Goal: Task Accomplishment & Management: Manage account settings

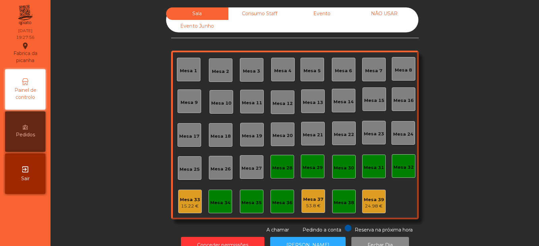
click at [376, 202] on div "Mesa 39" at bounding box center [374, 199] width 20 height 7
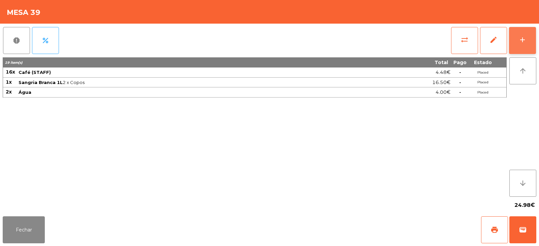
click at [526, 40] on div "add" at bounding box center [523, 40] width 8 height 8
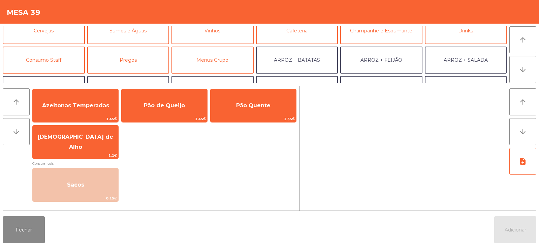
scroll to position [37, 0]
click at [53, 57] on button "Consumo Staff" at bounding box center [44, 61] width 82 height 27
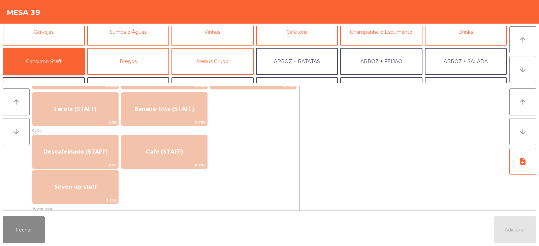
scroll to position [353, 0]
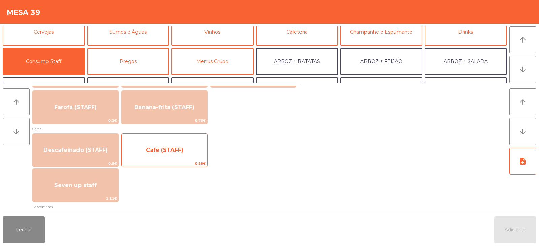
click at [140, 151] on span "Café (STAFF)" at bounding box center [165, 150] width 86 height 18
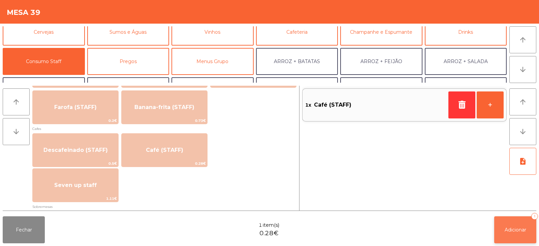
click at [515, 230] on span "Adicionar" at bounding box center [516, 230] width 22 height 6
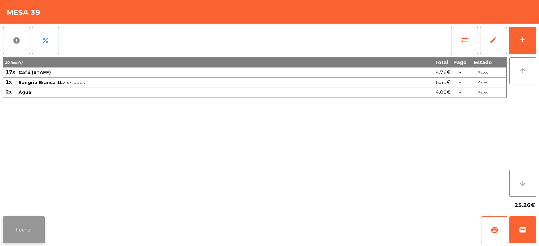
click at [28, 230] on button "Fechar" at bounding box center [24, 229] width 42 height 27
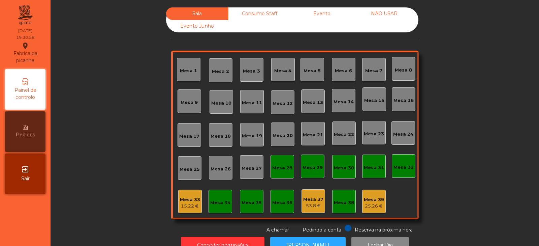
click at [369, 80] on div "Mesa 7" at bounding box center [374, 70] width 24 height 24
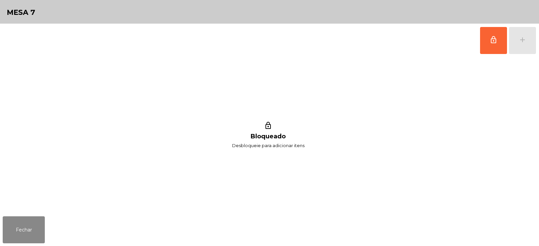
click at [516, 46] on div "lock_outline add" at bounding box center [508, 41] width 57 height 34
click at [496, 46] on button "lock_outline" at bounding box center [493, 40] width 27 height 27
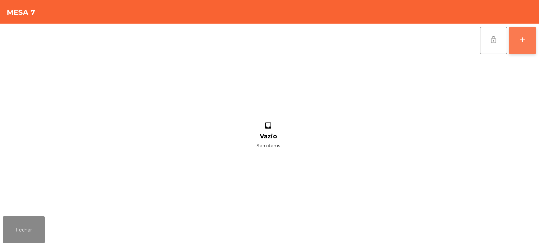
click at [523, 45] on button "add" at bounding box center [522, 40] width 27 height 27
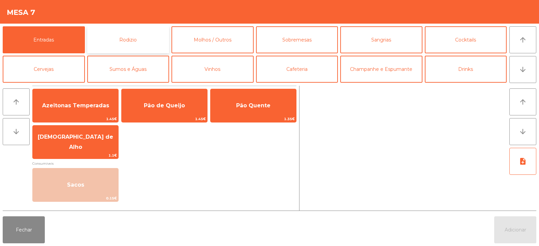
click at [124, 35] on button "Rodizio" at bounding box center [128, 39] width 82 height 27
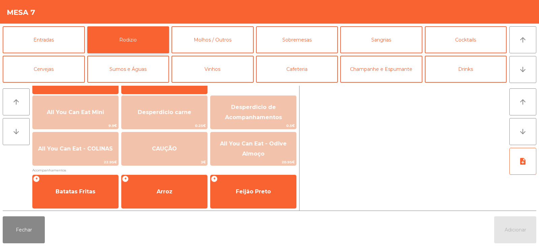
scroll to position [73, 0]
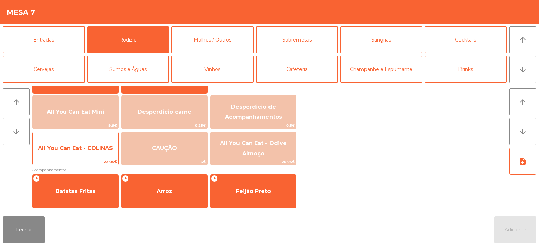
click at [72, 155] on span "All You Can Eat - COLINAS" at bounding box center [76, 148] width 86 height 18
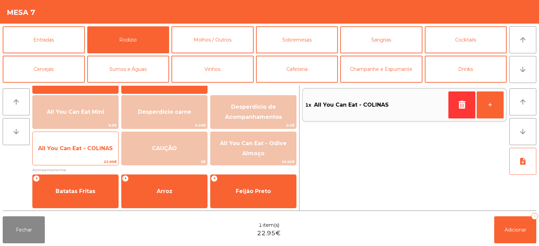
click at [57, 149] on span "All You Can Eat - COLINAS" at bounding box center [75, 148] width 75 height 6
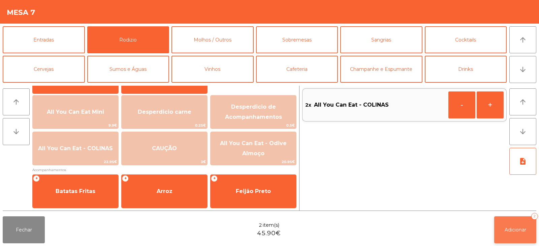
click at [514, 232] on span "Adicionar" at bounding box center [516, 230] width 22 height 6
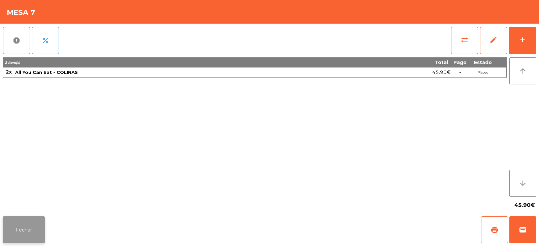
click at [29, 227] on button "Fechar" at bounding box center [24, 229] width 42 height 27
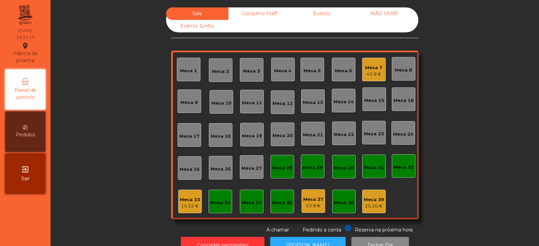
click at [317, 72] on div "Mesa 5" at bounding box center [312, 70] width 17 height 7
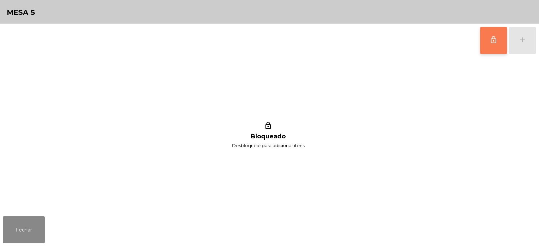
click at [502, 39] on button "lock_outline" at bounding box center [493, 40] width 27 height 27
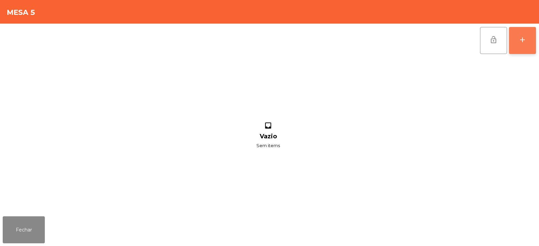
click at [526, 46] on button "add" at bounding box center [522, 40] width 27 height 27
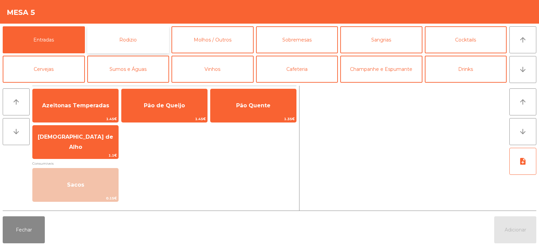
click at [136, 39] on button "Rodizio" at bounding box center [128, 39] width 82 height 27
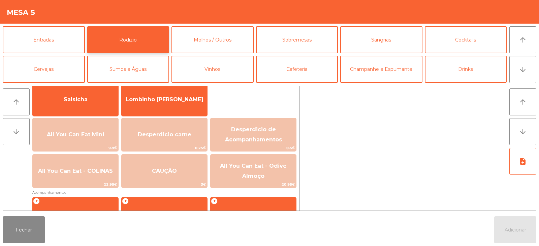
scroll to position [59, 0]
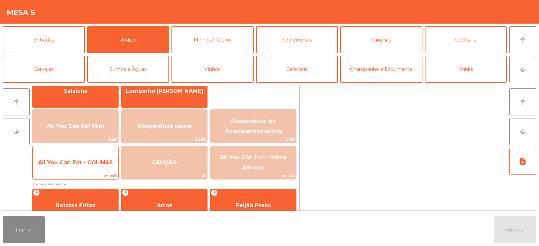
click at [89, 155] on span "All You Can Eat - COLINAS" at bounding box center [76, 162] width 86 height 18
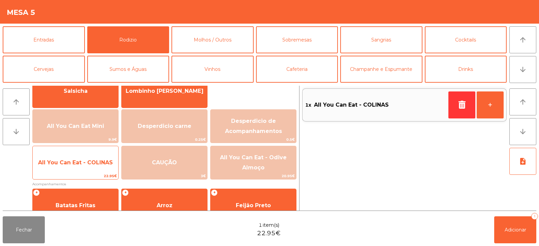
click at [77, 159] on span "All You Can Eat - COLINAS" at bounding box center [75, 162] width 75 height 6
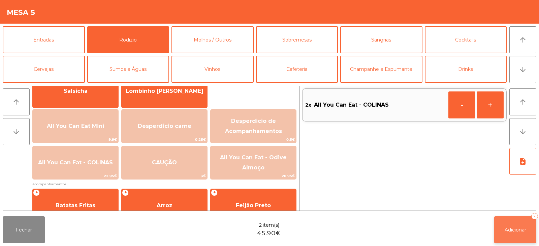
click at [513, 225] on button "Adicionar 2" at bounding box center [516, 229] width 42 height 27
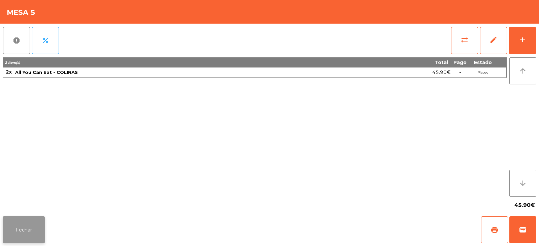
click at [20, 221] on button "Fechar" at bounding box center [24, 229] width 42 height 27
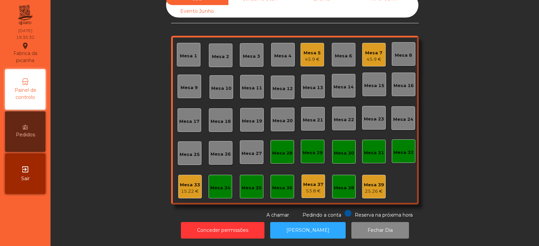
scroll to position [0, 0]
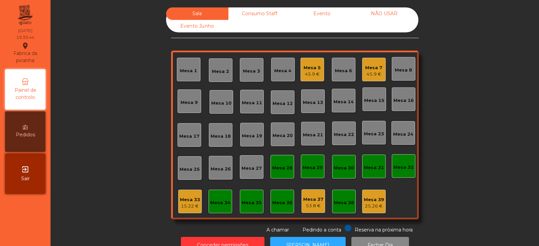
click at [376, 165] on div "Mesa 31" at bounding box center [374, 167] width 20 height 7
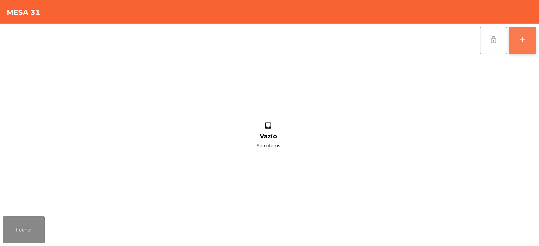
click at [525, 49] on button "add" at bounding box center [522, 40] width 27 height 27
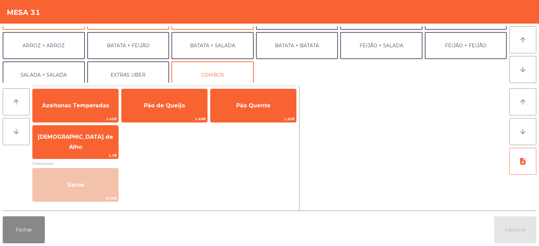
scroll to position [88, 0]
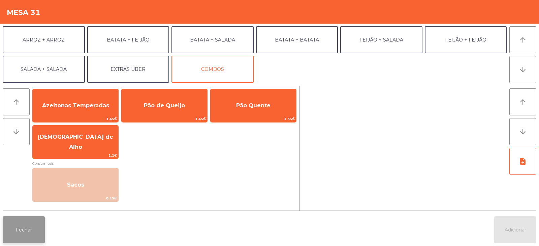
click at [31, 227] on button "Fechar" at bounding box center [24, 229] width 42 height 27
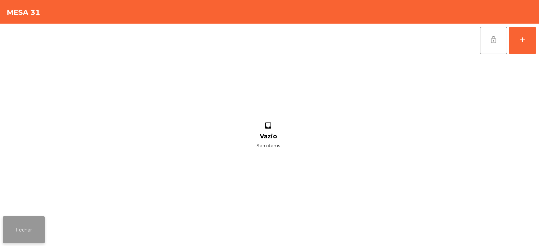
click at [24, 229] on button "Fechar" at bounding box center [24, 229] width 42 height 27
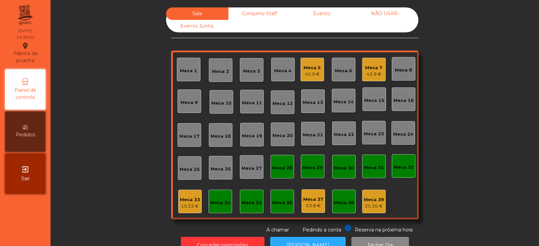
click at [374, 166] on div "Mesa 31" at bounding box center [374, 167] width 20 height 7
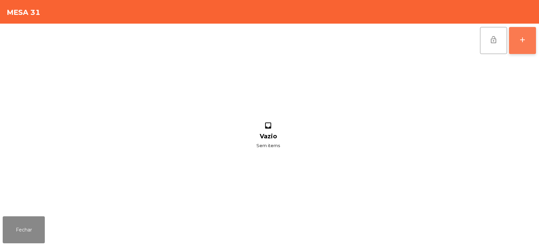
click at [520, 46] on button "add" at bounding box center [522, 40] width 27 height 27
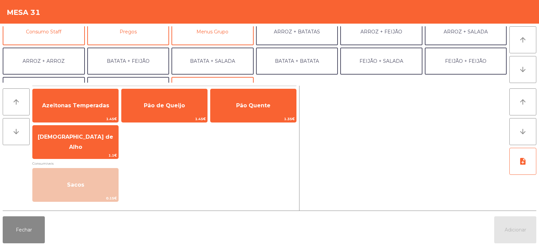
scroll to position [59, 0]
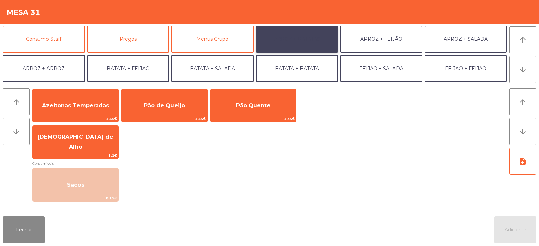
click at [289, 29] on button "ARROZ + BATATAS" at bounding box center [297, 39] width 82 height 27
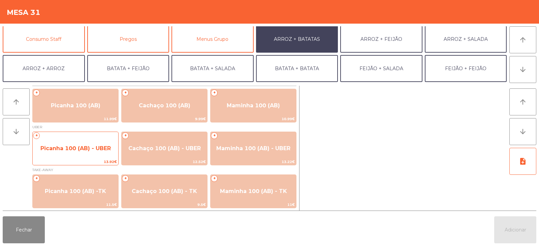
click at [83, 148] on span "Picanha 100 (AB) - UBER" at bounding box center [75, 148] width 70 height 6
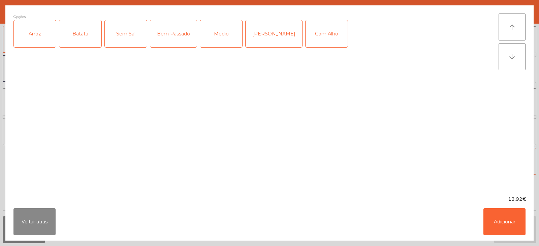
click at [40, 36] on div "Arroz" at bounding box center [35, 33] width 42 height 27
click at [86, 35] on div "Batata" at bounding box center [80, 33] width 42 height 27
click at [171, 42] on div "Bem Passado" at bounding box center [173, 33] width 47 height 27
click at [510, 221] on button "Adicionar" at bounding box center [505, 221] width 42 height 27
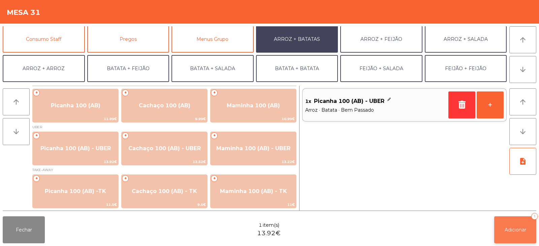
click at [513, 233] on button "Adicionar 1" at bounding box center [516, 229] width 42 height 27
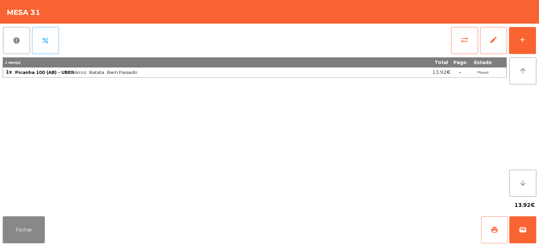
click at [492, 226] on span "print" at bounding box center [495, 230] width 8 height 8
click at [520, 225] on button "wallet" at bounding box center [523, 229] width 27 height 27
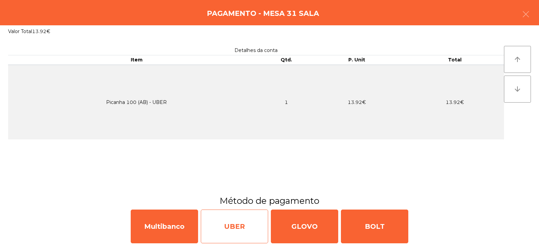
click at [235, 219] on div "UBER" at bounding box center [234, 226] width 67 height 34
select select "**"
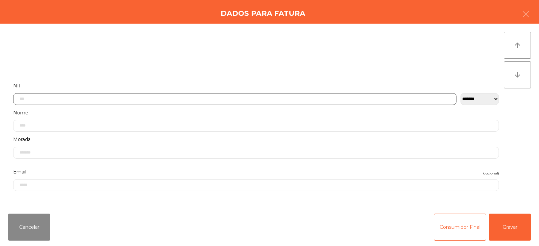
click at [103, 98] on input "text" at bounding box center [235, 99] width 444 height 12
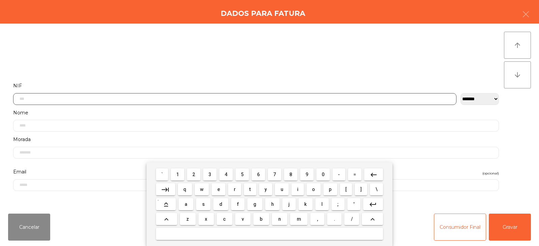
scroll to position [49, 0]
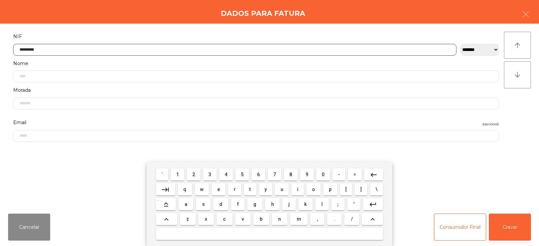
type input "*********"
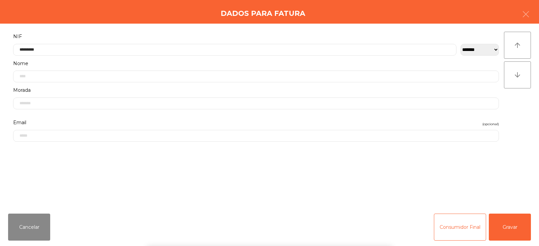
click at [515, 111] on div "arrow_upward arrow_downward" at bounding box center [517, 116] width 27 height 168
click at [514, 234] on button "Gravar" at bounding box center [510, 226] width 42 height 27
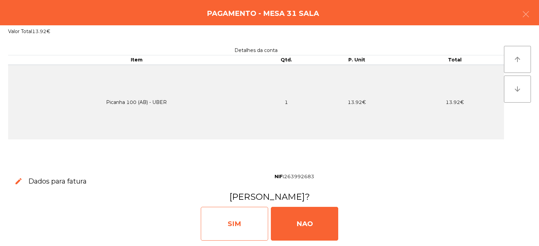
click at [226, 217] on div "SIM" at bounding box center [234, 224] width 67 height 34
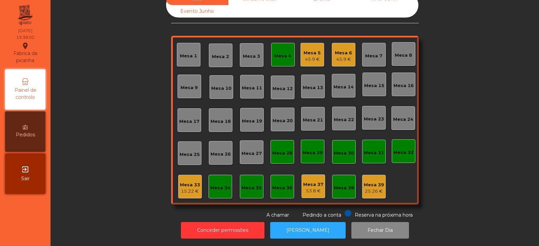
scroll to position [19, 0]
click at [296, 229] on button "[PERSON_NAME]" at bounding box center [308, 230] width 76 height 17
click at [214, 53] on div "Mesa 2" at bounding box center [220, 56] width 17 height 7
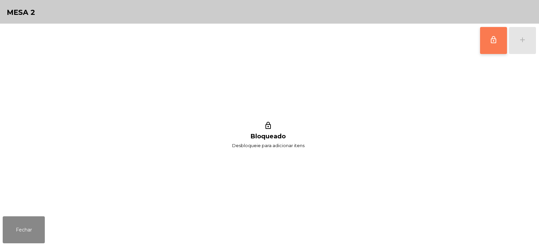
click at [494, 47] on button "lock_outline" at bounding box center [493, 40] width 27 height 27
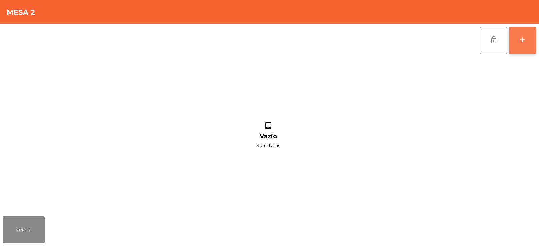
click at [522, 47] on button "add" at bounding box center [522, 40] width 27 height 27
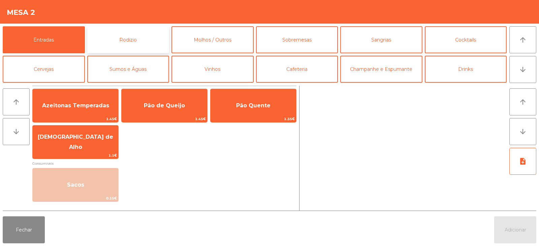
click at [124, 43] on button "Rodizio" at bounding box center [128, 39] width 82 height 27
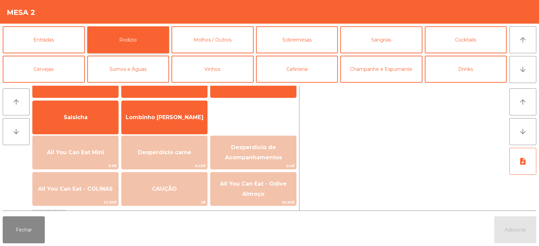
scroll to position [37, 0]
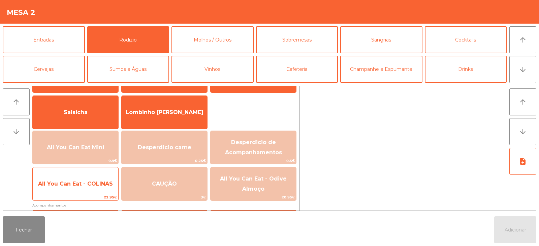
click at [71, 185] on span "All You Can Eat - COLINAS" at bounding box center [75, 183] width 75 height 6
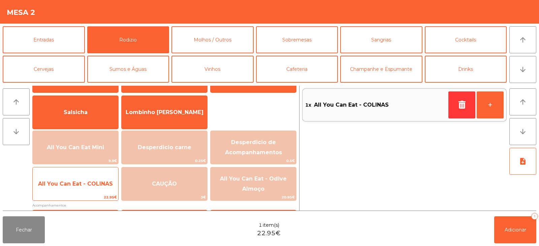
click at [69, 175] on span "All You Can Eat - COLINAS" at bounding box center [76, 184] width 86 height 18
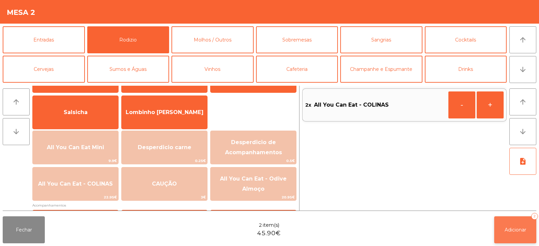
click at [519, 228] on span "Adicionar" at bounding box center [516, 230] width 22 height 6
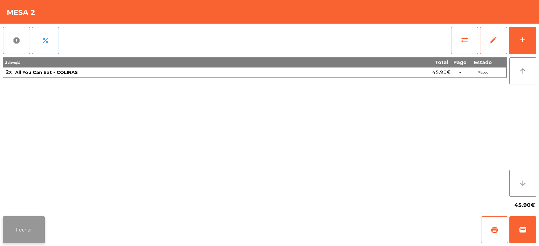
click at [20, 223] on button "Fechar" at bounding box center [24, 229] width 42 height 27
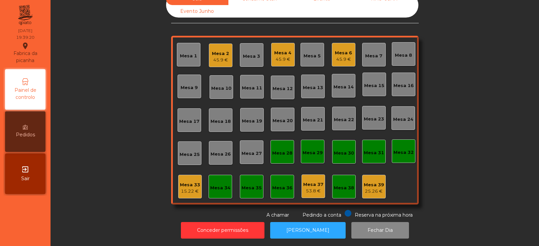
click at [395, 146] on div "Mesa 32" at bounding box center [404, 150] width 20 height 9
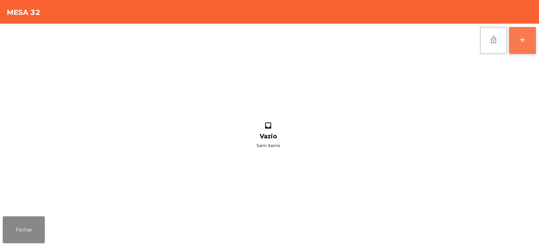
click at [527, 43] on div "add" at bounding box center [523, 40] width 8 height 8
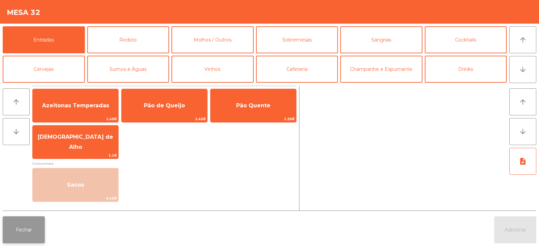
click at [18, 232] on button "Fechar" at bounding box center [24, 229] width 42 height 27
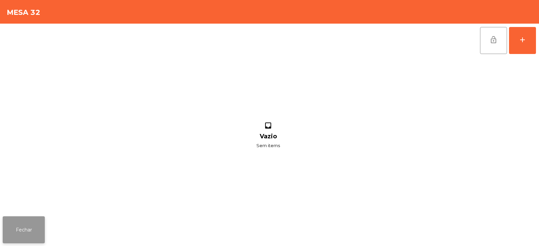
click at [28, 224] on button "Fechar" at bounding box center [24, 229] width 42 height 27
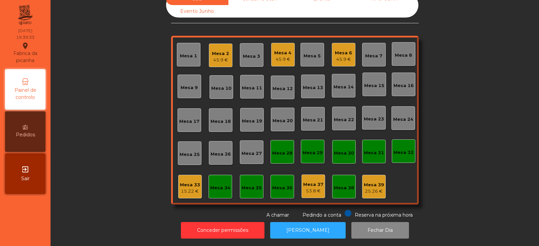
click at [402, 149] on div "Mesa 32" at bounding box center [404, 152] width 20 height 7
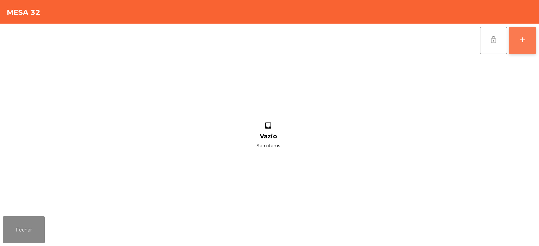
click at [522, 46] on button "add" at bounding box center [522, 40] width 27 height 27
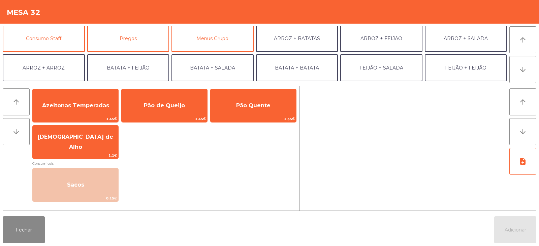
scroll to position [60, 0]
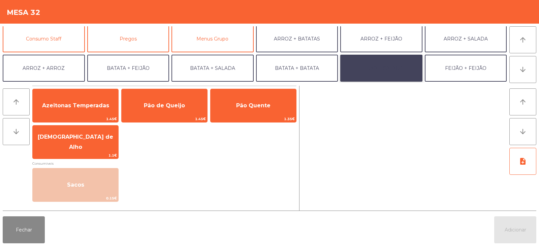
click at [400, 67] on button "FEIJÃO + SALADA" at bounding box center [382, 68] width 82 height 27
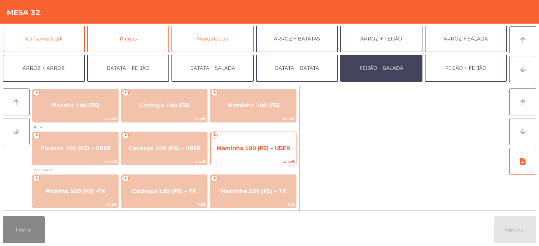
click at [262, 150] on span "Maminha 100 (FS) – UBER" at bounding box center [254, 148] width 74 height 6
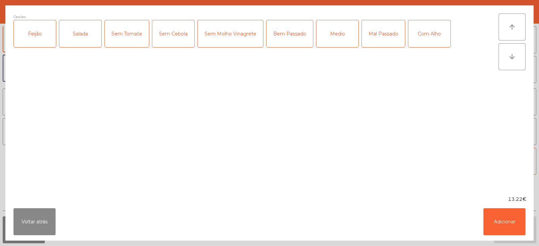
click at [41, 40] on div "Feijão" at bounding box center [35, 33] width 42 height 27
click at [78, 39] on div "Salada" at bounding box center [80, 33] width 42 height 27
click at [342, 30] on div "Medio" at bounding box center [338, 33] width 42 height 27
click at [504, 223] on button "Adicionar" at bounding box center [505, 221] width 42 height 27
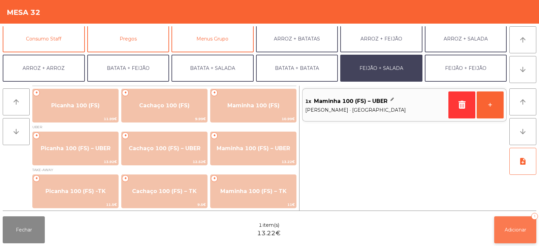
click at [513, 230] on span "Adicionar" at bounding box center [516, 230] width 22 height 6
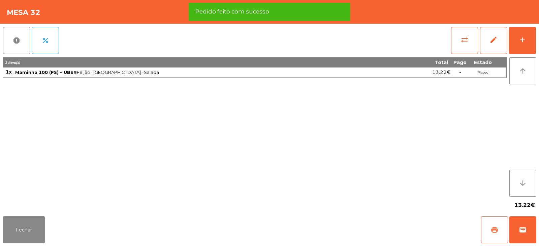
click at [491, 231] on span "print" at bounding box center [495, 230] width 8 height 8
click at [526, 232] on span "wallet" at bounding box center [523, 230] width 8 height 8
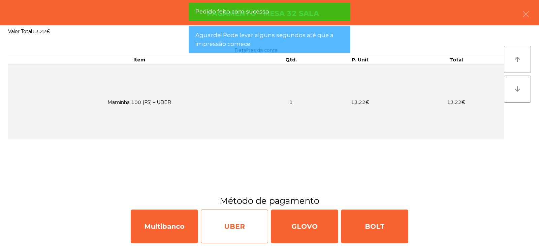
click at [240, 230] on div "UBER" at bounding box center [234, 226] width 67 height 34
select select "**"
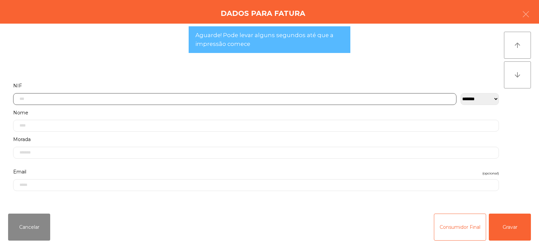
click at [303, 97] on input "text" at bounding box center [235, 99] width 444 height 12
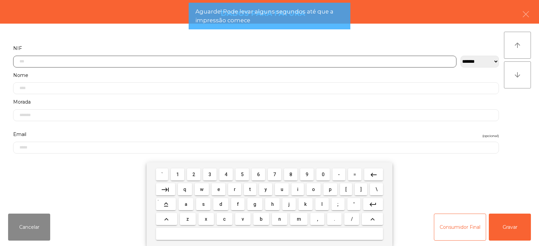
scroll to position [49, 0]
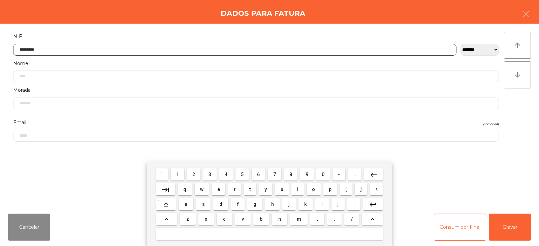
type input "*********"
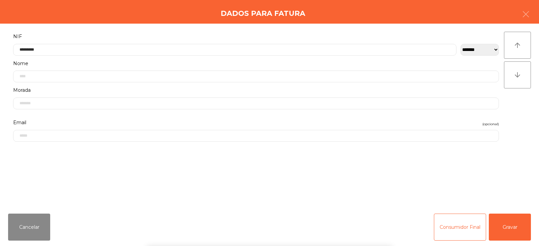
click at [510, 229] on div "` 1 2 3 4 5 6 7 8 9 0 - = keyboard_backspace keyboard_tab q w e r t y u i o p […" at bounding box center [269, 204] width 539 height 84
click at [513, 228] on button "Gravar" at bounding box center [510, 226] width 42 height 27
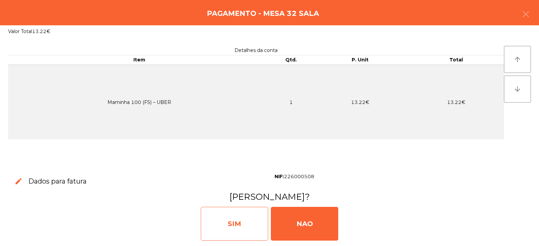
click at [249, 222] on div "SIM" at bounding box center [234, 224] width 67 height 34
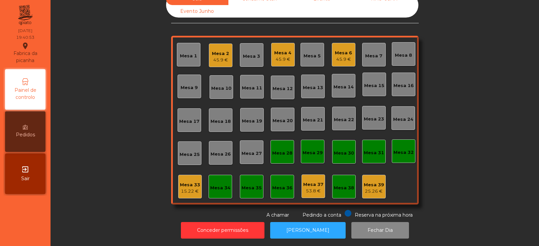
scroll to position [0, 0]
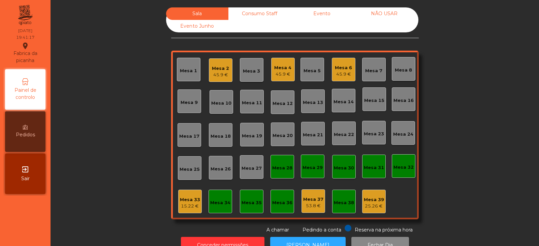
click at [284, 136] on div "Mesa 20" at bounding box center [283, 135] width 20 height 7
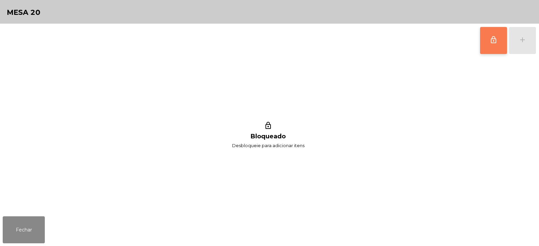
click at [494, 46] on button "lock_outline" at bounding box center [493, 40] width 27 height 27
click at [524, 45] on button "add" at bounding box center [522, 40] width 27 height 27
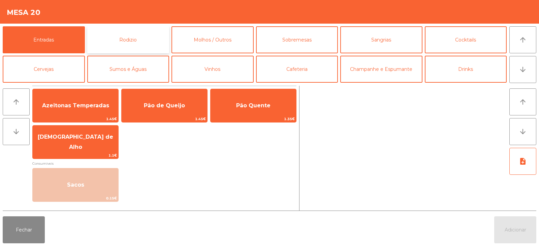
click at [151, 46] on button "Rodizio" at bounding box center [128, 39] width 82 height 27
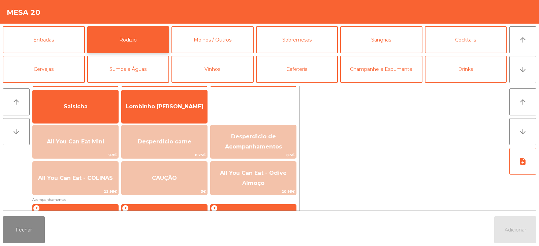
scroll to position [41, 0]
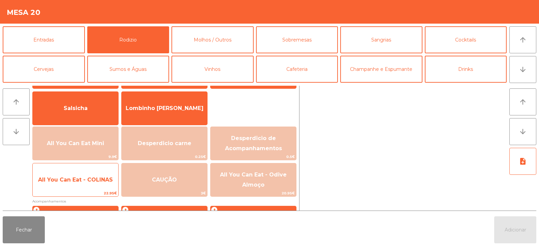
click at [98, 179] on span "All You Can Eat - COLINAS" at bounding box center [75, 179] width 75 height 6
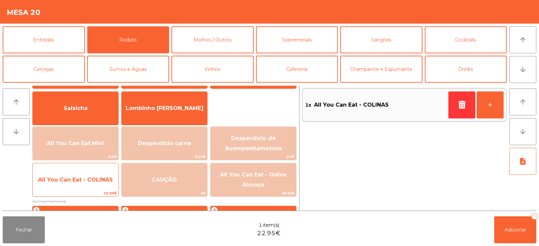
click at [102, 179] on span "All You Can Eat - COLINAS" at bounding box center [75, 179] width 75 height 6
click at [102, 180] on span "All You Can Eat - COLINAS" at bounding box center [75, 179] width 75 height 6
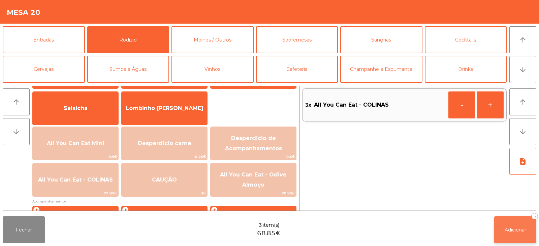
click at [512, 234] on button "Adicionar 3" at bounding box center [516, 229] width 42 height 27
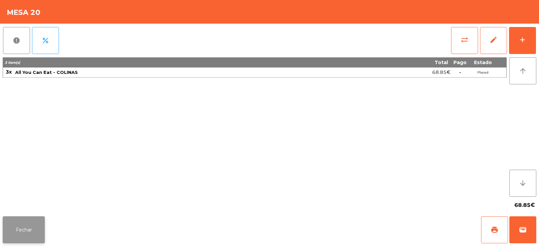
click at [41, 242] on button "Fechar" at bounding box center [24, 229] width 42 height 27
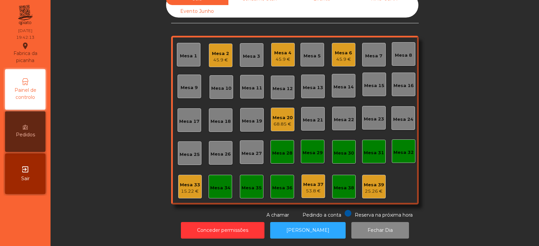
scroll to position [0, 0]
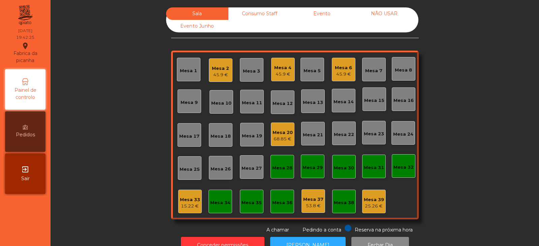
click at [257, 75] on div "Mesa 3" at bounding box center [252, 70] width 24 height 24
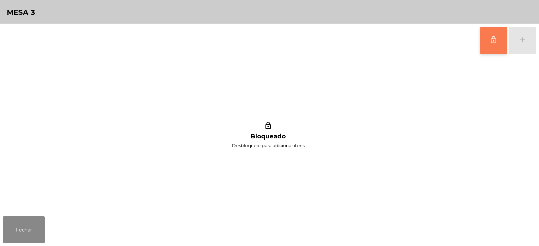
click at [490, 44] on button "lock_outline" at bounding box center [493, 40] width 27 height 27
click at [521, 41] on div "lock_outline add" at bounding box center [508, 41] width 57 height 34
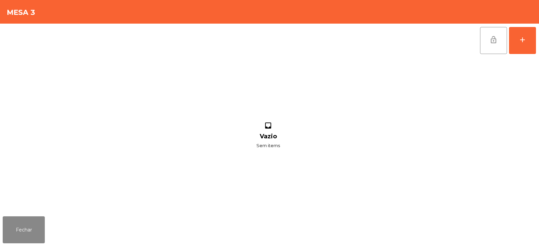
click at [123, 41] on div "lock_open add" at bounding box center [270, 41] width 534 height 34
click at [529, 46] on button "add" at bounding box center [522, 40] width 27 height 27
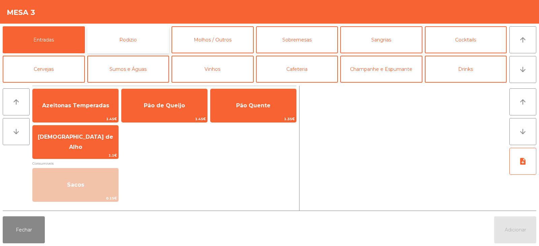
click at [143, 44] on button "Rodizio" at bounding box center [128, 39] width 82 height 27
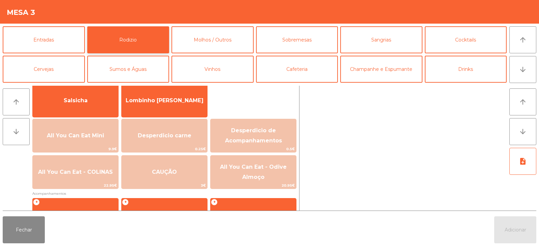
scroll to position [58, 0]
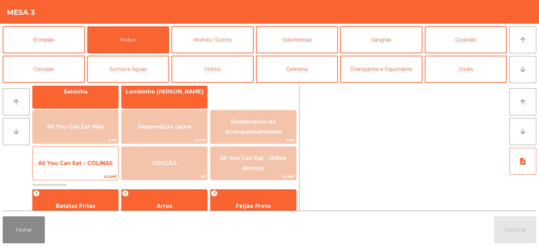
click at [103, 168] on span "All You Can Eat - COLINAS" at bounding box center [76, 163] width 86 height 18
click at [102, 171] on span "All You Can Eat - COLINAS" at bounding box center [76, 163] width 86 height 18
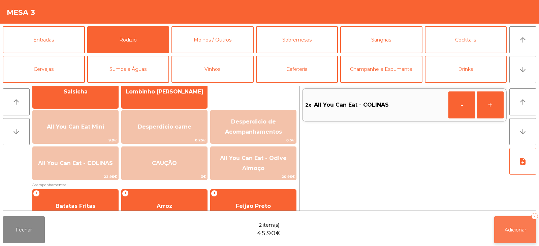
click at [504, 235] on button "Adicionar 2" at bounding box center [516, 229] width 42 height 27
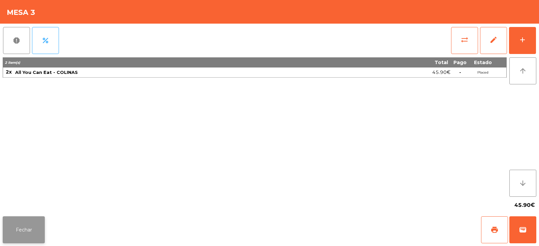
click at [18, 224] on button "Fechar" at bounding box center [24, 229] width 42 height 27
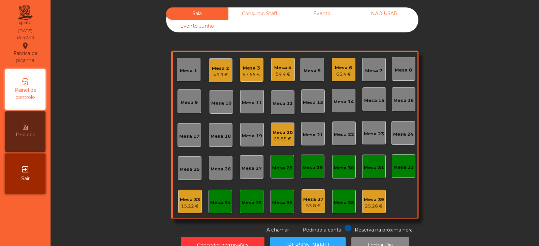
scroll to position [20, 0]
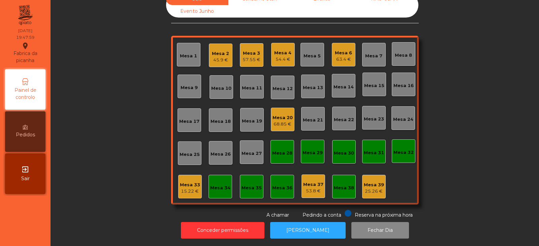
click at [341, 84] on div "Mesa 14" at bounding box center [344, 87] width 20 height 7
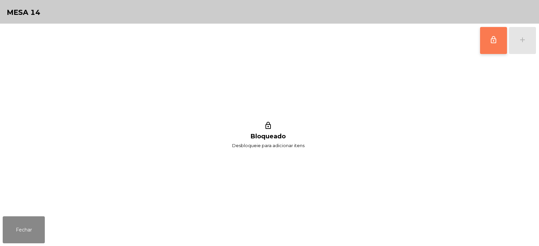
click at [492, 47] on button "lock_outline" at bounding box center [493, 40] width 27 height 27
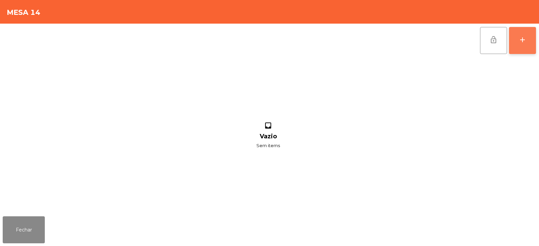
click at [522, 48] on button "add" at bounding box center [522, 40] width 27 height 27
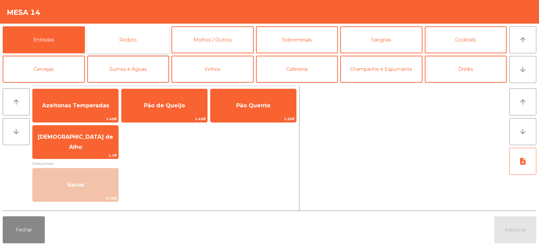
click at [116, 43] on button "Rodizio" at bounding box center [128, 39] width 82 height 27
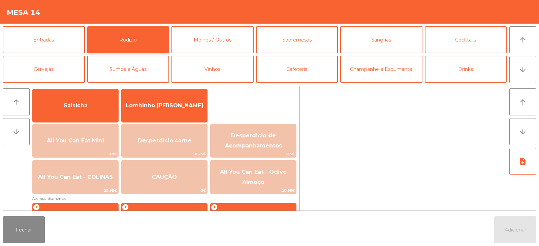
scroll to position [57, 0]
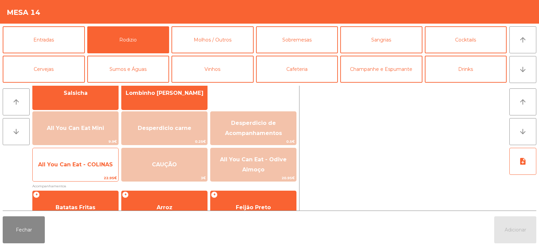
click at [86, 169] on span "All You Can Eat - COLINAS" at bounding box center [76, 164] width 86 height 18
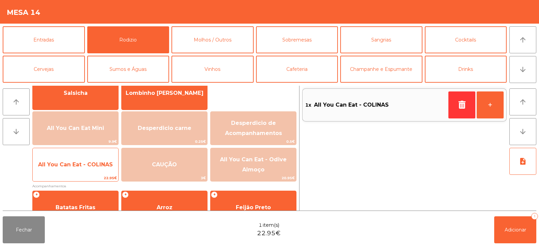
click at [77, 165] on span "All You Can Eat - COLINAS" at bounding box center [75, 164] width 75 height 6
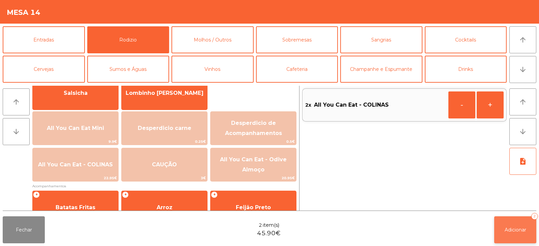
click at [508, 234] on button "Adicionar 2" at bounding box center [516, 229] width 42 height 27
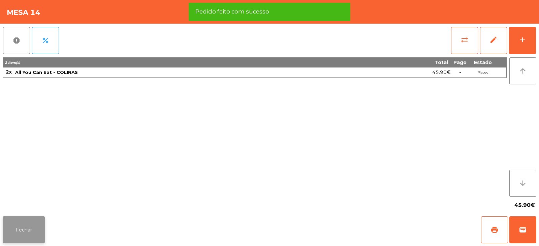
click at [29, 235] on button "Fechar" at bounding box center [24, 229] width 42 height 27
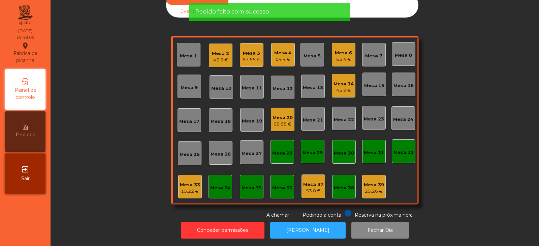
scroll to position [0, 0]
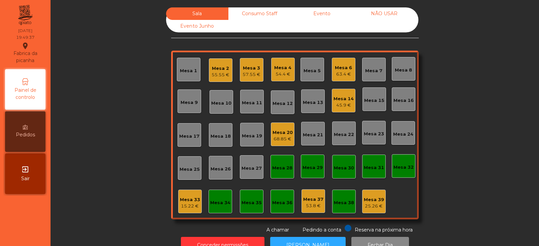
click at [396, 171] on div "Mesa 32" at bounding box center [404, 166] width 24 height 24
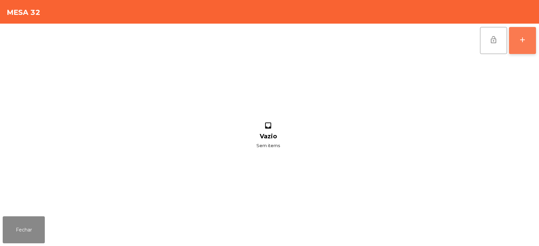
click at [526, 45] on button "add" at bounding box center [522, 40] width 27 height 27
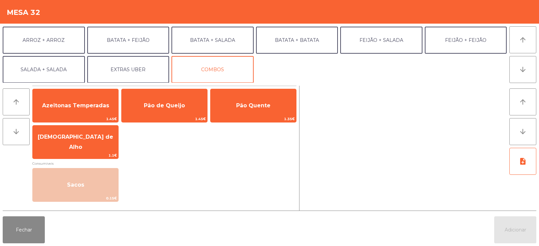
scroll to position [88, 0]
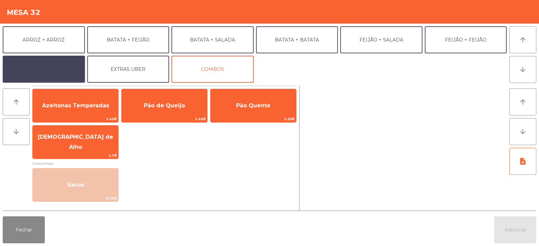
click at [64, 82] on button "SALADA + SALADA" at bounding box center [44, 69] width 82 height 27
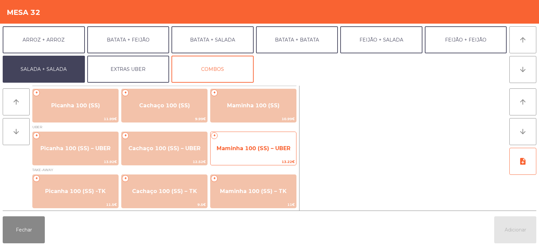
click at [268, 150] on span "Maminha 100 (SS) – UBER" at bounding box center [254, 148] width 74 height 6
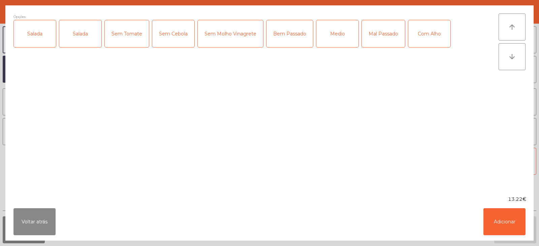
click at [43, 34] on div "Salada" at bounding box center [35, 33] width 42 height 27
click at [84, 47] on div "Salada" at bounding box center [80, 33] width 42 height 27
click at [82, 35] on div "Salada" at bounding box center [80, 33] width 42 height 27
click at [351, 39] on div "Medio" at bounding box center [338, 33] width 42 height 27
click at [494, 214] on button "Adicionar" at bounding box center [505, 221] width 42 height 27
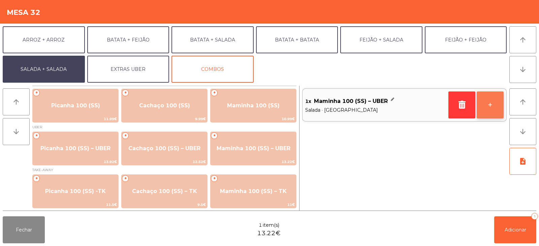
click at [497, 112] on button "+" at bounding box center [490, 104] width 27 height 27
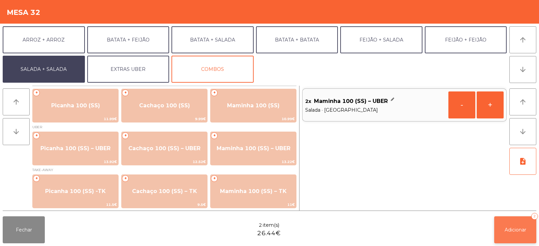
click at [516, 233] on button "Adicionar 2" at bounding box center [516, 229] width 42 height 27
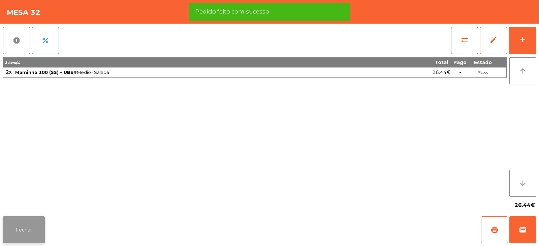
click at [23, 226] on button "Fechar" at bounding box center [24, 229] width 42 height 27
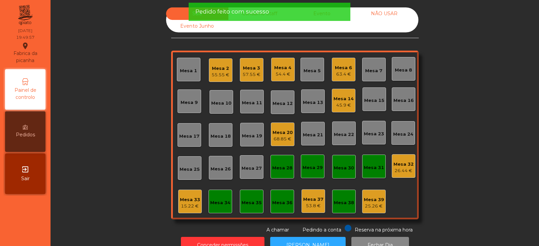
scroll to position [20, 0]
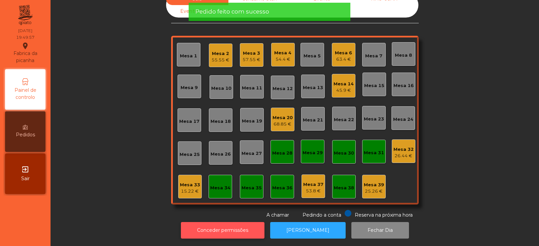
click at [252, 226] on button "Conceder permissões" at bounding box center [223, 230] width 84 height 17
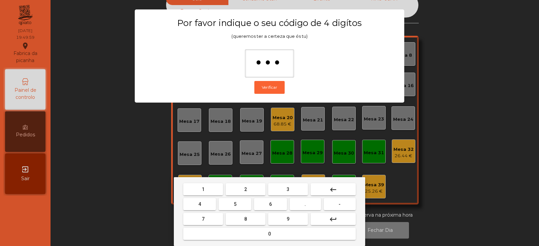
type input "****"
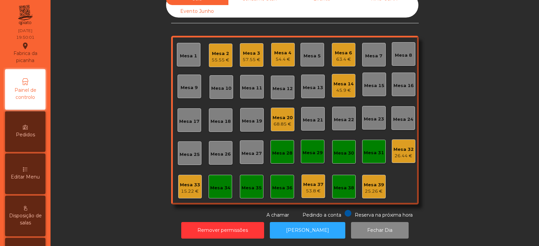
click at [400, 152] on div "26.44 €" at bounding box center [404, 155] width 20 height 7
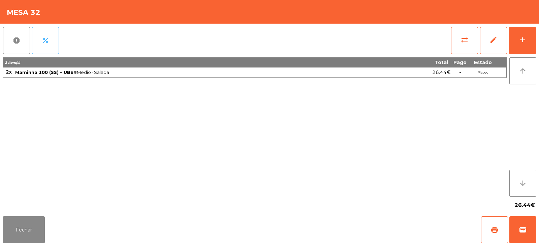
click at [46, 47] on button "percent" at bounding box center [45, 40] width 27 height 27
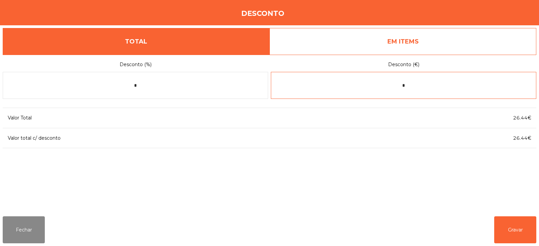
click at [428, 84] on input "*" at bounding box center [404, 85] width 266 height 27
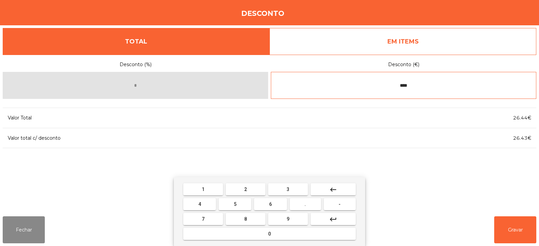
type input "****"
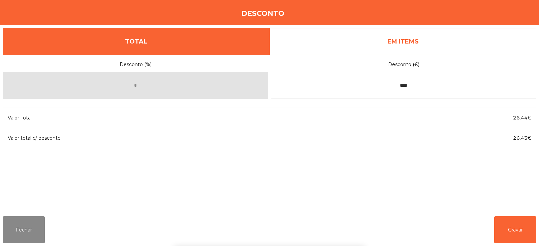
click at [520, 231] on div "1 2 3 keyboard_backspace 4 5 6 . - 7 8 9 keyboard_return 0" at bounding box center [269, 211] width 539 height 69
click at [520, 233] on button "Gravar" at bounding box center [516, 229] width 42 height 27
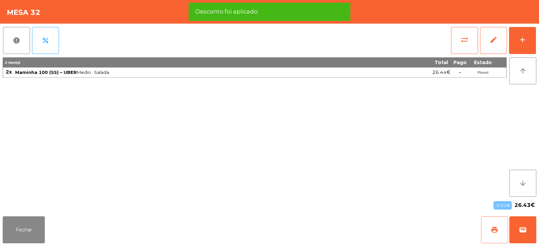
click at [488, 236] on button "print" at bounding box center [494, 229] width 27 height 27
click at [526, 231] on span "wallet" at bounding box center [523, 230] width 8 height 8
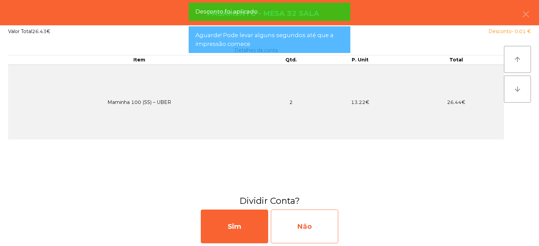
click at [329, 222] on div "Não" at bounding box center [304, 226] width 67 height 34
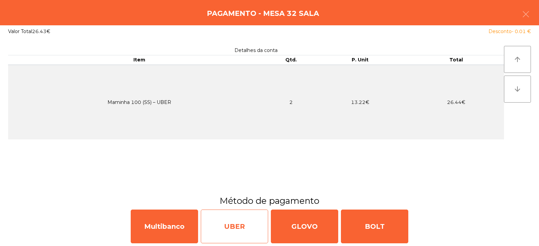
click at [237, 227] on div "UBER" at bounding box center [234, 226] width 67 height 34
select select "**"
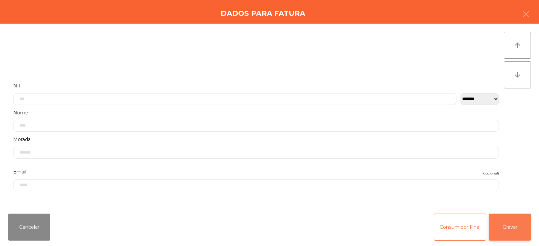
click at [506, 232] on button "Gravar" at bounding box center [510, 226] width 42 height 27
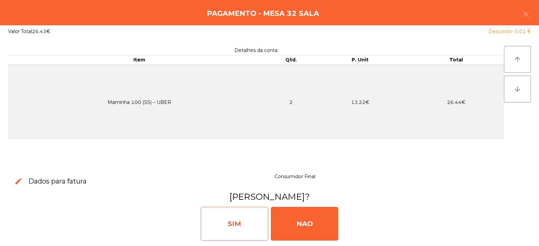
click at [246, 224] on div "SIM" at bounding box center [234, 224] width 67 height 34
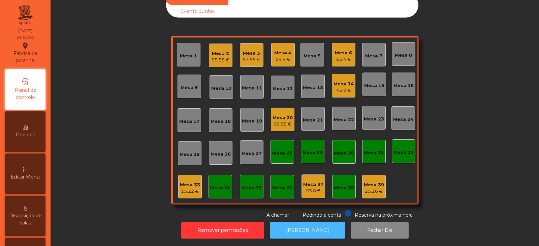
click at [310, 231] on button "[PERSON_NAME]" at bounding box center [308, 230] width 76 height 17
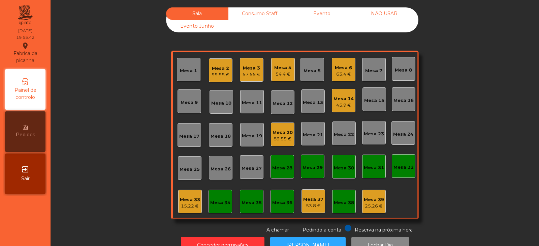
click at [373, 133] on div "Mesa 23" at bounding box center [374, 133] width 20 height 7
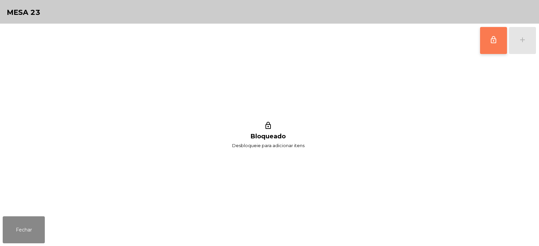
click at [490, 50] on button "lock_outline" at bounding box center [493, 40] width 27 height 27
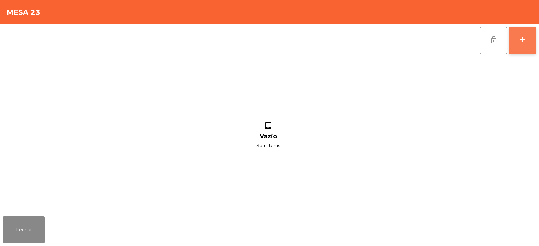
click at [519, 45] on button "add" at bounding box center [522, 40] width 27 height 27
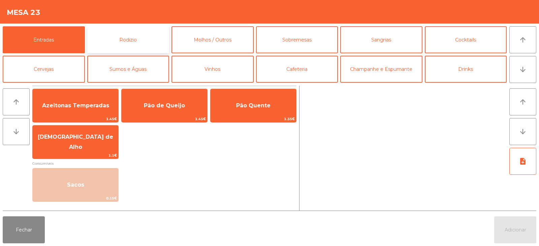
click at [143, 39] on button "Rodizio" at bounding box center [128, 39] width 82 height 27
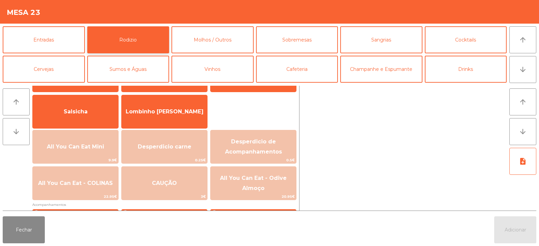
scroll to position [55, 0]
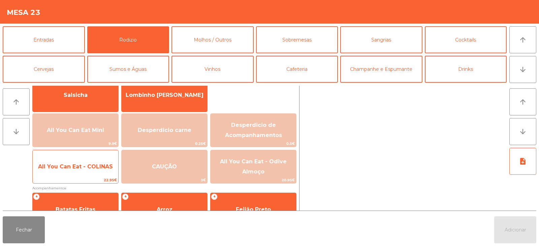
click at [91, 174] on span "All You Can Eat - COLINAS" at bounding box center [76, 166] width 86 height 18
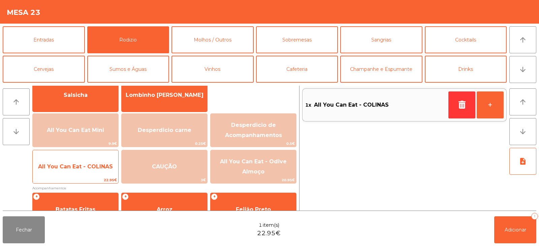
click at [96, 172] on span "All You Can Eat - COLINAS" at bounding box center [76, 166] width 86 height 18
click at [97, 169] on span "All You Can Eat - COLINAS" at bounding box center [75, 166] width 75 height 6
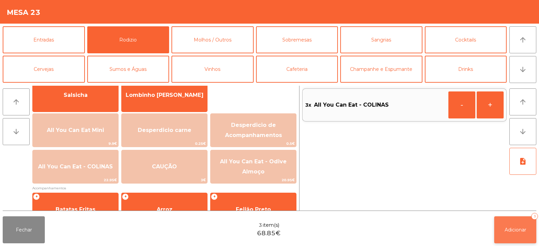
click at [508, 229] on span "Adicionar" at bounding box center [516, 230] width 22 height 6
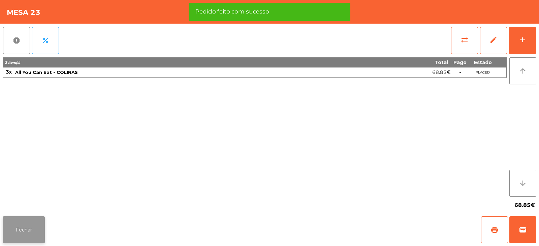
click at [20, 236] on button "Fechar" at bounding box center [24, 229] width 42 height 27
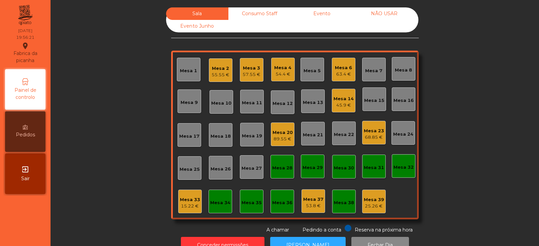
scroll to position [20, 0]
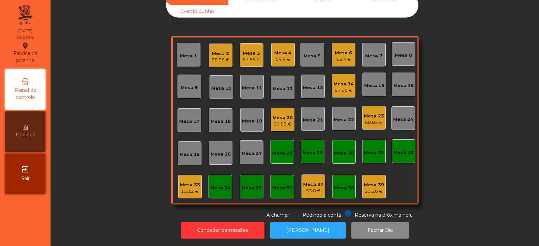
click at [313, 57] on div "Mesa 5" at bounding box center [313, 55] width 24 height 24
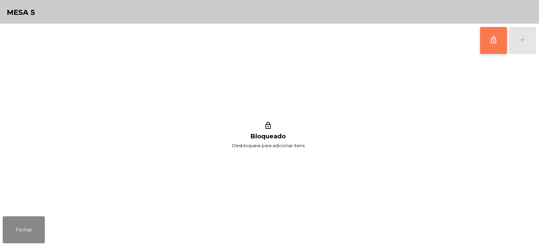
click at [491, 45] on button "lock_outline" at bounding box center [493, 40] width 27 height 27
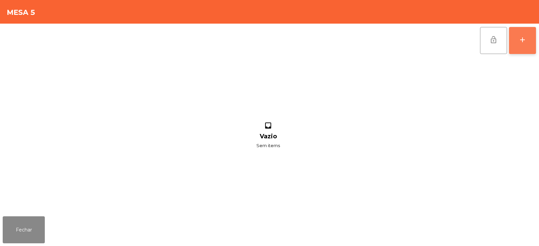
click at [521, 48] on button "add" at bounding box center [522, 40] width 27 height 27
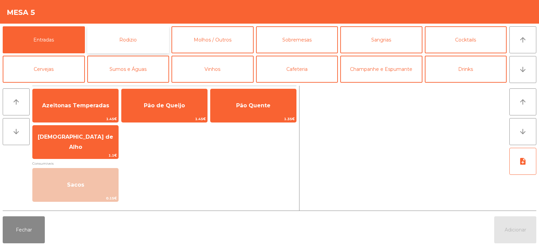
click at [152, 43] on button "Rodizio" at bounding box center [128, 39] width 82 height 27
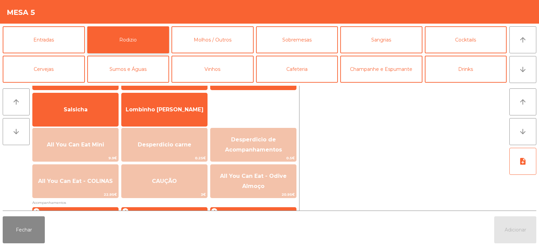
scroll to position [52, 0]
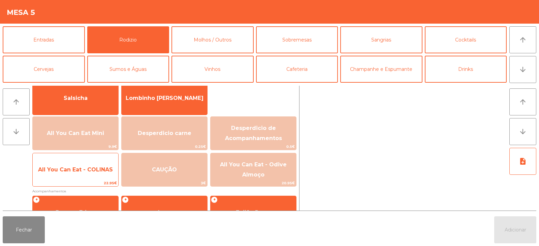
click at [86, 172] on span "All You Can Eat - COLINAS" at bounding box center [75, 169] width 75 height 6
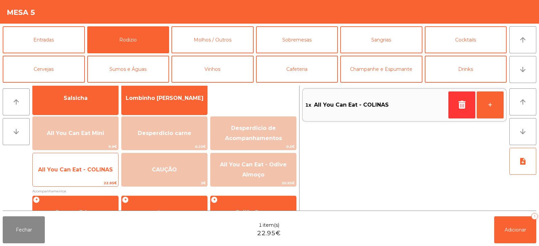
click at [88, 172] on span "All You Can Eat - COLINAS" at bounding box center [75, 169] width 75 height 6
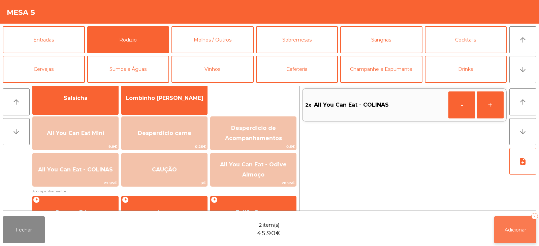
click at [508, 229] on span "Adicionar" at bounding box center [516, 230] width 22 height 6
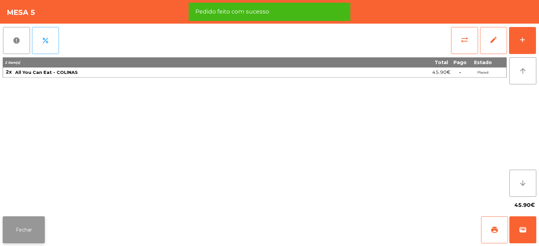
click at [28, 229] on button "Fechar" at bounding box center [24, 229] width 42 height 27
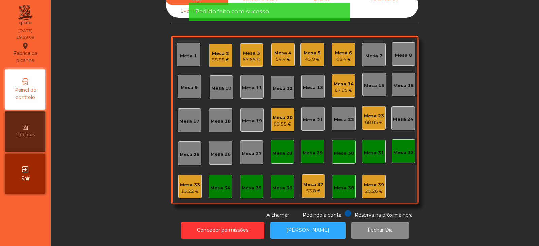
scroll to position [0, 0]
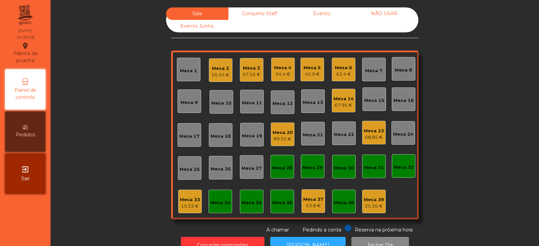
click at [402, 134] on div "Mesa 24" at bounding box center [403, 134] width 20 height 7
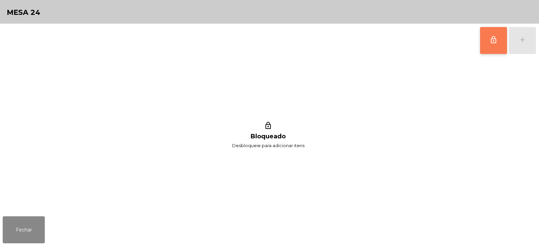
click at [499, 48] on button "lock_outline" at bounding box center [493, 40] width 27 height 27
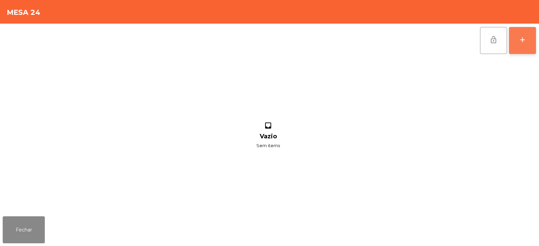
click at [527, 46] on button "add" at bounding box center [522, 40] width 27 height 27
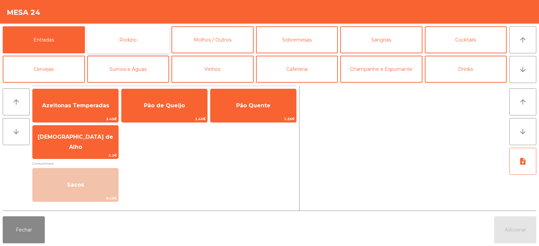
click at [124, 51] on button "Rodizio" at bounding box center [128, 39] width 82 height 27
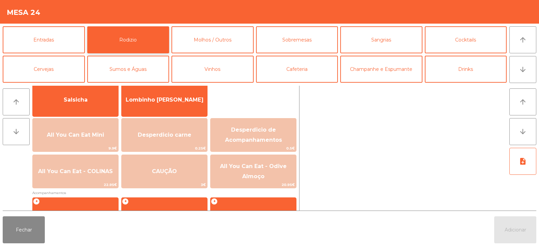
scroll to position [52, 0]
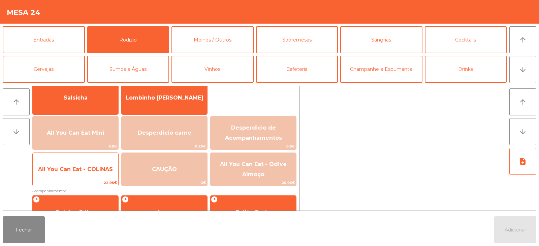
click at [84, 171] on span "All You Can Eat - COLINAS" at bounding box center [75, 169] width 75 height 6
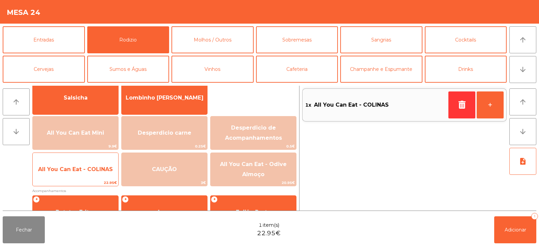
click at [89, 171] on span "All You Can Eat - COLINAS" at bounding box center [75, 169] width 75 height 6
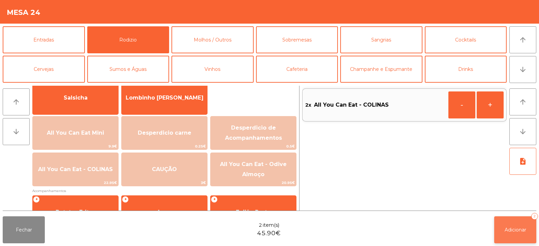
click at [510, 228] on span "Adicionar" at bounding box center [516, 230] width 22 height 6
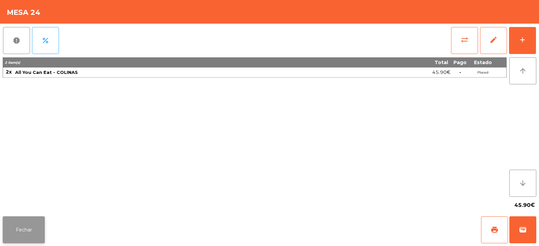
click at [32, 238] on button "Fechar" at bounding box center [24, 229] width 42 height 27
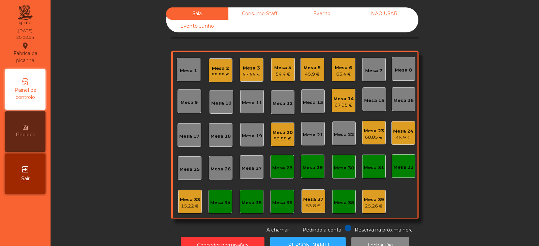
click at [305, 103] on div "Mesa 13" at bounding box center [313, 102] width 20 height 7
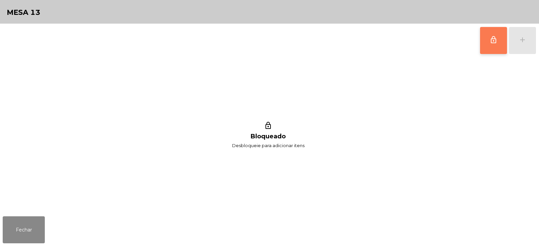
click at [489, 49] on button "lock_outline" at bounding box center [493, 40] width 27 height 27
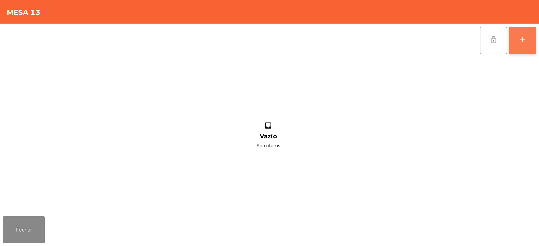
click at [521, 43] on div "add" at bounding box center [523, 40] width 8 height 8
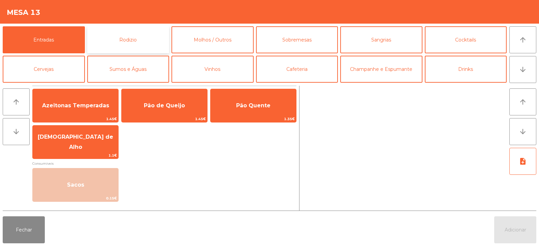
click at [144, 46] on button "Rodizio" at bounding box center [128, 39] width 82 height 27
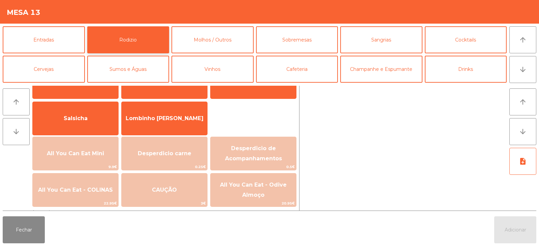
scroll to position [42, 0]
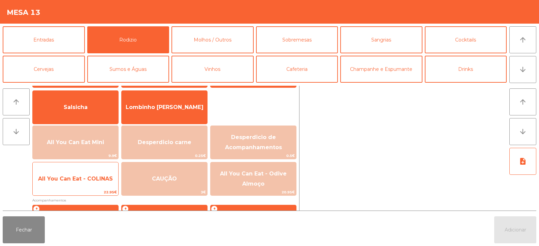
click at [84, 175] on span "All You Can Eat - COLINAS" at bounding box center [76, 179] width 86 height 18
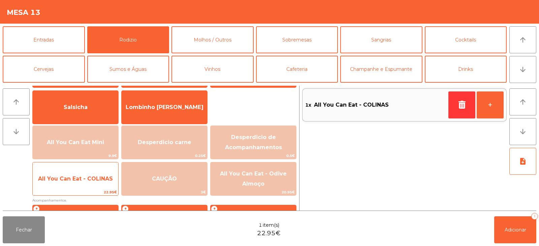
click at [91, 175] on span "All You Can Eat - COLINAS" at bounding box center [75, 178] width 75 height 6
click at [94, 174] on span "All You Can Eat - COLINAS" at bounding box center [76, 179] width 86 height 18
click at [94, 178] on span "All You Can Eat - COLINAS" at bounding box center [75, 178] width 75 height 6
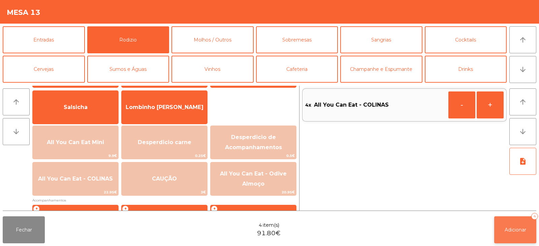
click at [505, 228] on span "Adicionar" at bounding box center [516, 230] width 22 height 6
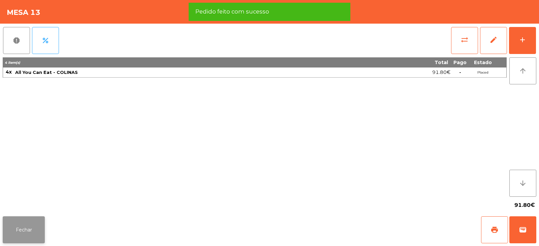
click at [19, 225] on button "Fechar" at bounding box center [24, 229] width 42 height 27
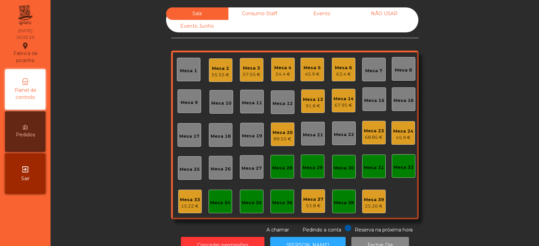
scroll to position [20, 0]
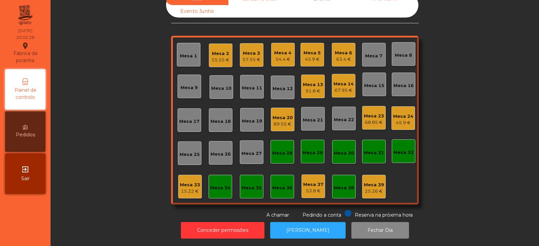
click at [278, 85] on div "Mesa 12" at bounding box center [283, 88] width 20 height 7
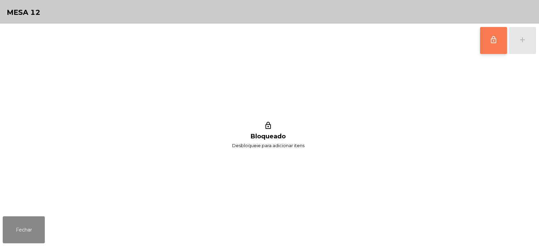
click at [486, 43] on button "lock_outline" at bounding box center [493, 40] width 27 height 27
click at [525, 48] on div "lock_outline add" at bounding box center [508, 41] width 57 height 34
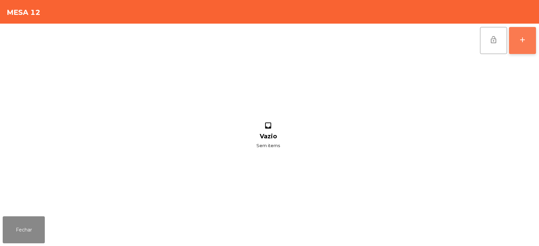
click at [521, 50] on button "add" at bounding box center [522, 40] width 27 height 27
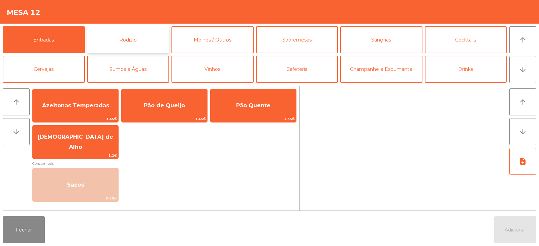
click at [131, 37] on button "Rodizio" at bounding box center [128, 39] width 82 height 27
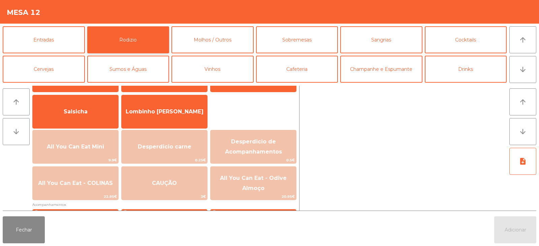
scroll to position [43, 0]
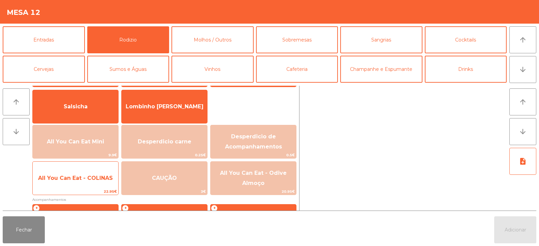
click at [95, 176] on span "All You Can Eat - COLINAS" at bounding box center [75, 178] width 75 height 6
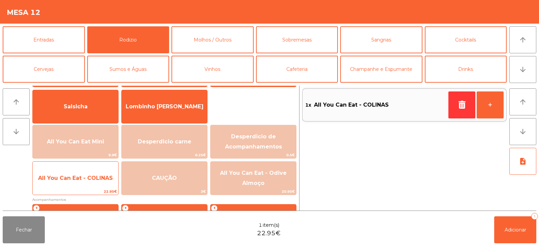
click at [96, 175] on span "All You Can Eat - COLINAS" at bounding box center [75, 178] width 75 height 6
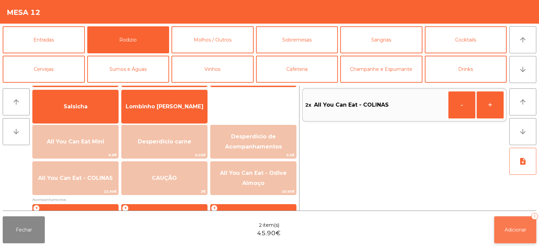
click at [498, 222] on button "Adicionar 2" at bounding box center [516, 229] width 42 height 27
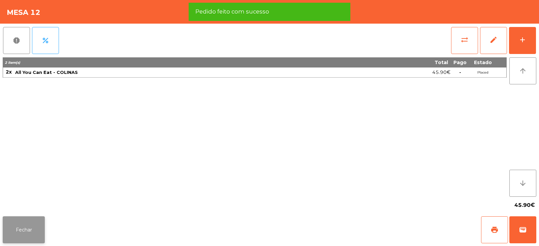
click at [30, 218] on button "Fechar" at bounding box center [24, 229] width 42 height 27
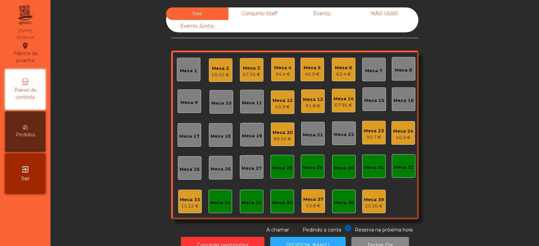
scroll to position [20, 0]
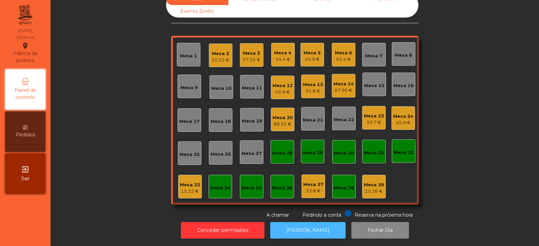
click at [320, 222] on button "[PERSON_NAME]" at bounding box center [308, 230] width 76 height 17
click at [224, 121] on div "Mesa 18" at bounding box center [221, 120] width 24 height 24
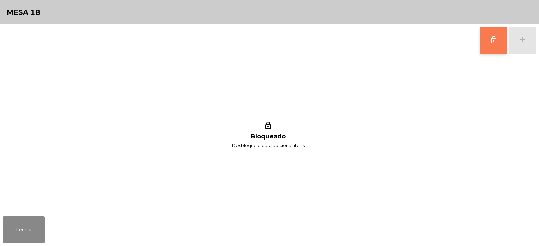
click at [488, 43] on button "lock_outline" at bounding box center [493, 40] width 27 height 27
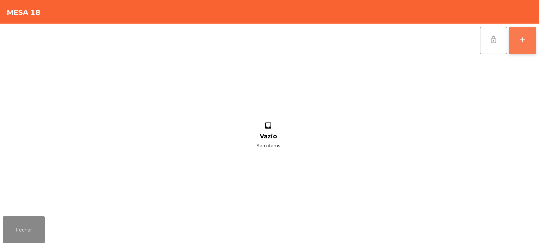
click at [518, 48] on button "add" at bounding box center [522, 40] width 27 height 27
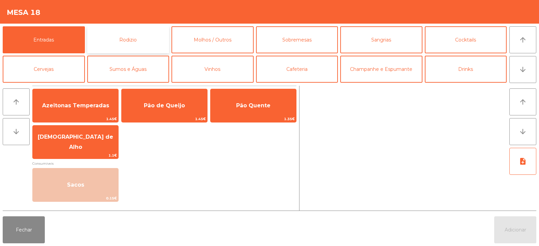
click at [128, 46] on button "Rodizio" at bounding box center [128, 39] width 82 height 27
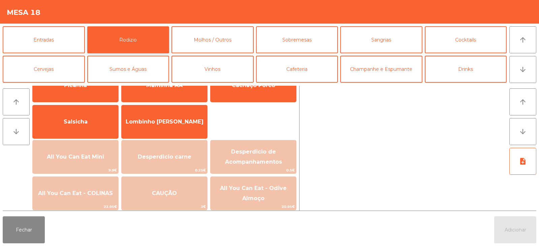
scroll to position [37, 0]
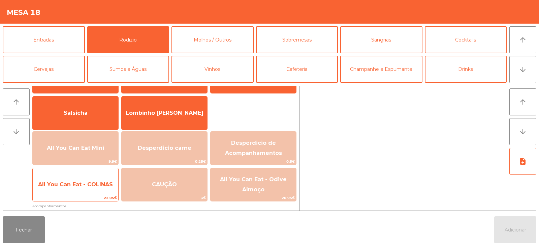
click at [85, 185] on span "All You Can Eat - COLINAS" at bounding box center [75, 184] width 75 height 6
click at [88, 185] on span "All You Can Eat - COLINAS" at bounding box center [75, 184] width 75 height 6
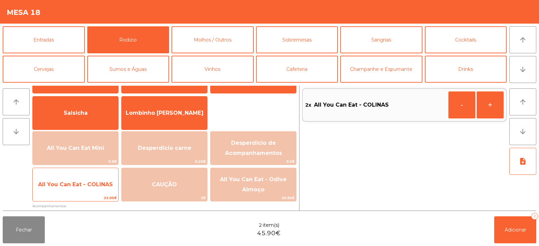
click at [91, 185] on span "All You Can Eat - COLINAS" at bounding box center [75, 184] width 75 height 6
click at [92, 185] on span "All You Can Eat - COLINAS" at bounding box center [75, 184] width 75 height 6
click at [87, 188] on span "All You Can Eat - COLINAS" at bounding box center [76, 184] width 86 height 18
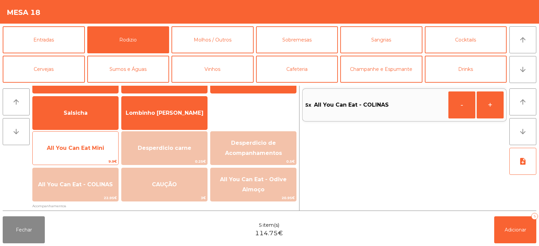
click at [84, 154] on span "All You Can Eat Mini" at bounding box center [76, 148] width 86 height 18
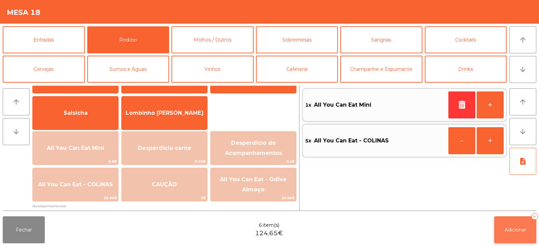
click at [506, 234] on button "Adicionar 6" at bounding box center [516, 229] width 42 height 27
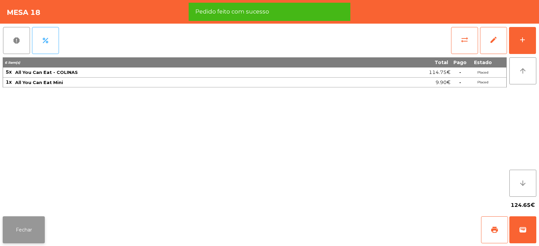
click at [27, 231] on button "Fechar" at bounding box center [24, 229] width 42 height 27
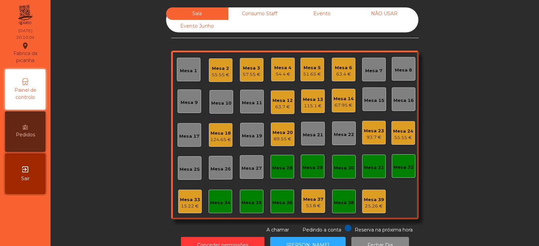
scroll to position [20, 0]
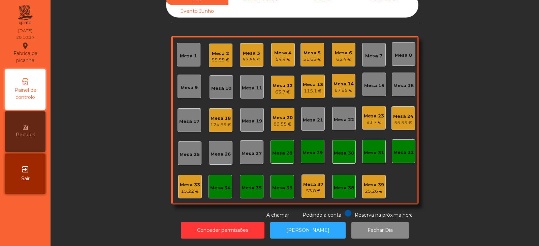
click at [254, 155] on div "Mesa 27" at bounding box center [252, 152] width 24 height 24
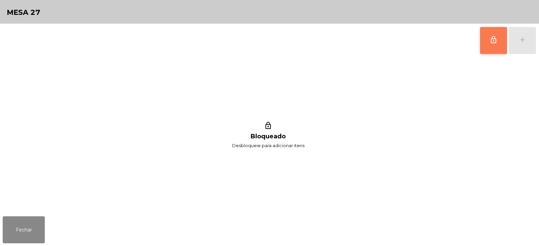
click at [494, 51] on button "lock_outline" at bounding box center [493, 40] width 27 height 27
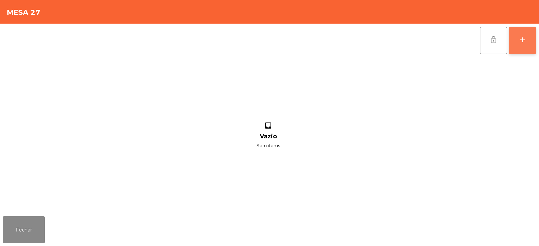
click at [521, 45] on button "add" at bounding box center [522, 40] width 27 height 27
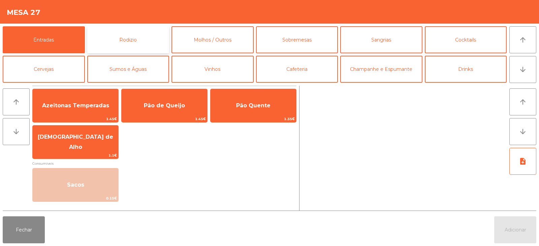
click at [138, 40] on button "Rodizio" at bounding box center [128, 39] width 82 height 27
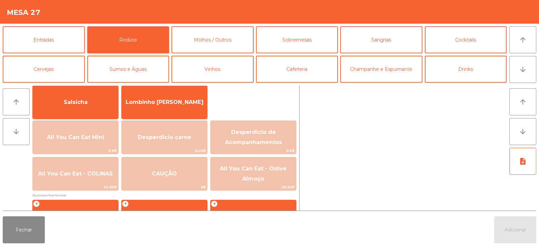
scroll to position [49, 0]
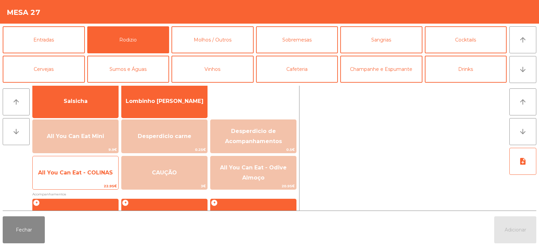
click at [83, 177] on span "All You Can Eat - COLINAS" at bounding box center [76, 173] width 86 height 18
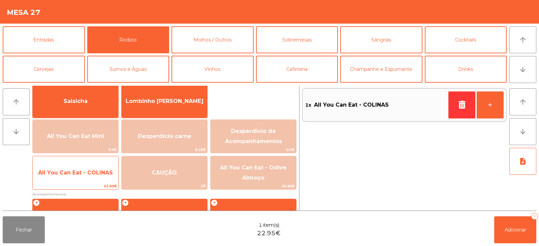
click at [85, 175] on span "All You Can Eat - COLINAS" at bounding box center [75, 172] width 75 height 6
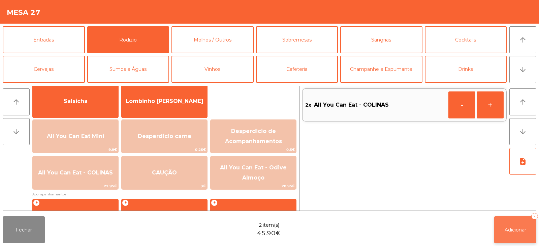
click at [511, 232] on span "Adicionar" at bounding box center [516, 230] width 22 height 6
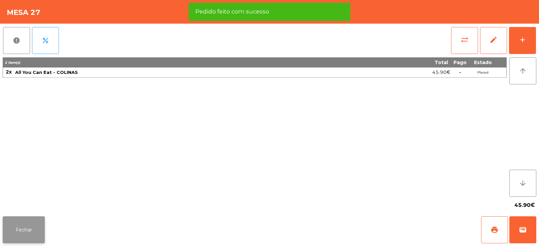
click at [17, 229] on button "Fechar" at bounding box center [24, 229] width 42 height 27
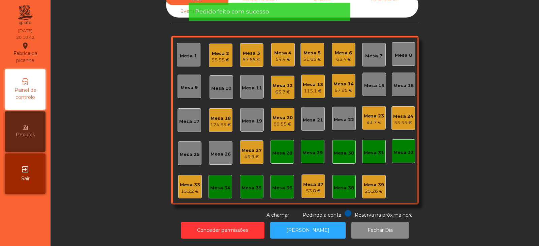
scroll to position [0, 0]
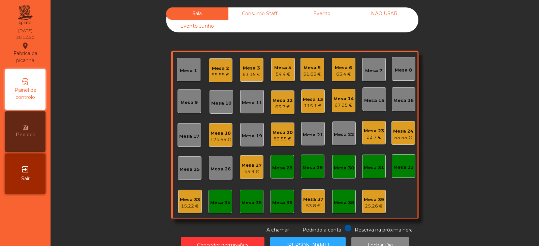
click at [398, 72] on div "Mesa 8" at bounding box center [403, 70] width 17 height 7
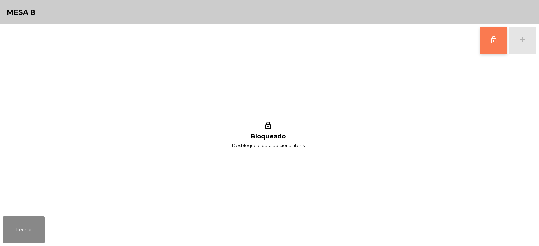
click at [495, 44] on button "lock_outline" at bounding box center [493, 40] width 27 height 27
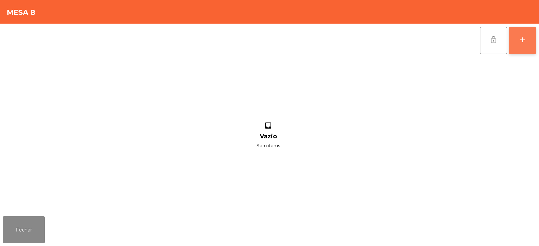
click at [527, 45] on button "add" at bounding box center [522, 40] width 27 height 27
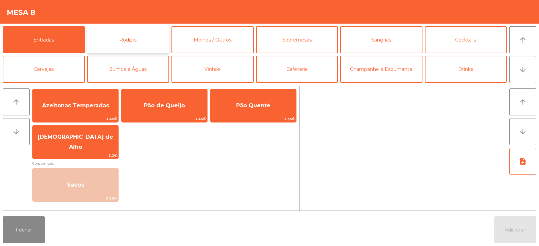
click at [146, 43] on button "Rodizio" at bounding box center [128, 39] width 82 height 27
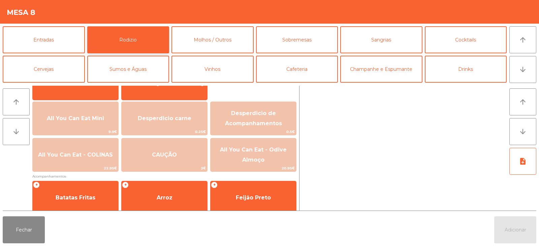
scroll to position [67, 0]
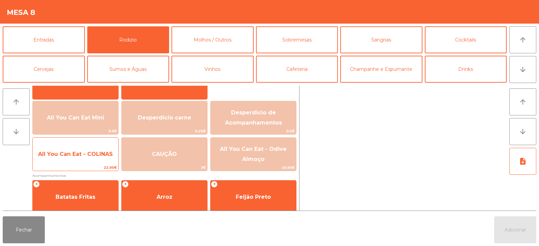
click at [107, 153] on span "All You Can Eat - COLINAS" at bounding box center [75, 154] width 75 height 6
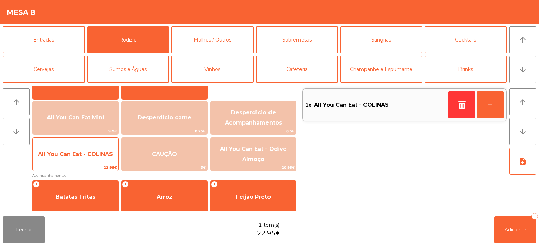
click at [111, 154] on span "All You Can Eat - COLINAS" at bounding box center [75, 154] width 75 height 6
click at [111, 153] on span "All You Can Eat - COLINAS" at bounding box center [75, 154] width 75 height 6
click at [112, 154] on span "All You Can Eat - COLINAS" at bounding box center [75, 154] width 75 height 6
click at [113, 154] on span "All You Can Eat - COLINAS" at bounding box center [76, 154] width 86 height 18
click at [112, 154] on span "All You Can Eat - COLINAS" at bounding box center [75, 154] width 75 height 6
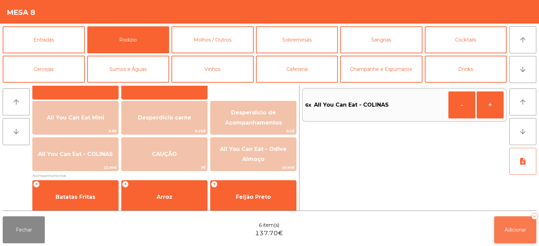
click at [515, 224] on button "Adicionar 6" at bounding box center [516, 229] width 42 height 27
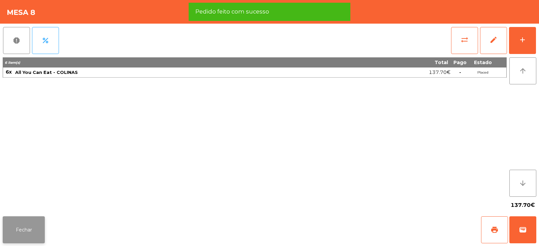
click at [39, 230] on button "Fechar" at bounding box center [24, 229] width 42 height 27
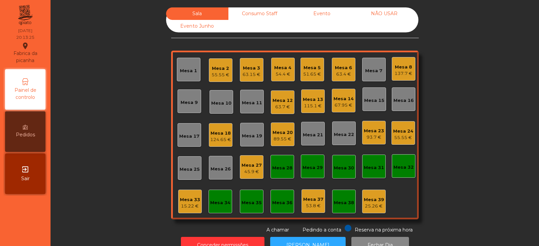
click at [218, 171] on div "Mesa 26" at bounding box center [221, 169] width 20 height 7
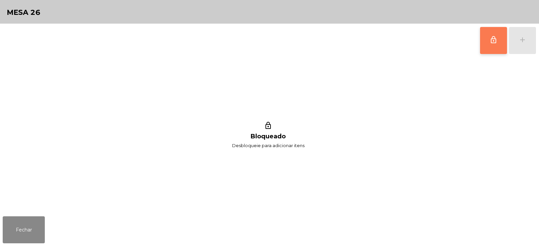
click at [496, 43] on span "lock_outline" at bounding box center [494, 40] width 8 height 8
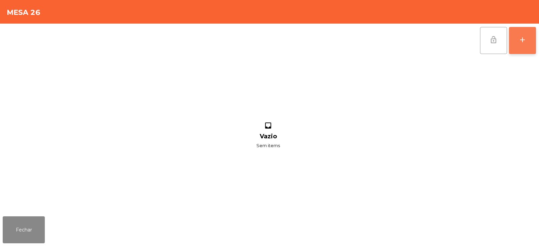
click at [529, 45] on button "add" at bounding box center [522, 40] width 27 height 27
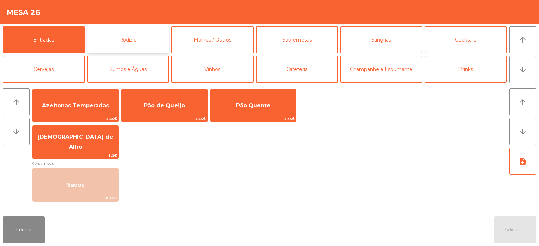
click at [152, 41] on button "Rodizio" at bounding box center [128, 39] width 82 height 27
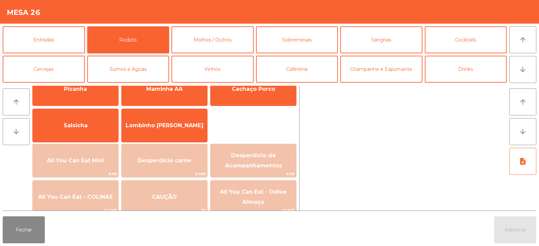
scroll to position [39, 0]
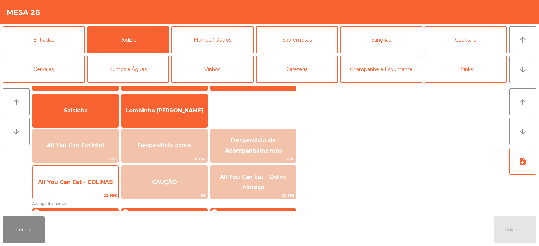
click at [108, 187] on span "All You Can Eat - COLINAS" at bounding box center [76, 182] width 86 height 18
click at [108, 189] on span "All You Can Eat - COLINAS" at bounding box center [76, 182] width 86 height 18
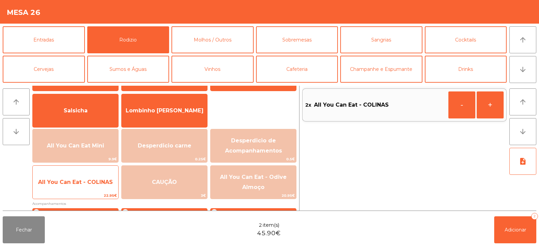
click at [109, 188] on span "All You Can Eat - COLINAS" at bounding box center [76, 182] width 86 height 18
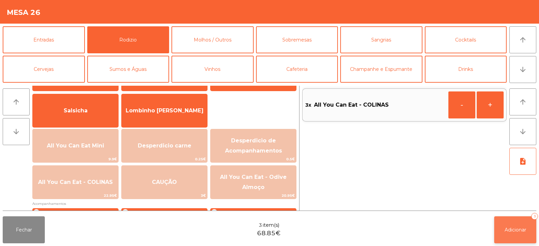
click at [508, 231] on span "Adicionar" at bounding box center [516, 230] width 22 height 6
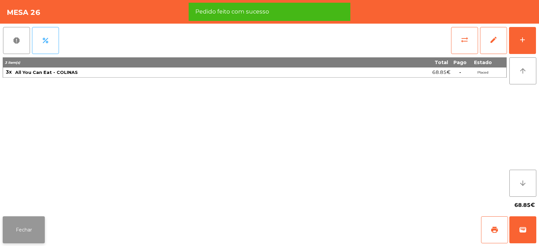
click at [26, 236] on button "Fechar" at bounding box center [24, 229] width 42 height 27
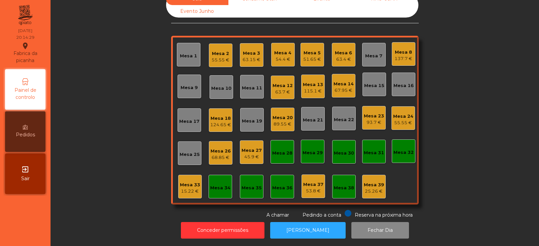
scroll to position [0, 0]
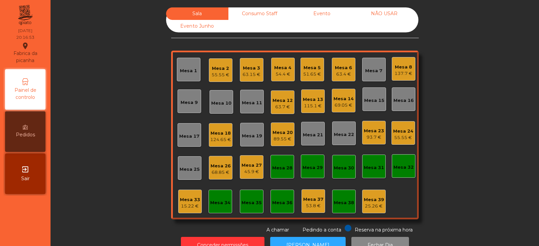
click at [217, 107] on div "Mesa 10" at bounding box center [222, 102] width 24 height 24
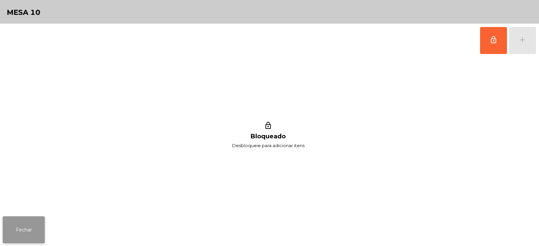
click at [28, 232] on button "Fechar" at bounding box center [24, 229] width 42 height 27
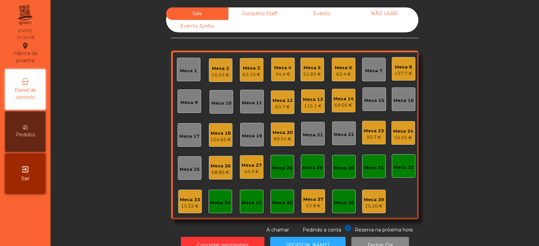
click at [216, 102] on div "Mesa 10" at bounding box center [221, 103] width 20 height 7
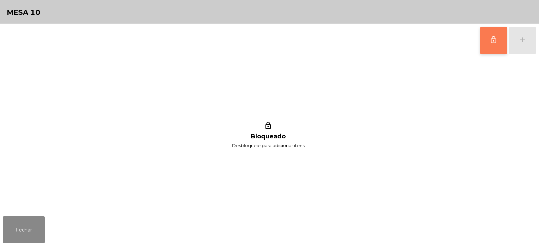
click at [490, 47] on button "lock_outline" at bounding box center [493, 40] width 27 height 27
click at [522, 43] on div "lock_outline add" at bounding box center [508, 41] width 57 height 34
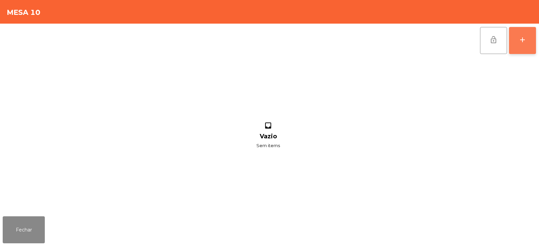
click at [525, 40] on div "add" at bounding box center [523, 40] width 8 height 8
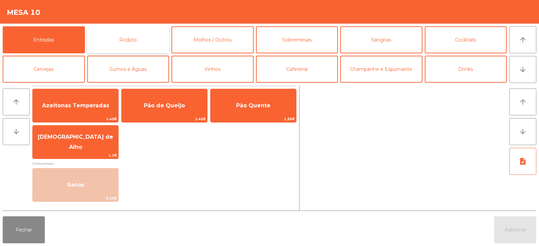
click at [131, 51] on button "Rodizio" at bounding box center [128, 39] width 82 height 27
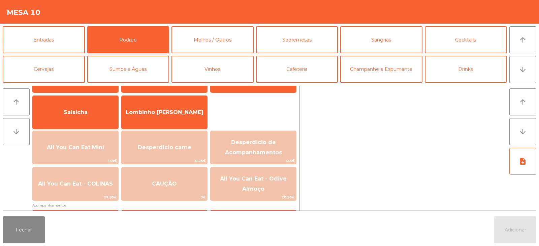
scroll to position [51, 0]
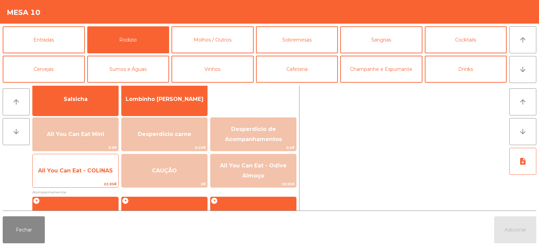
click at [81, 167] on span "All You Can Eat - COLINAS" at bounding box center [75, 170] width 75 height 6
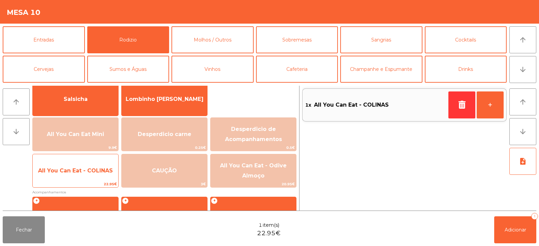
click at [82, 168] on span "All You Can Eat - COLINAS" at bounding box center [75, 170] width 75 height 6
click at [83, 169] on span "All You Can Eat - COLINAS" at bounding box center [75, 170] width 75 height 6
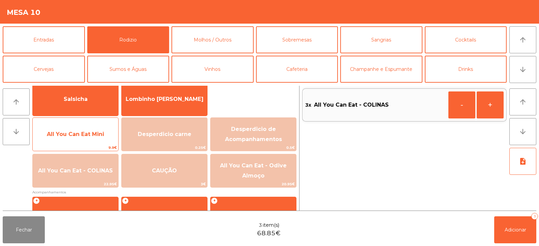
click at [93, 139] on span "All You Can Eat Mini" at bounding box center [76, 134] width 86 height 18
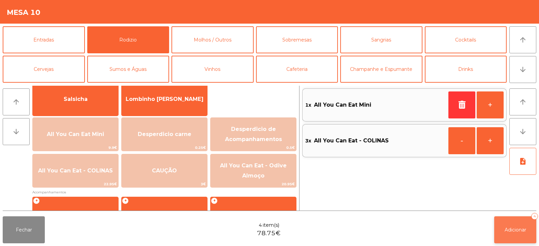
click at [506, 231] on span "Adicionar" at bounding box center [516, 230] width 22 height 6
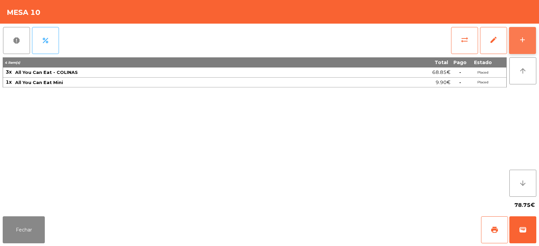
click at [519, 46] on button "add" at bounding box center [522, 40] width 27 height 27
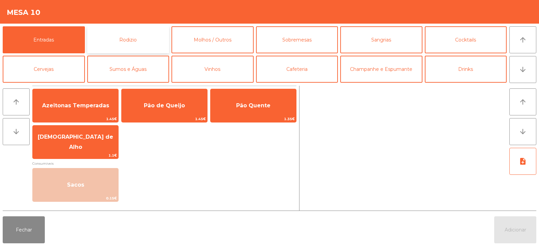
click at [135, 40] on button "Rodizio" at bounding box center [128, 39] width 82 height 27
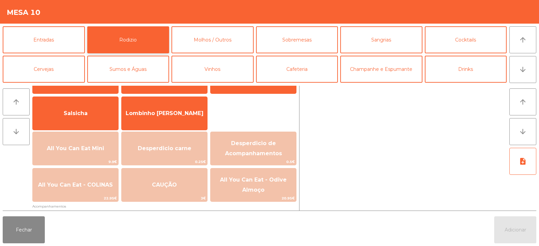
scroll to position [35, 0]
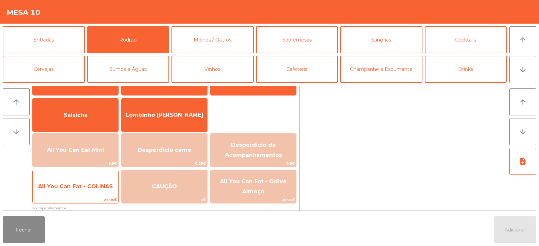
click at [86, 191] on span "All You Can Eat - COLINAS" at bounding box center [76, 186] width 86 height 18
click at [89, 189] on span "All You Can Eat - COLINAS" at bounding box center [76, 186] width 86 height 18
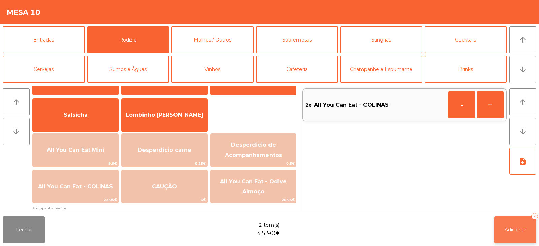
click at [503, 226] on button "Adicionar 2" at bounding box center [516, 229] width 42 height 27
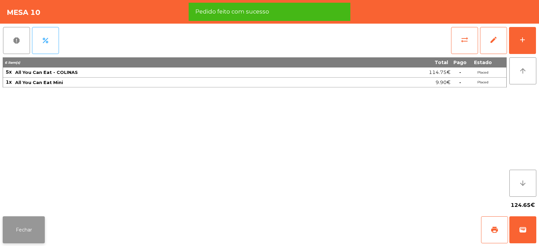
click at [30, 235] on button "Fechar" at bounding box center [24, 229] width 42 height 27
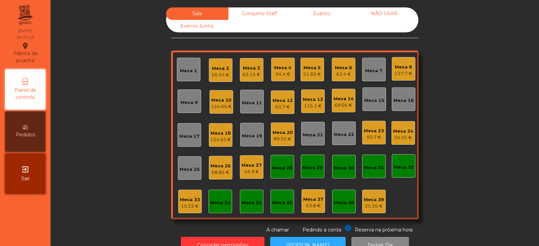
click at [224, 104] on div "124.65 €" at bounding box center [221, 106] width 21 height 7
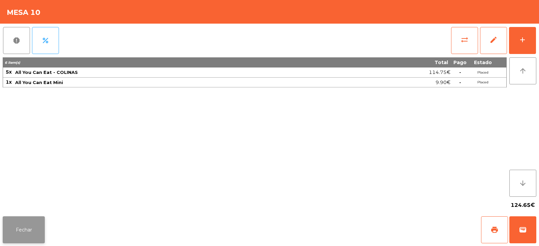
click at [29, 223] on button "Fechar" at bounding box center [24, 229] width 42 height 27
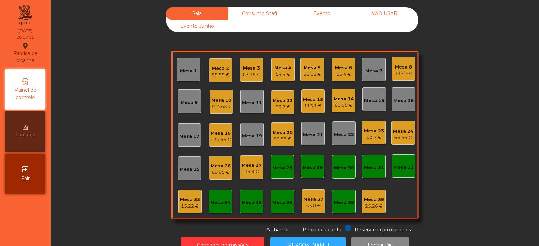
click at [278, 71] on div "54.4 €" at bounding box center [282, 74] width 17 height 7
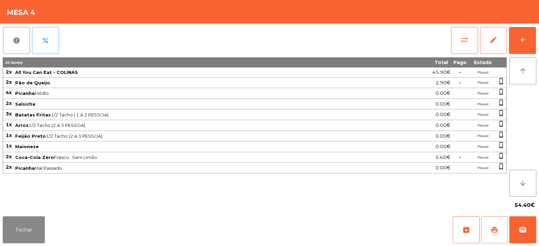
click at [496, 230] on span "print" at bounding box center [495, 230] width 8 height 8
click at [40, 221] on button "Fechar" at bounding box center [24, 229] width 42 height 27
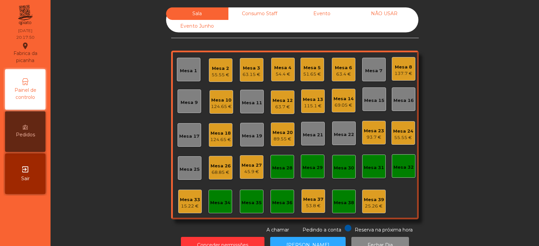
click at [286, 70] on div "Mesa 4" at bounding box center [282, 67] width 17 height 7
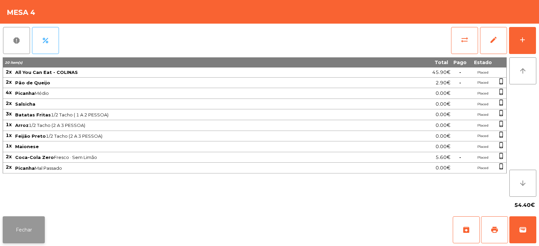
click at [32, 224] on button "Fechar" at bounding box center [24, 229] width 42 height 27
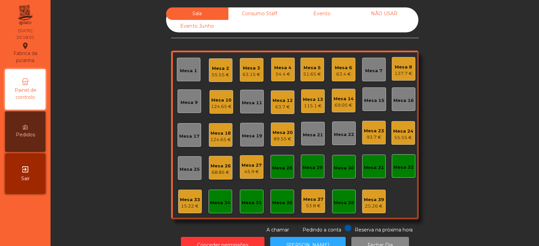
scroll to position [20, 0]
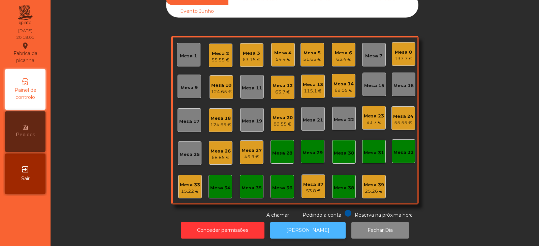
click at [299, 222] on button "[PERSON_NAME]" at bounding box center [308, 230] width 76 height 17
click at [281, 47] on div "Mesa 4 54.4 €" at bounding box center [282, 55] width 17 height 16
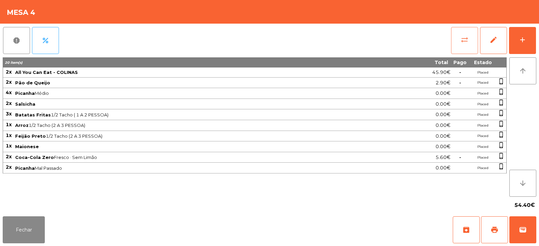
click at [462, 41] on span "sync_alt" at bounding box center [465, 40] width 8 height 8
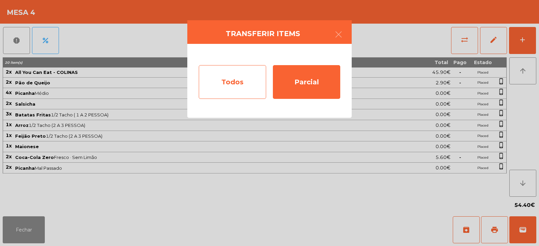
click at [237, 78] on div "Todos" at bounding box center [232, 82] width 67 height 34
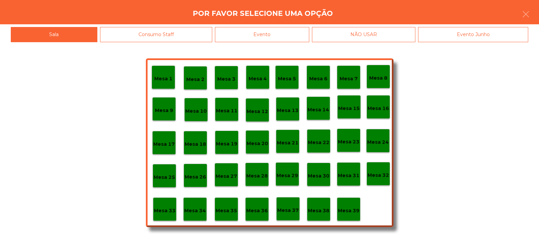
click at [299, 32] on div "Evento" at bounding box center [262, 34] width 94 height 15
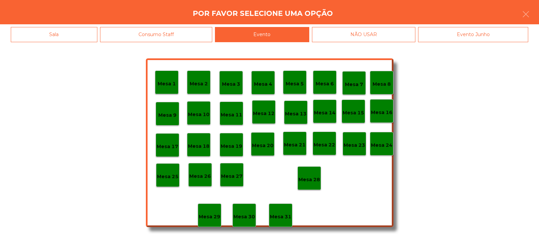
click at [310, 170] on div "Mesa 28" at bounding box center [310, 178] width 24 height 24
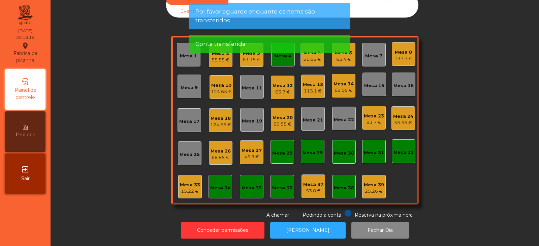
click at [284, 60] on div "Mesa 4" at bounding box center [283, 55] width 24 height 24
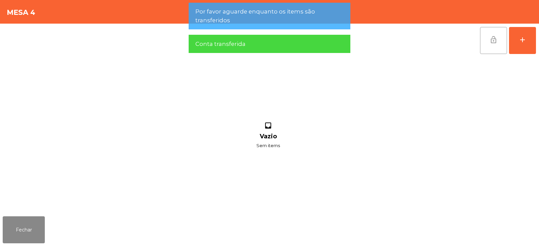
click at [498, 41] on span "lock_open" at bounding box center [494, 40] width 8 height 8
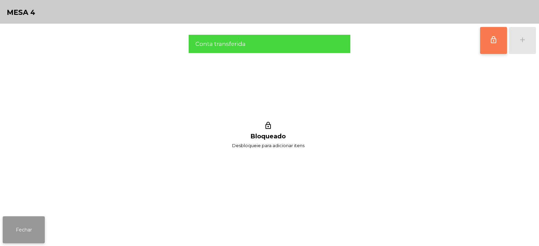
click at [43, 232] on button "Fechar" at bounding box center [24, 229] width 42 height 27
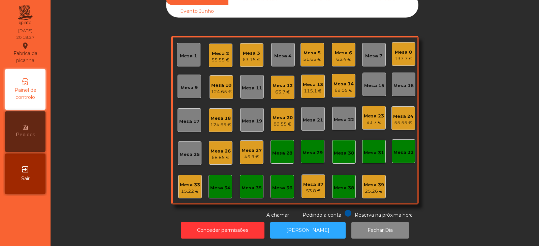
click at [219, 88] on div "124.65 €" at bounding box center [221, 91] width 21 height 7
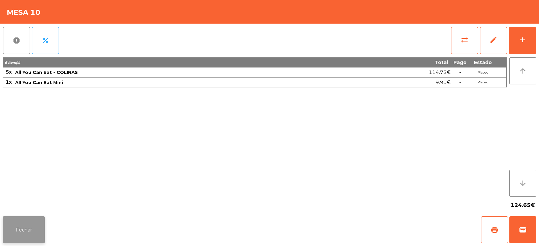
click at [40, 228] on button "Fechar" at bounding box center [24, 229] width 42 height 27
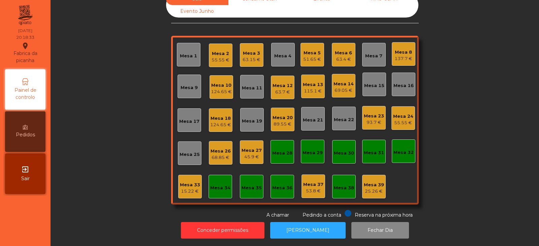
scroll to position [0, 0]
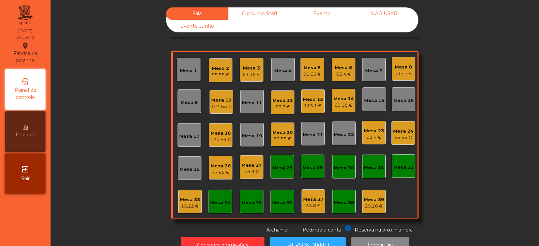
click at [185, 171] on div "Mesa 25" at bounding box center [190, 169] width 20 height 7
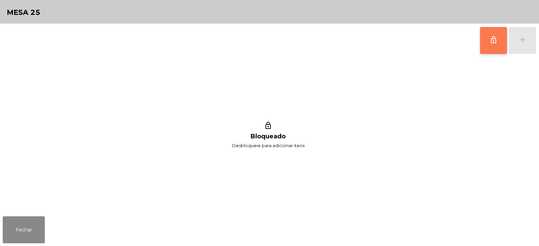
click at [497, 38] on span "lock_outline" at bounding box center [494, 40] width 8 height 8
click at [521, 43] on div "add" at bounding box center [523, 40] width 8 height 8
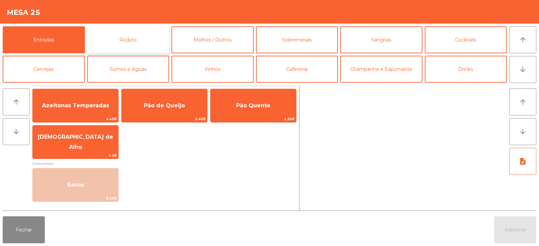
click at [136, 46] on button "Rodizio" at bounding box center [128, 39] width 82 height 27
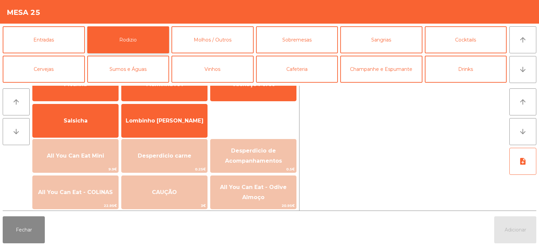
scroll to position [30, 0]
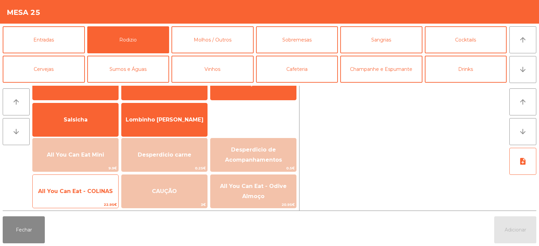
click at [96, 186] on span "All You Can Eat - COLINAS" at bounding box center [76, 191] width 86 height 18
click at [97, 186] on span "All You Can Eat - COLINAS" at bounding box center [76, 191] width 86 height 18
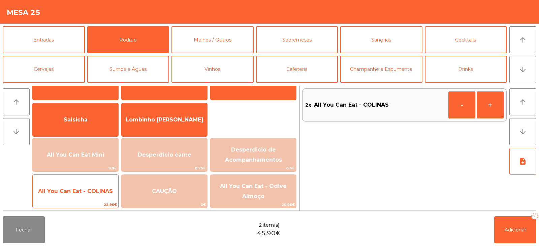
click at [98, 187] on span "All You Can Eat - COLINAS" at bounding box center [76, 191] width 86 height 18
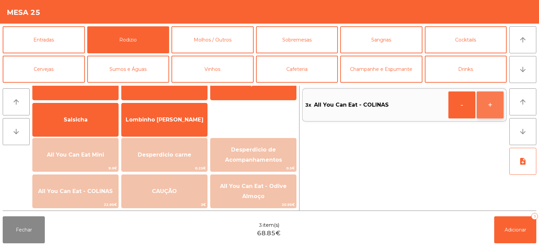
click at [497, 109] on button "+" at bounding box center [490, 104] width 27 height 27
click at [514, 234] on button "Adicionar 4" at bounding box center [516, 229] width 42 height 27
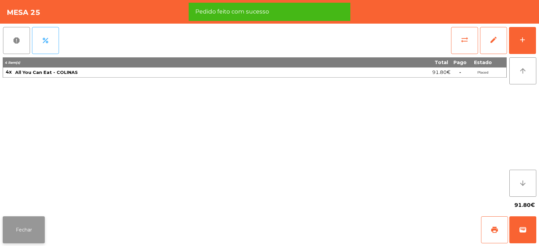
click at [28, 232] on button "Fechar" at bounding box center [24, 229] width 42 height 27
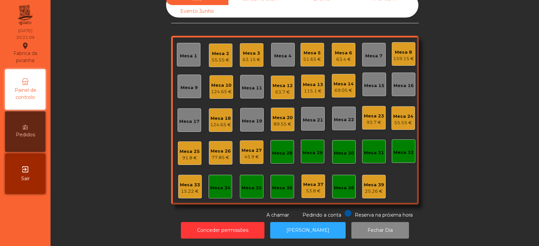
scroll to position [0, 0]
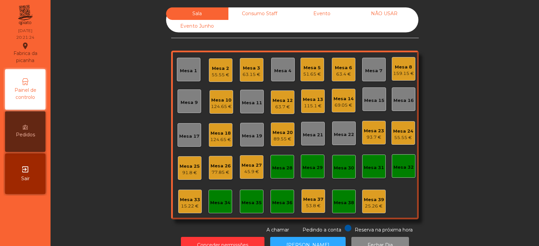
click at [398, 102] on div "Mesa 16" at bounding box center [404, 100] width 20 height 7
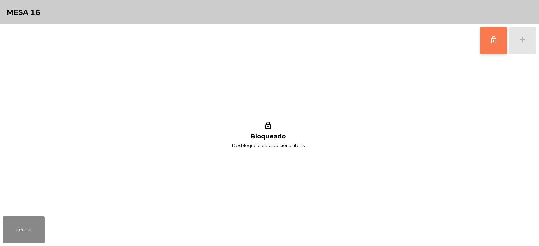
click at [491, 45] on button "lock_outline" at bounding box center [493, 40] width 27 height 27
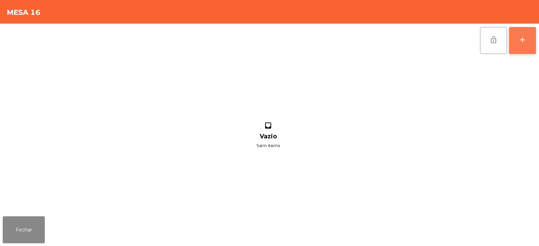
click at [519, 48] on button "add" at bounding box center [522, 40] width 27 height 27
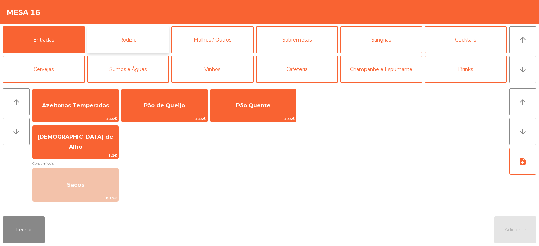
click at [148, 47] on button "Rodizio" at bounding box center [128, 39] width 82 height 27
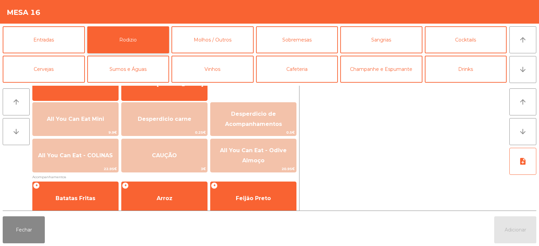
scroll to position [74, 0]
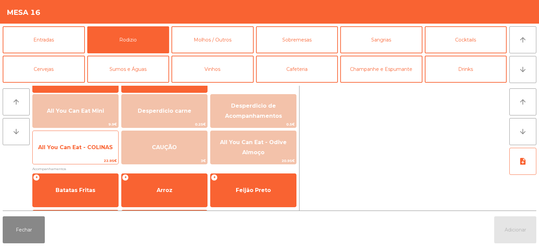
click at [90, 152] on span "All You Can Eat - COLINAS" at bounding box center [76, 147] width 86 height 18
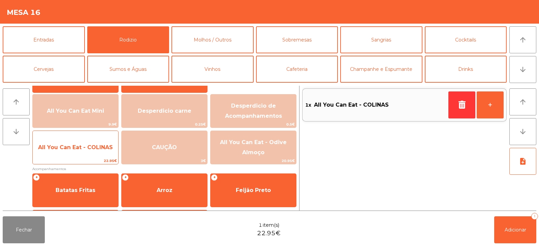
click at [91, 156] on span "All You Can Eat - COLINAS" at bounding box center [76, 147] width 86 height 18
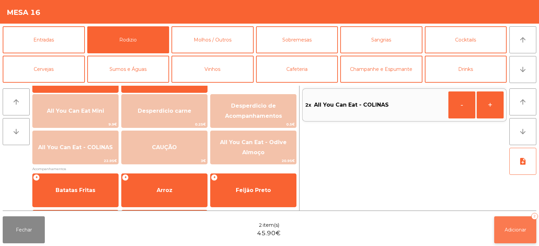
click at [501, 229] on button "Adicionar 2" at bounding box center [516, 229] width 42 height 27
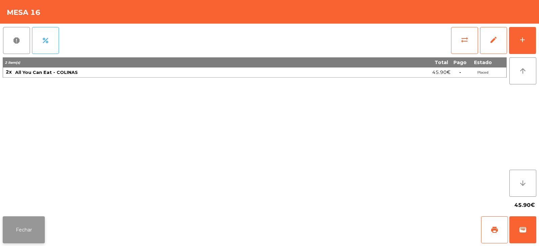
click at [17, 222] on button "Fechar" at bounding box center [24, 229] width 42 height 27
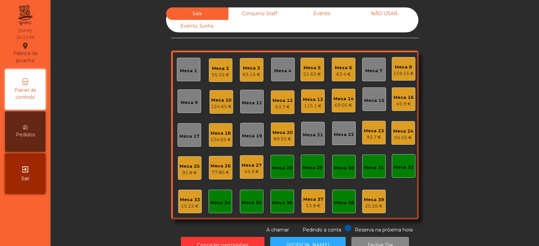
scroll to position [20, 0]
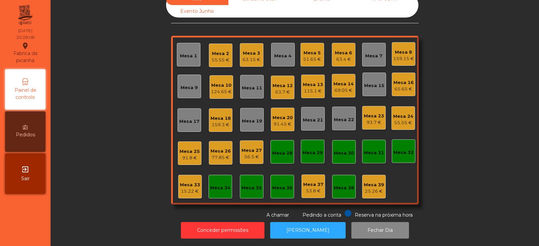
click at [196, 85] on div "Mesa 9" at bounding box center [190, 87] width 24 height 24
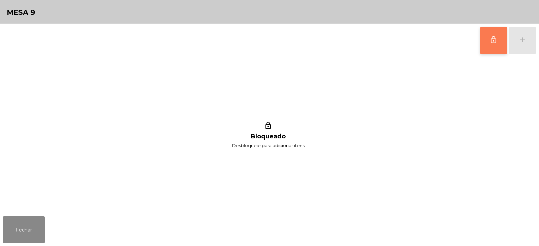
click at [494, 42] on span "lock_outline" at bounding box center [494, 40] width 8 height 8
click at [525, 44] on button "add" at bounding box center [522, 40] width 27 height 27
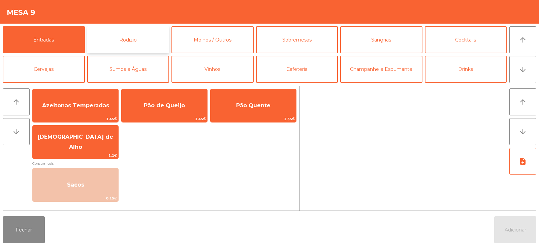
click at [125, 43] on button "Rodizio" at bounding box center [128, 39] width 82 height 27
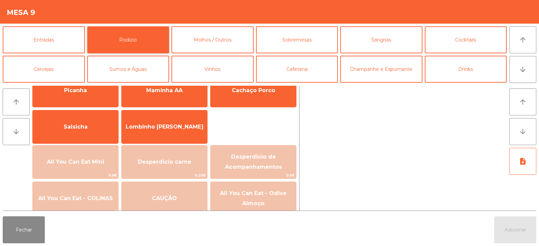
scroll to position [45, 0]
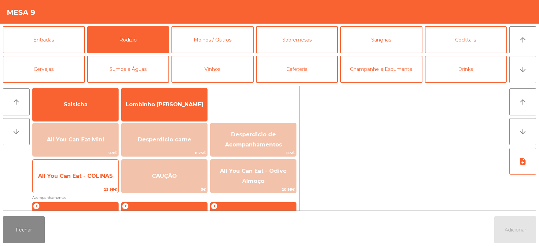
click at [93, 180] on span "All You Can Eat - COLINAS" at bounding box center [76, 176] width 86 height 18
click at [98, 179] on span "All You Can Eat - COLINAS" at bounding box center [75, 176] width 75 height 6
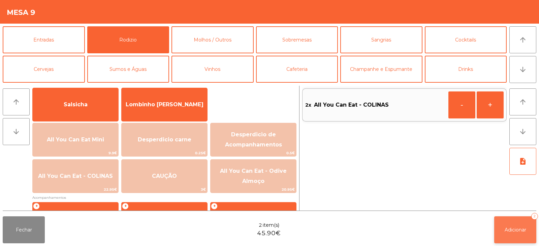
click at [512, 229] on span "Adicionar" at bounding box center [516, 230] width 22 height 6
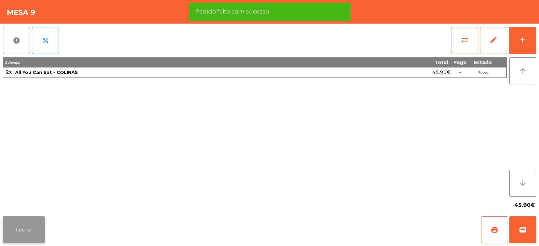
click at [31, 226] on button "Fechar" at bounding box center [24, 229] width 42 height 27
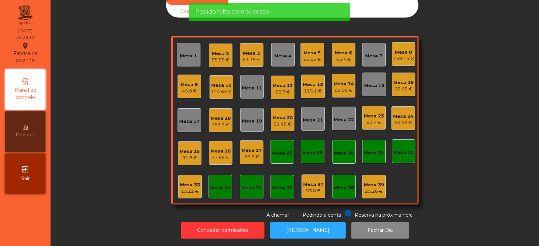
scroll to position [0, 0]
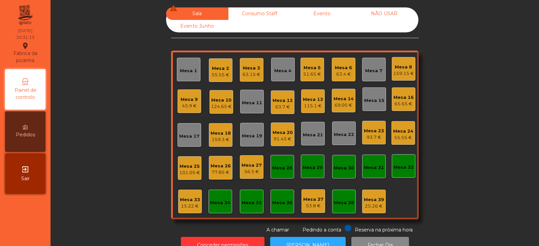
click at [250, 70] on div "Mesa 3" at bounding box center [252, 68] width 18 height 7
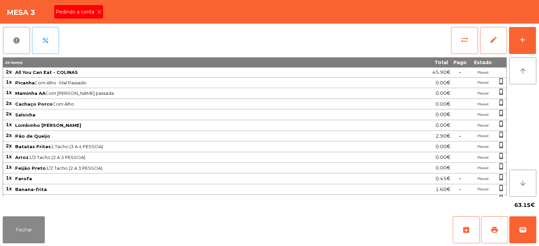
click at [99, 10] on icon at bounding box center [99, 11] width 5 height 5
click at [496, 235] on button "print" at bounding box center [494, 229] width 27 height 27
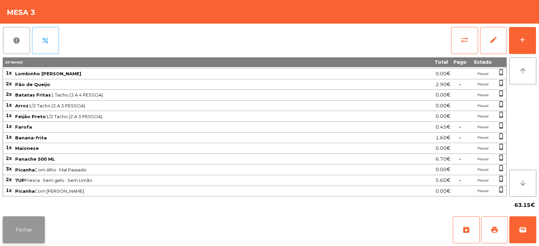
click at [37, 224] on button "Fechar" at bounding box center [24, 229] width 42 height 27
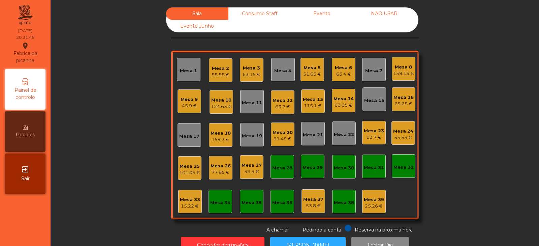
click at [253, 73] on div "63.15 €" at bounding box center [252, 74] width 18 height 7
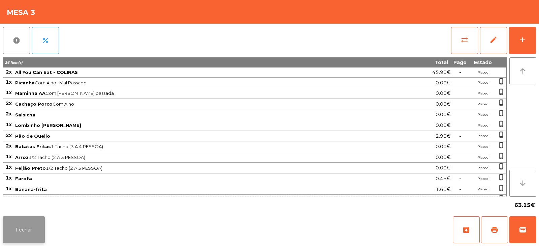
click at [43, 230] on button "Fechar" at bounding box center [24, 229] width 42 height 27
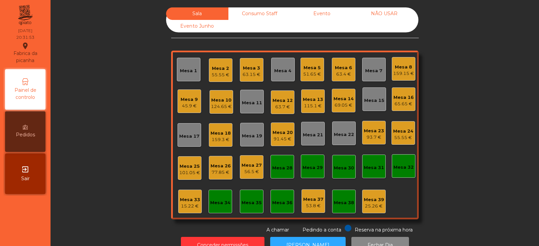
scroll to position [20, 0]
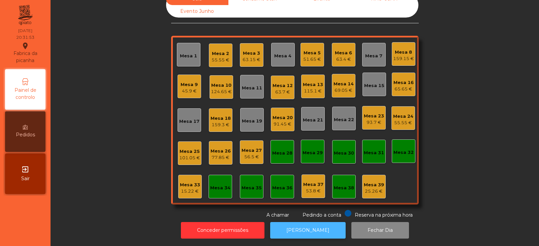
click at [304, 228] on button "[PERSON_NAME]" at bounding box center [308, 230] width 76 height 17
click at [250, 56] on div "63.15 €" at bounding box center [252, 59] width 18 height 7
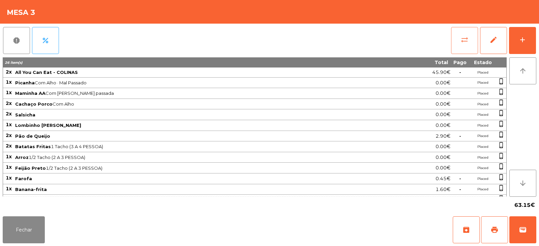
click at [468, 44] on button "sync_alt" at bounding box center [464, 40] width 27 height 27
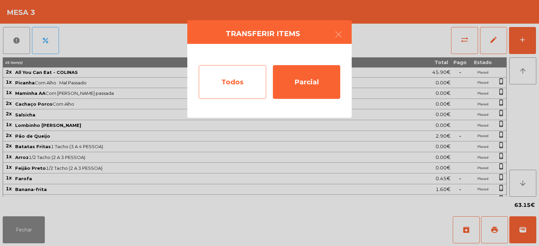
click at [240, 83] on div "Todos" at bounding box center [232, 82] width 67 height 34
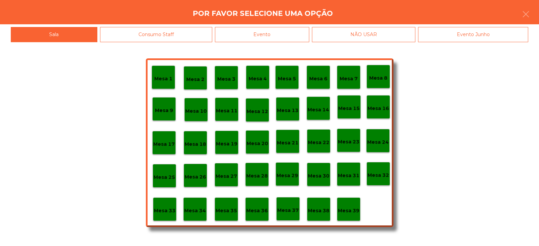
click at [290, 30] on div "Evento" at bounding box center [262, 34] width 94 height 15
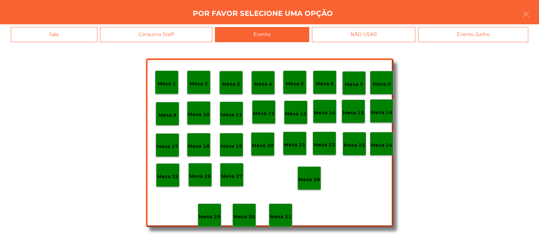
click at [308, 170] on div "Mesa 28" at bounding box center [310, 178] width 24 height 24
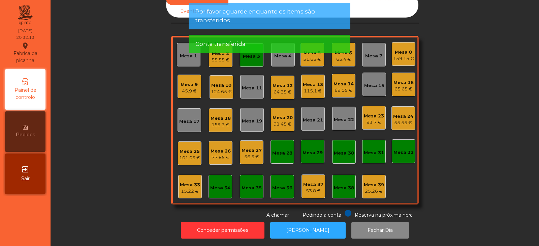
click at [246, 57] on app-alert "Por favor aguarde enquanto os items são transferidos Conta transferida" at bounding box center [270, 31] width 162 height 56
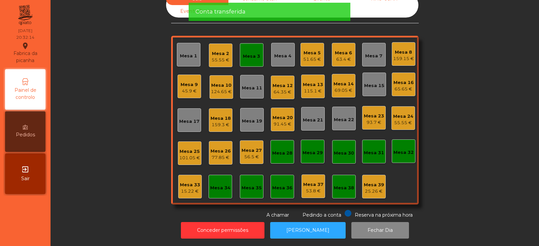
click at [255, 53] on div "Mesa 3" at bounding box center [251, 56] width 17 height 7
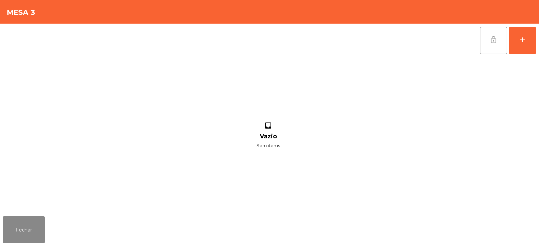
click at [498, 43] on button "lock_open" at bounding box center [493, 40] width 27 height 27
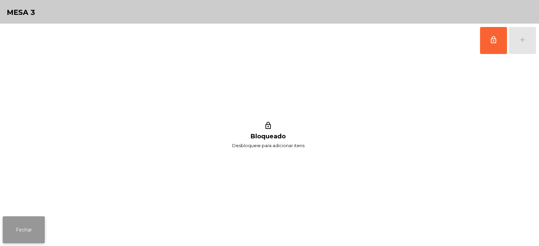
click at [7, 225] on button "Fechar" at bounding box center [24, 229] width 42 height 27
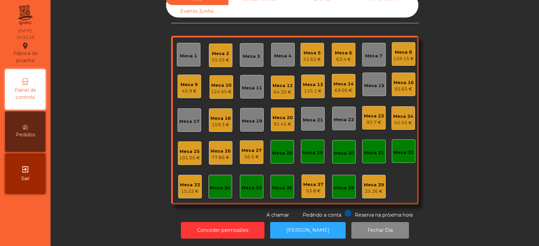
click at [272, 56] on div "Mesa 4" at bounding box center [283, 55] width 24 height 24
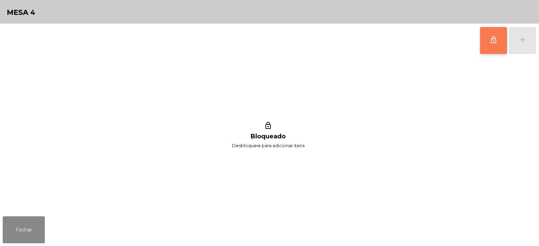
click at [494, 41] on span "lock_outline" at bounding box center [494, 40] width 8 height 8
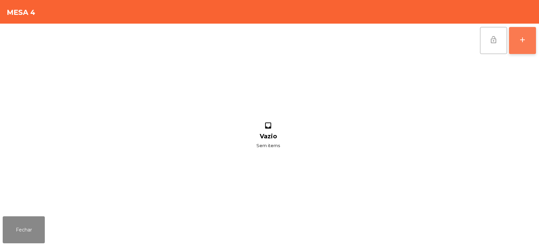
click at [520, 45] on button "add" at bounding box center [522, 40] width 27 height 27
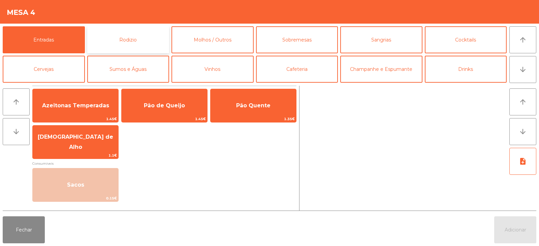
click at [148, 34] on button "Rodizio" at bounding box center [128, 39] width 82 height 27
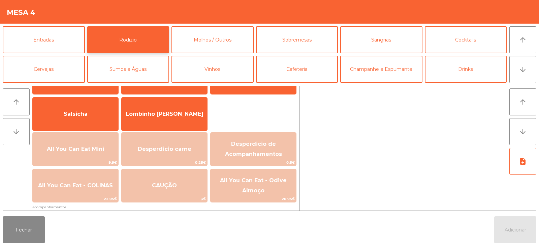
scroll to position [39, 0]
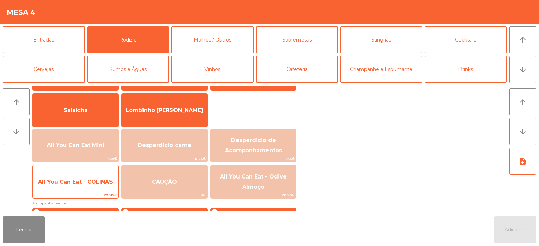
click at [105, 178] on span "All You Can Eat - COLINAS" at bounding box center [75, 181] width 75 height 6
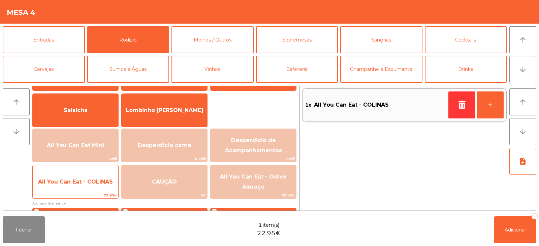
click at [104, 180] on span "All You Can Eat - COLINAS" at bounding box center [75, 181] width 75 height 6
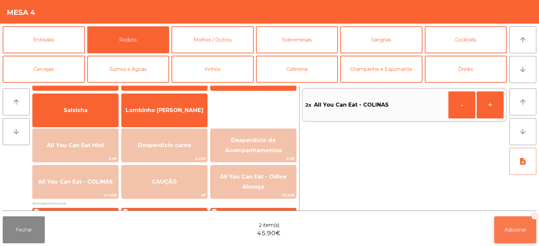
click at [513, 229] on span "Adicionar" at bounding box center [516, 230] width 22 height 6
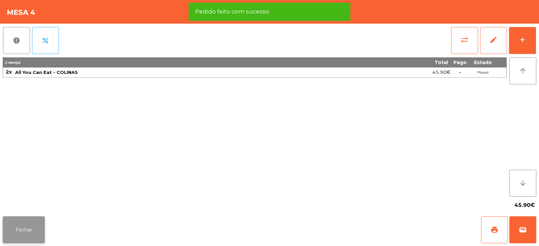
click at [34, 228] on button "Fechar" at bounding box center [24, 229] width 42 height 27
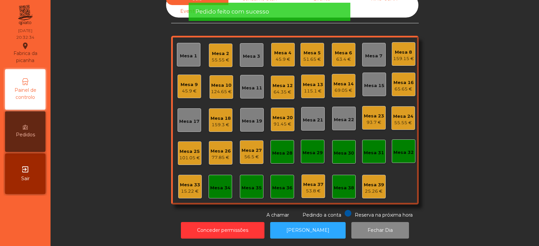
scroll to position [0, 0]
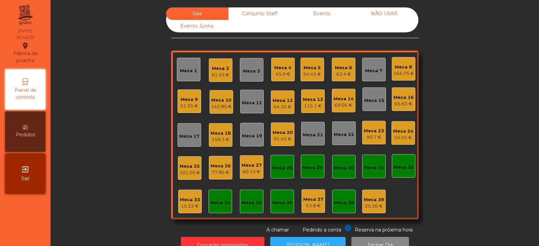
click at [309, 68] on div "Mesa 5" at bounding box center [312, 67] width 18 height 7
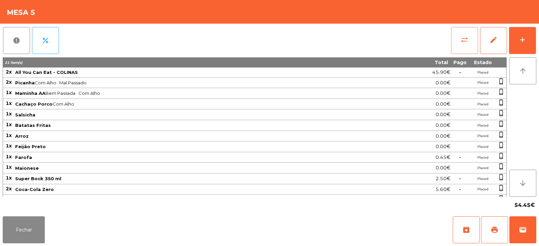
click at [466, 32] on button "sync_alt" at bounding box center [464, 40] width 27 height 27
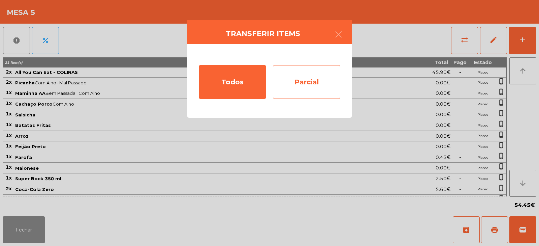
click at [306, 78] on div "Parcial" at bounding box center [306, 82] width 67 height 34
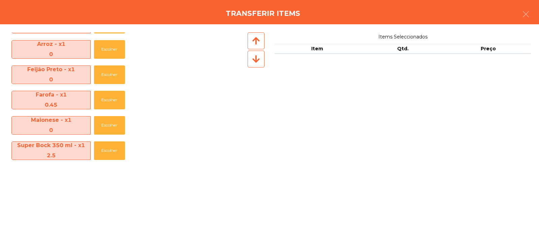
scroll to position [201, 0]
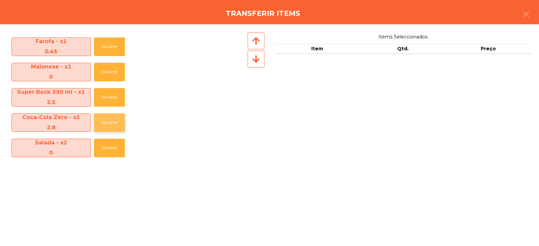
click at [106, 123] on button "Escolher" at bounding box center [109, 122] width 31 height 19
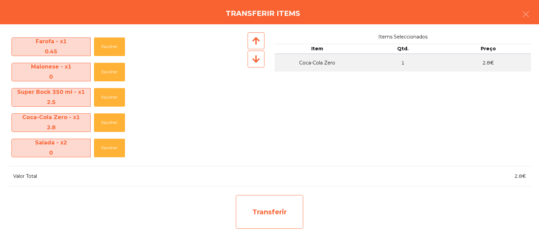
click at [285, 215] on div "Transferir" at bounding box center [269, 212] width 67 height 34
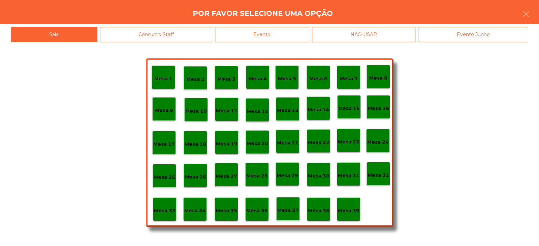
click at [285, 208] on p "Mesa 37" at bounding box center [288, 210] width 22 height 8
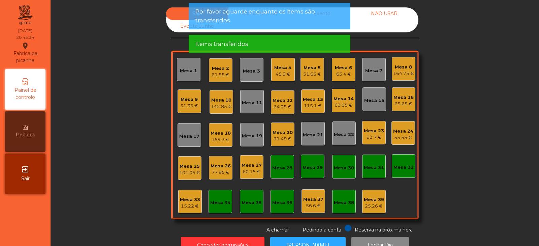
click at [309, 70] on div "Mesa 5" at bounding box center [312, 67] width 18 height 7
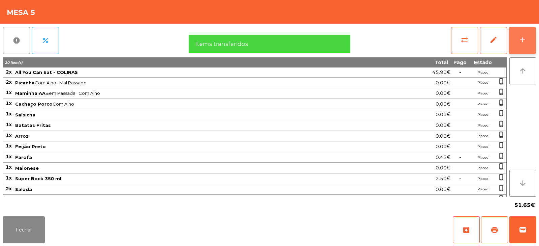
click at [532, 31] on button "add" at bounding box center [522, 40] width 27 height 27
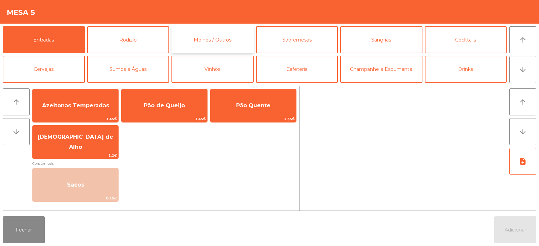
click at [215, 39] on button "Molhos / Outros" at bounding box center [213, 39] width 82 height 27
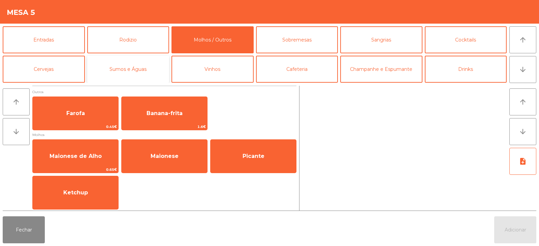
click at [131, 72] on button "Sumos e Águas" at bounding box center [128, 69] width 82 height 27
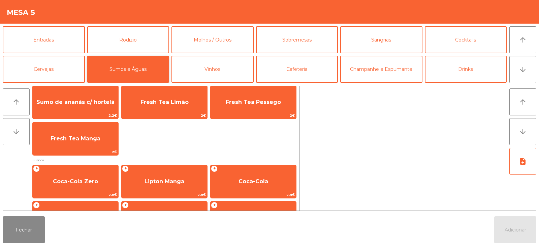
scroll to position [58, 0]
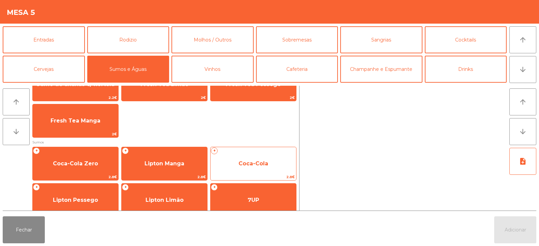
click at [265, 169] on span "Coca-Cola" at bounding box center [254, 163] width 86 height 18
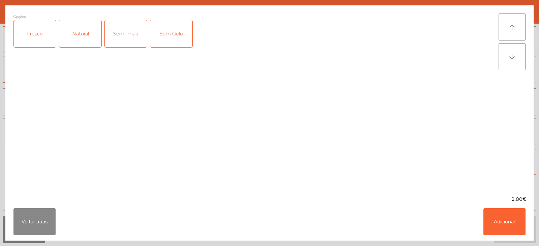
click at [34, 35] on div "Fresco" at bounding box center [35, 33] width 42 height 27
click at [510, 223] on button "Adicionar" at bounding box center [505, 221] width 42 height 27
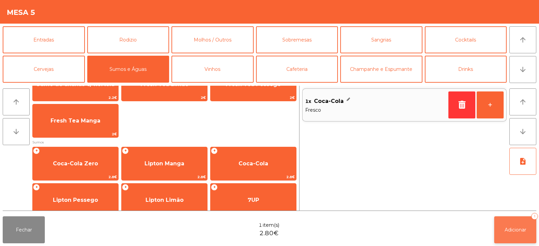
click at [519, 230] on span "Adicionar" at bounding box center [516, 230] width 22 height 6
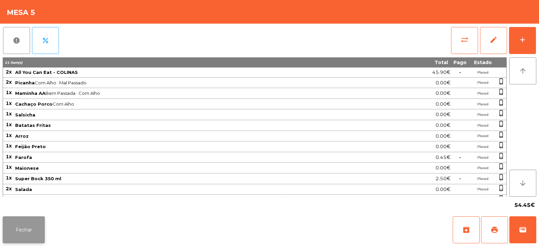
click at [29, 238] on button "Fechar" at bounding box center [24, 229] width 42 height 27
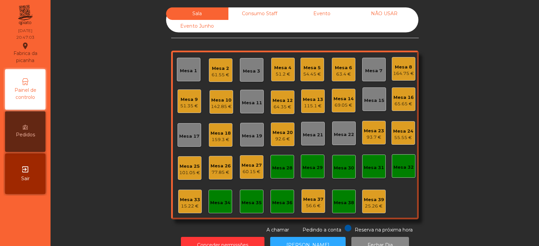
click at [341, 71] on div "63.4 €" at bounding box center [343, 74] width 17 height 7
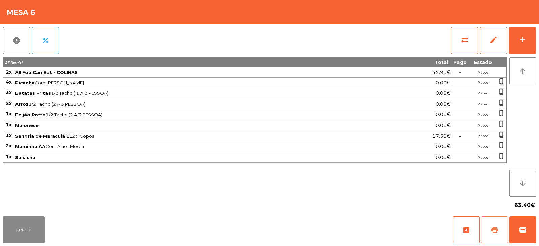
click at [491, 230] on span "print" at bounding box center [495, 230] width 8 height 8
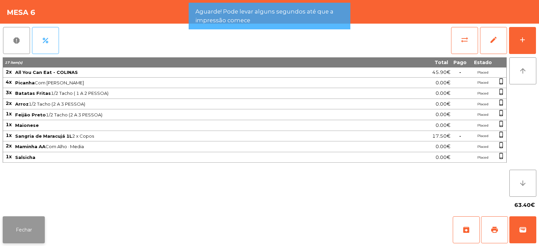
click at [37, 231] on button "Fechar" at bounding box center [24, 229] width 42 height 27
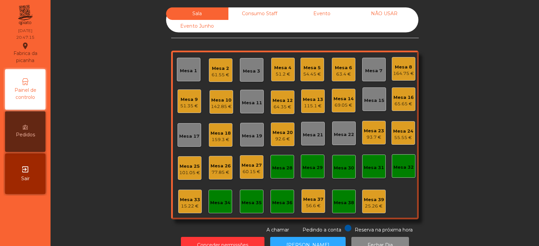
click at [344, 74] on div "63.4 €" at bounding box center [343, 74] width 17 height 7
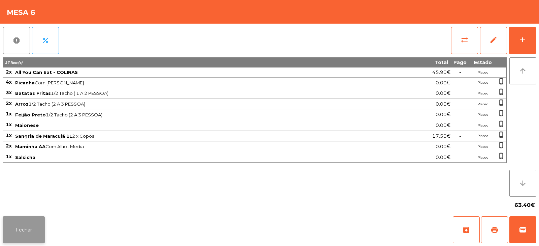
click at [33, 229] on button "Fechar" at bounding box center [24, 229] width 42 height 27
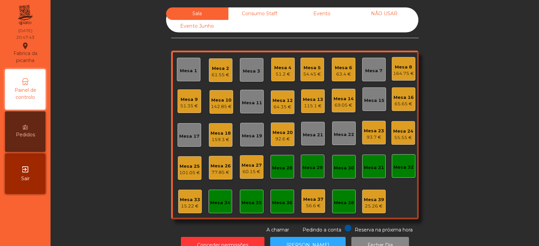
scroll to position [20, 0]
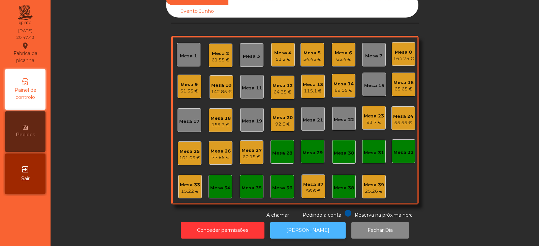
click at [309, 227] on button "[PERSON_NAME]" at bounding box center [308, 230] width 76 height 17
click at [248, 54] on div "Mesa 3" at bounding box center [251, 56] width 17 height 7
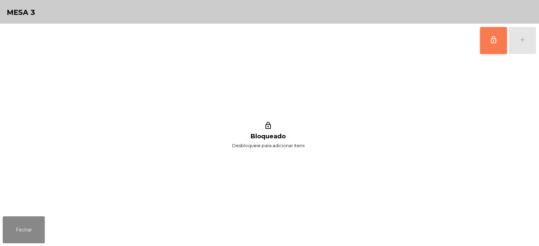
click at [488, 39] on button "lock_outline" at bounding box center [493, 40] width 27 height 27
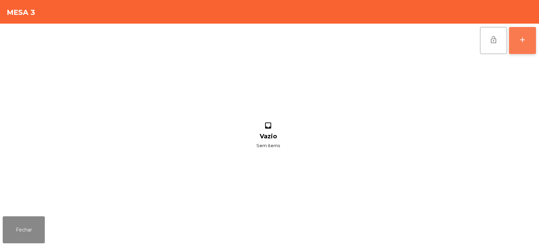
click at [520, 44] on button "add" at bounding box center [522, 40] width 27 height 27
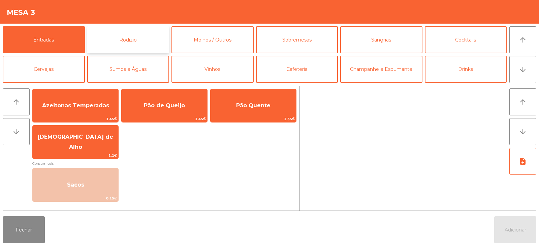
click at [165, 43] on button "Rodizio" at bounding box center [128, 39] width 82 height 27
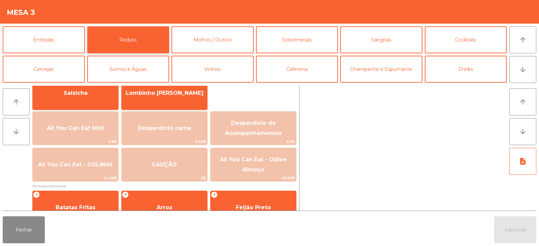
scroll to position [57, 0]
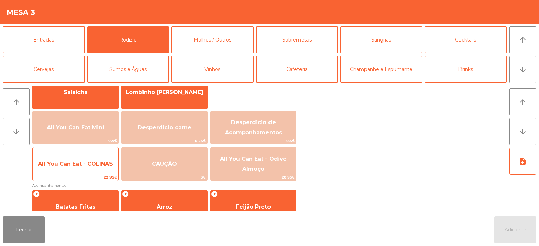
click at [92, 173] on span "All You Can Eat - COLINAS" at bounding box center [76, 164] width 86 height 18
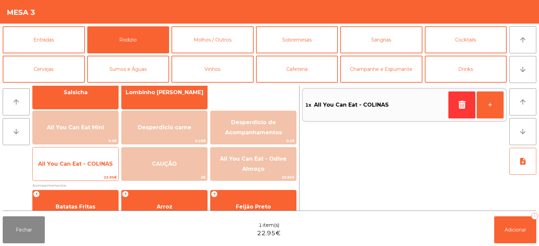
click at [93, 168] on span "All You Can Eat - COLINAS" at bounding box center [76, 164] width 86 height 18
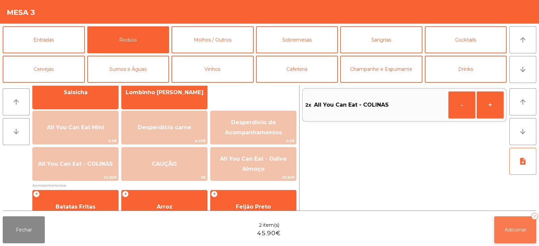
click at [505, 230] on span "Adicionar" at bounding box center [516, 230] width 22 height 6
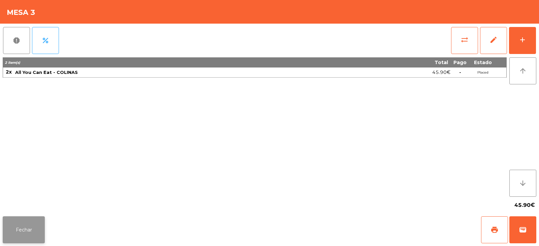
click at [45, 226] on button "Fechar" at bounding box center [24, 229] width 42 height 27
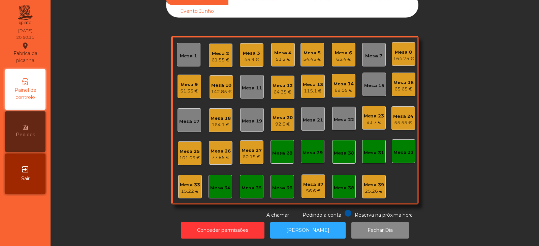
scroll to position [0, 0]
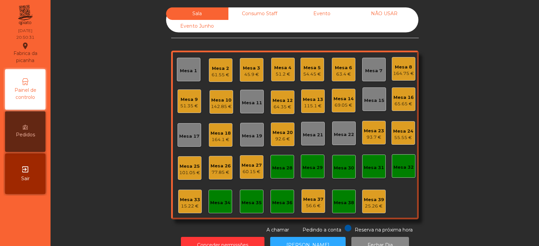
click at [403, 140] on div "55.55 €" at bounding box center [403, 137] width 20 height 7
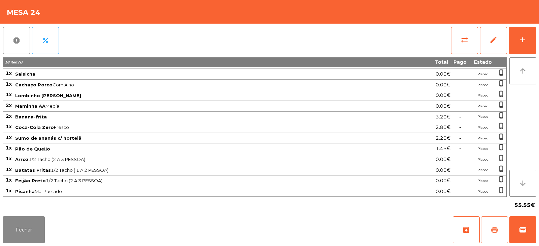
click at [498, 229] on span "print" at bounding box center [495, 230] width 8 height 8
click at [34, 231] on button "Fechar" at bounding box center [24, 229] width 42 height 27
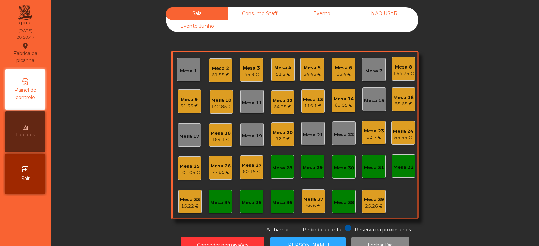
click at [399, 136] on div "55.55 €" at bounding box center [403, 137] width 20 height 7
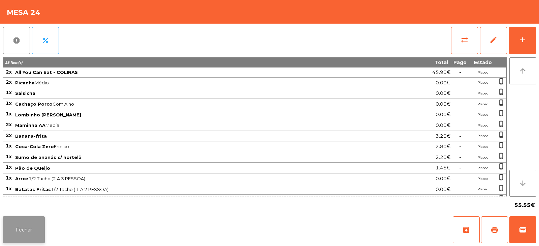
click at [34, 225] on button "Fechar" at bounding box center [24, 229] width 42 height 27
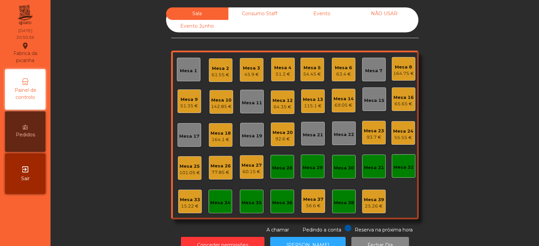
scroll to position [20, 0]
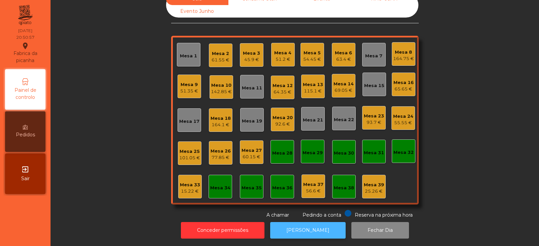
click at [315, 228] on button "[PERSON_NAME]" at bounding box center [308, 230] width 76 height 17
click at [402, 122] on div "Mesa 24 55.55 €" at bounding box center [404, 118] width 24 height 24
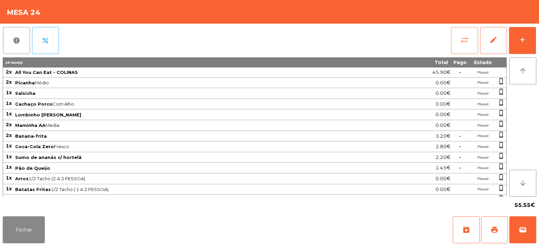
click at [468, 42] on span "sync_alt" at bounding box center [465, 40] width 8 height 8
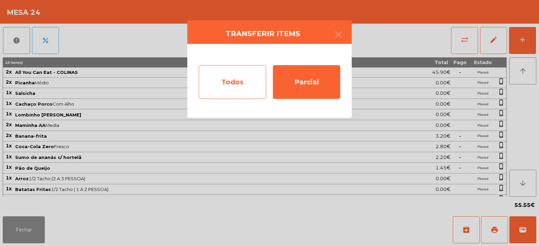
click at [241, 87] on div "Todos" at bounding box center [232, 82] width 67 height 34
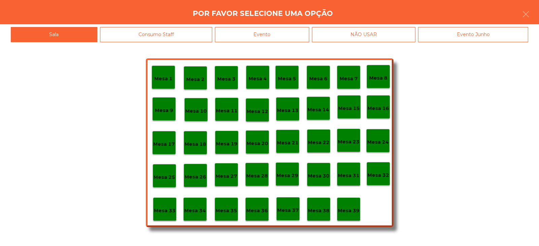
click at [290, 32] on div "Evento" at bounding box center [262, 34] width 94 height 15
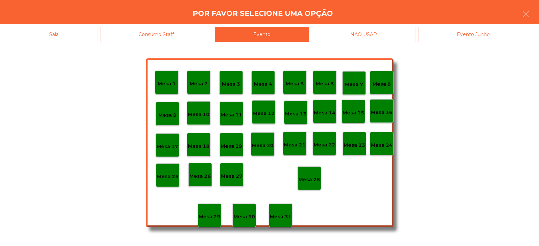
click at [311, 174] on div "Mesa 28" at bounding box center [310, 178] width 22 height 10
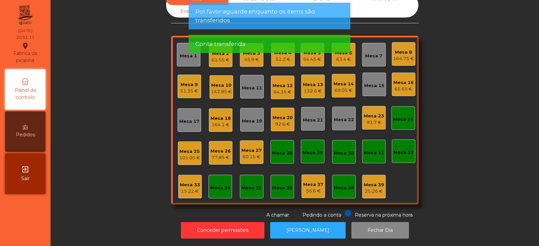
click at [254, 57] on app-alert "Por favor aguarde enquanto os items são transferidos Conta transferida" at bounding box center [270, 31] width 162 height 56
click at [405, 113] on div "Mesa 24" at bounding box center [403, 117] width 20 height 9
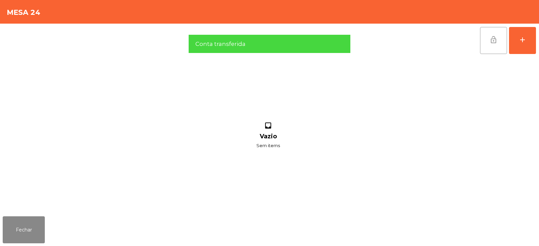
click at [499, 37] on button "lock_open" at bounding box center [493, 40] width 27 height 27
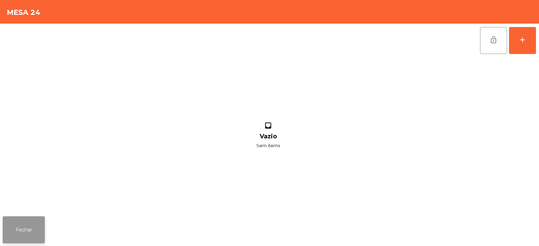
click at [41, 219] on button "Fechar" at bounding box center [24, 229] width 42 height 27
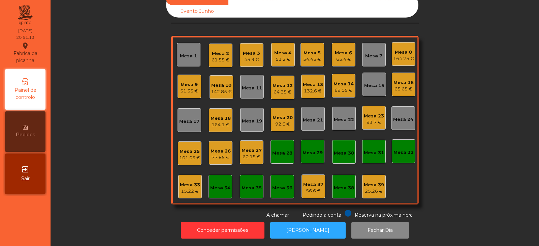
click at [222, 57] on div "61.55 €" at bounding box center [221, 60] width 18 height 7
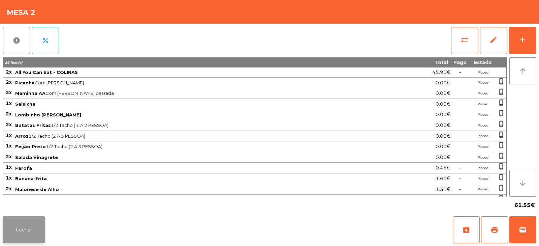
click at [39, 225] on button "Fechar" at bounding box center [24, 229] width 42 height 27
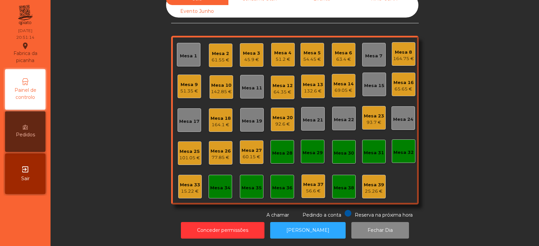
click at [247, 56] on div "45.9 €" at bounding box center [251, 59] width 17 height 7
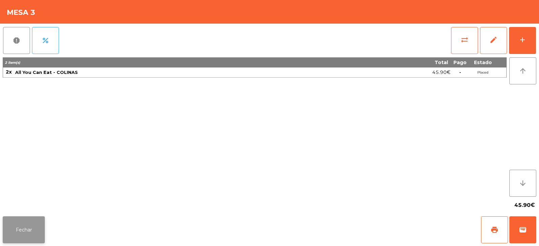
click at [33, 230] on button "Fechar" at bounding box center [24, 229] width 42 height 27
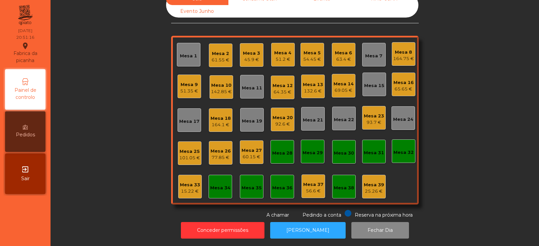
click at [282, 56] on div "51.2 €" at bounding box center [282, 59] width 17 height 7
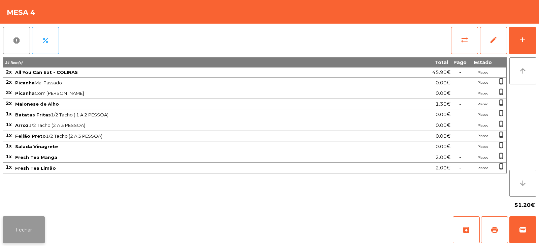
click at [37, 222] on button "Fechar" at bounding box center [24, 229] width 42 height 27
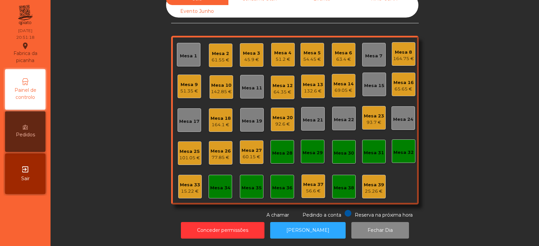
click at [310, 56] on div "54.45 €" at bounding box center [312, 59] width 18 height 7
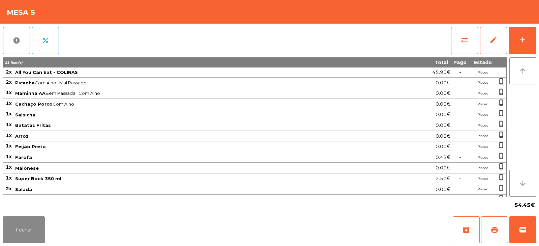
scroll to position [51, 0]
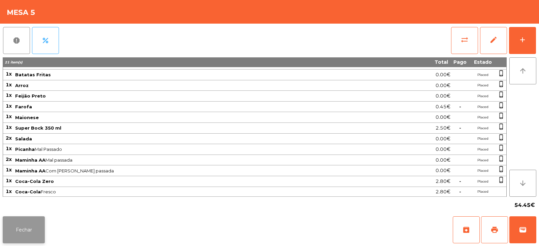
click at [37, 228] on button "Fechar" at bounding box center [24, 229] width 42 height 27
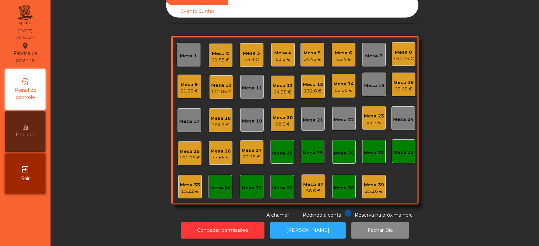
scroll to position [0, 0]
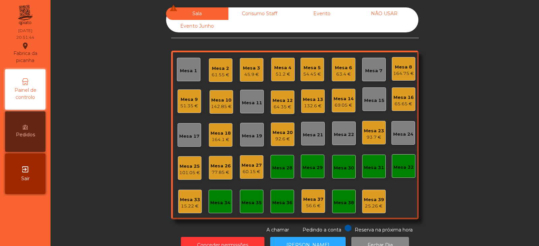
click at [321, 77] on div "Mesa 5 54.45 €" at bounding box center [313, 70] width 24 height 24
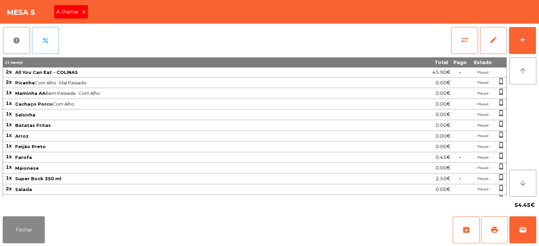
click at [85, 18] on div "A chamar" at bounding box center [71, 11] width 34 height 13
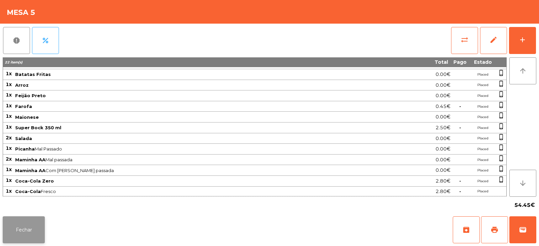
click at [27, 235] on button "Fechar" at bounding box center [24, 229] width 42 height 27
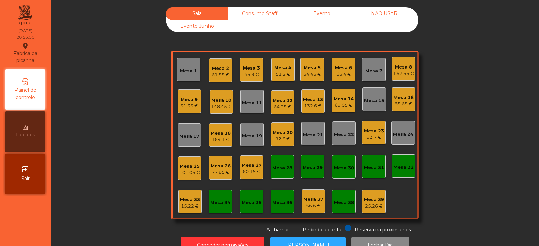
click at [276, 130] on div "Mesa 20" at bounding box center [283, 132] width 20 height 7
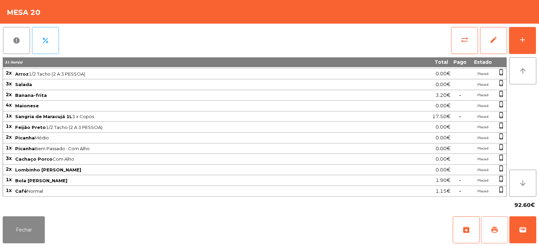
click at [494, 226] on span "print" at bounding box center [495, 230] width 8 height 8
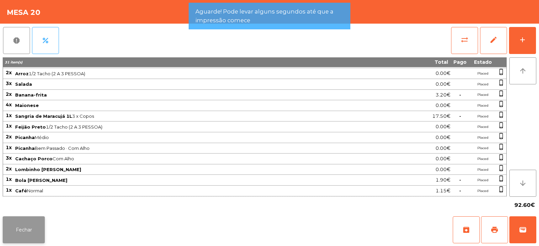
click at [34, 225] on button "Fechar" at bounding box center [24, 229] width 42 height 27
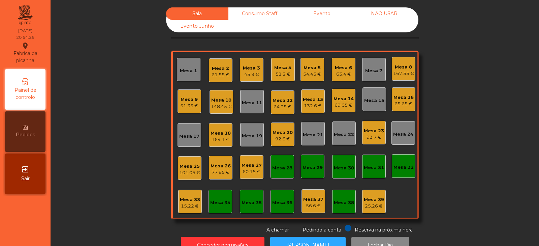
scroll to position [20, 0]
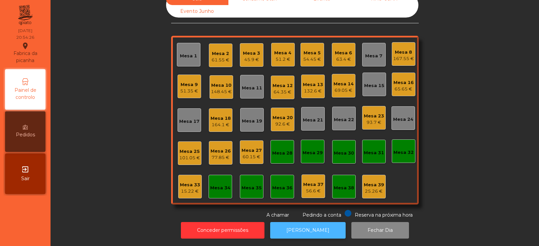
click at [296, 227] on button "[PERSON_NAME]" at bounding box center [308, 230] width 76 height 17
click at [282, 121] on div "92.6 €" at bounding box center [283, 124] width 20 height 7
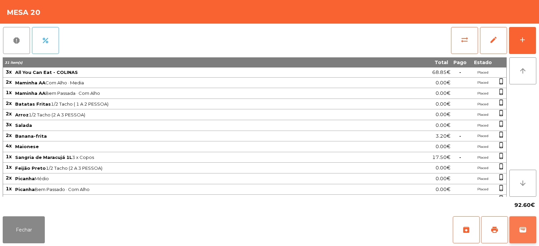
click at [520, 233] on span "wallet" at bounding box center [523, 230] width 8 height 8
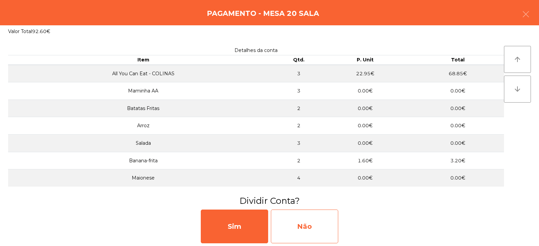
click at [313, 223] on div "Não" at bounding box center [304, 226] width 67 height 34
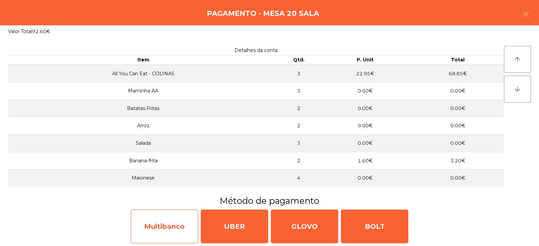
click at [165, 234] on div "Multibanco" at bounding box center [164, 226] width 67 height 34
select select "**"
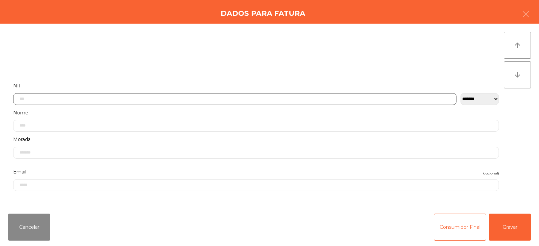
click at [337, 97] on input "text" at bounding box center [235, 99] width 444 height 12
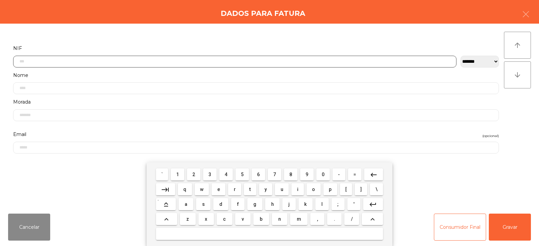
scroll to position [49, 0]
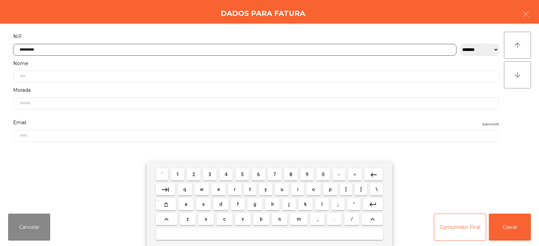
type input "*********"
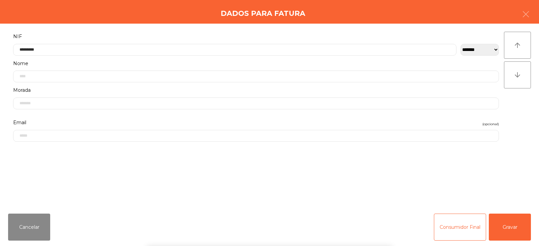
click at [510, 229] on div "` 1 2 3 4 5 6 7 8 9 0 - = keyboard_backspace keyboard_tab q w e r t y u i o p […" at bounding box center [269, 204] width 539 height 84
click at [510, 226] on button "Gravar" at bounding box center [510, 226] width 42 height 27
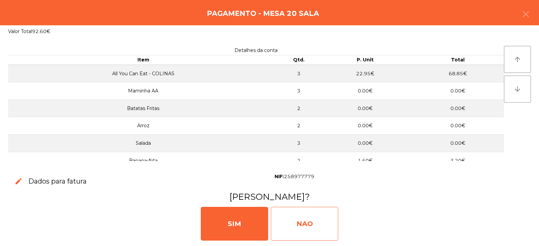
click at [322, 222] on div "NAO" at bounding box center [304, 224] width 67 height 34
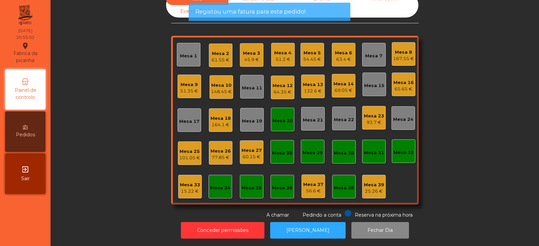
click at [277, 117] on div "Mesa 20" at bounding box center [283, 120] width 20 height 7
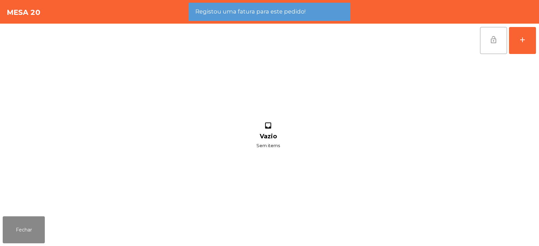
click at [489, 41] on button "lock_open" at bounding box center [493, 40] width 27 height 27
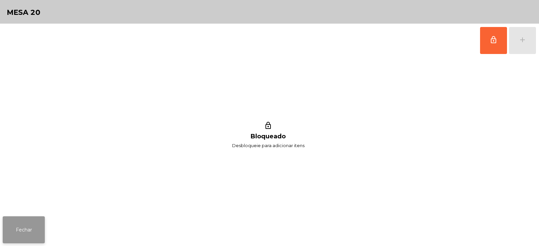
click at [38, 231] on button "Fechar" at bounding box center [24, 229] width 42 height 27
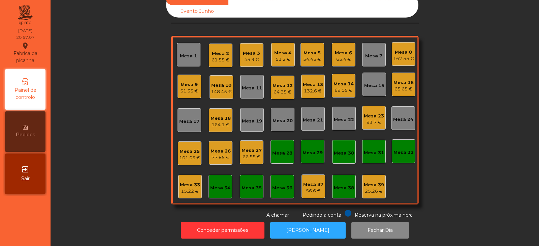
scroll to position [0, 0]
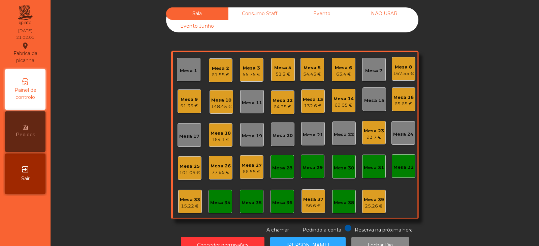
click at [340, 74] on div "63.4 €" at bounding box center [343, 74] width 17 height 7
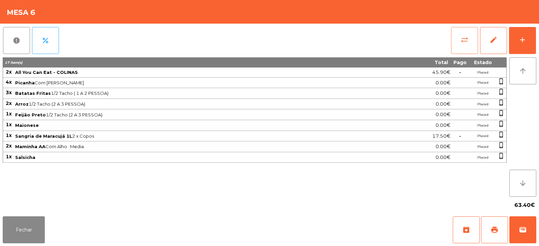
click at [463, 43] on span "sync_alt" at bounding box center [465, 40] width 8 height 8
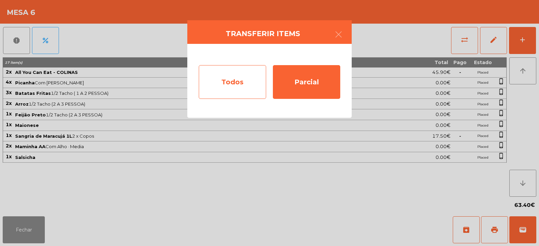
click at [250, 78] on div "Todos" at bounding box center [232, 82] width 67 height 34
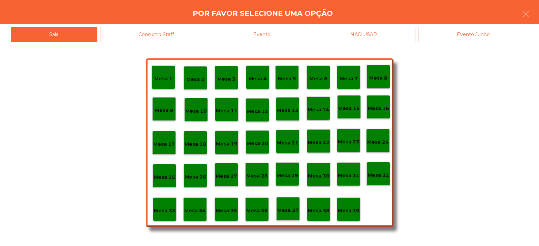
click at [281, 29] on div "Evento" at bounding box center [262, 34] width 94 height 15
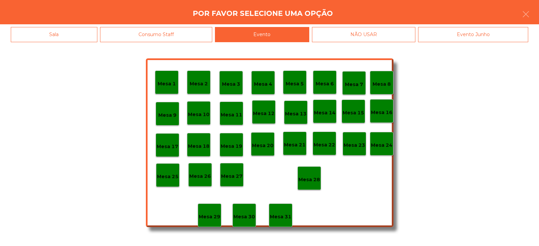
click at [312, 176] on p "Mesa 28" at bounding box center [310, 180] width 22 height 8
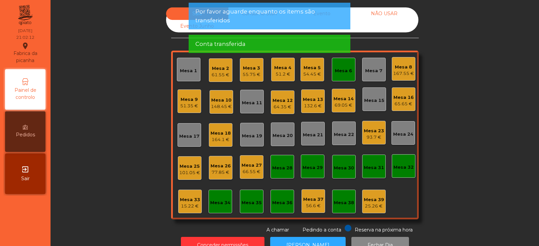
click at [348, 73] on div "Mesa 6" at bounding box center [343, 70] width 17 height 7
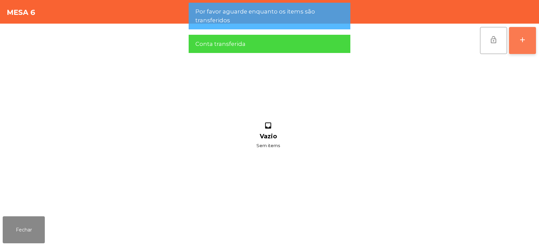
click at [526, 40] on div "add" at bounding box center [523, 40] width 8 height 8
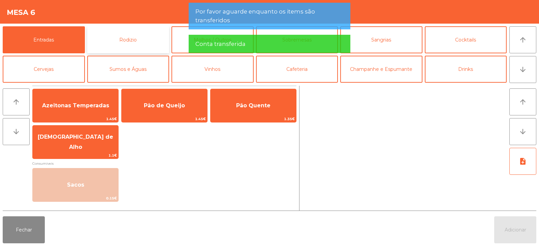
click at [136, 38] on button "Rodizio" at bounding box center [128, 39] width 82 height 27
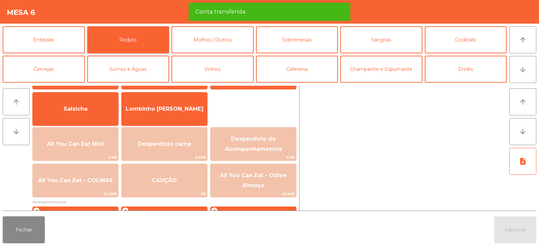
scroll to position [53, 0]
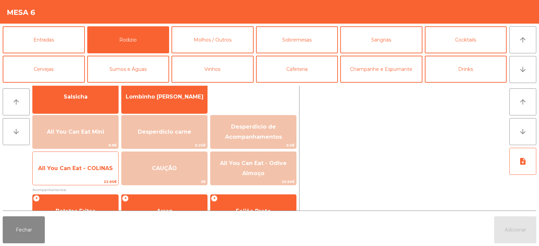
click at [105, 167] on span "All You Can Eat - COLINAS" at bounding box center [75, 168] width 75 height 6
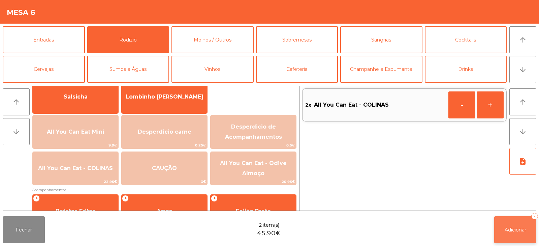
click at [510, 232] on span "Adicionar" at bounding box center [516, 230] width 22 height 6
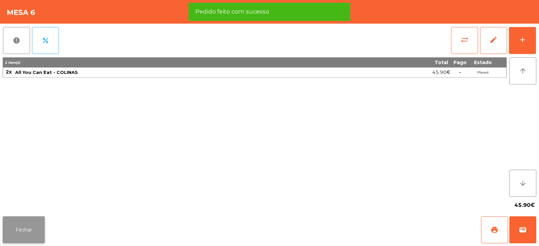
click at [28, 234] on button "Fechar" at bounding box center [24, 229] width 42 height 27
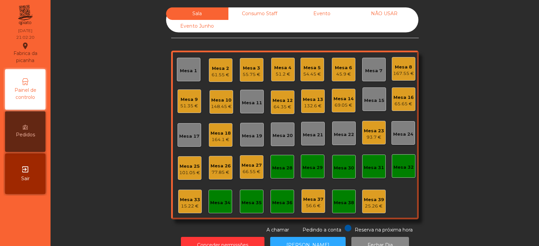
click at [222, 72] on div "61.55 €" at bounding box center [221, 74] width 18 height 7
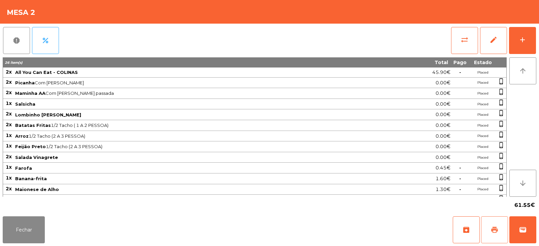
click at [490, 230] on button "print" at bounding box center [494, 229] width 27 height 27
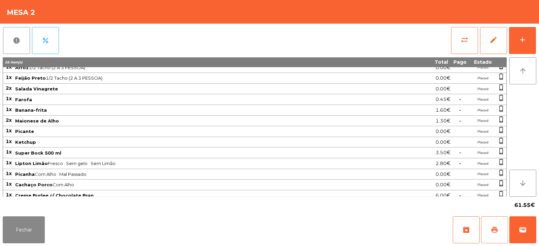
scroll to position [73, 0]
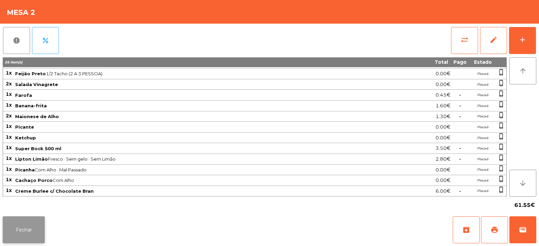
click at [23, 235] on button "Fechar" at bounding box center [24, 229] width 42 height 27
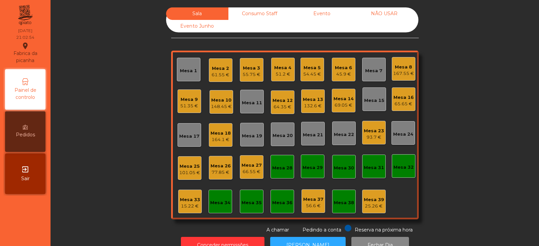
scroll to position [20, 0]
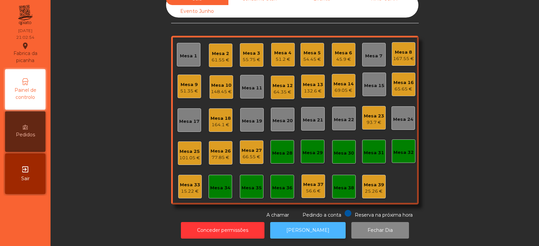
click at [284, 222] on button "[PERSON_NAME]" at bounding box center [308, 230] width 76 height 17
click at [218, 57] on div "61.55 €" at bounding box center [221, 60] width 18 height 7
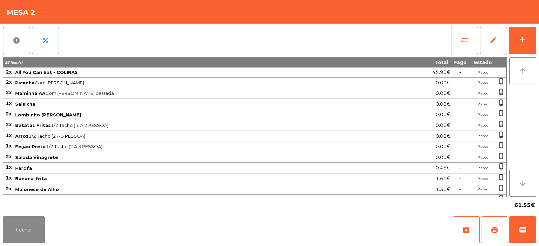
click at [465, 43] on span "sync_alt" at bounding box center [465, 40] width 8 height 8
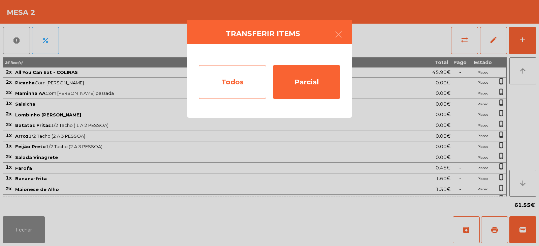
click at [244, 74] on div "Todos" at bounding box center [232, 82] width 67 height 34
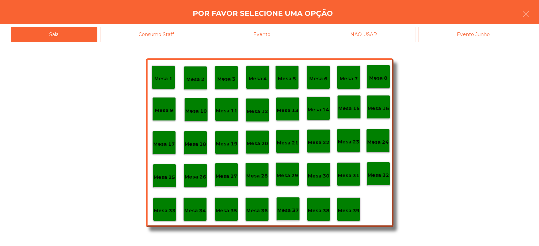
click at [314, 30] on div "NÃO USAR" at bounding box center [364, 34] width 104 height 15
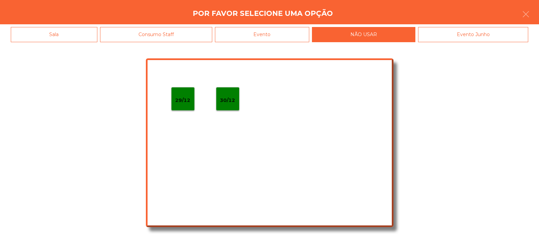
click at [293, 30] on div "Evento" at bounding box center [262, 34] width 94 height 15
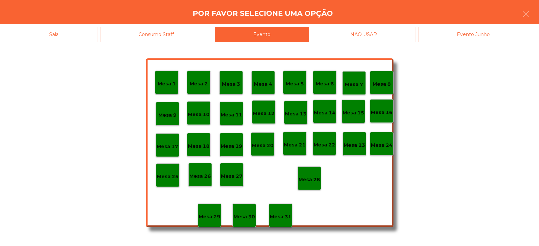
click at [317, 177] on p "Mesa 28" at bounding box center [310, 180] width 22 height 8
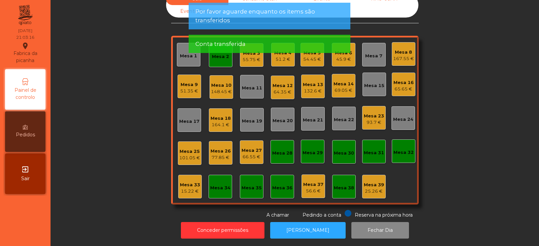
click at [224, 58] on app-alert "Por favor aguarde enquanto os items são transferidos Conta transferida" at bounding box center [270, 31] width 162 height 56
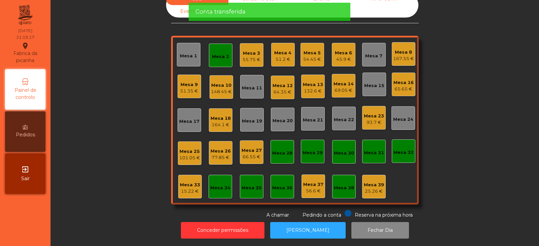
click at [219, 53] on div "Mesa 2" at bounding box center [220, 56] width 17 height 7
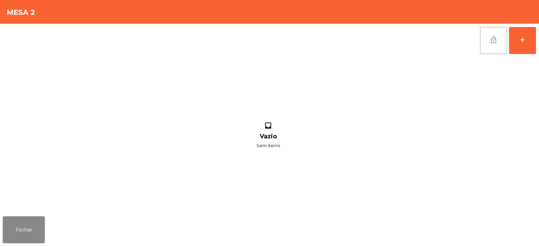
click at [491, 41] on span "lock_open" at bounding box center [494, 40] width 8 height 8
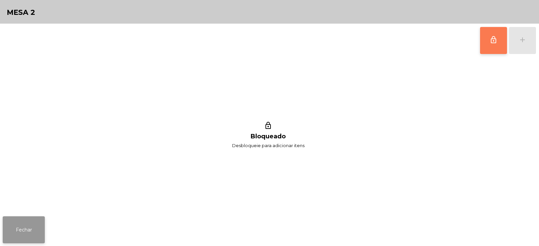
click at [36, 227] on button "Fechar" at bounding box center [24, 229] width 42 height 27
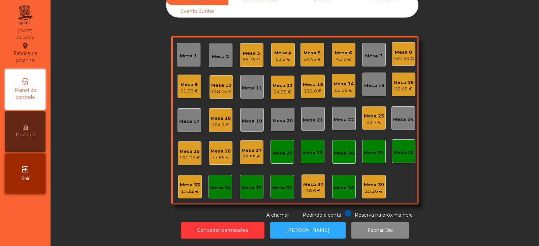
click at [407, 149] on div "Mesa 32" at bounding box center [404, 152] width 20 height 7
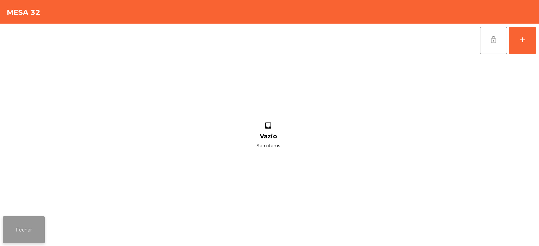
click at [30, 228] on button "Fechar" at bounding box center [24, 229] width 42 height 27
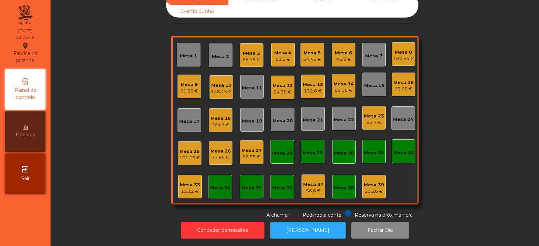
scroll to position [0, 0]
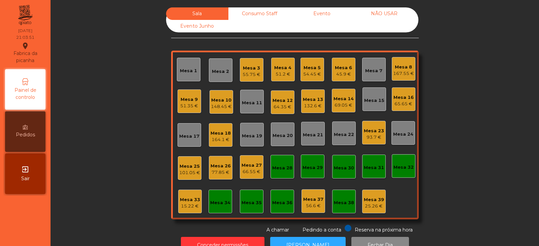
click at [409, 175] on div "Mesa 32" at bounding box center [404, 166] width 24 height 24
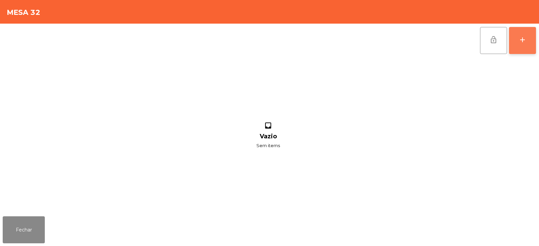
click at [523, 38] on div "add" at bounding box center [523, 40] width 8 height 8
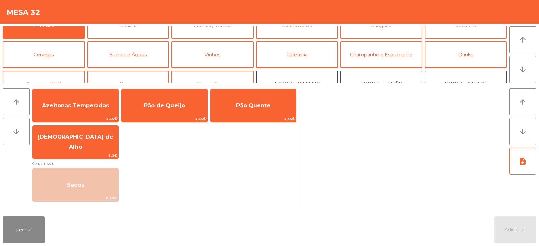
scroll to position [43, 0]
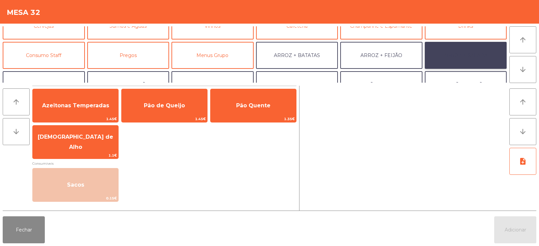
click at [457, 59] on button "ARROZ + SALADA" at bounding box center [466, 55] width 82 height 27
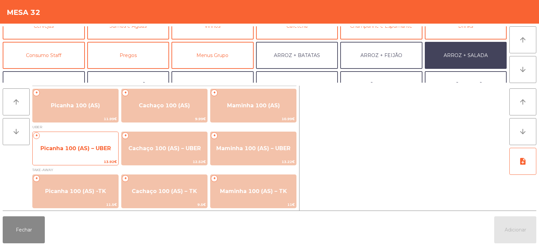
click at [57, 150] on span "Picanha 100 (AS) – UBER" at bounding box center [75, 148] width 70 height 6
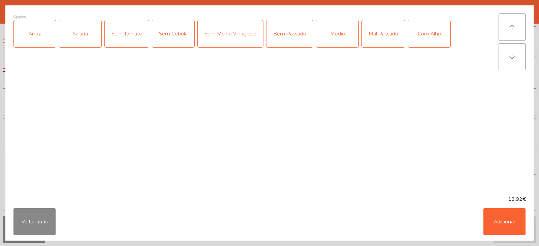
click at [39, 34] on div "Arroz" at bounding box center [35, 33] width 42 height 27
click at [79, 37] on div "Salada" at bounding box center [80, 33] width 42 height 27
click at [340, 24] on div "Medio" at bounding box center [338, 33] width 42 height 27
click at [515, 232] on button "Adicionar" at bounding box center [505, 221] width 42 height 27
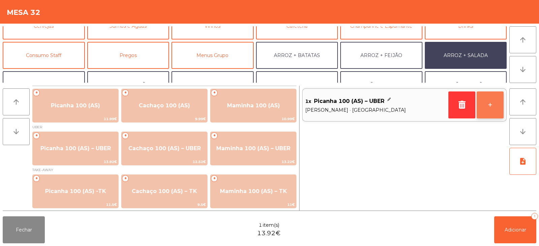
click at [495, 113] on button "+" at bounding box center [490, 104] width 27 height 27
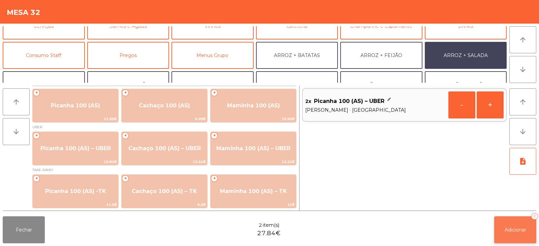
click at [507, 228] on span "Adicionar" at bounding box center [516, 230] width 22 height 6
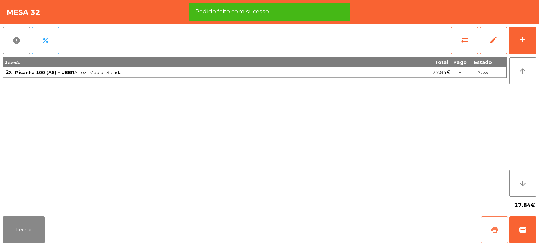
click at [491, 232] on span "print" at bounding box center [495, 230] width 8 height 8
click at [532, 235] on button "wallet" at bounding box center [523, 229] width 27 height 27
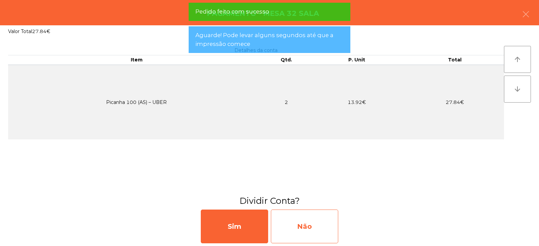
click at [324, 230] on div "Não" at bounding box center [304, 226] width 67 height 34
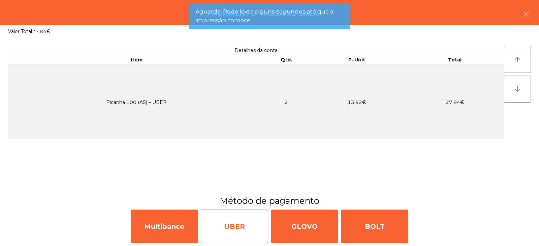
click at [234, 229] on div "UBER" at bounding box center [234, 226] width 67 height 34
select select "**"
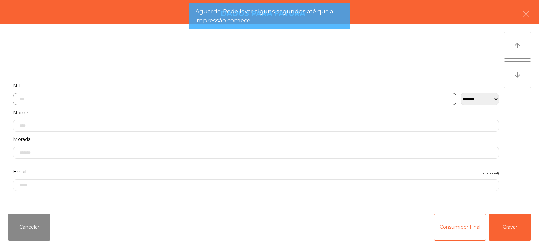
click at [271, 97] on input "text" at bounding box center [235, 99] width 444 height 12
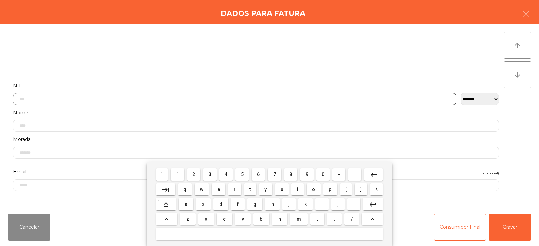
scroll to position [49, 0]
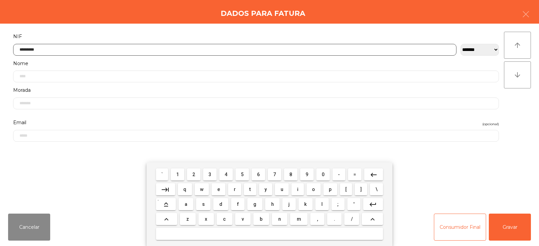
type input "*********"
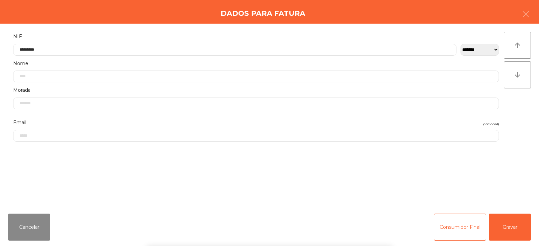
click at [513, 228] on div "` 1 2 3 4 5 6 7 8 9 0 - = keyboard_backspace keyboard_tab q w e r t y u i o p […" at bounding box center [269, 204] width 539 height 84
click at [513, 228] on button "Gravar" at bounding box center [510, 226] width 42 height 27
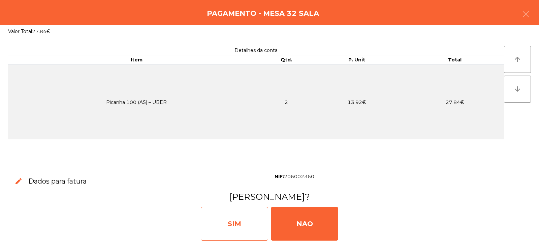
click at [260, 221] on div "SIM" at bounding box center [234, 224] width 67 height 34
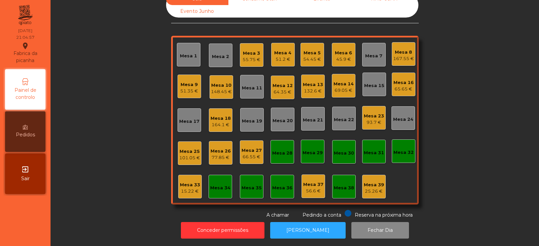
scroll to position [0, 0]
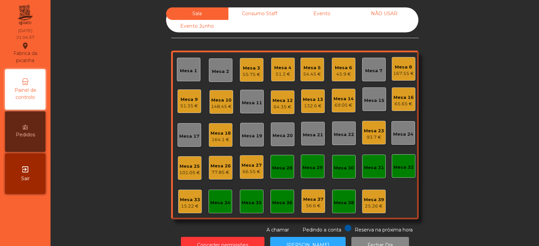
click at [219, 68] on div "Mesa 2" at bounding box center [220, 69] width 17 height 9
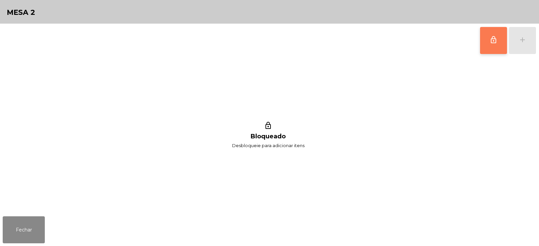
click at [495, 47] on button "lock_outline" at bounding box center [493, 40] width 27 height 27
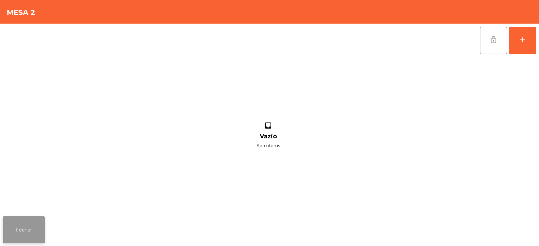
click at [26, 227] on button "Fechar" at bounding box center [24, 229] width 42 height 27
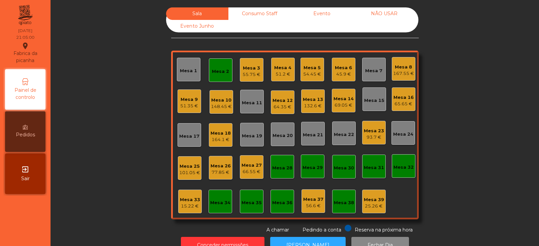
click at [345, 72] on div "45.9 €" at bounding box center [343, 74] width 17 height 7
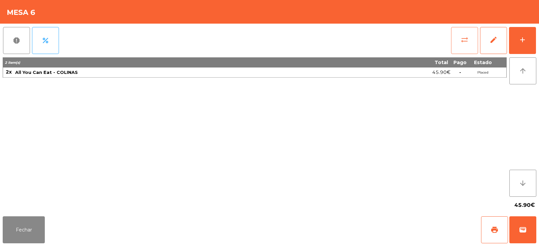
click at [469, 42] on button "sync_alt" at bounding box center [464, 40] width 27 height 27
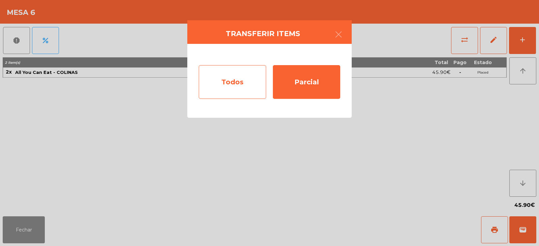
click at [248, 80] on div "Todos" at bounding box center [232, 82] width 67 height 34
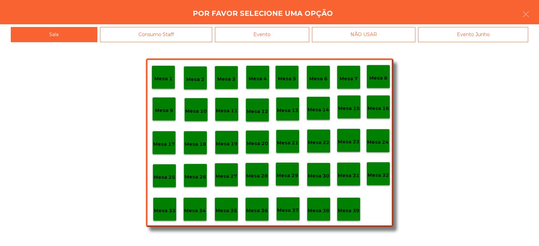
click at [201, 78] on p "Mesa 2" at bounding box center [195, 80] width 18 height 8
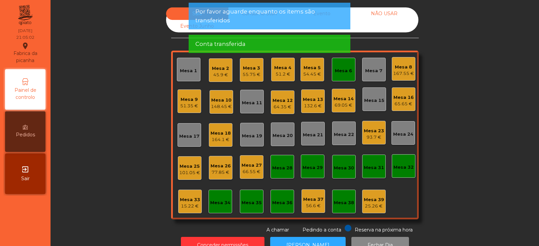
click at [345, 75] on div "Mesa 6" at bounding box center [344, 70] width 24 height 24
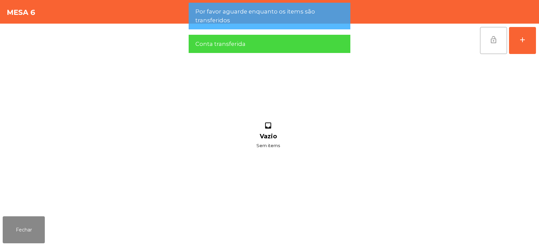
click at [491, 42] on span "lock_open" at bounding box center [494, 40] width 8 height 8
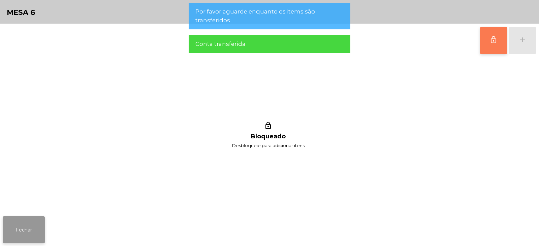
click at [31, 236] on button "Fechar" at bounding box center [24, 229] width 42 height 27
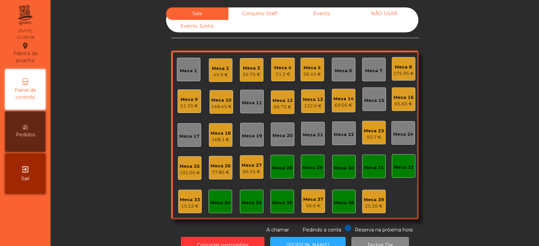
click at [193, 165] on div "Mesa 25" at bounding box center [189, 166] width 21 height 7
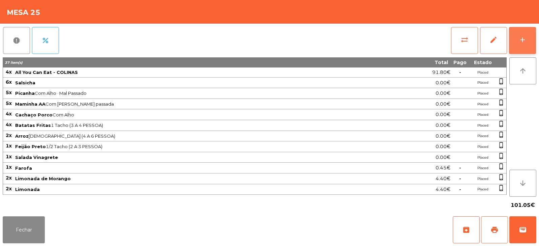
click at [522, 43] on div "add" at bounding box center [523, 40] width 8 height 8
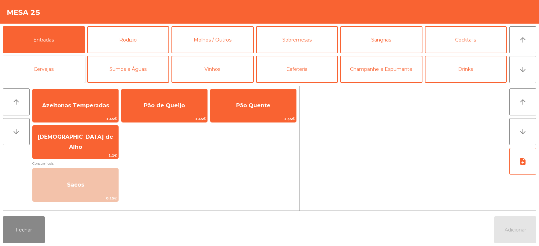
click at [58, 72] on button "Cervejas" at bounding box center [44, 69] width 82 height 27
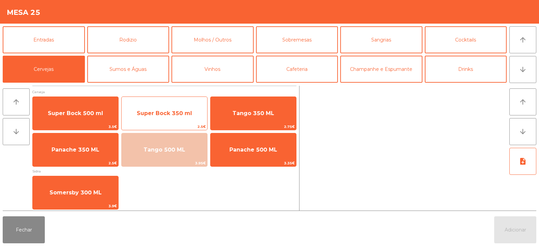
click at [167, 114] on span "Super Bock 350 ml" at bounding box center [164, 113] width 55 height 6
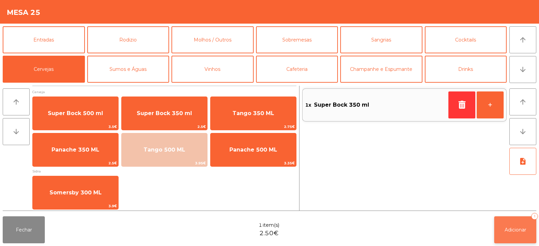
click at [507, 238] on button "Adicionar 1" at bounding box center [516, 229] width 42 height 27
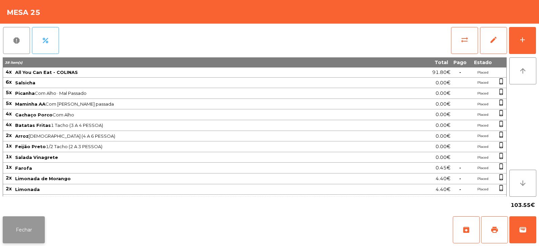
click at [32, 241] on button "Fechar" at bounding box center [24, 229] width 42 height 27
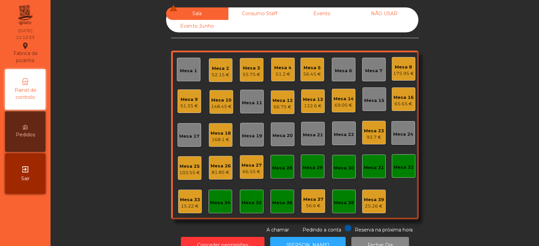
click at [281, 104] on div "66.75 €" at bounding box center [283, 107] width 20 height 7
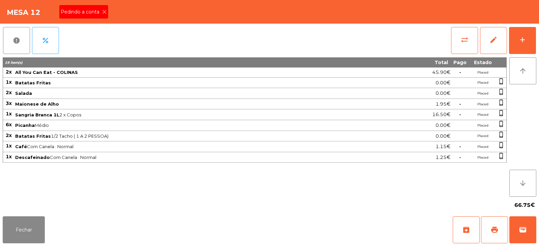
click at [104, 12] on icon at bounding box center [104, 11] width 5 height 5
click at [488, 232] on button "print" at bounding box center [494, 229] width 27 height 27
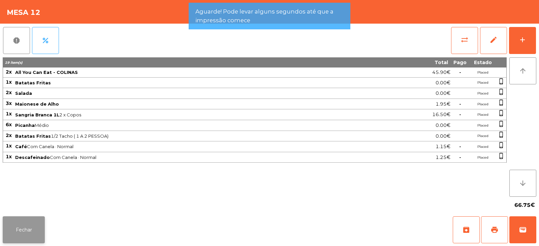
click at [40, 226] on button "Fechar" at bounding box center [24, 229] width 42 height 27
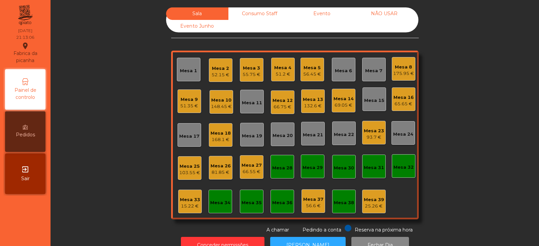
scroll to position [20, 0]
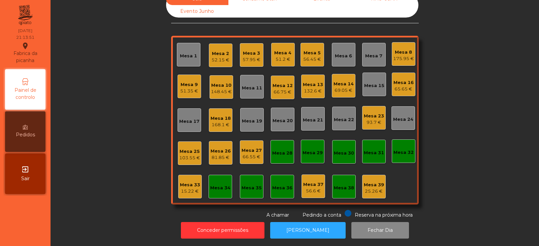
click at [277, 89] on div "66.75 €" at bounding box center [283, 92] width 20 height 7
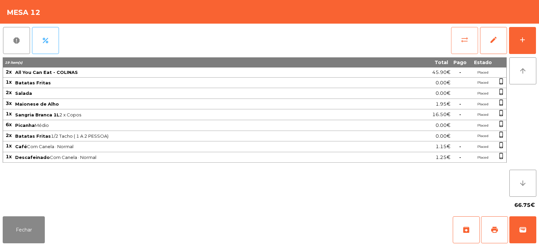
click at [466, 39] on span "sync_alt" at bounding box center [465, 40] width 8 height 8
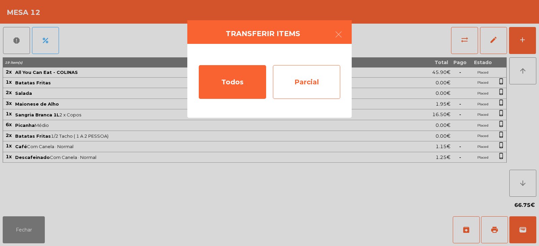
click at [310, 72] on div "Parcial" at bounding box center [306, 82] width 67 height 34
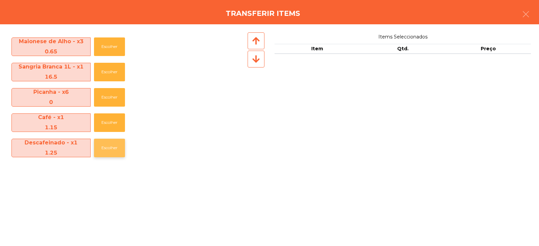
click at [108, 150] on button "Escolher" at bounding box center [109, 148] width 31 height 19
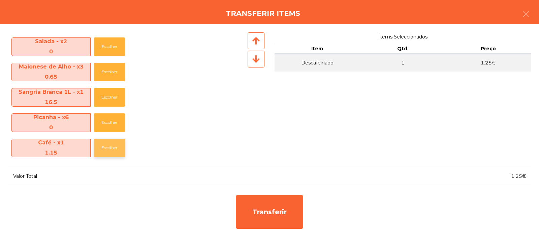
click at [108, 148] on button "Escolher" at bounding box center [109, 148] width 31 height 19
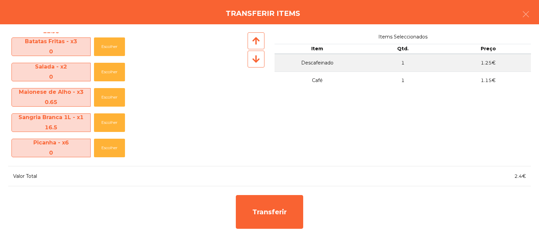
scroll to position [0, 0]
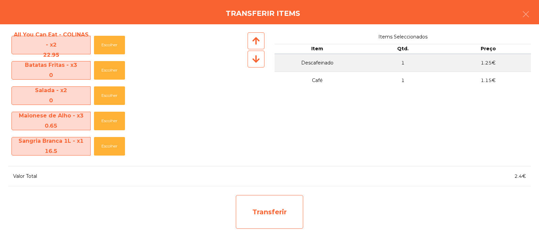
click at [273, 202] on div "Transferir" at bounding box center [269, 212] width 67 height 34
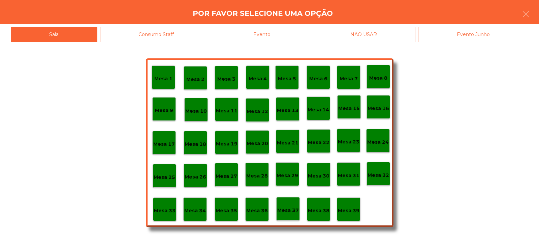
click at [353, 213] on p "Mesa 39" at bounding box center [349, 211] width 22 height 8
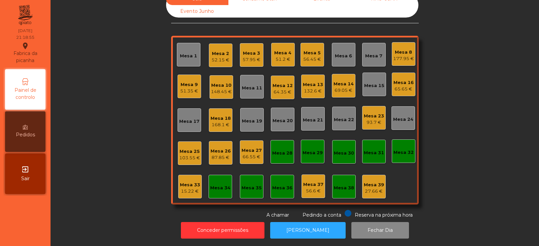
click at [280, 89] on div "64.35 €" at bounding box center [283, 92] width 20 height 7
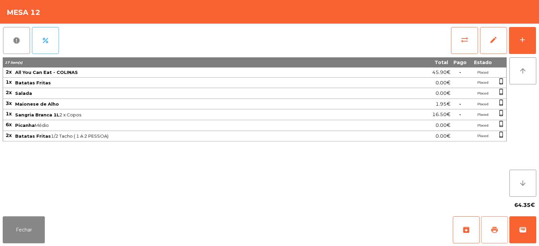
click at [497, 229] on span "print" at bounding box center [495, 230] width 8 height 8
click at [533, 225] on button "wallet" at bounding box center [523, 229] width 27 height 27
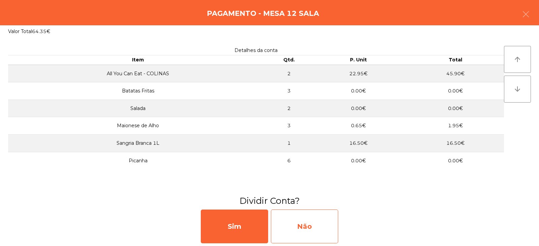
click at [319, 229] on div "Não" at bounding box center [304, 226] width 67 height 34
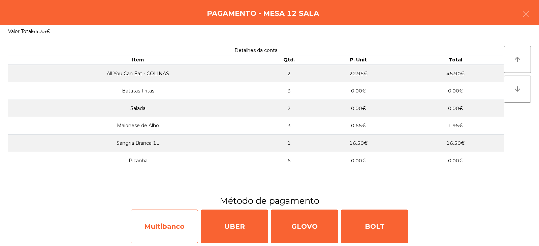
click at [183, 224] on div "Multibanco" at bounding box center [164, 226] width 67 height 34
select select "**"
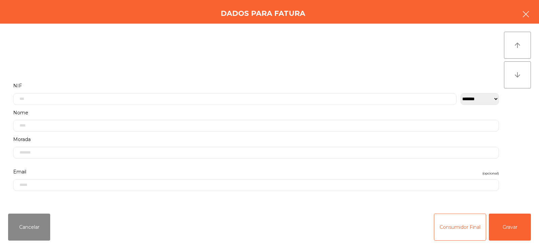
click at [526, 12] on icon "button" at bounding box center [526, 14] width 8 height 8
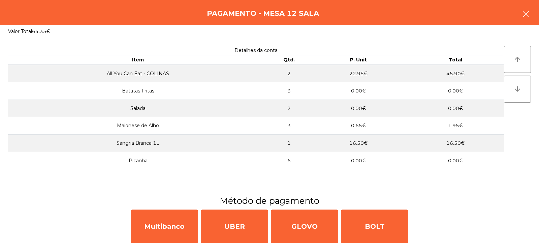
click at [531, 15] on button "button" at bounding box center [526, 15] width 19 height 20
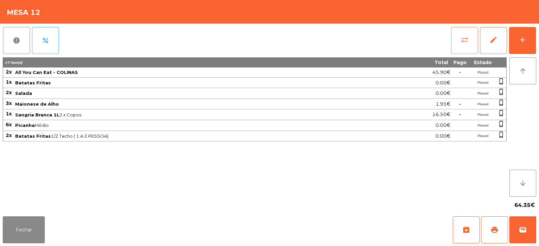
click at [463, 43] on span "sync_alt" at bounding box center [465, 40] width 8 height 8
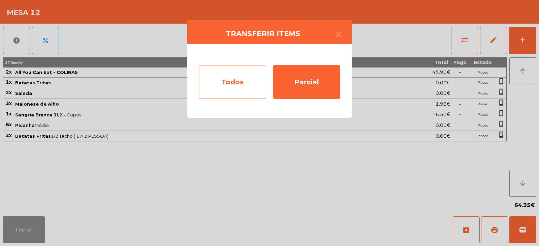
click at [245, 77] on div "Todos" at bounding box center [232, 82] width 67 height 34
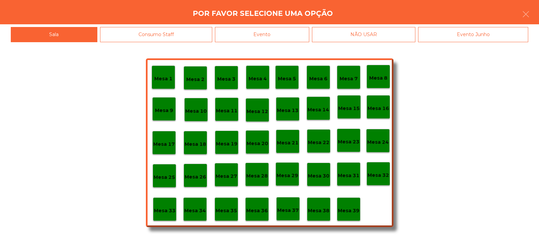
click at [299, 30] on div "Evento" at bounding box center [262, 34] width 94 height 15
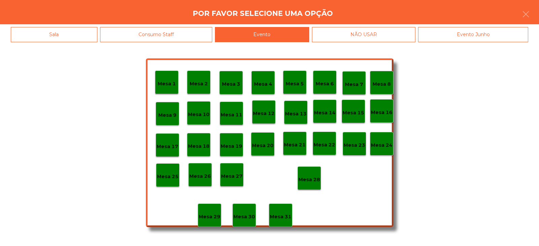
click at [311, 180] on p "Mesa 28" at bounding box center [310, 180] width 22 height 8
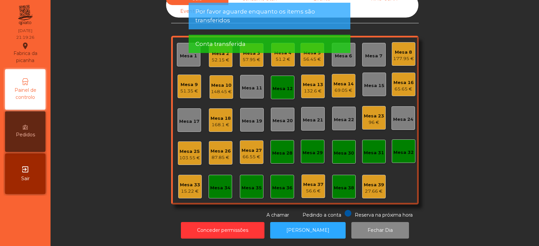
click at [276, 85] on div "Mesa 12" at bounding box center [283, 88] width 20 height 7
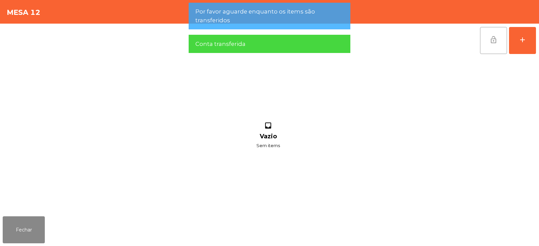
click at [497, 40] on span "lock_open" at bounding box center [494, 40] width 8 height 8
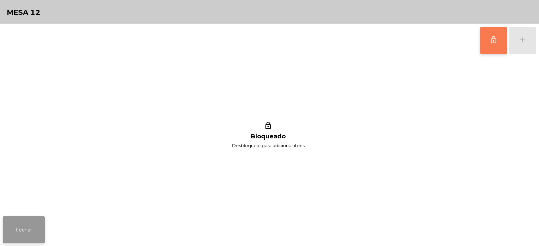
click at [31, 231] on button "Fechar" at bounding box center [24, 229] width 42 height 27
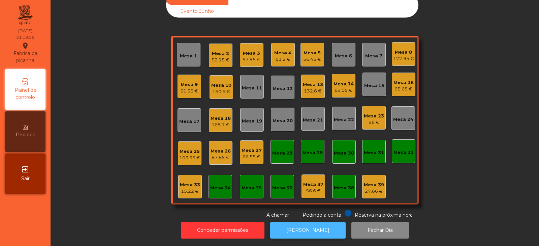
click at [306, 222] on button "[PERSON_NAME]" at bounding box center [308, 230] width 76 height 17
click at [307, 50] on div "Mesa 5" at bounding box center [312, 53] width 18 height 7
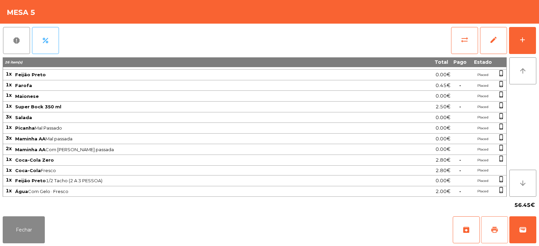
click at [500, 233] on button "print" at bounding box center [494, 229] width 27 height 27
click at [25, 225] on button "Fechar" at bounding box center [24, 229] width 42 height 27
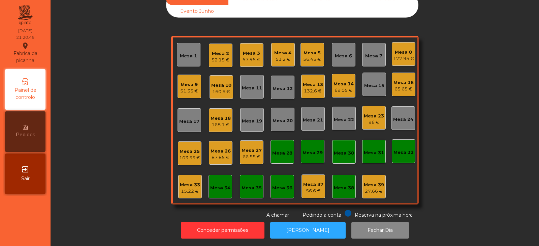
click at [313, 56] on div "56.45 €" at bounding box center [312, 59] width 18 height 7
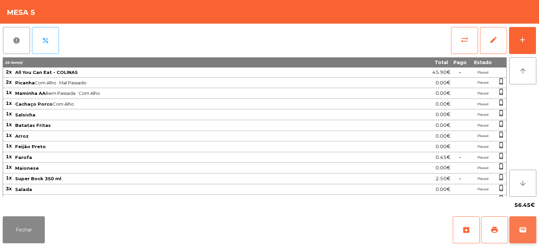
click at [526, 234] on button "wallet" at bounding box center [523, 229] width 27 height 27
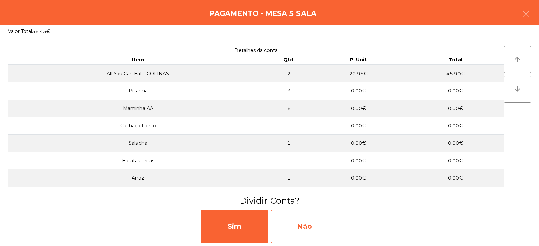
click at [321, 224] on div "Não" at bounding box center [304, 226] width 67 height 34
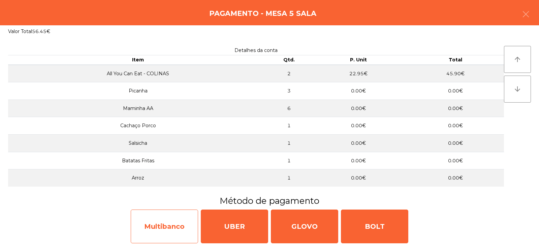
click at [179, 223] on div "Multibanco" at bounding box center [164, 226] width 67 height 34
select select "**"
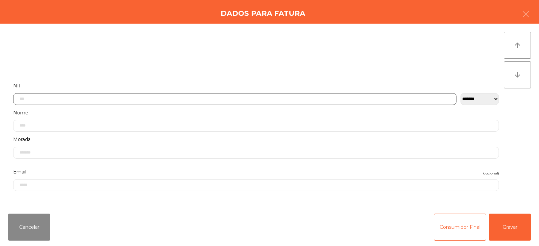
click at [283, 93] on input "text" at bounding box center [235, 99] width 444 height 12
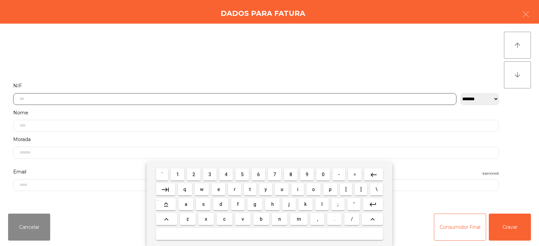
scroll to position [49, 0]
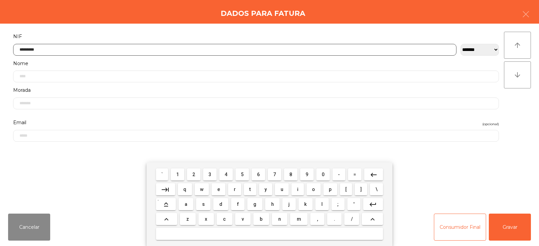
type input "*********"
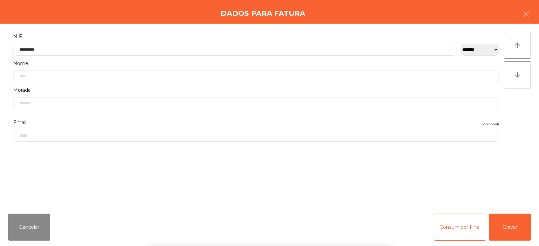
click at [510, 226] on div "` 1 2 3 4 5 6 7 8 9 0 - = keyboard_backspace keyboard_tab q w e r t y u i o p […" at bounding box center [269, 204] width 539 height 84
click at [508, 231] on button "Gravar" at bounding box center [510, 226] width 42 height 27
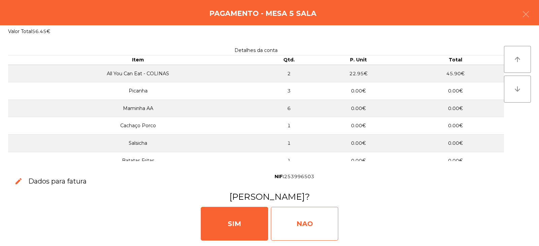
click at [298, 224] on div "NAO" at bounding box center [304, 224] width 67 height 34
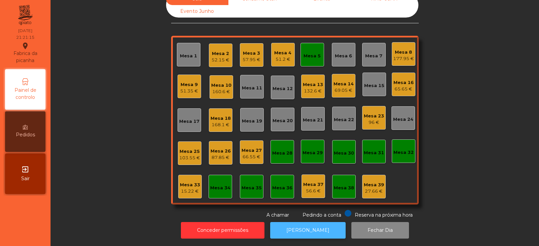
click at [312, 227] on button "[PERSON_NAME]" at bounding box center [308, 230] width 76 height 17
click at [312, 59] on div "Mesa 5" at bounding box center [313, 55] width 24 height 24
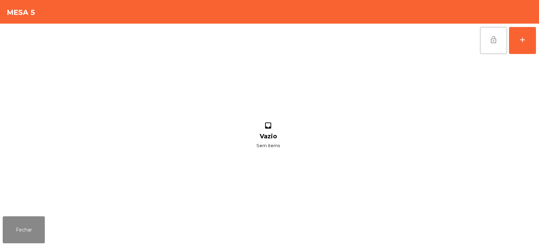
click at [488, 47] on button "lock_open" at bounding box center [493, 40] width 27 height 27
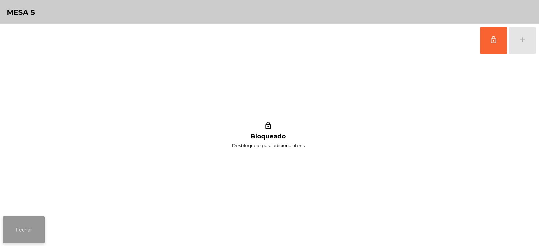
click at [27, 233] on button "Fechar" at bounding box center [24, 229] width 42 height 27
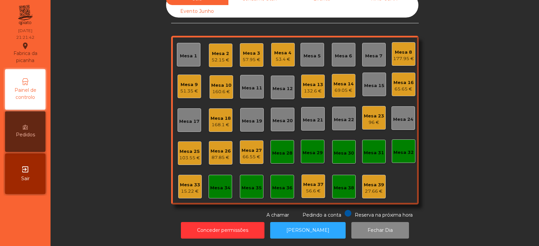
scroll to position [0, 0]
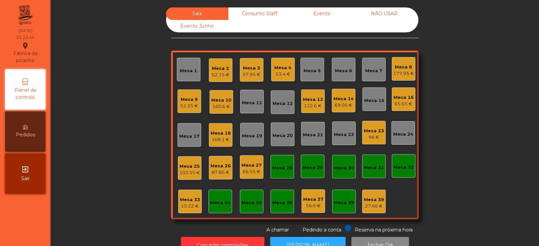
click at [402, 170] on div "Mesa 32" at bounding box center [404, 167] width 20 height 7
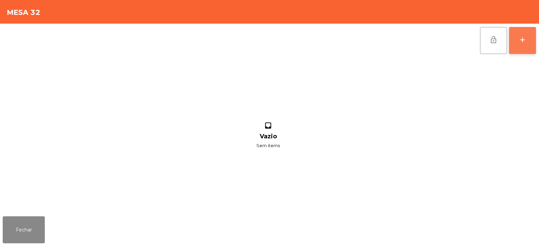
click at [521, 45] on button "add" at bounding box center [522, 40] width 27 height 27
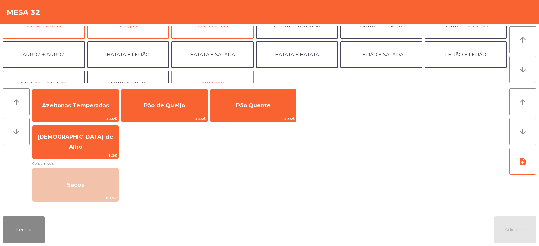
scroll to position [86, 0]
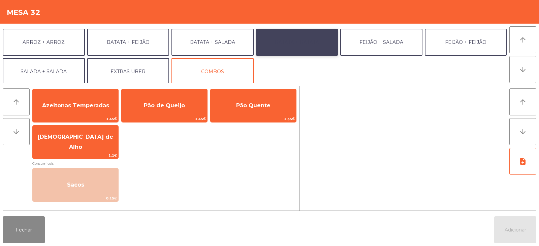
click at [302, 44] on button "BATATA + BATATA" at bounding box center [297, 42] width 82 height 27
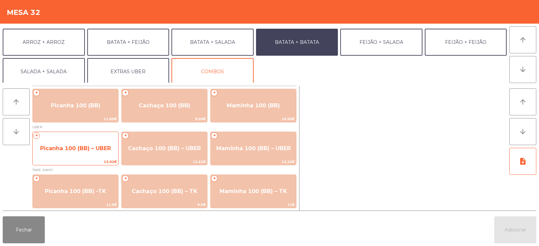
click at [63, 145] on span "Picanha 100 (BB) – UBER" at bounding box center [75, 148] width 71 height 6
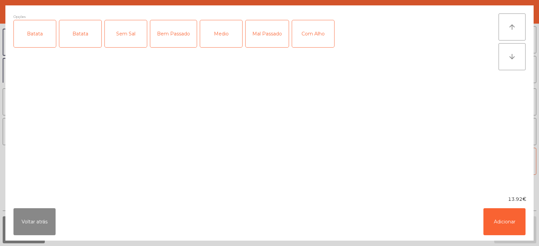
click at [36, 35] on div "Batata" at bounding box center [35, 33] width 42 height 27
click at [78, 36] on div "Batata" at bounding box center [80, 33] width 42 height 27
click at [94, 37] on div "Batata" at bounding box center [80, 33] width 42 height 27
click at [224, 41] on div "Medio" at bounding box center [221, 33] width 42 height 27
click at [498, 221] on button "Adicionar" at bounding box center [505, 221] width 42 height 27
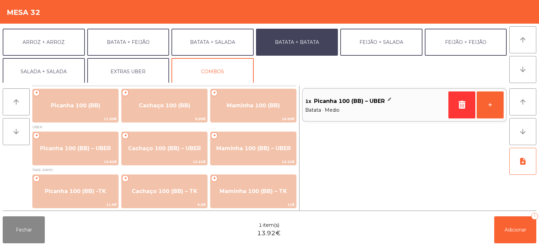
scroll to position [88, 0]
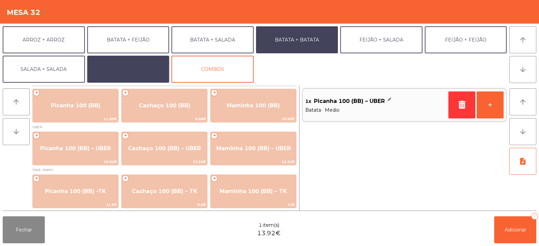
click at [148, 61] on button "EXTRAS UBER" at bounding box center [128, 69] width 82 height 27
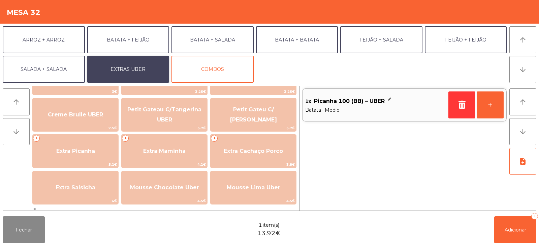
scroll to position [167, 0]
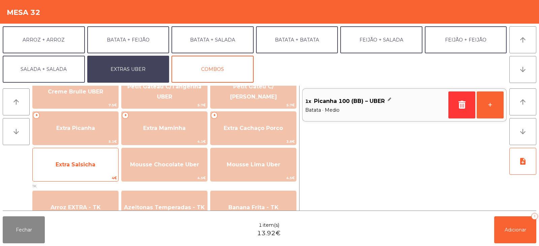
click at [59, 171] on span "Extra Salsicha" at bounding box center [76, 164] width 86 height 18
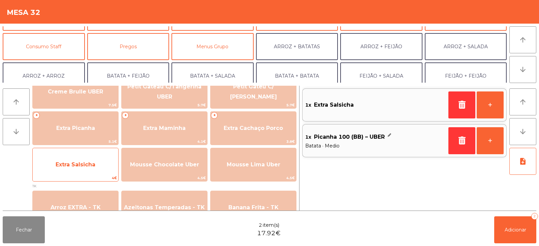
scroll to position [40, 0]
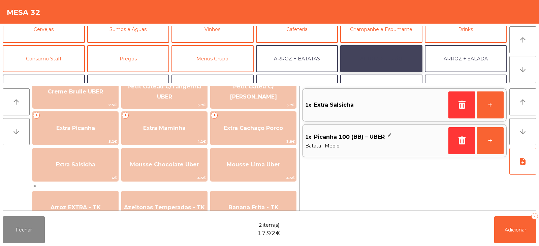
click at [379, 52] on button "ARROZ + FEIJÃO" at bounding box center [382, 58] width 82 height 27
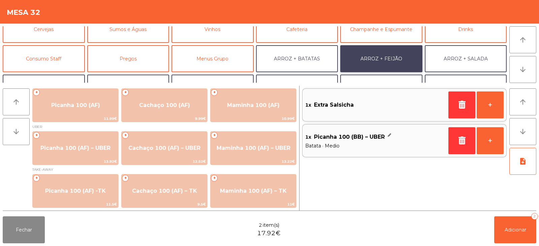
scroll to position [0, 0]
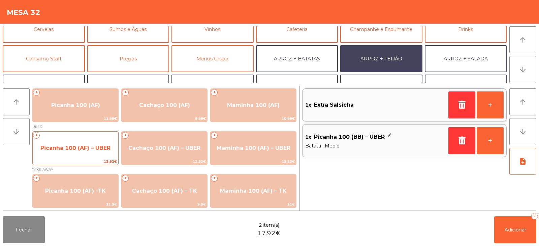
click at [67, 151] on span "Picanha 100 (AF) – UBER" at bounding box center [75, 148] width 70 height 6
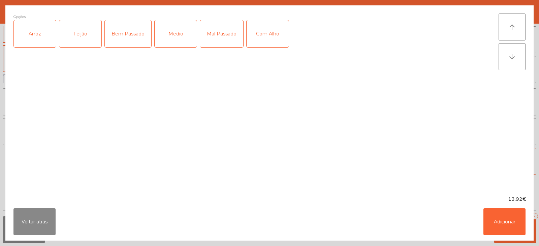
click at [36, 39] on div "Arroz" at bounding box center [35, 33] width 42 height 27
click at [81, 39] on div "Feijão" at bounding box center [80, 33] width 42 height 27
click at [182, 42] on div "Medio" at bounding box center [176, 33] width 42 height 27
click at [502, 225] on button "Adicionar" at bounding box center [505, 221] width 42 height 27
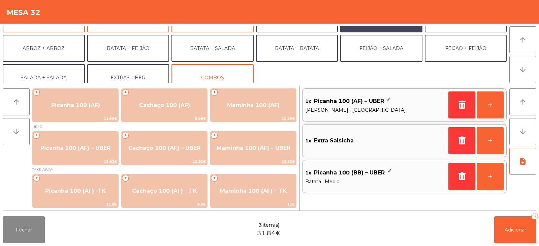
scroll to position [88, 0]
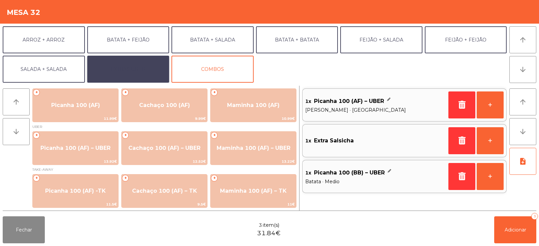
click at [151, 66] on button "EXTRAS UBER" at bounding box center [128, 69] width 82 height 27
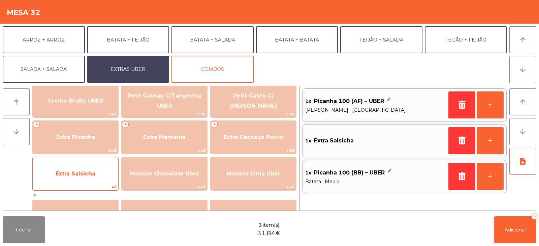
click at [61, 176] on span "Extra Salsicha" at bounding box center [76, 173] width 40 height 6
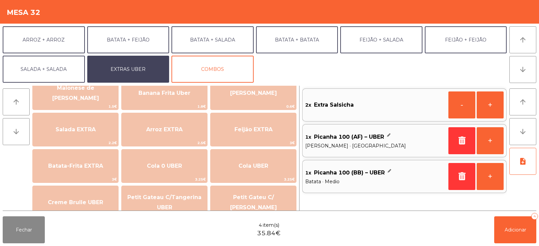
scroll to position [43, 0]
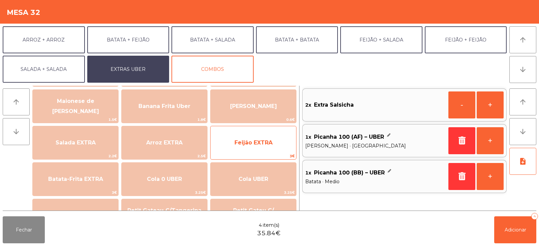
click at [260, 145] on span "Feijão EXTRA" at bounding box center [254, 142] width 38 height 6
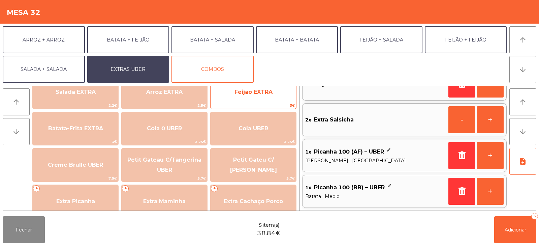
scroll to position [98, 0]
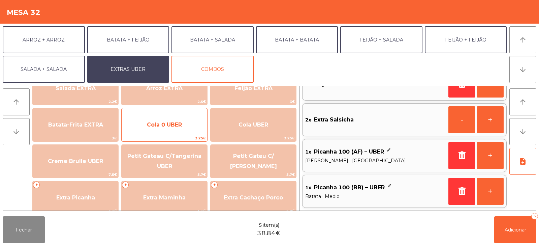
click at [182, 128] on span "Cola 0 UBER" at bounding box center [165, 125] width 86 height 18
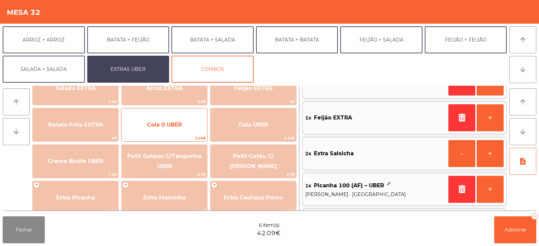
scroll to position [16, 0]
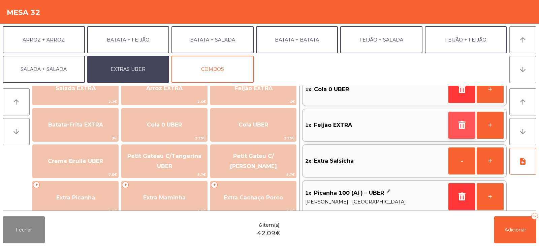
click at [457, 124] on icon "button" at bounding box center [462, 125] width 10 height 8
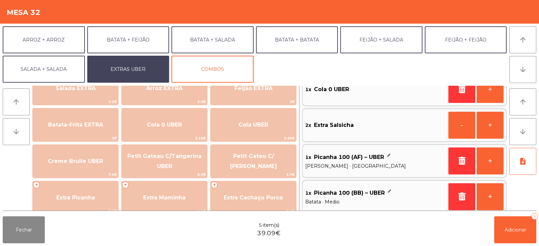
scroll to position [3, 0]
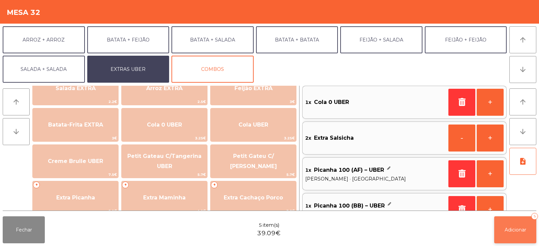
click at [517, 229] on span "Adicionar" at bounding box center [516, 230] width 22 height 6
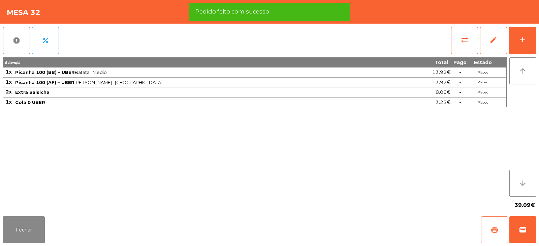
click at [494, 231] on span "print" at bounding box center [495, 230] width 8 height 8
click at [525, 230] on span "wallet" at bounding box center [523, 230] width 8 height 8
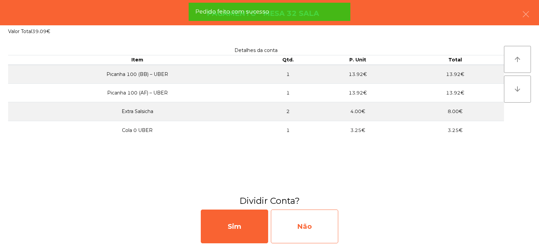
click at [324, 230] on div "Não" at bounding box center [304, 226] width 67 height 34
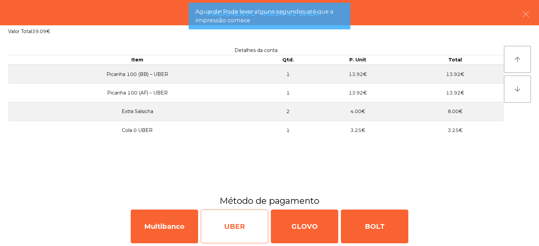
click at [245, 226] on div "UBER" at bounding box center [234, 226] width 67 height 34
select select "**"
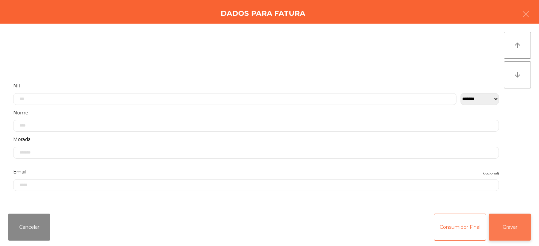
click at [518, 233] on button "Gravar" at bounding box center [510, 226] width 42 height 27
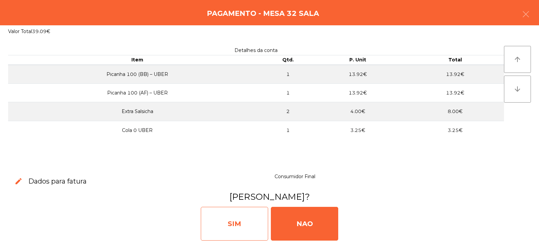
click at [257, 219] on div "SIM" at bounding box center [234, 224] width 67 height 34
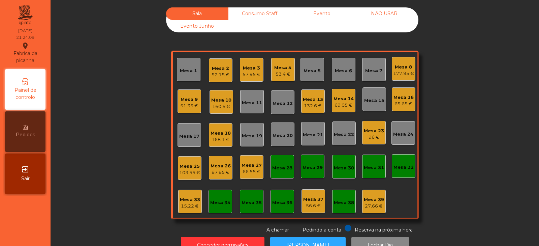
click at [411, 160] on div "Mesa 32" at bounding box center [404, 166] width 24 height 24
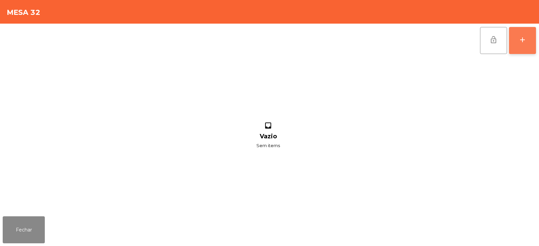
click at [516, 47] on button "add" at bounding box center [522, 40] width 27 height 27
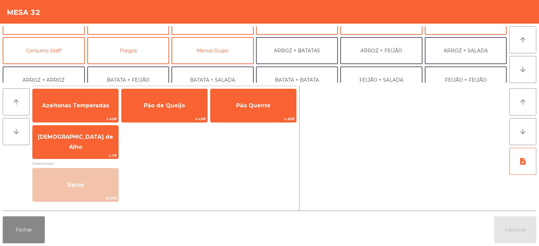
scroll to position [50, 0]
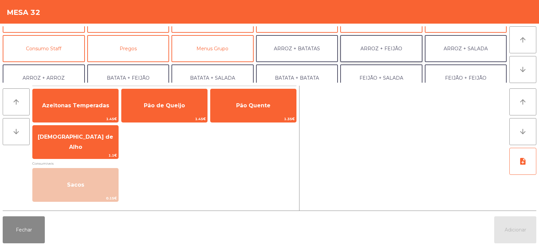
click at [407, 52] on button "ARROZ + FEIJÃO" at bounding box center [382, 48] width 82 height 27
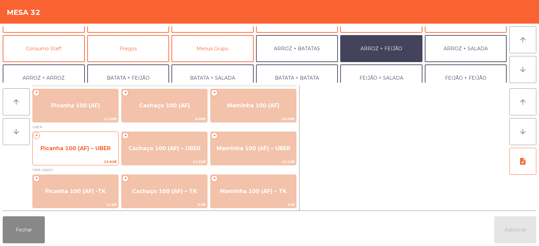
click at [66, 147] on span "Picanha 100 (AF) – UBER" at bounding box center [75, 148] width 70 height 6
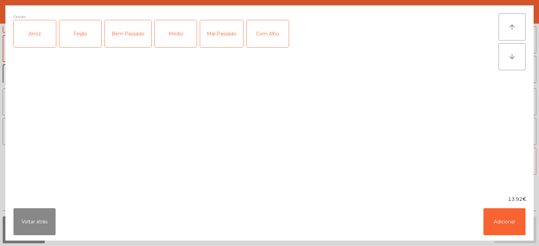
click at [32, 38] on div "Arroz" at bounding box center [35, 33] width 42 height 27
click at [71, 35] on div "Feijão" at bounding box center [80, 33] width 42 height 27
click at [187, 33] on div "Medio" at bounding box center [176, 33] width 42 height 27
click at [270, 37] on div "Com Alho" at bounding box center [268, 33] width 42 height 27
click at [505, 222] on button "Adicionar" at bounding box center [505, 221] width 42 height 27
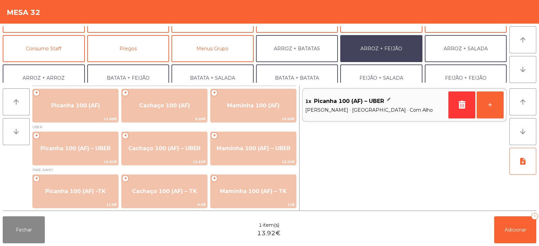
scroll to position [88, 0]
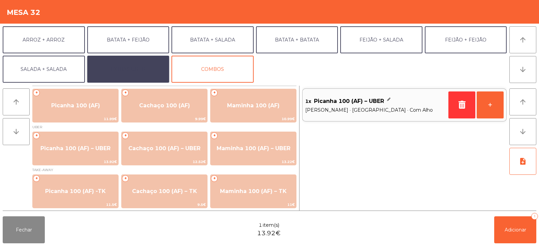
click at [118, 65] on button "EXTRAS UBER" at bounding box center [128, 69] width 82 height 27
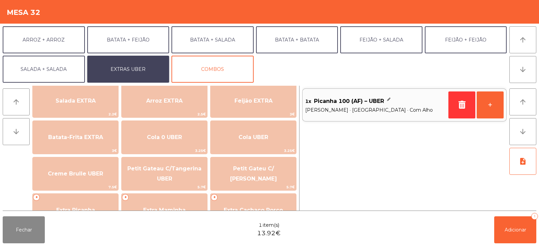
scroll to position [98, 0]
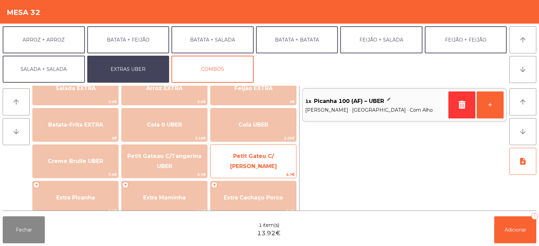
click at [274, 167] on span "Petit Gateu C/ [PERSON_NAME]" at bounding box center [254, 161] width 86 height 29
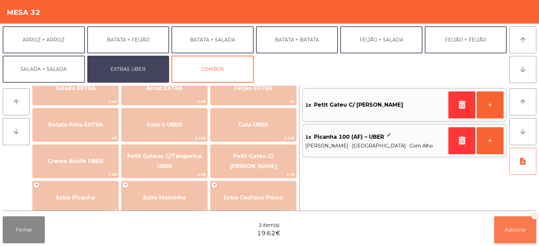
click at [515, 236] on button "Adicionar 2" at bounding box center [516, 229] width 42 height 27
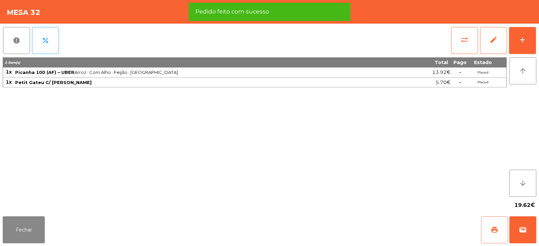
click at [492, 234] on button "print" at bounding box center [494, 229] width 27 height 27
click at [517, 234] on button "wallet" at bounding box center [523, 229] width 27 height 27
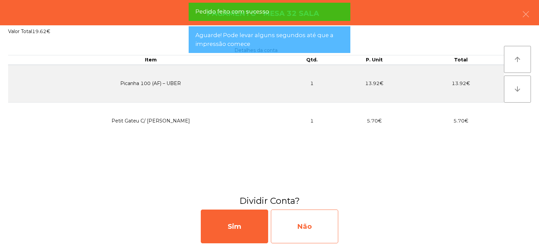
click at [316, 227] on div "Não" at bounding box center [304, 226] width 67 height 34
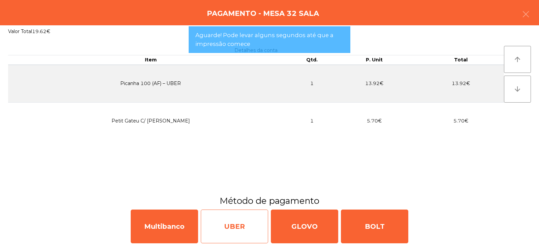
click at [245, 227] on div "UBER" at bounding box center [234, 226] width 67 height 34
select select "**"
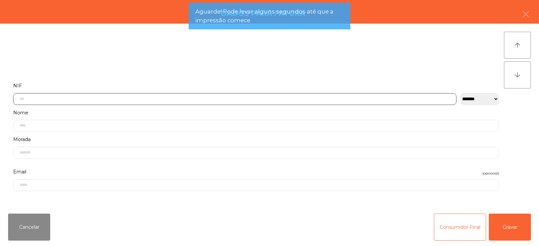
click at [345, 98] on input "text" at bounding box center [235, 99] width 444 height 12
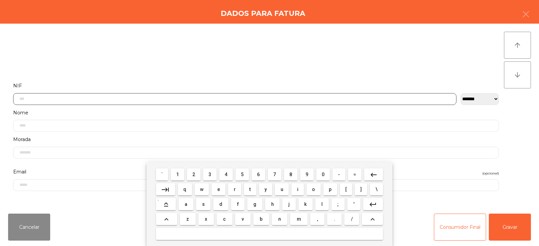
scroll to position [49, 0]
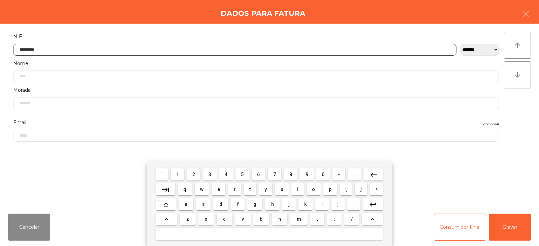
type input "*********"
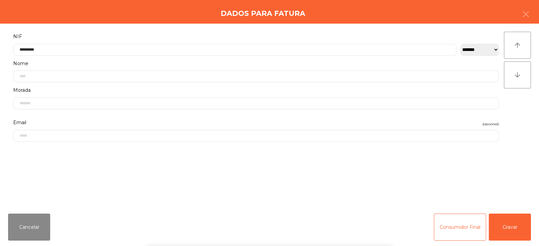
click at [503, 225] on div "` 1 2 3 4 5 6 7 8 9 0 - = keyboard_backspace keyboard_tab q w e r t y u i o p […" at bounding box center [269, 204] width 539 height 84
click at [505, 225] on button "Gravar" at bounding box center [510, 226] width 42 height 27
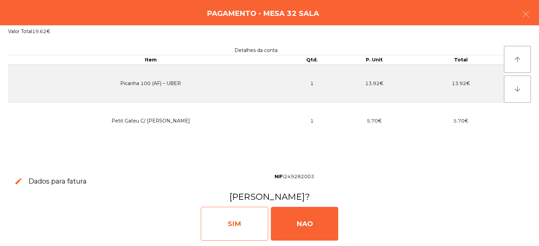
click at [254, 217] on div "SIM" at bounding box center [234, 224] width 67 height 34
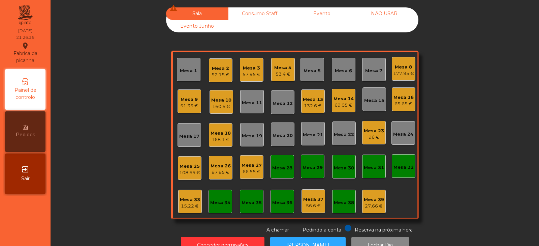
click at [223, 134] on div "Mesa 18" at bounding box center [221, 133] width 20 height 7
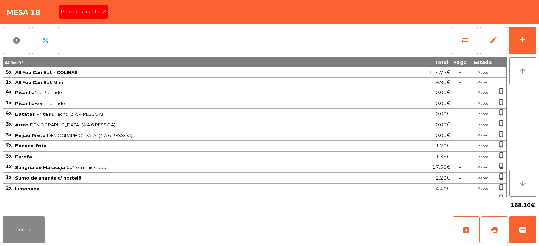
click at [99, 12] on span "Pedindo a conta" at bounding box center [81, 11] width 41 height 7
click at [497, 233] on span "print" at bounding box center [495, 230] width 8 height 8
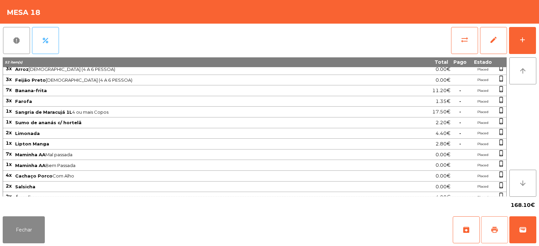
scroll to position [62, 0]
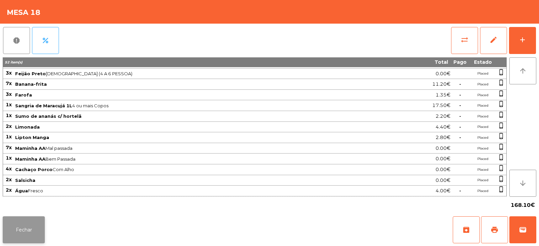
click at [37, 230] on button "Fechar" at bounding box center [24, 229] width 42 height 27
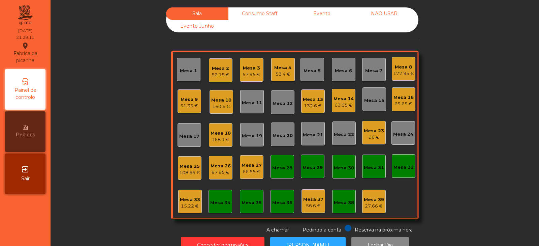
scroll to position [20, 0]
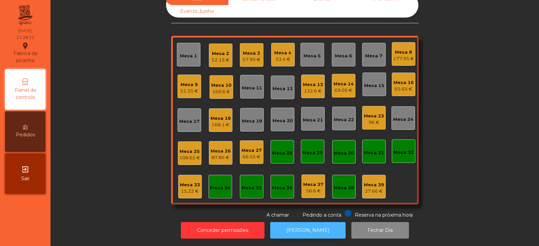
click at [302, 222] on button "[PERSON_NAME]" at bounding box center [308, 230] width 76 height 17
click at [222, 116] on div "Mesa 18" at bounding box center [221, 118] width 20 height 7
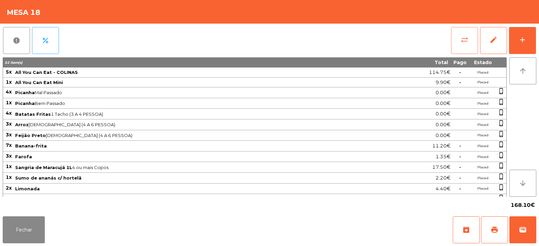
click at [467, 47] on button "sync_alt" at bounding box center [464, 40] width 27 height 27
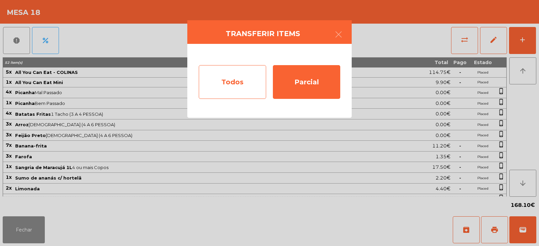
click at [239, 87] on div "Todos" at bounding box center [232, 82] width 67 height 34
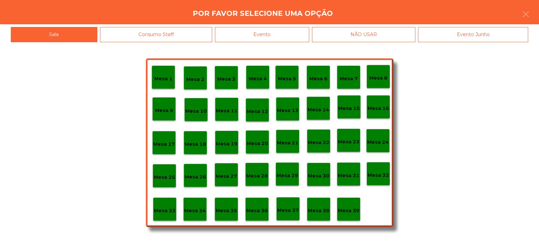
click at [278, 35] on div "Evento" at bounding box center [262, 34] width 94 height 15
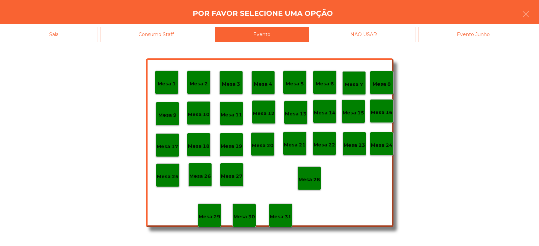
click at [310, 179] on p "Mesa 28" at bounding box center [310, 180] width 22 height 8
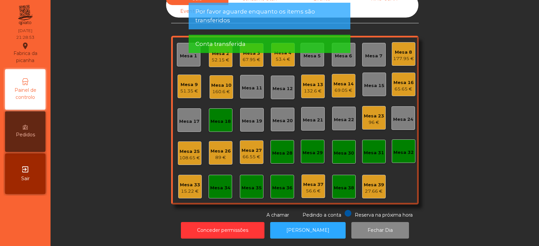
click at [218, 119] on div "Mesa 18" at bounding box center [221, 121] width 20 height 7
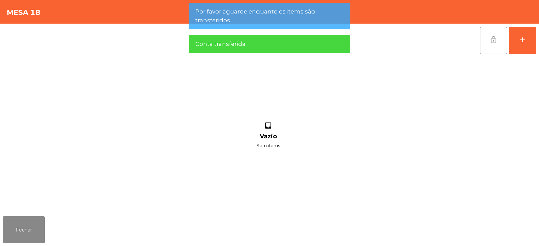
click at [493, 43] on span "lock_open" at bounding box center [494, 40] width 8 height 8
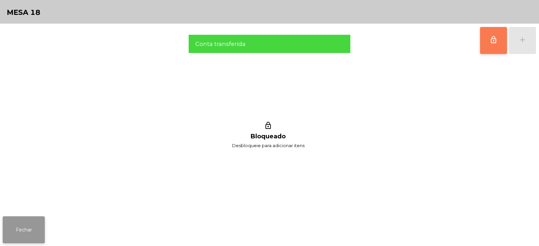
click at [26, 230] on button "Fechar" at bounding box center [24, 229] width 42 height 27
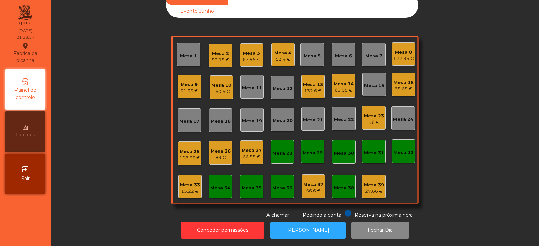
click at [348, 140] on div "Mesa 30" at bounding box center [344, 152] width 24 height 24
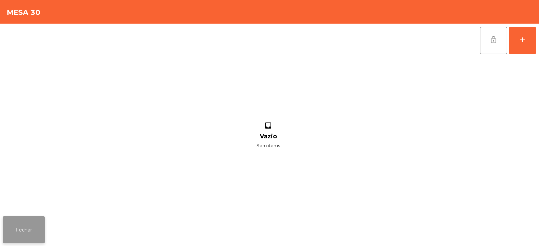
click at [35, 219] on button "Fechar" at bounding box center [24, 229] width 42 height 27
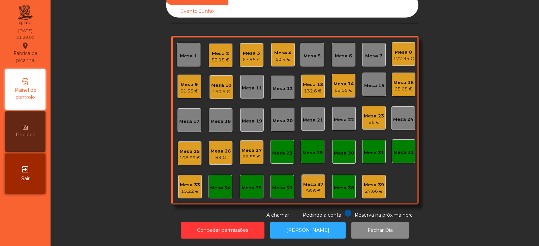
click at [34, 214] on nav "Fabrica da picanha location_on 24/08/2025 21:29:00 Painel de controlo Pedidos e…" at bounding box center [25, 123] width 51 height 246
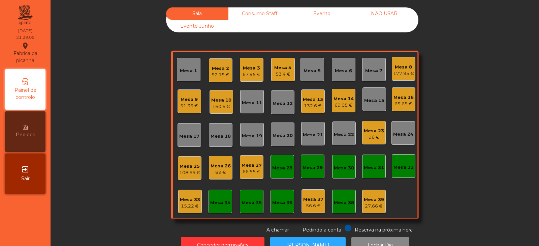
click at [349, 110] on div "Mesa 14 69.05 €" at bounding box center [344, 101] width 24 height 24
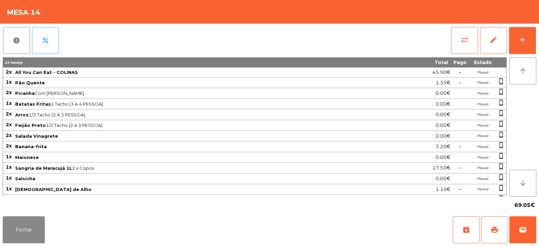
scroll to position [19, 0]
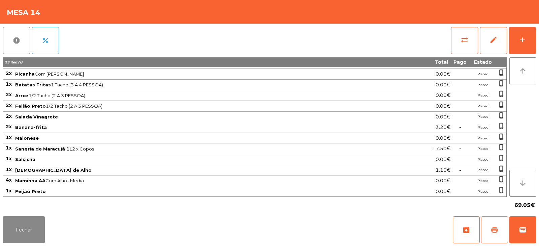
click at [494, 229] on span "print" at bounding box center [495, 230] width 8 height 8
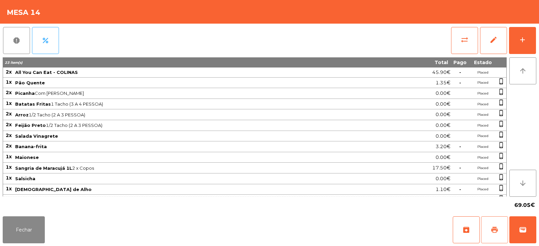
scroll to position [20, 0]
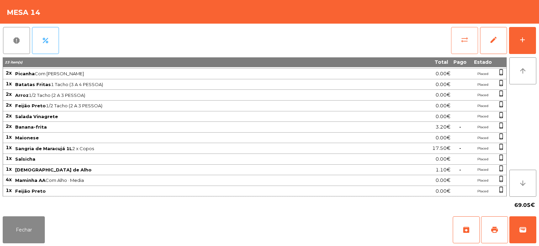
click at [458, 46] on button "sync_alt" at bounding box center [464, 40] width 27 height 27
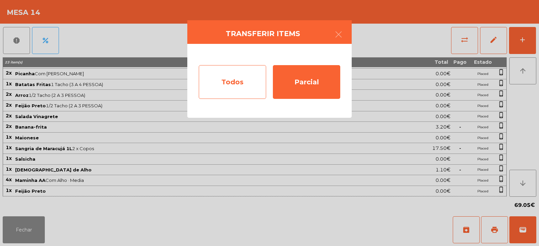
click at [251, 84] on div "Todos" at bounding box center [232, 82] width 67 height 34
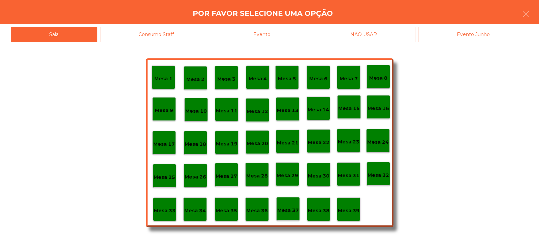
click at [293, 34] on div "Evento" at bounding box center [262, 34] width 94 height 15
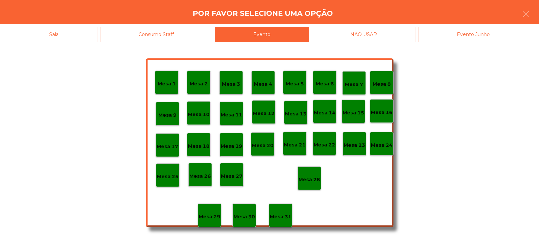
click at [314, 176] on p "Mesa 28" at bounding box center [310, 180] width 22 height 8
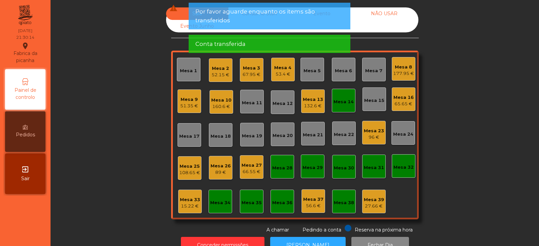
click at [345, 103] on div "Mesa 14" at bounding box center [344, 101] width 20 height 7
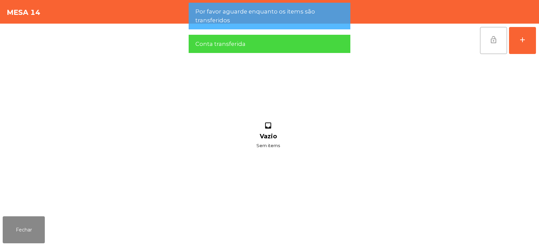
click at [490, 45] on button "lock_open" at bounding box center [493, 40] width 27 height 27
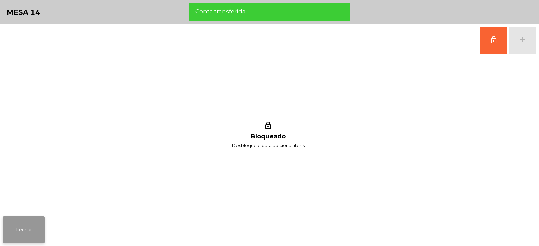
click at [43, 236] on button "Fechar" at bounding box center [24, 229] width 42 height 27
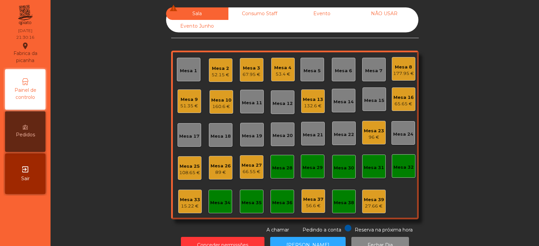
click at [221, 107] on div "160.6 €" at bounding box center [221, 106] width 20 height 7
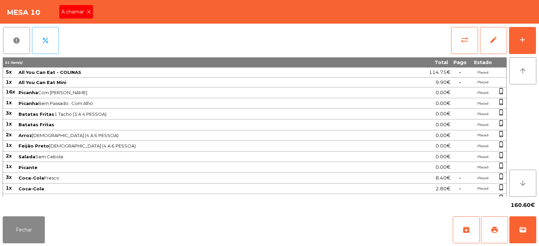
click at [89, 13] on icon at bounding box center [89, 11] width 5 height 5
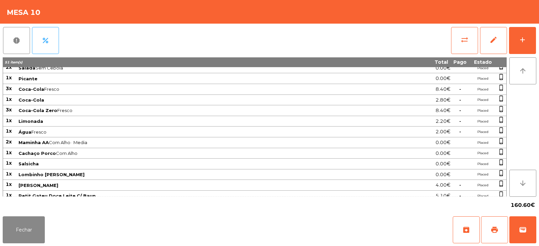
scroll to position [115, 0]
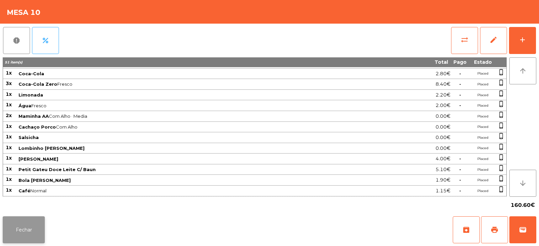
click at [27, 225] on button "Fechar" at bounding box center [24, 229] width 42 height 27
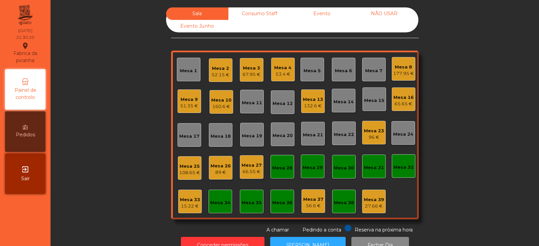
scroll to position [20, 0]
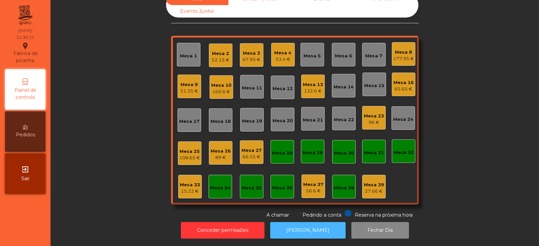
click at [302, 224] on button "[PERSON_NAME]" at bounding box center [308, 230] width 76 height 17
click at [194, 88] on div "51.35 €" at bounding box center [189, 91] width 18 height 7
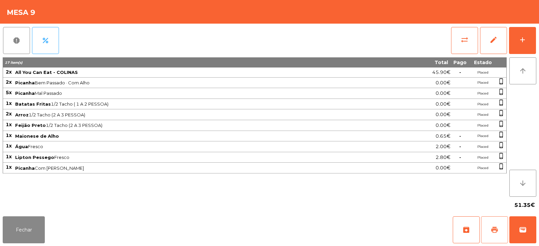
click at [491, 225] on button "print" at bounding box center [494, 229] width 27 height 27
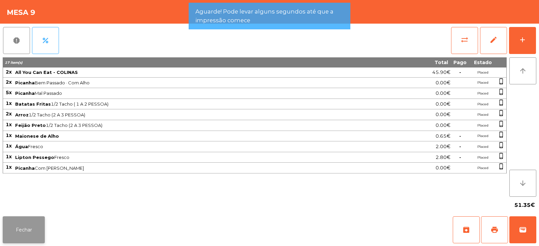
click at [41, 222] on button "Fechar" at bounding box center [24, 229] width 42 height 27
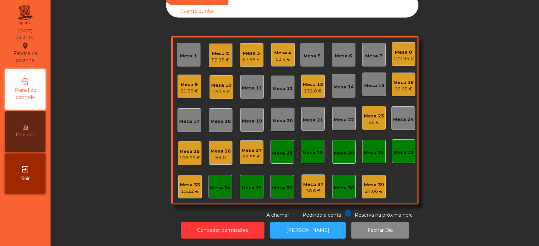
scroll to position [0, 0]
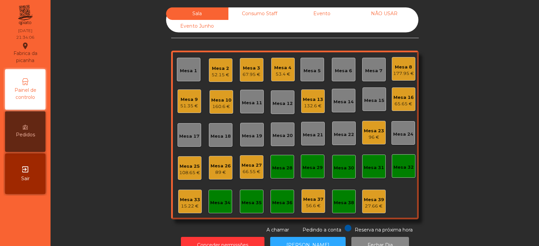
click at [190, 100] on div "Mesa 9" at bounding box center [189, 99] width 18 height 7
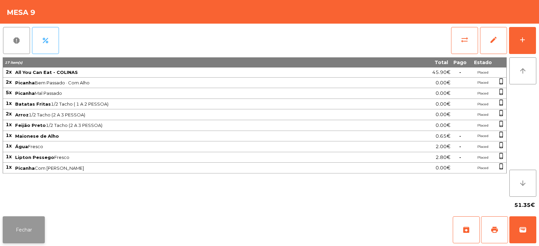
click at [36, 237] on button "Fechar" at bounding box center [24, 229] width 42 height 27
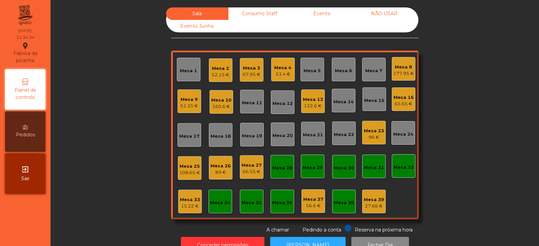
scroll to position [20, 0]
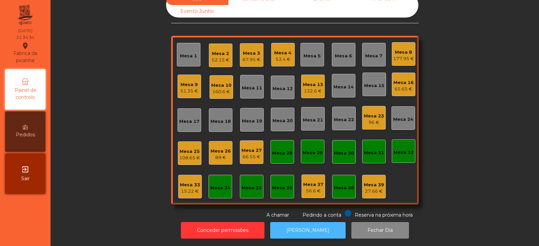
click at [310, 225] on button "[PERSON_NAME]" at bounding box center [308, 230] width 76 height 17
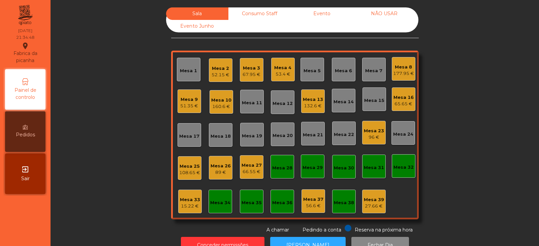
scroll to position [20, 0]
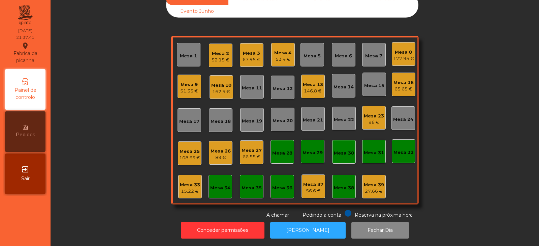
click at [281, 56] on div "53.4 €" at bounding box center [282, 59] width 17 height 7
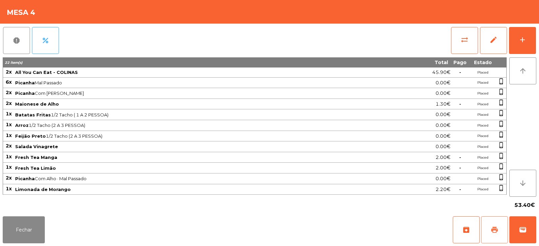
click at [495, 228] on span "print" at bounding box center [495, 230] width 8 height 8
click at [514, 234] on button "wallet" at bounding box center [523, 229] width 27 height 27
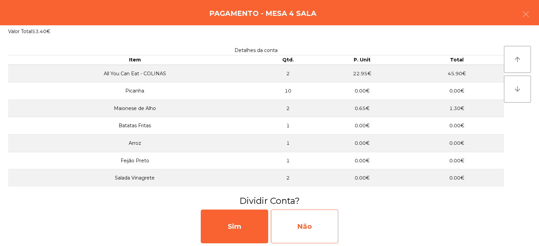
click at [326, 225] on div "Não" at bounding box center [304, 226] width 67 height 34
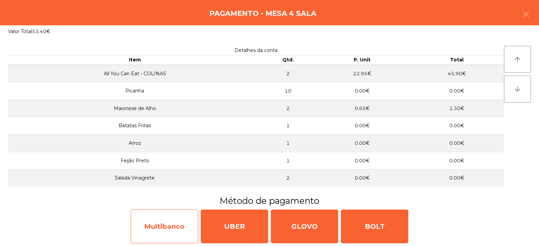
click at [172, 221] on div "Multibanco" at bounding box center [164, 226] width 67 height 34
select select "**"
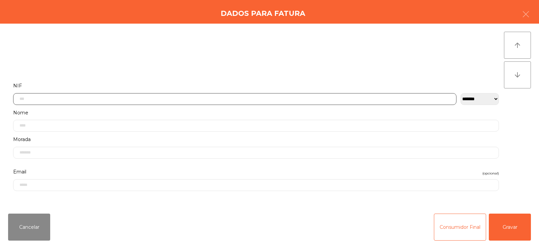
click at [281, 99] on input "text" at bounding box center [235, 99] width 444 height 12
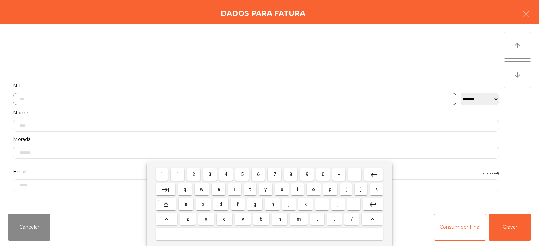
scroll to position [49, 0]
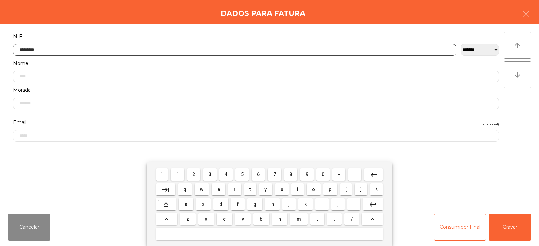
type input "*********"
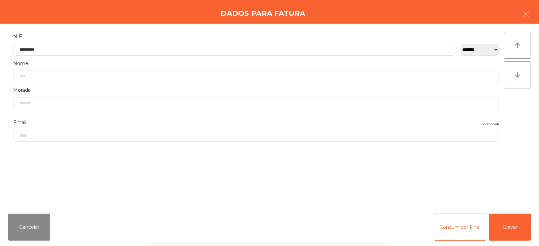
click at [505, 223] on div "` 1 2 3 4 5 6 7 8 9 0 - = keyboard_backspace keyboard_tab q w e r t y u i o p […" at bounding box center [269, 204] width 539 height 84
click at [511, 227] on button "Gravar" at bounding box center [510, 226] width 42 height 27
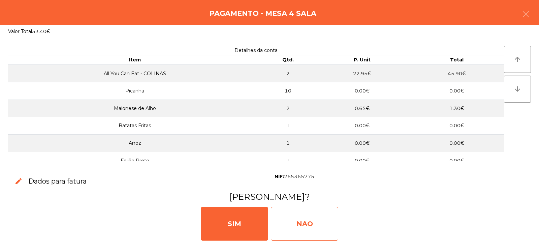
click at [309, 222] on div "NAO" at bounding box center [304, 224] width 67 height 34
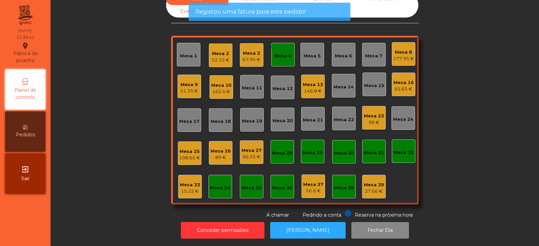
click at [287, 57] on div "monetization_on done Mesa 4" at bounding box center [283, 55] width 24 height 24
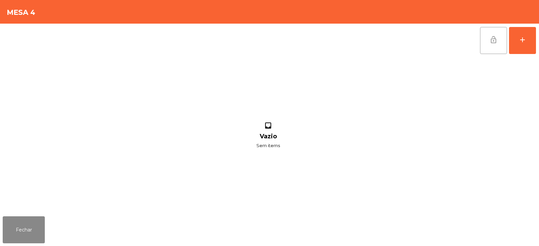
click at [492, 48] on button "lock_open" at bounding box center [493, 40] width 27 height 27
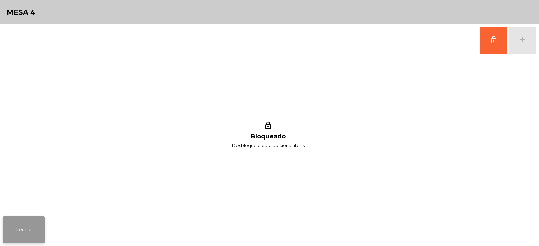
click at [39, 225] on button "Fechar" at bounding box center [24, 229] width 42 height 27
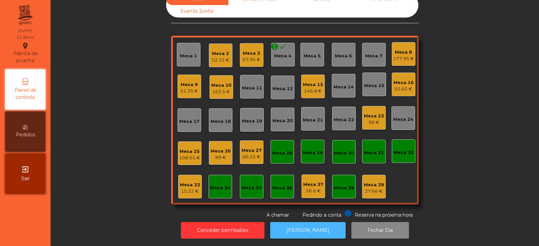
click at [299, 222] on button "[PERSON_NAME]" at bounding box center [308, 230] width 76 height 17
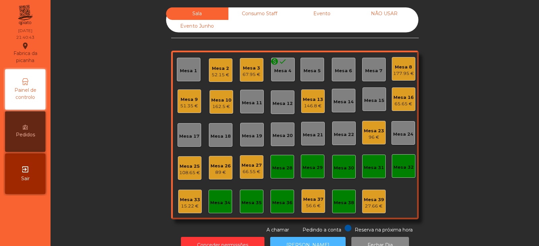
scroll to position [20, 0]
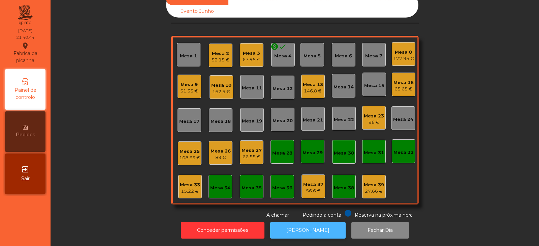
click at [287, 224] on button "[PERSON_NAME]" at bounding box center [308, 230] width 76 height 17
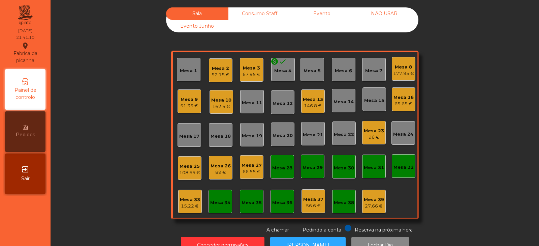
click at [251, 133] on div "Mesa 19" at bounding box center [252, 136] width 20 height 7
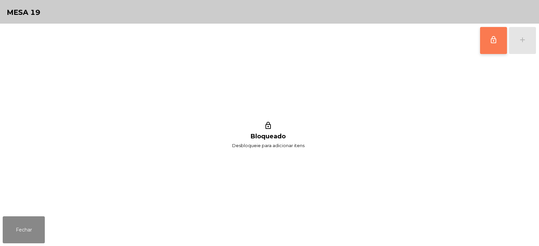
click at [487, 41] on button "lock_outline" at bounding box center [493, 40] width 27 height 27
click at [521, 46] on button "add" at bounding box center [522, 40] width 27 height 27
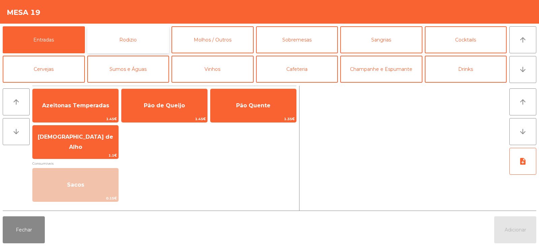
click at [145, 37] on button "Rodizio" at bounding box center [128, 39] width 82 height 27
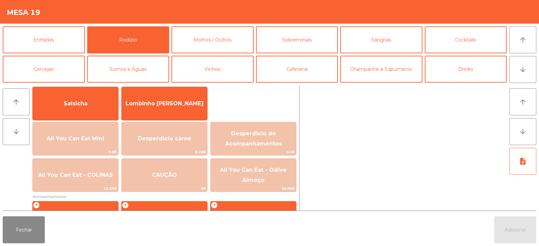
scroll to position [47, 0]
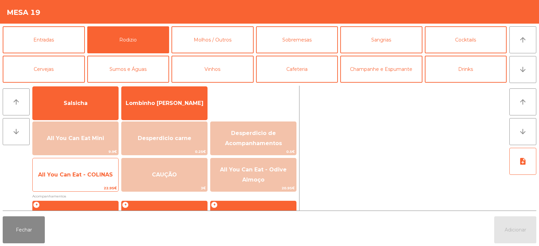
click at [84, 178] on span "All You Can Eat - COLINAS" at bounding box center [76, 175] width 86 height 18
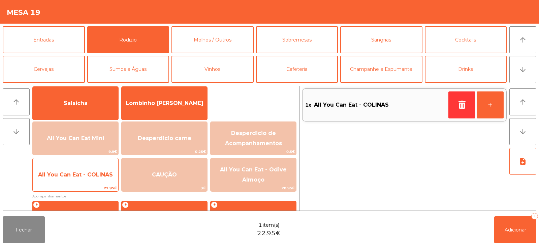
click at [87, 180] on span "All You Can Eat - COLINAS" at bounding box center [76, 175] width 86 height 18
click at [91, 186] on span "22.95€" at bounding box center [76, 188] width 86 height 6
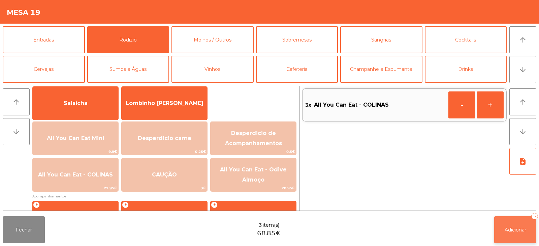
click at [519, 227] on span "Adicionar" at bounding box center [516, 230] width 22 height 6
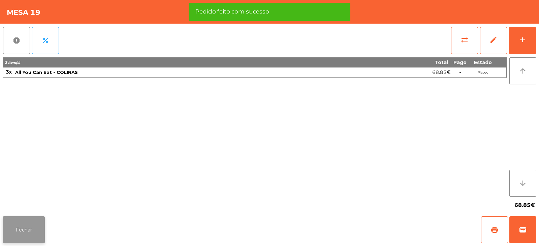
click at [20, 240] on button "Fechar" at bounding box center [24, 229] width 42 height 27
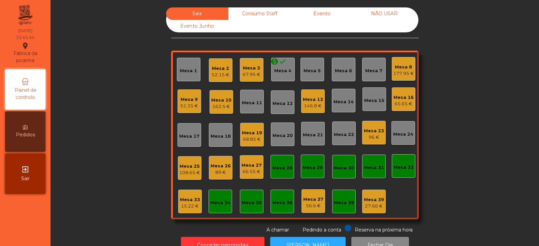
click at [282, 141] on div "Mesa 20" at bounding box center [283, 134] width 24 height 24
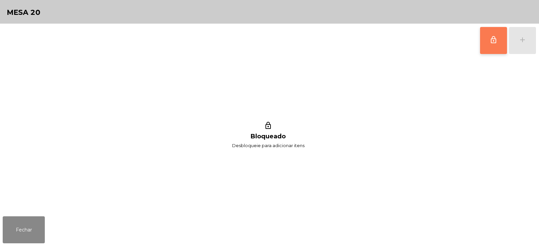
click at [491, 51] on button "lock_outline" at bounding box center [493, 40] width 27 height 27
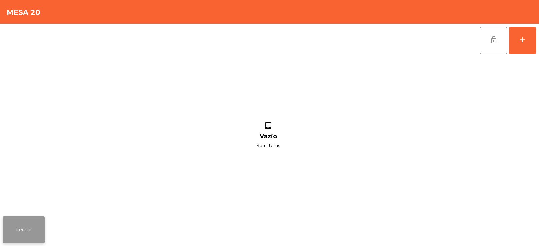
click at [21, 238] on button "Fechar" at bounding box center [24, 229] width 42 height 27
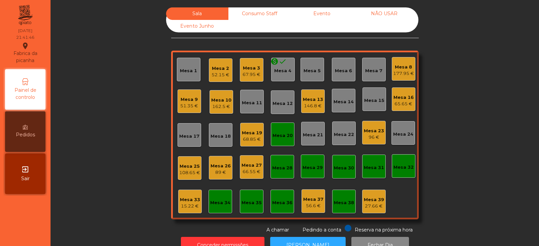
click at [252, 138] on div "68.85 €" at bounding box center [252, 139] width 20 height 7
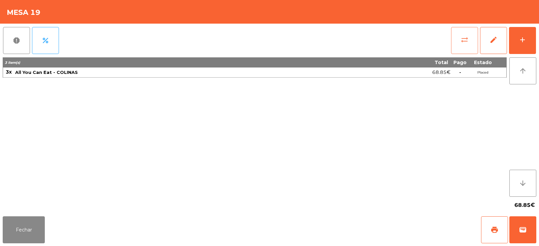
click at [459, 39] on button "sync_alt" at bounding box center [464, 40] width 27 height 27
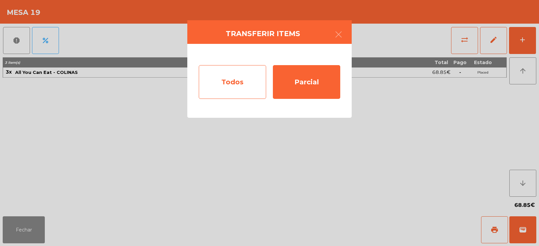
click at [248, 80] on div "Todos" at bounding box center [232, 82] width 67 height 34
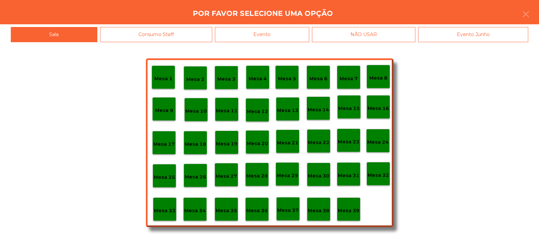
click at [262, 143] on p "Mesa 20" at bounding box center [258, 144] width 22 height 8
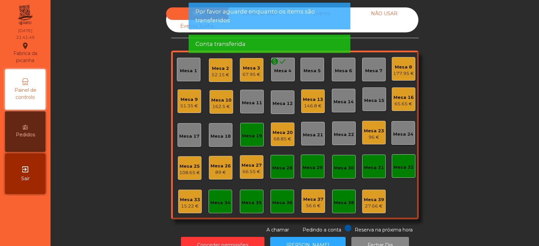
click at [256, 139] on div "Mesa 19" at bounding box center [252, 136] width 20 height 7
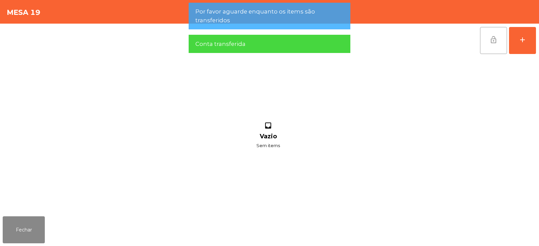
click at [491, 45] on button "lock_open" at bounding box center [493, 40] width 27 height 27
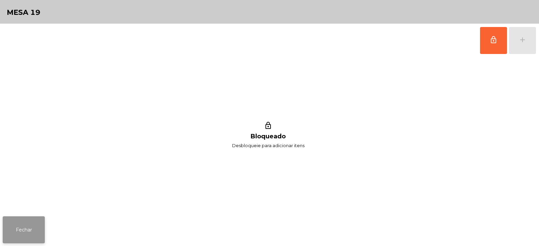
click at [31, 231] on button "Fechar" at bounding box center [24, 229] width 42 height 27
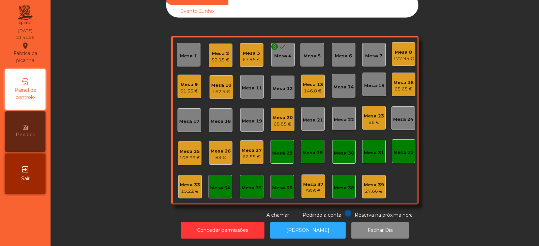
scroll to position [0, 0]
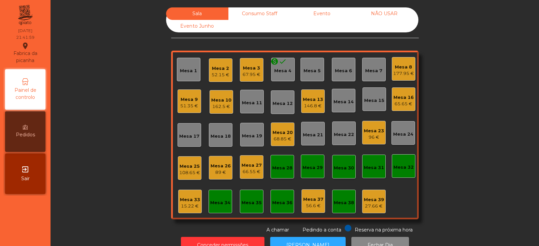
click at [199, 166] on div "Mesa 25 108.65 €" at bounding box center [190, 168] width 24 height 24
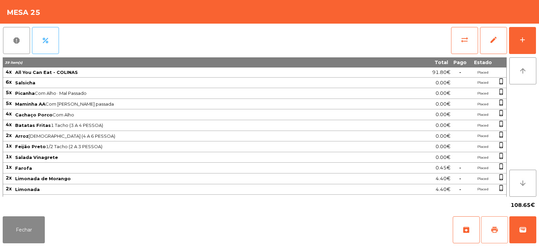
click at [496, 228] on span "print" at bounding box center [495, 230] width 8 height 8
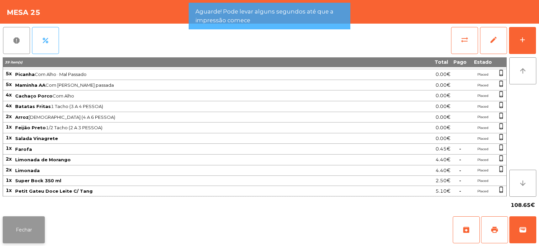
click at [38, 228] on button "Fechar" at bounding box center [24, 229] width 42 height 27
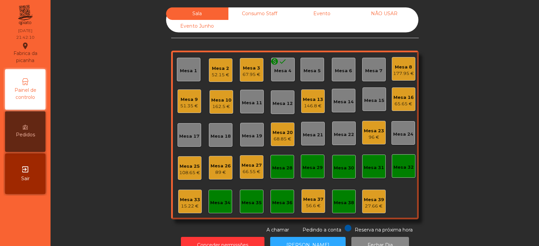
click at [187, 168] on div "Mesa 25" at bounding box center [189, 166] width 21 height 7
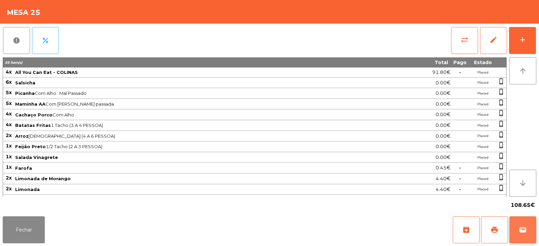
click at [520, 233] on span "wallet" at bounding box center [523, 230] width 8 height 8
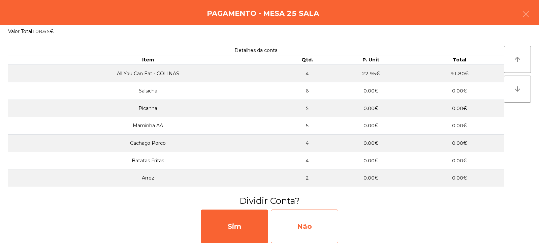
click at [309, 219] on div "Não" at bounding box center [304, 226] width 67 height 34
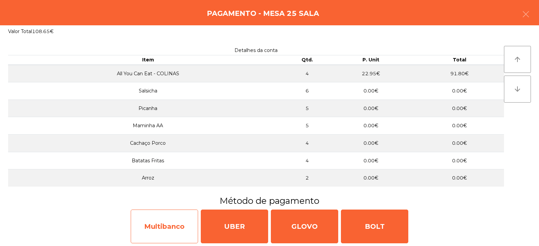
click at [179, 222] on div "Multibanco" at bounding box center [164, 226] width 67 height 34
select select "**"
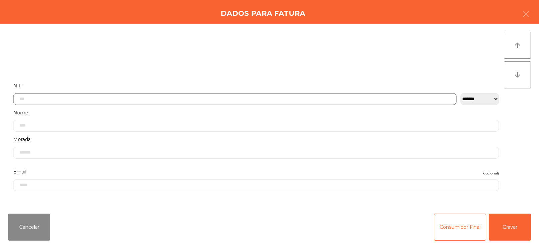
click at [269, 100] on input "text" at bounding box center [235, 99] width 444 height 12
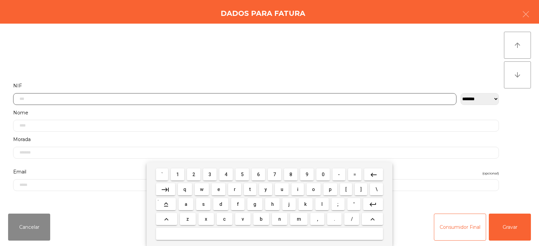
scroll to position [49, 0]
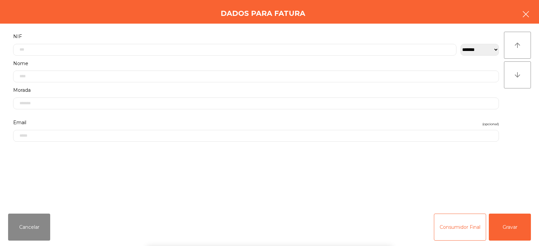
click at [524, 15] on icon "button" at bounding box center [526, 14] width 8 height 8
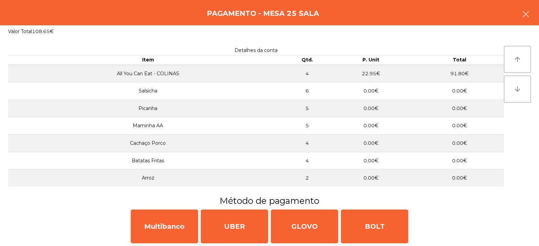
click at [527, 16] on icon "button" at bounding box center [526, 14] width 8 height 8
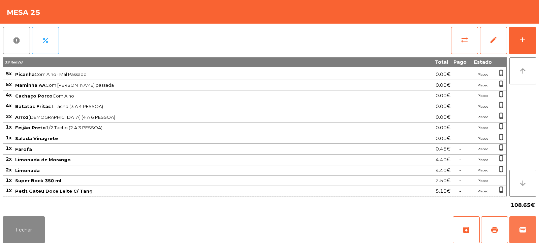
scroll to position [0, 0]
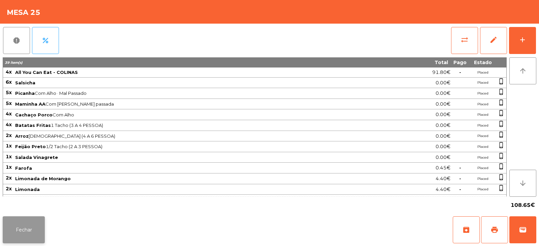
click at [44, 227] on button "Fechar" at bounding box center [24, 229] width 42 height 27
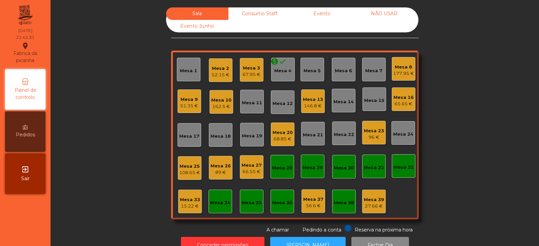
click at [221, 166] on div "Mesa 26" at bounding box center [221, 166] width 20 height 7
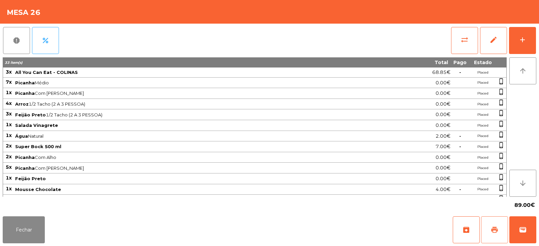
click at [496, 229] on span "print" at bounding box center [495, 230] width 8 height 8
click at [530, 236] on button "wallet" at bounding box center [523, 229] width 27 height 27
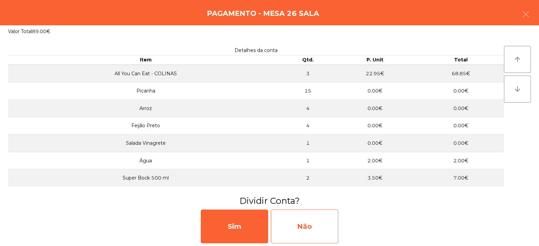
click at [319, 220] on div "Não" at bounding box center [304, 226] width 67 height 34
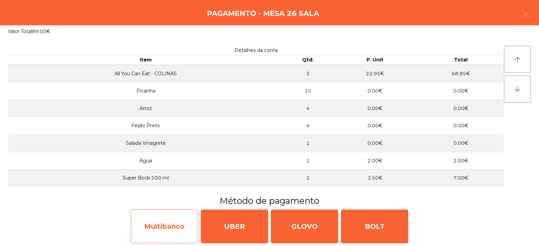
click at [173, 224] on div "Multibanco" at bounding box center [164, 226] width 67 height 34
select select "**"
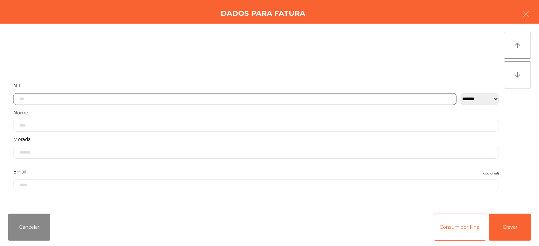
click at [195, 98] on input "text" at bounding box center [235, 99] width 444 height 12
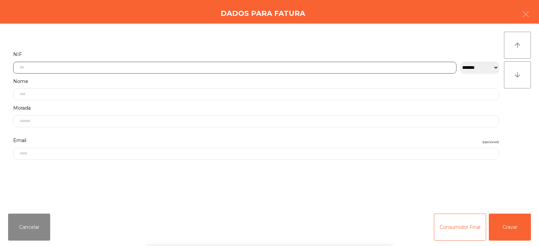
scroll to position [49, 0]
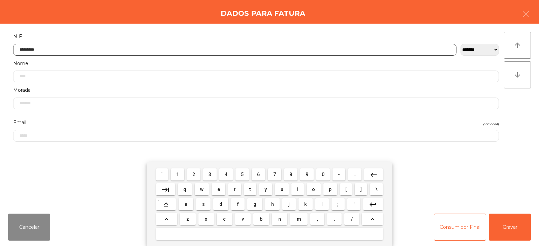
type input "*********"
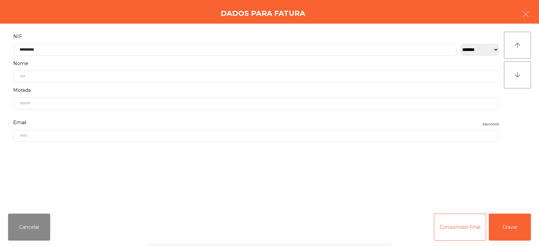
click at [503, 223] on div "` 1 2 3 4 5 6 7 8 9 0 - = keyboard_backspace keyboard_tab q w e r t y u i o p […" at bounding box center [269, 204] width 539 height 84
click at [505, 234] on button "Gravar" at bounding box center [510, 226] width 42 height 27
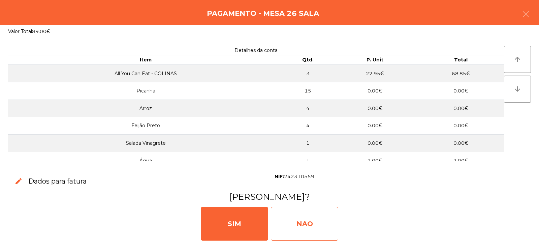
click at [305, 221] on div "NAO" at bounding box center [304, 224] width 67 height 34
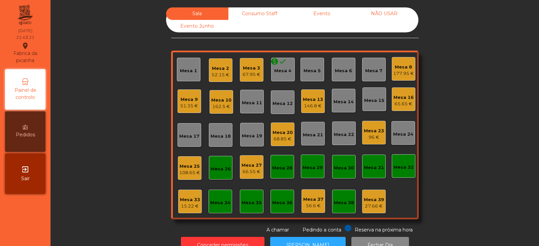
scroll to position [20, 0]
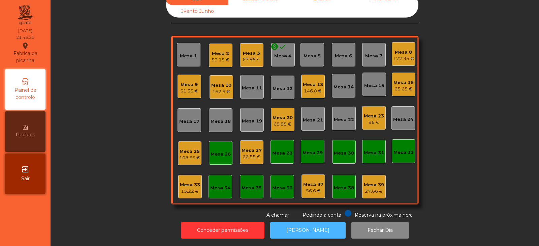
click at [316, 231] on button "[PERSON_NAME]" at bounding box center [308, 230] width 76 height 17
click at [222, 148] on div "Mesa 26" at bounding box center [221, 152] width 20 height 9
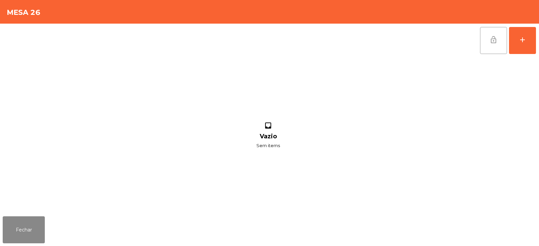
click at [496, 39] on span "lock_open" at bounding box center [494, 40] width 8 height 8
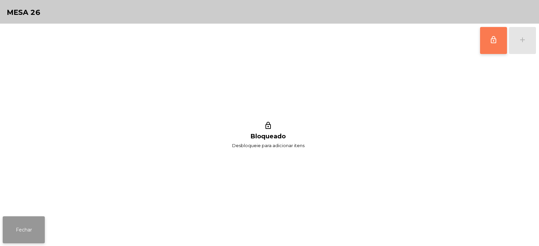
click at [36, 226] on button "Fechar" at bounding box center [24, 229] width 42 height 27
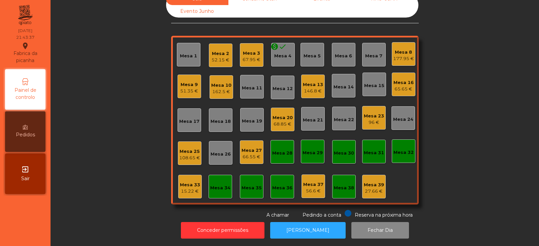
scroll to position [0, 0]
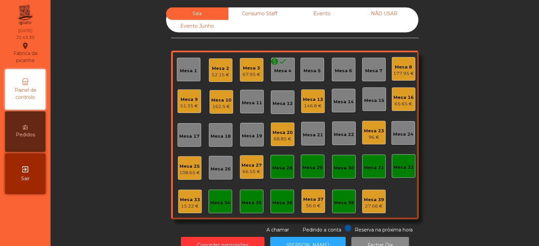
click at [223, 103] on div "Mesa 10" at bounding box center [221, 100] width 20 height 7
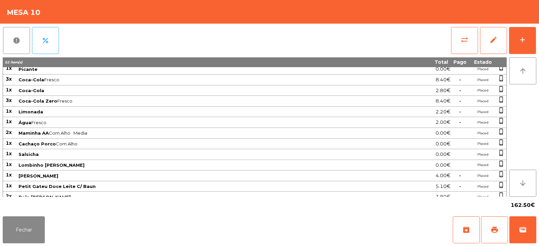
scroll to position [115, 0]
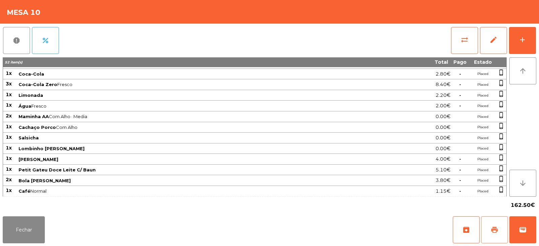
click at [496, 226] on span "print" at bounding box center [495, 230] width 8 height 8
click at [37, 230] on button "Fechar" at bounding box center [24, 229] width 42 height 27
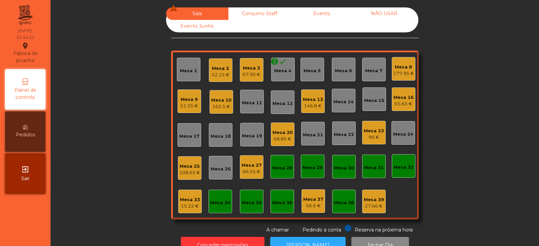
scroll to position [20, 0]
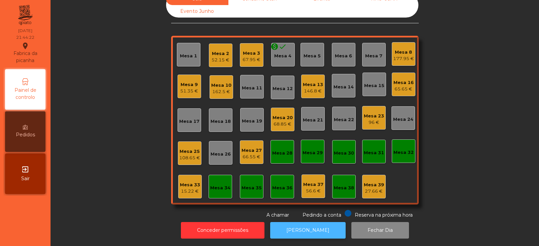
click at [307, 222] on button "[PERSON_NAME]" at bounding box center [308, 230] width 76 height 17
click at [256, 57] on div "67.95 €" at bounding box center [252, 59] width 18 height 7
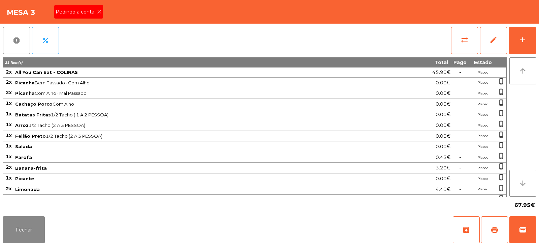
click at [100, 11] on icon at bounding box center [99, 11] width 5 height 5
click at [492, 228] on span "print" at bounding box center [495, 230] width 8 height 8
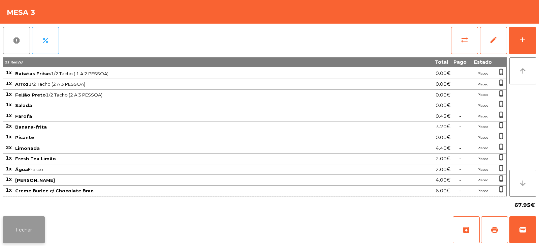
click at [38, 229] on button "Fechar" at bounding box center [24, 229] width 42 height 27
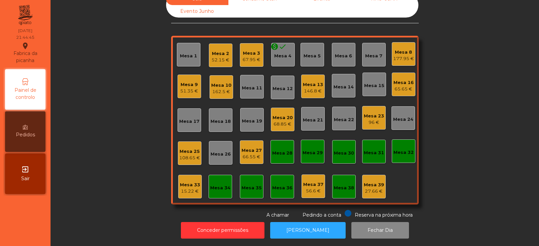
click at [228, 90] on div "162.5 €" at bounding box center [221, 91] width 20 height 7
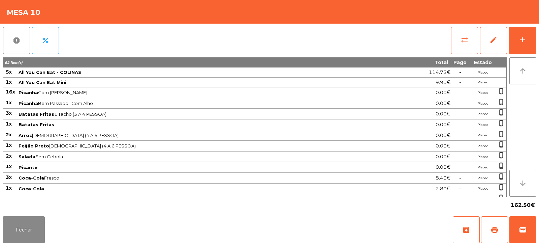
click at [464, 51] on button "sync_alt" at bounding box center [464, 40] width 27 height 27
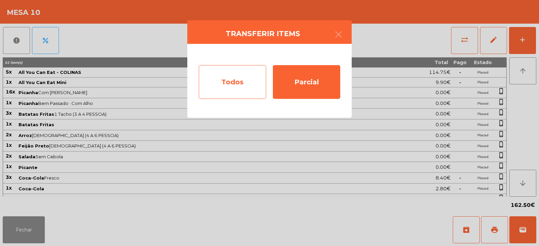
click at [229, 84] on div "Todos" at bounding box center [232, 82] width 67 height 34
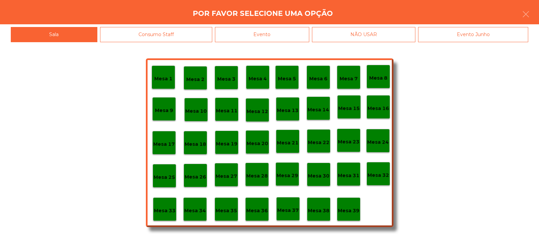
click at [282, 35] on div "Evento" at bounding box center [262, 34] width 94 height 15
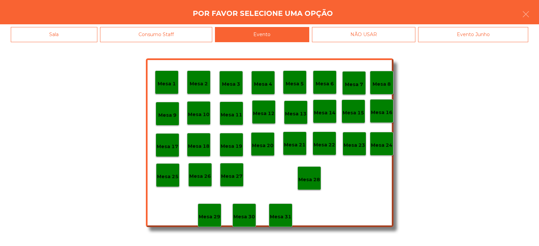
click at [317, 179] on p "Mesa 28" at bounding box center [310, 180] width 22 height 8
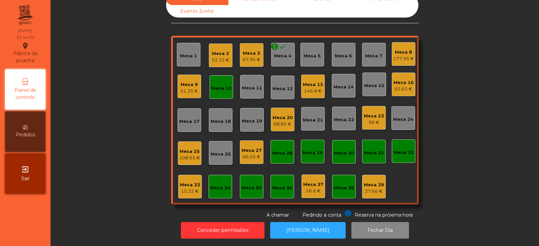
click at [223, 85] on div "Mesa 10" at bounding box center [221, 88] width 20 height 7
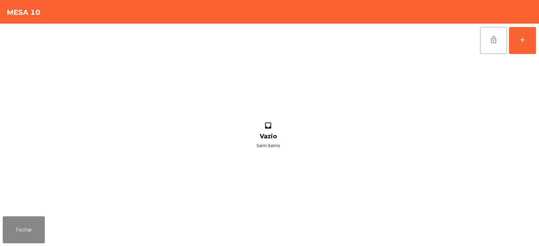
click at [489, 44] on button "lock_open" at bounding box center [493, 40] width 27 height 27
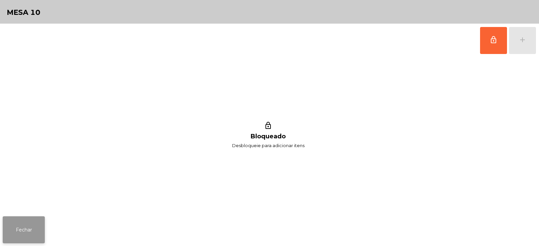
click at [34, 220] on button "Fechar" at bounding box center [24, 229] width 42 height 27
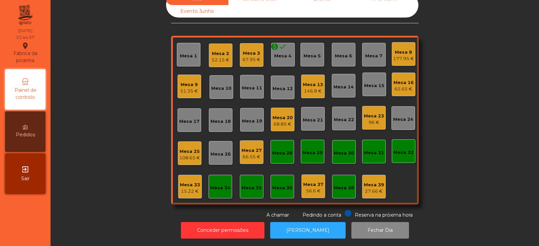
scroll to position [0, 0]
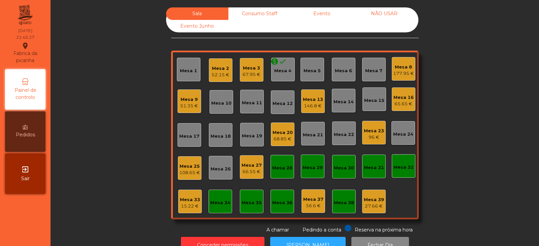
click at [188, 170] on div "108.65 €" at bounding box center [189, 172] width 21 height 7
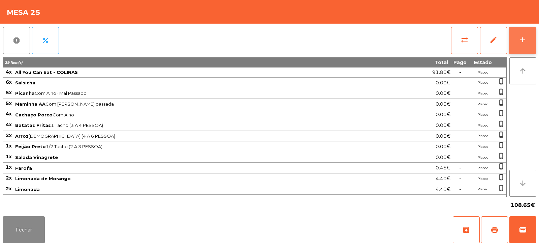
click at [523, 46] on button "add" at bounding box center [522, 40] width 27 height 27
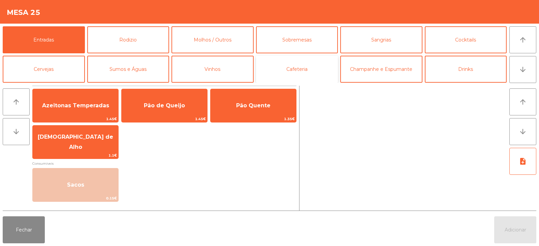
click at [285, 72] on button "Cafeteria" at bounding box center [297, 69] width 82 height 27
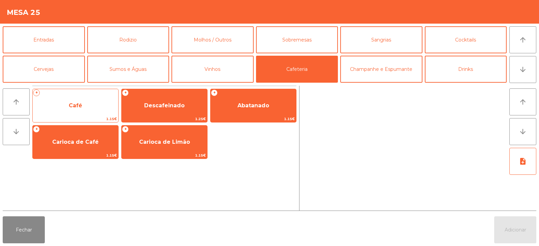
click at [94, 108] on span "Café" at bounding box center [76, 105] width 86 height 18
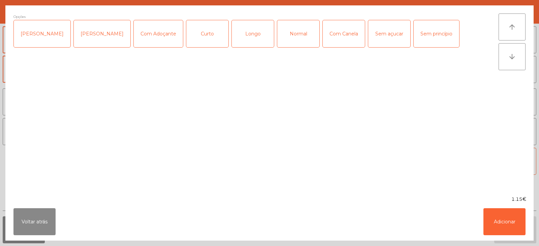
click at [289, 40] on div "Normal" at bounding box center [298, 33] width 42 height 27
click at [510, 228] on button "Adicionar" at bounding box center [505, 221] width 42 height 27
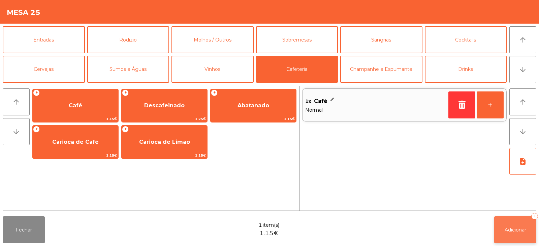
click at [513, 232] on span "Adicionar" at bounding box center [516, 230] width 22 height 6
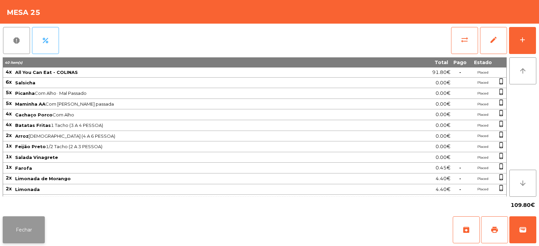
click at [30, 228] on button "Fechar" at bounding box center [24, 229] width 42 height 27
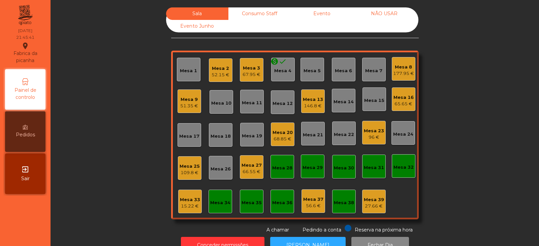
click at [256, 74] on div "67.95 €" at bounding box center [252, 74] width 18 height 7
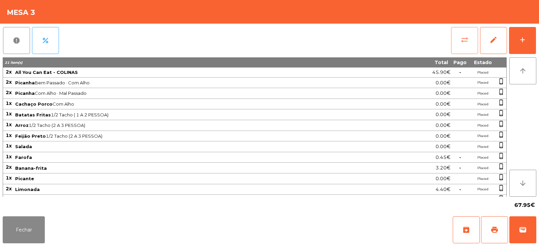
click at [464, 43] on span "sync_alt" at bounding box center [465, 40] width 8 height 8
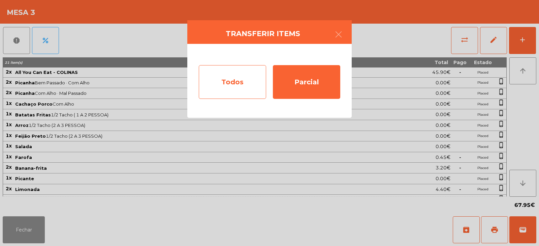
click at [247, 74] on div "Todos" at bounding box center [232, 82] width 67 height 34
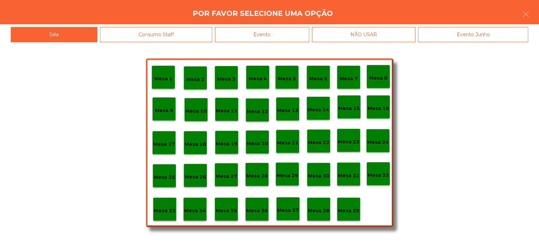
click at [299, 33] on div "Evento" at bounding box center [262, 34] width 94 height 15
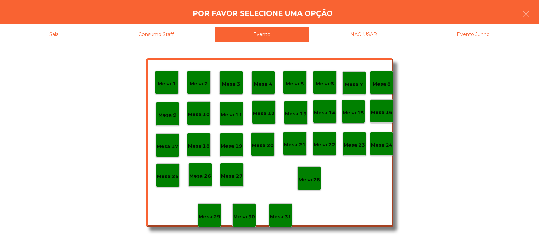
click at [314, 179] on p "Mesa 28" at bounding box center [310, 180] width 22 height 8
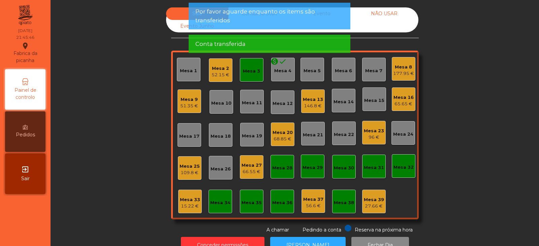
scroll to position [20, 0]
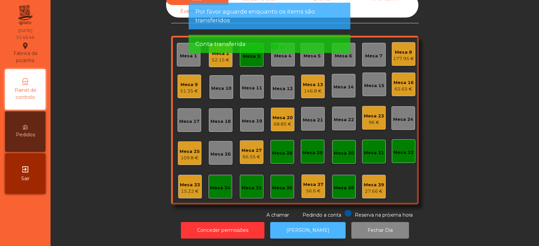
click at [316, 222] on button "[PERSON_NAME]" at bounding box center [308, 230] width 76 height 17
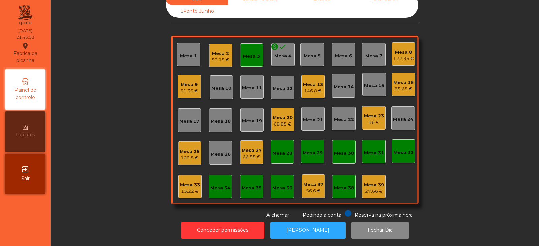
click at [254, 53] on div "Mesa 3" at bounding box center [251, 56] width 17 height 7
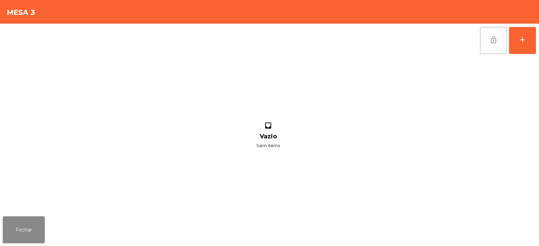
click at [493, 39] on span "lock_open" at bounding box center [494, 40] width 8 height 8
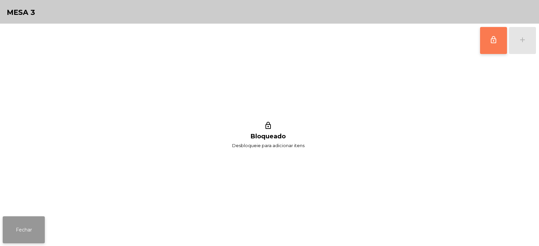
click at [31, 226] on button "Fechar" at bounding box center [24, 229] width 42 height 27
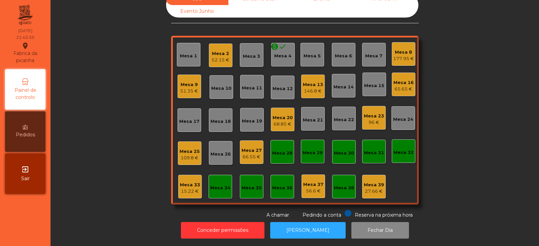
scroll to position [0, 0]
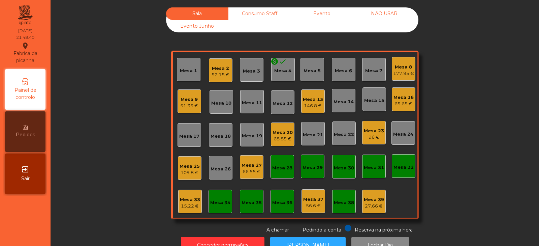
click at [373, 206] on div "27.66 €" at bounding box center [374, 206] width 20 height 7
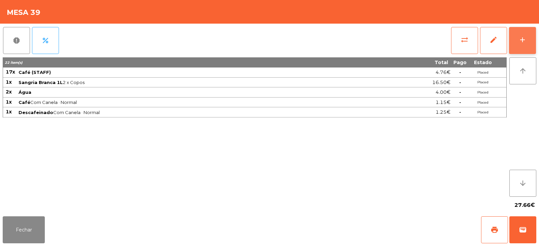
click at [523, 42] on div "add" at bounding box center [523, 40] width 8 height 8
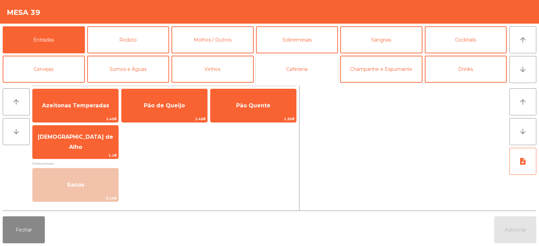
click at [305, 70] on button "Cafeteria" at bounding box center [297, 69] width 82 height 27
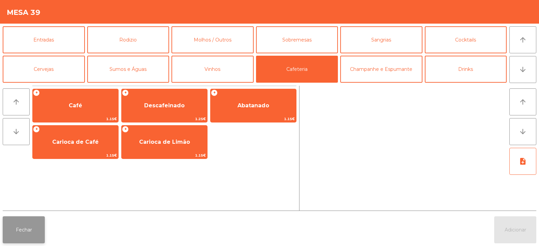
click at [32, 230] on button "Fechar" at bounding box center [24, 229] width 42 height 27
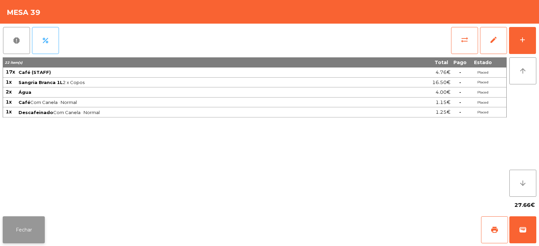
click at [25, 231] on button "Fechar" at bounding box center [24, 229] width 42 height 27
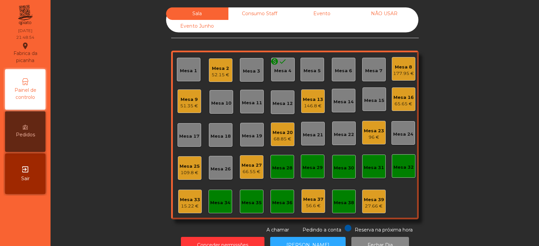
click at [342, 207] on div "Mesa 38" at bounding box center [344, 201] width 24 height 24
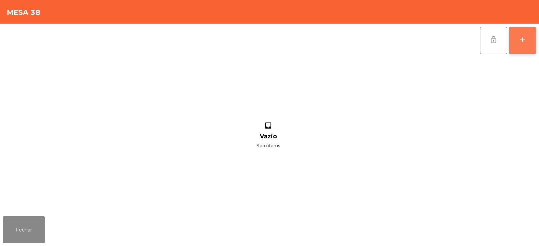
click at [519, 43] on div "add" at bounding box center [523, 40] width 8 height 8
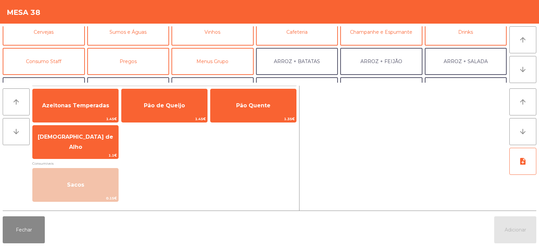
scroll to position [40, 0]
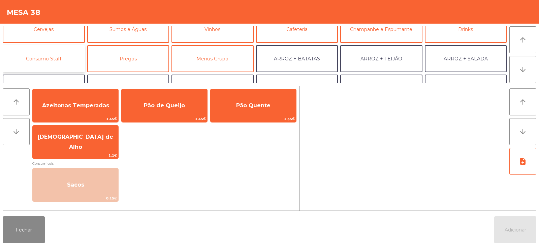
click at [64, 58] on button "Consumo Staff" at bounding box center [44, 58] width 82 height 27
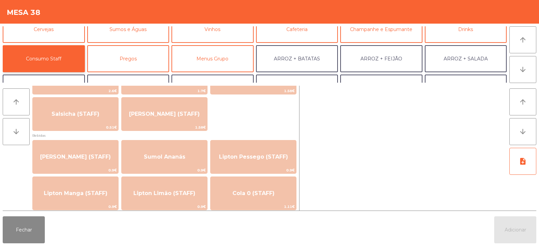
scroll to position [0, 0]
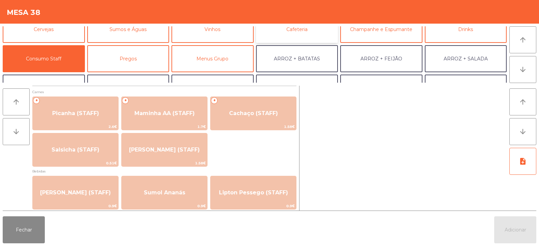
click at [306, 35] on button "Cafeteria" at bounding box center [297, 29] width 82 height 27
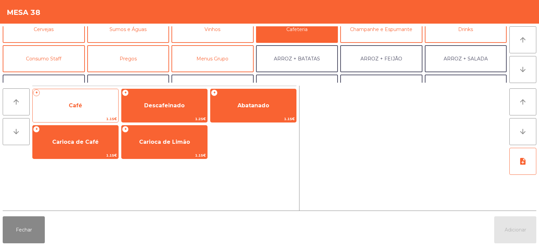
click at [93, 113] on span "Café" at bounding box center [76, 105] width 86 height 18
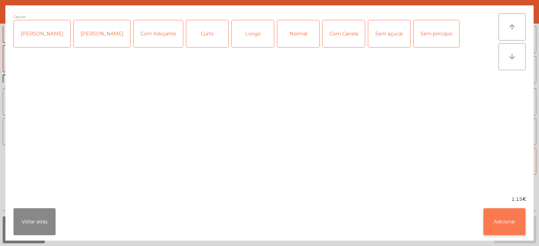
click at [510, 228] on button "Adicionar" at bounding box center [505, 221] width 42 height 27
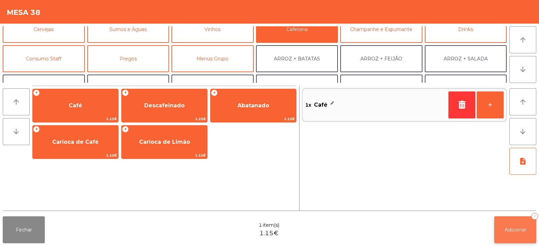
click at [513, 227] on span "Adicionar" at bounding box center [516, 230] width 22 height 6
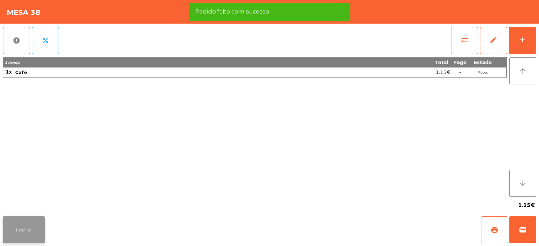
click at [27, 226] on button "Fechar" at bounding box center [24, 229] width 42 height 27
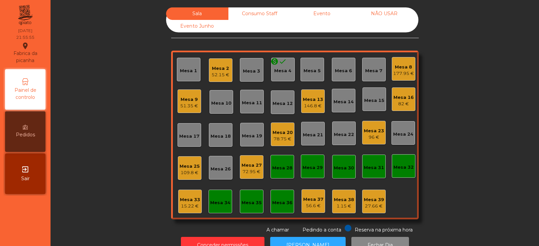
click at [189, 164] on div "Mesa 25" at bounding box center [190, 166] width 20 height 7
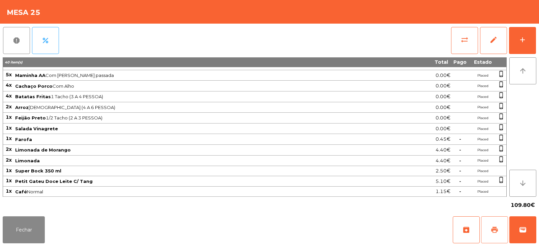
click at [498, 235] on button "print" at bounding box center [494, 229] width 27 height 27
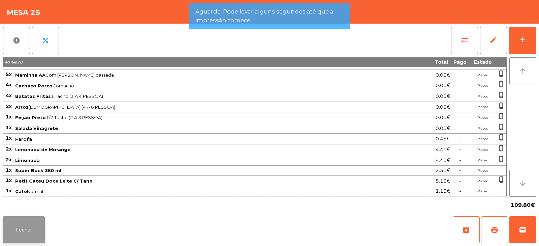
click at [28, 223] on button "Fechar" at bounding box center [24, 229] width 42 height 27
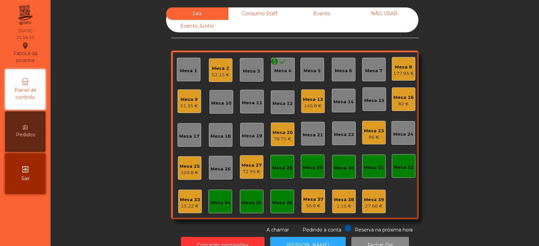
click at [181, 163] on div "Mesa 25" at bounding box center [190, 166] width 20 height 7
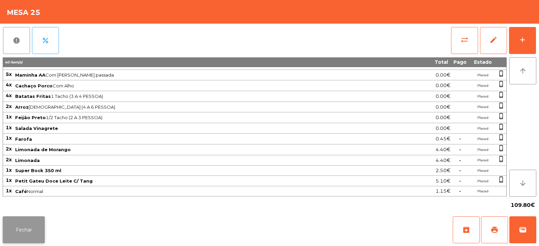
click at [27, 232] on button "Fechar" at bounding box center [24, 229] width 42 height 27
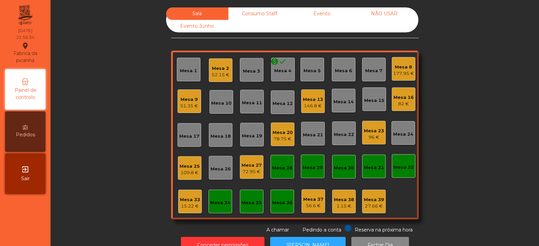
scroll to position [20, 0]
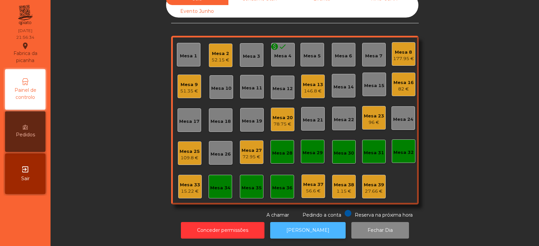
click at [300, 224] on button "[PERSON_NAME]" at bounding box center [308, 230] width 76 height 17
click at [188, 154] on div "109.8 €" at bounding box center [190, 157] width 20 height 7
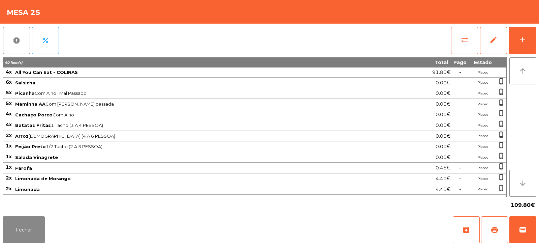
click at [465, 42] on span "sync_alt" at bounding box center [465, 40] width 8 height 8
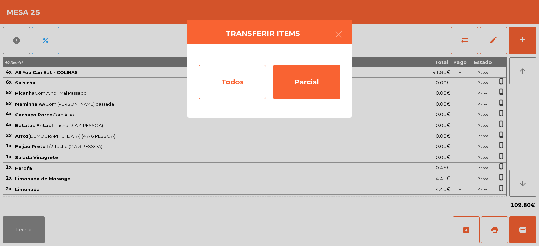
click at [241, 86] on div "Todos" at bounding box center [232, 82] width 67 height 34
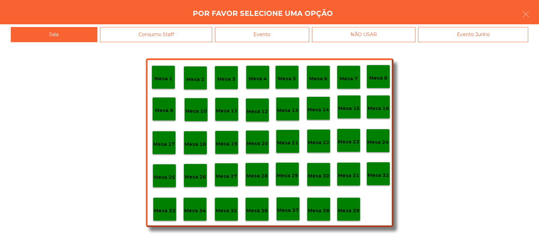
click at [297, 32] on div "Evento" at bounding box center [262, 34] width 94 height 15
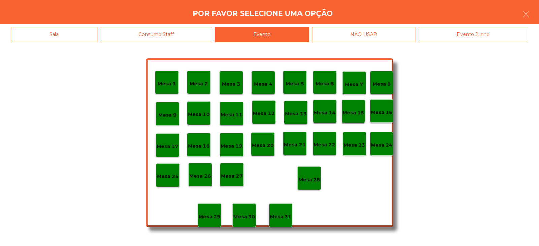
click at [305, 174] on div "Mesa 28" at bounding box center [310, 178] width 22 height 10
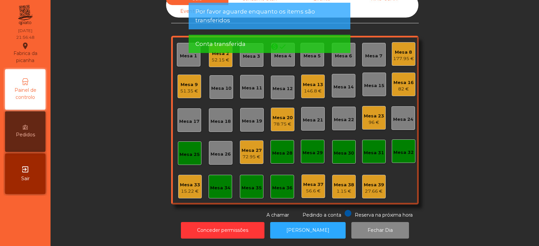
scroll to position [0, 0]
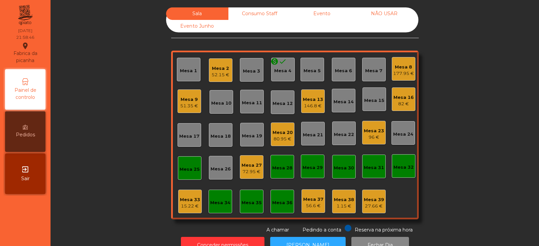
click at [184, 172] on div "Mesa 25" at bounding box center [190, 169] width 20 height 7
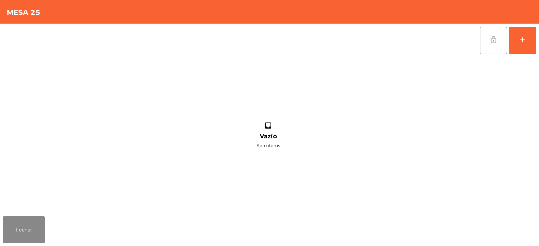
click at [492, 41] on span "lock_open" at bounding box center [494, 40] width 8 height 8
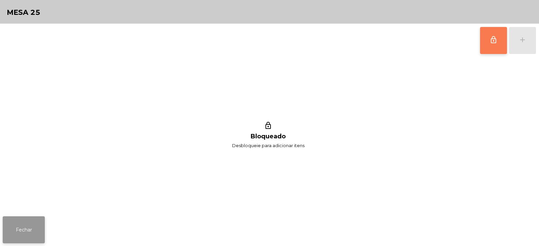
click at [38, 223] on button "Fechar" at bounding box center [24, 229] width 42 height 27
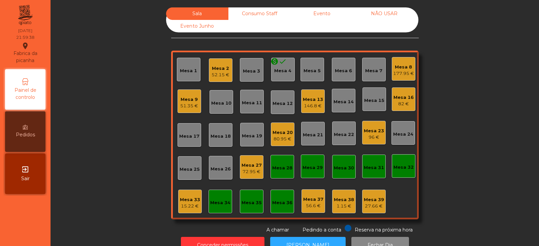
click at [399, 68] on div "Mesa 8" at bounding box center [403, 67] width 21 height 7
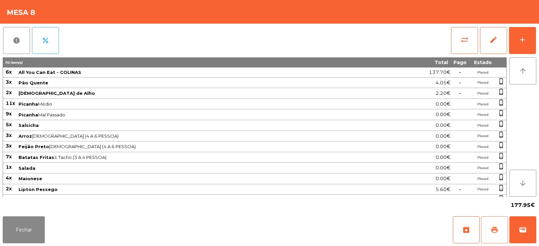
click at [501, 225] on button "print" at bounding box center [494, 229] width 27 height 27
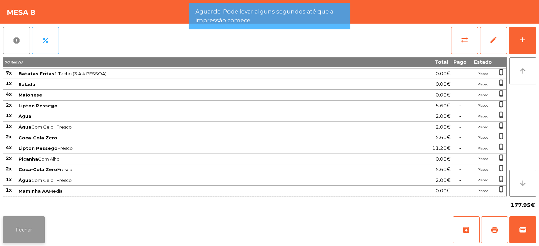
click at [44, 227] on button "Fechar" at bounding box center [24, 229] width 42 height 27
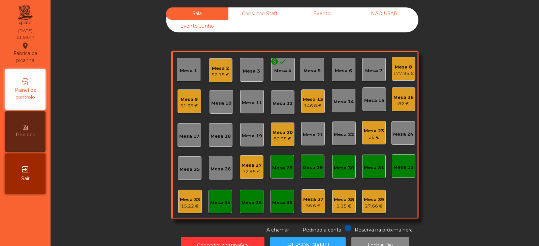
click at [395, 74] on div "177.95 €" at bounding box center [403, 73] width 21 height 7
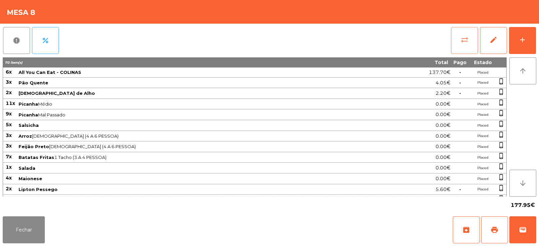
click at [461, 40] on span "sync_alt" at bounding box center [465, 40] width 8 height 8
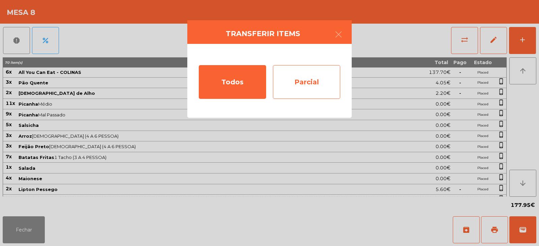
click at [317, 77] on div "Parcial" at bounding box center [306, 82] width 67 height 34
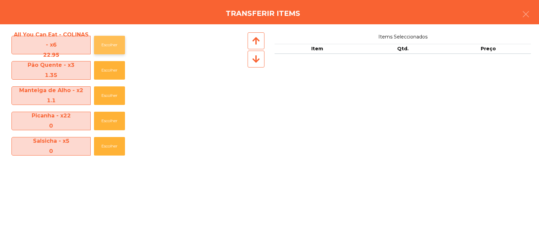
click at [109, 47] on button "Escolher" at bounding box center [109, 45] width 31 height 19
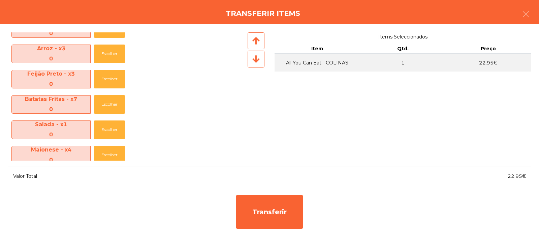
scroll to position [0, 0]
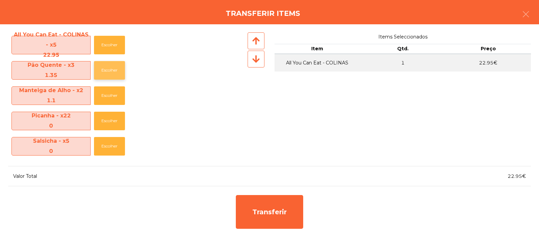
click at [115, 66] on button "Escolher" at bounding box center [109, 70] width 31 height 19
click at [111, 95] on button "Escolher" at bounding box center [109, 95] width 31 height 19
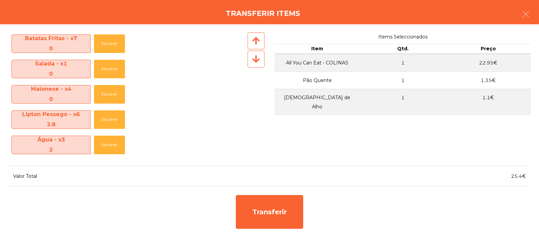
scroll to position [226, 0]
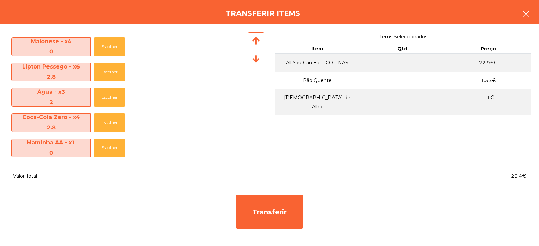
click at [525, 13] on icon "button" at bounding box center [526, 14] width 8 height 8
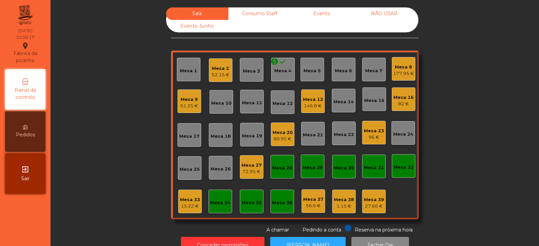
click at [402, 72] on div "177.95 €" at bounding box center [403, 73] width 21 height 7
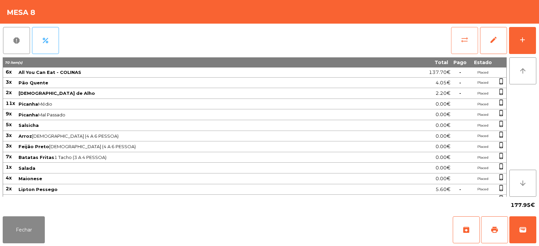
click at [478, 42] on button "sync_alt" at bounding box center [464, 40] width 27 height 27
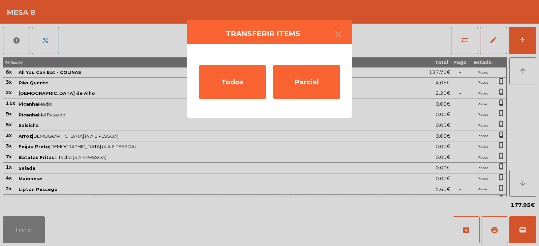
click at [294, 123] on ngb-modal-window "Transferir items Todos Parcial" at bounding box center [269, 123] width 539 height 246
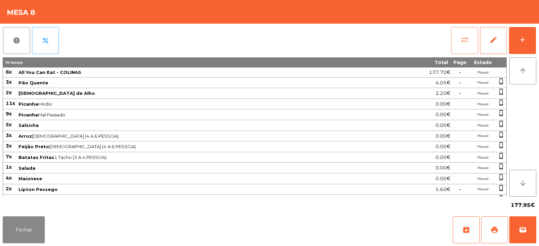
click at [465, 42] on span "sync_alt" at bounding box center [465, 40] width 8 height 8
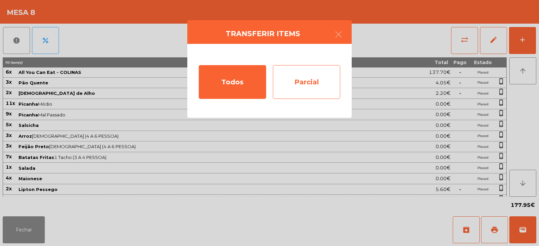
click at [320, 87] on div "Parcial" at bounding box center [306, 82] width 67 height 34
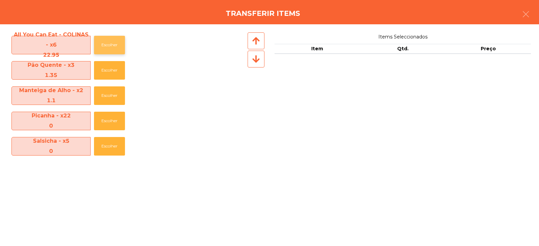
click at [119, 43] on button "Escolher" at bounding box center [109, 45] width 31 height 19
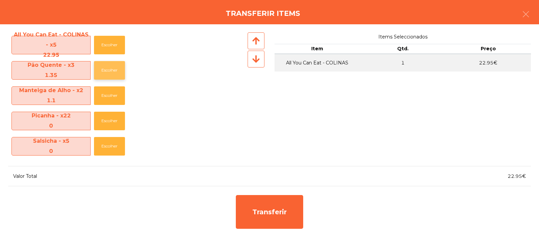
click at [114, 71] on button "Escolher" at bounding box center [109, 70] width 31 height 19
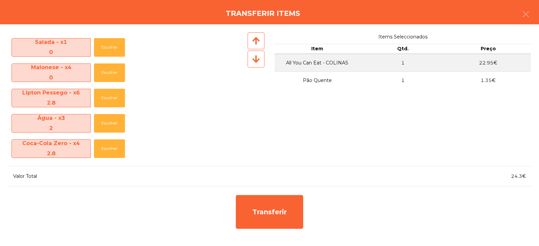
scroll to position [189, 0]
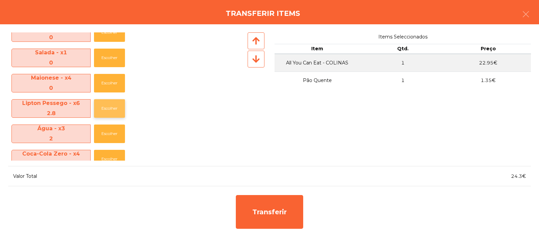
click at [117, 110] on button "Escolher" at bounding box center [109, 108] width 31 height 19
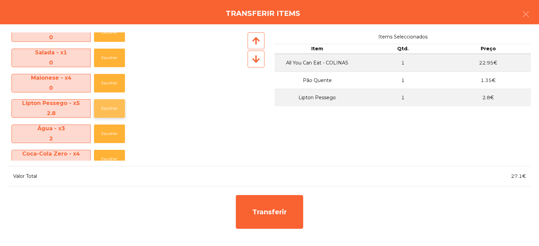
click at [117, 110] on button "Escolher" at bounding box center [109, 108] width 31 height 19
click at [117, 106] on button "Escolher" at bounding box center [109, 108] width 31 height 19
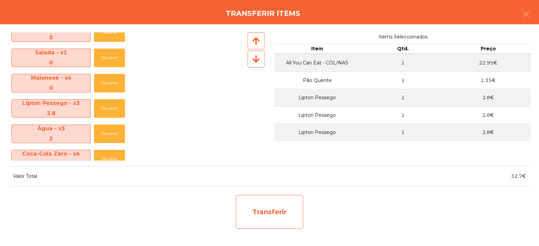
click at [244, 211] on div "Transferir" at bounding box center [269, 212] width 67 height 34
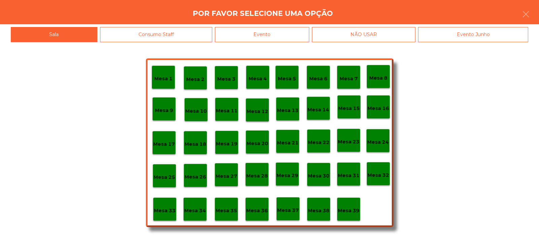
click at [168, 207] on p "Mesa 33" at bounding box center [165, 211] width 22 height 8
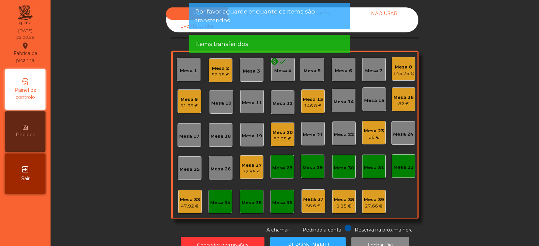
click at [190, 206] on div "47.92 €" at bounding box center [190, 206] width 20 height 7
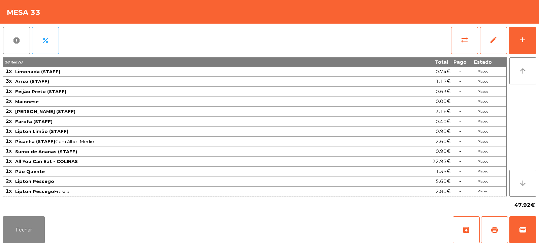
scroll to position [0, 0]
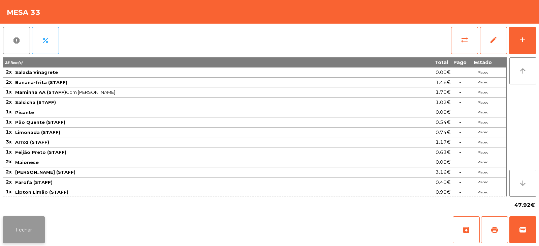
click at [17, 234] on button "Fechar" at bounding box center [24, 229] width 42 height 27
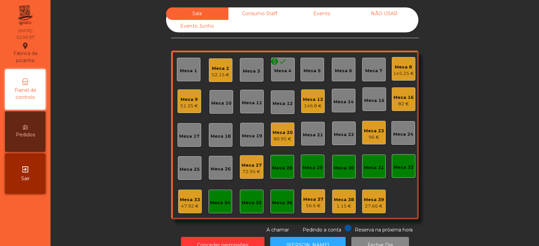
click at [189, 200] on div "Mesa 33" at bounding box center [190, 199] width 20 height 7
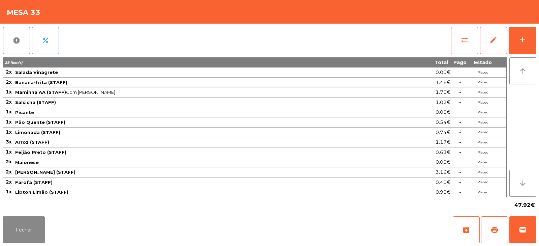
click at [468, 48] on button "sync_alt" at bounding box center [464, 40] width 27 height 27
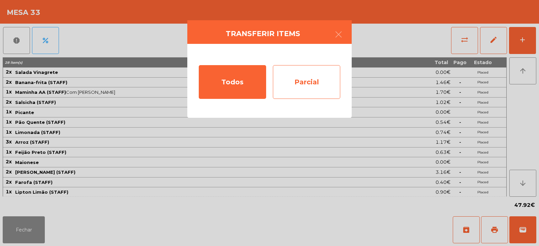
click at [312, 83] on div "Parcial" at bounding box center [306, 82] width 67 height 34
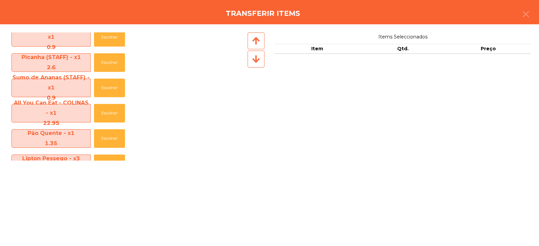
scroll to position [327, 0]
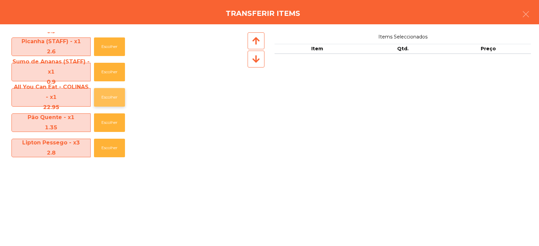
click at [112, 97] on button "Escolher" at bounding box center [109, 97] width 31 height 19
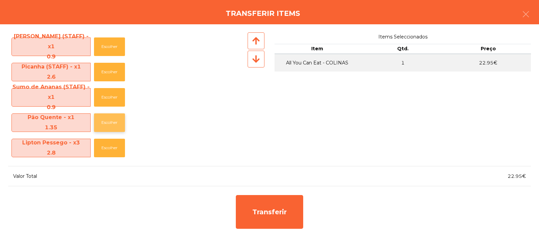
click at [110, 120] on button "Escolher" at bounding box center [109, 122] width 31 height 19
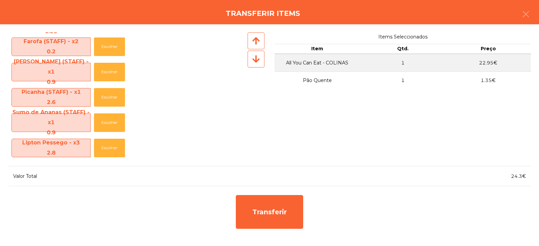
scroll to position [276, 0]
click at [107, 147] on button "Escolher" at bounding box center [109, 148] width 31 height 19
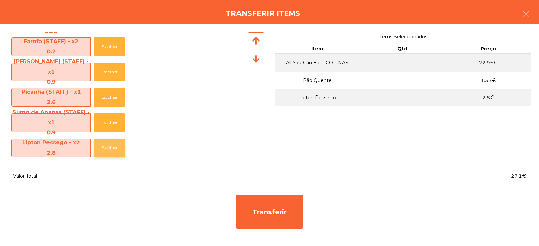
click at [109, 146] on button "Escolher" at bounding box center [109, 148] width 31 height 19
click at [115, 146] on button "Escolher" at bounding box center [109, 148] width 31 height 19
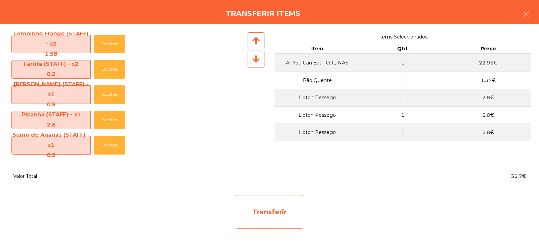
click at [268, 207] on div "Transferir" at bounding box center [269, 212] width 67 height 34
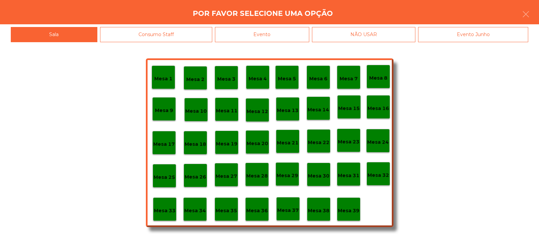
click at [293, 175] on p "Mesa 29" at bounding box center [288, 176] width 22 height 8
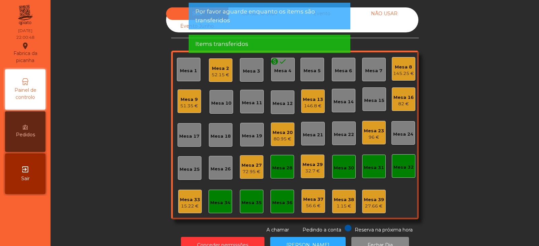
click at [317, 168] on div "32.7 €" at bounding box center [313, 171] width 20 height 7
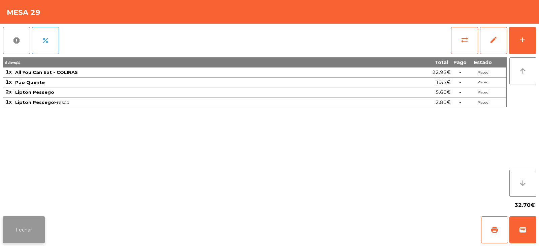
click at [42, 226] on button "Fechar" at bounding box center [24, 229] width 42 height 27
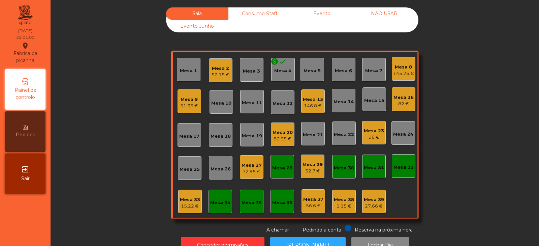
scroll to position [20, 0]
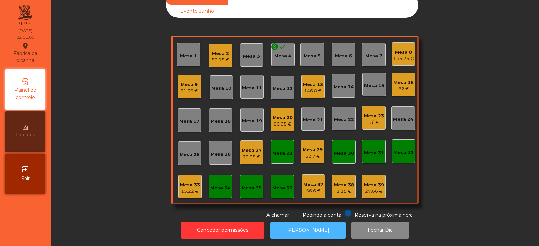
click at [316, 226] on button "[PERSON_NAME]" at bounding box center [308, 230] width 76 height 17
click at [309, 153] on div "32.7 €" at bounding box center [313, 156] width 20 height 7
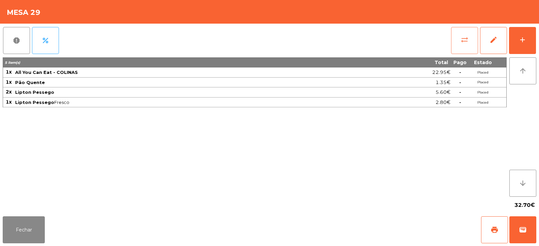
click at [469, 38] on button "sync_alt" at bounding box center [464, 40] width 27 height 27
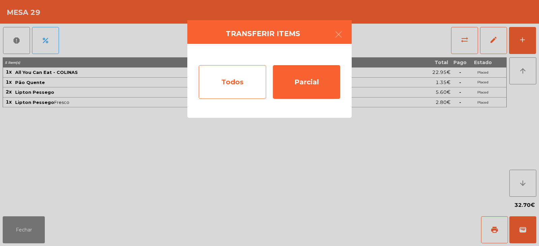
click at [251, 78] on div "Todos" at bounding box center [232, 82] width 67 height 34
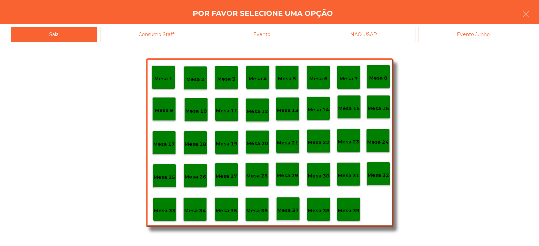
click at [293, 32] on div "Evento" at bounding box center [262, 34] width 94 height 15
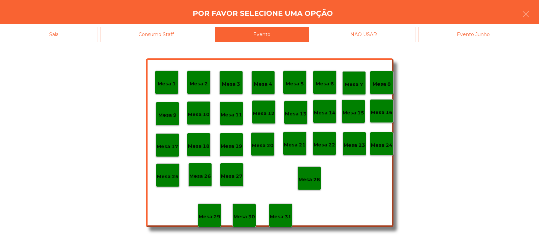
click at [314, 177] on p "Mesa 28" at bounding box center [310, 180] width 22 height 8
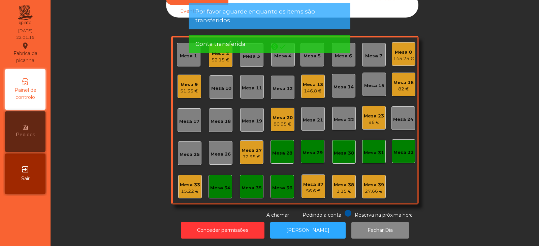
click at [408, 56] on div "145.25 €" at bounding box center [403, 58] width 21 height 7
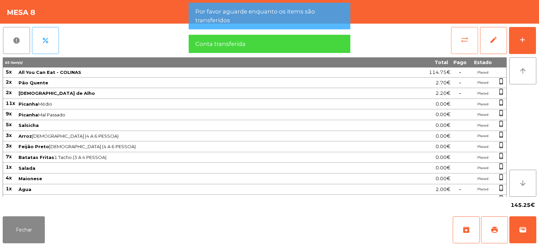
click at [464, 45] on button "sync_alt" at bounding box center [464, 40] width 27 height 27
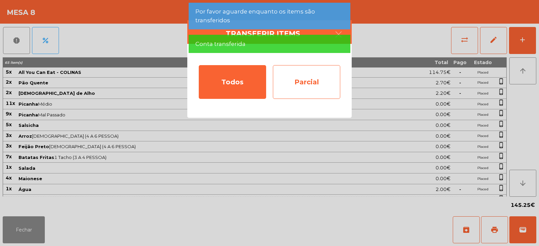
click at [306, 75] on div "Parcial" at bounding box center [306, 82] width 67 height 34
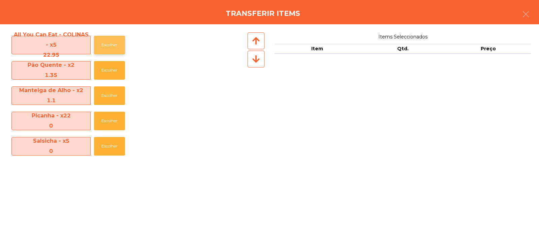
click at [110, 42] on button "Escolher" at bounding box center [109, 45] width 31 height 19
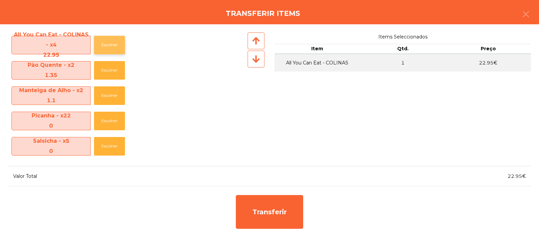
click at [115, 41] on button "Escolher" at bounding box center [109, 45] width 31 height 19
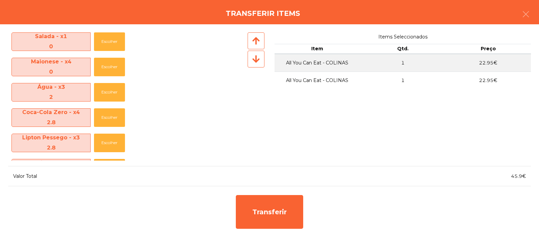
scroll to position [226, 0]
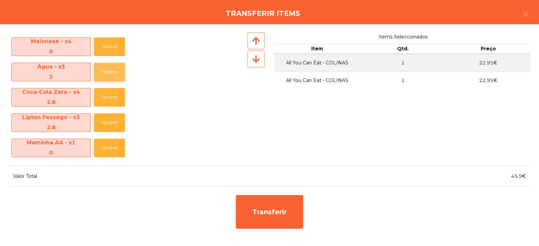
click at [110, 71] on button "Escolher" at bounding box center [109, 72] width 31 height 19
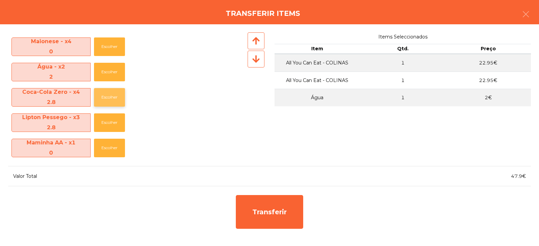
click at [110, 99] on button "Escolher" at bounding box center [109, 97] width 31 height 19
click at [113, 101] on button "Escolher" at bounding box center [109, 97] width 31 height 19
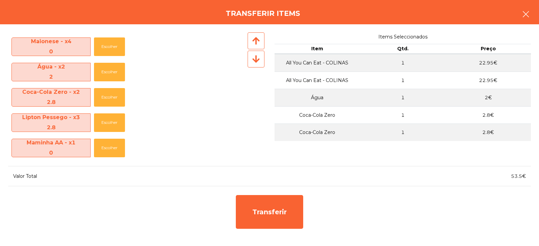
click at [530, 16] on button "button" at bounding box center [526, 15] width 19 height 20
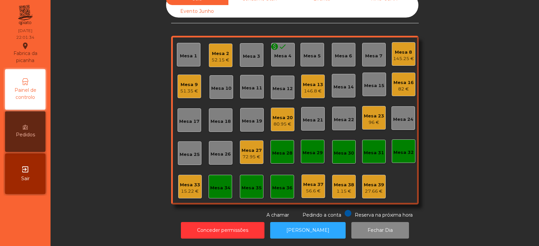
click at [405, 55] on div "145.25 €" at bounding box center [403, 58] width 21 height 7
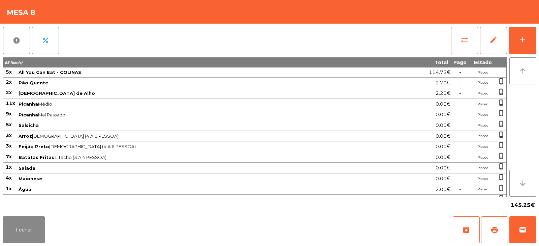
click at [466, 43] on span "sync_alt" at bounding box center [465, 40] width 8 height 8
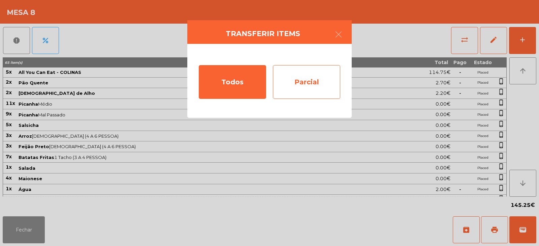
click at [322, 75] on div "Parcial" at bounding box center [306, 82] width 67 height 34
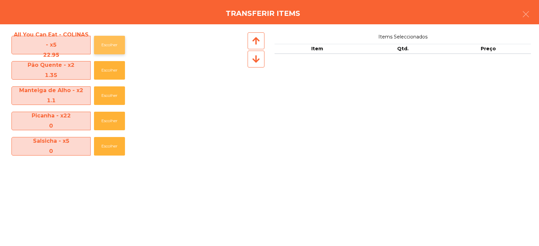
click at [115, 50] on button "Escolher" at bounding box center [109, 45] width 31 height 19
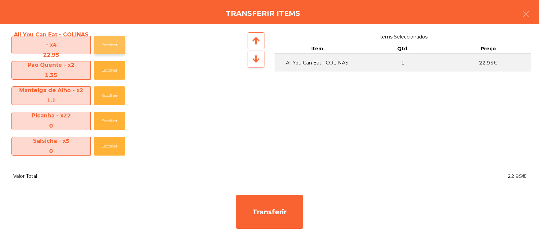
click at [111, 47] on button "Escolher" at bounding box center [109, 45] width 31 height 19
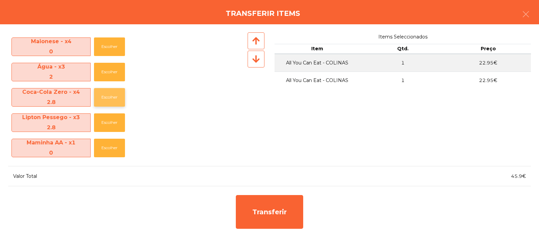
click at [112, 99] on button "Escolher" at bounding box center [109, 97] width 31 height 19
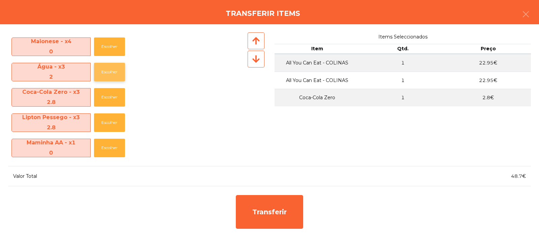
click at [111, 69] on button "Escolher" at bounding box center [109, 72] width 31 height 19
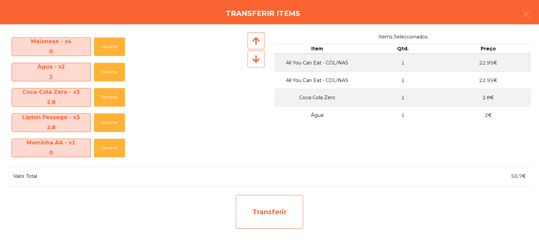
click at [275, 206] on div "Transferir" at bounding box center [269, 212] width 67 height 34
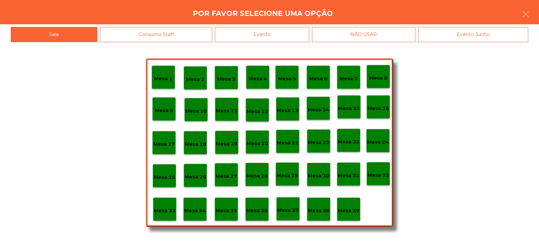
click at [294, 177] on p "Mesa 29" at bounding box center [288, 176] width 22 height 8
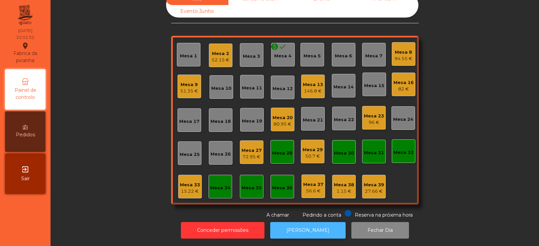
click at [309, 225] on button "[PERSON_NAME]" at bounding box center [308, 230] width 76 height 17
click at [307, 153] on div "50.7 €" at bounding box center [313, 156] width 20 height 7
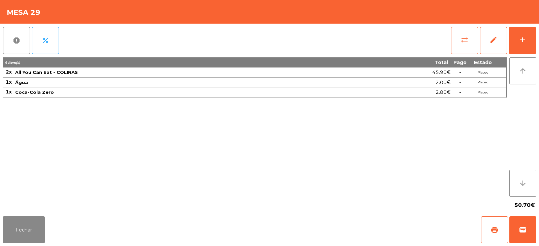
click at [471, 41] on button "sync_alt" at bounding box center [464, 40] width 27 height 27
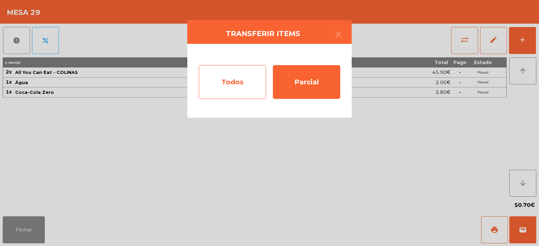
click at [251, 84] on div "Todos" at bounding box center [232, 82] width 67 height 34
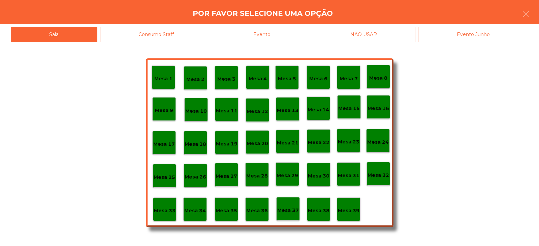
click at [297, 34] on div "Evento" at bounding box center [262, 34] width 94 height 15
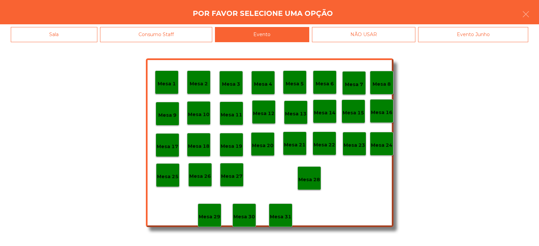
click at [309, 174] on div "Mesa 28" at bounding box center [310, 178] width 22 height 10
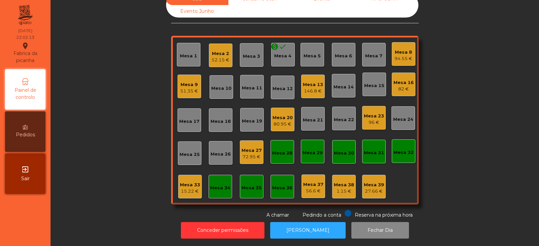
click at [406, 49] on div "Mesa 8" at bounding box center [404, 52] width 18 height 7
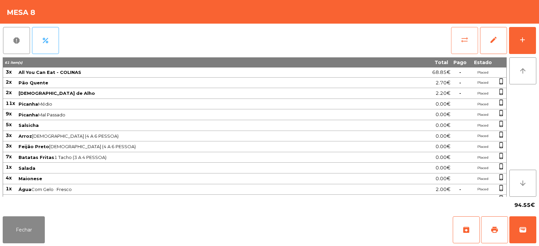
click at [465, 40] on span "sync_alt" at bounding box center [465, 40] width 8 height 8
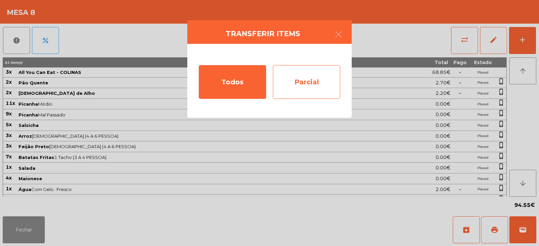
click at [294, 84] on div "Parcial" at bounding box center [306, 82] width 67 height 34
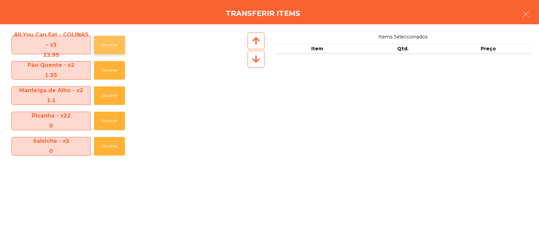
click at [115, 43] on button "Escolher" at bounding box center [109, 45] width 31 height 19
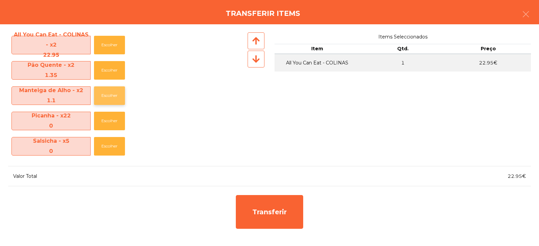
click at [109, 93] on button "Escolher" at bounding box center [109, 95] width 31 height 19
click at [115, 73] on button "Escolher" at bounding box center [109, 70] width 31 height 19
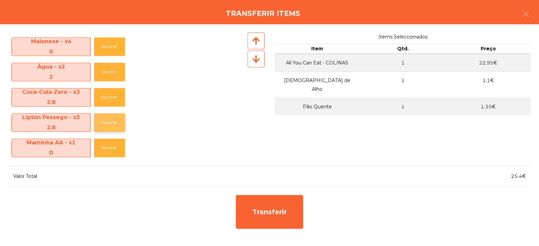
click at [115, 123] on button "Escolher" at bounding box center [109, 122] width 31 height 19
click at [116, 126] on button "Escolher" at bounding box center [109, 122] width 31 height 19
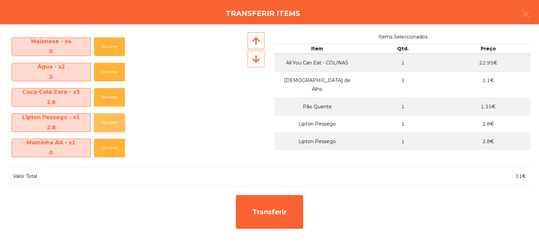
click at [118, 120] on button "Escolher" at bounding box center [109, 122] width 31 height 19
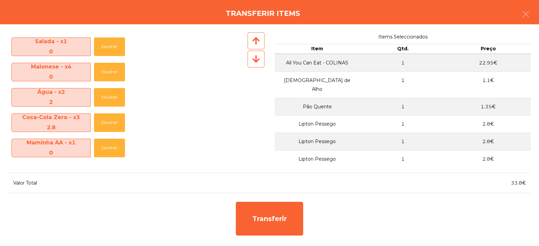
scroll to position [201, 0]
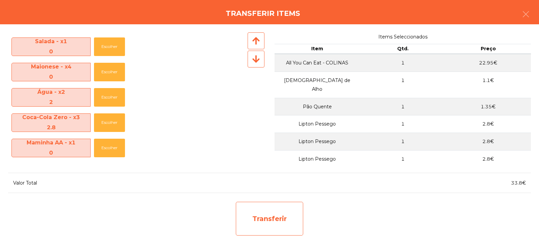
click at [253, 222] on div "Transferir" at bounding box center [269, 219] width 67 height 34
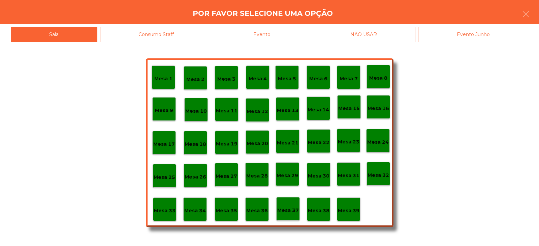
click at [293, 178] on p "Mesa 29" at bounding box center [288, 176] width 22 height 8
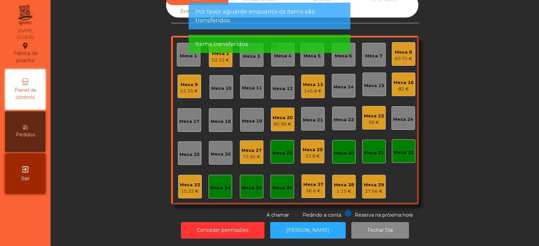
click at [314, 153] on div "33.8 €" at bounding box center [313, 156] width 20 height 7
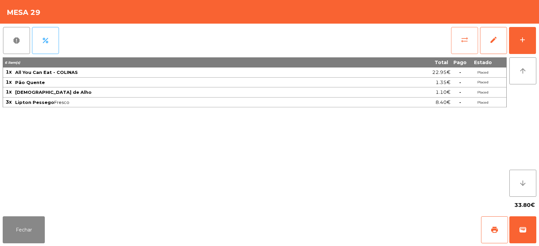
click at [468, 41] on span "sync_alt" at bounding box center [465, 40] width 8 height 8
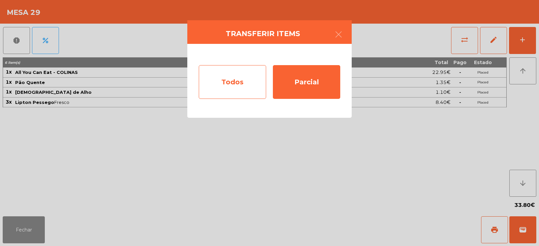
click at [249, 82] on div "Todos" at bounding box center [232, 82] width 67 height 34
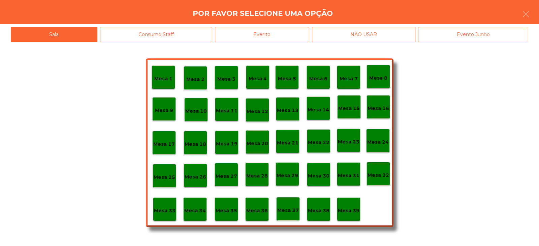
click at [309, 33] on div "Evento" at bounding box center [262, 34] width 94 height 15
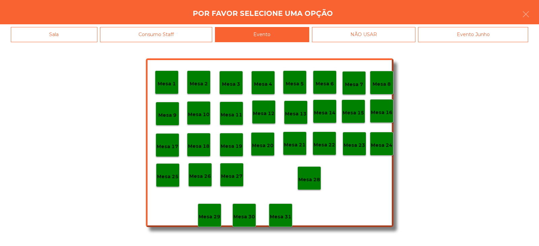
click at [313, 174] on div "Mesa 28" at bounding box center [310, 178] width 22 height 10
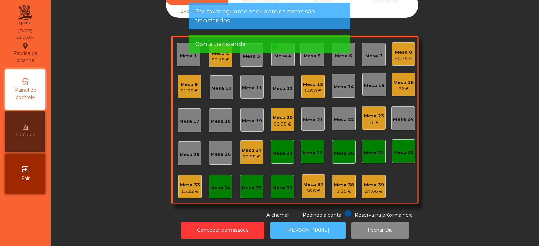
click at [296, 222] on button "[PERSON_NAME]" at bounding box center [308, 230] width 76 height 17
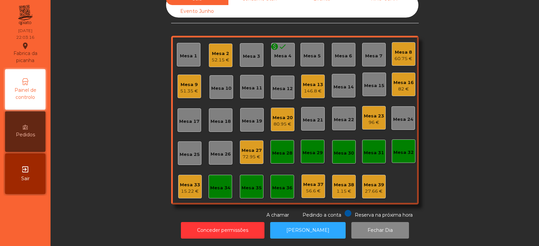
click at [396, 55] on div "60.75 €" at bounding box center [404, 58] width 18 height 7
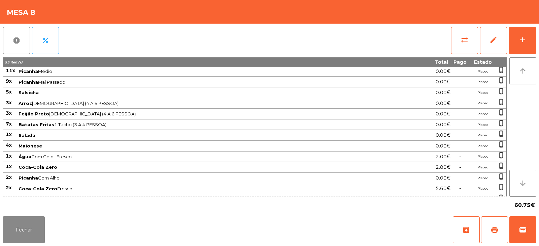
scroll to position [52, 0]
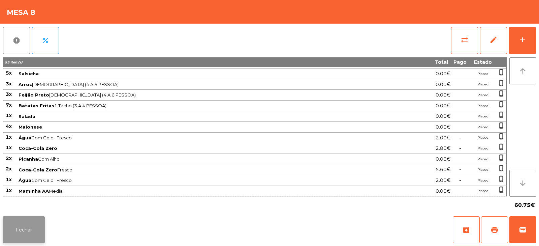
click at [39, 228] on button "Fechar" at bounding box center [24, 229] width 42 height 27
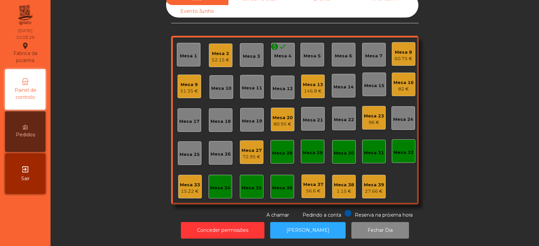
click at [411, 150] on div "Mesa 32" at bounding box center [404, 152] width 20 height 7
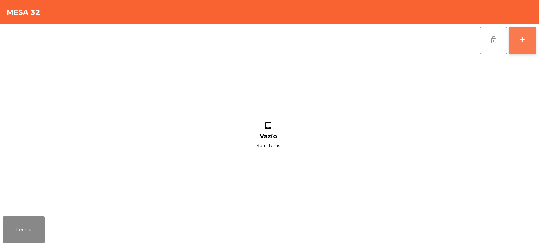
click at [527, 42] on button "add" at bounding box center [522, 40] width 27 height 27
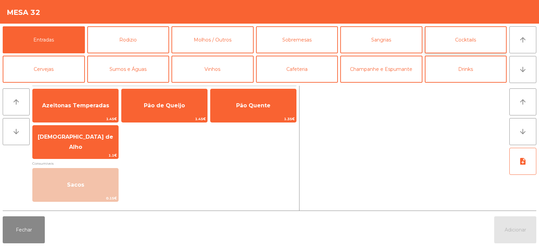
click at [473, 50] on button "Cocktails" at bounding box center [466, 39] width 82 height 27
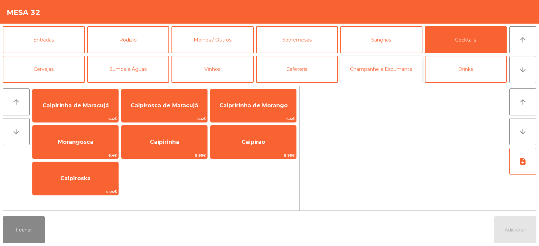
click at [394, 70] on button "Champanhe e Espumante" at bounding box center [382, 69] width 82 height 27
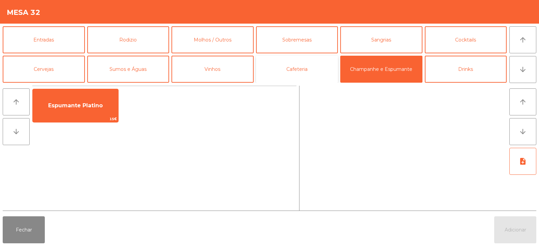
click at [321, 68] on button "Cafeteria" at bounding box center [297, 69] width 82 height 27
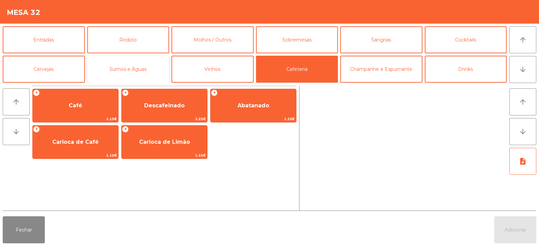
click at [144, 77] on button "Sumos e Águas" at bounding box center [128, 69] width 82 height 27
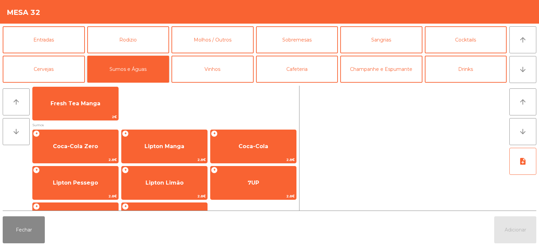
scroll to position [73, 0]
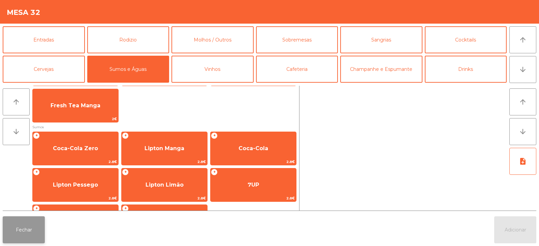
click at [32, 231] on button "Fechar" at bounding box center [24, 229] width 42 height 27
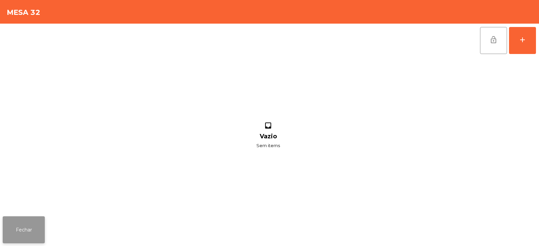
click at [27, 235] on button "Fechar" at bounding box center [24, 229] width 42 height 27
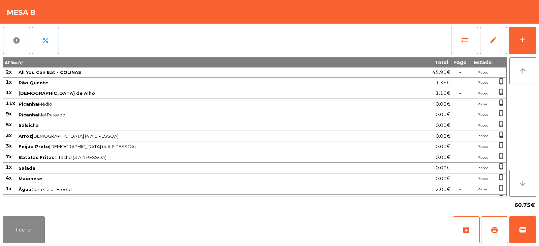
scroll to position [52, 0]
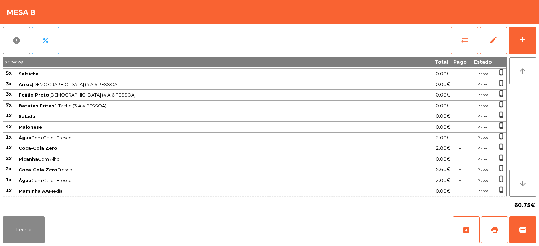
click at [467, 37] on span "sync_alt" at bounding box center [465, 40] width 8 height 8
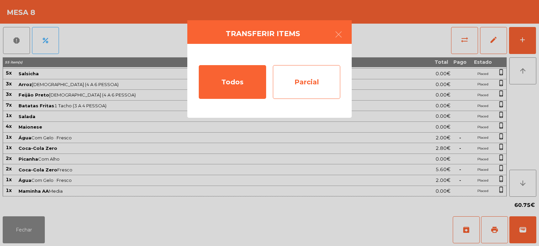
click at [303, 83] on div "Parcial" at bounding box center [306, 82] width 67 height 34
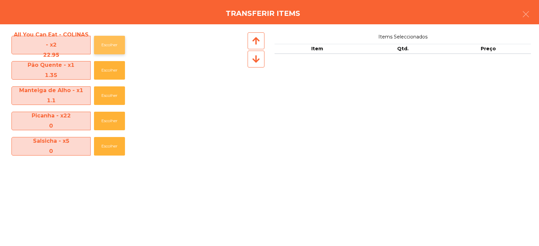
click at [122, 47] on button "Escolher" at bounding box center [109, 45] width 31 height 19
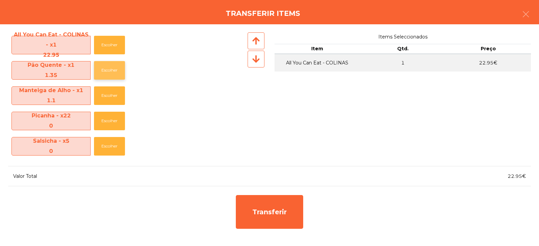
click at [120, 70] on button "Escolher" at bounding box center [109, 70] width 31 height 19
click at [119, 70] on button "Escolher" at bounding box center [109, 70] width 31 height 19
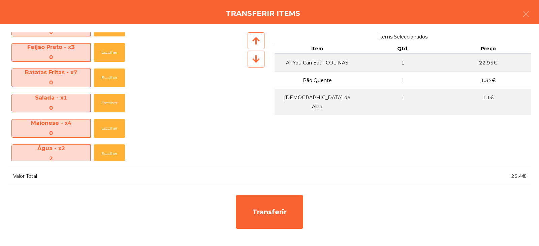
scroll to position [150, 0]
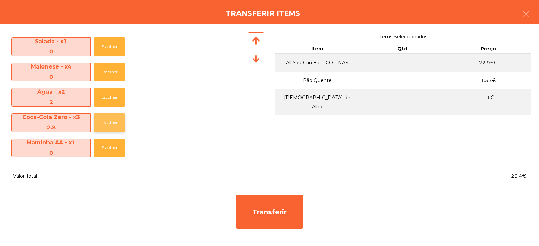
click at [114, 128] on button "Escolher" at bounding box center [109, 122] width 31 height 19
click at [116, 123] on button "Escolher" at bounding box center [109, 122] width 31 height 19
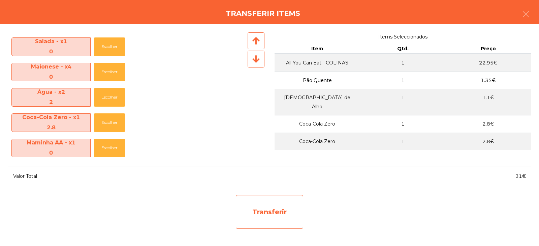
click at [266, 205] on div "Transferir" at bounding box center [269, 212] width 67 height 34
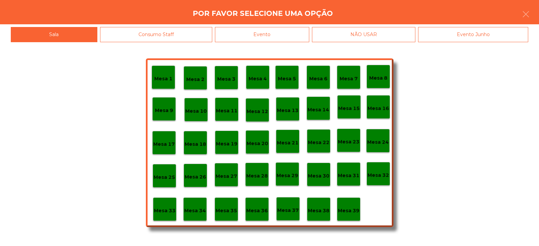
click at [287, 177] on p "Mesa 29" at bounding box center [288, 176] width 22 height 8
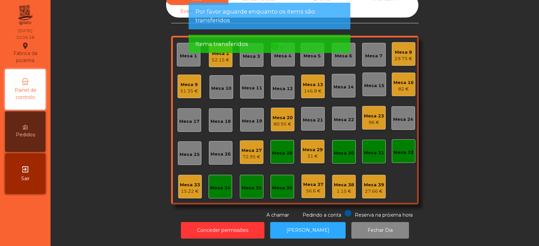
click at [313, 155] on div "Mesa 29 31 €" at bounding box center [313, 152] width 24 height 24
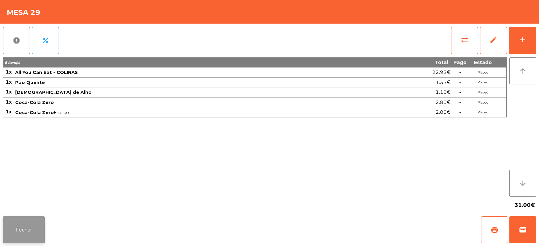
click at [37, 227] on button "Fechar" at bounding box center [24, 229] width 42 height 27
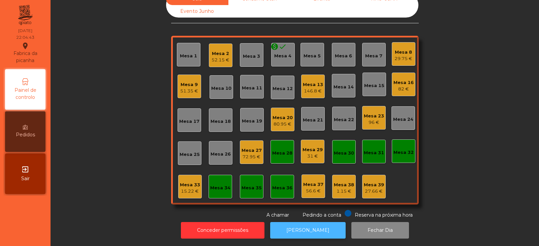
click at [303, 224] on button "[PERSON_NAME]" at bounding box center [308, 230] width 76 height 17
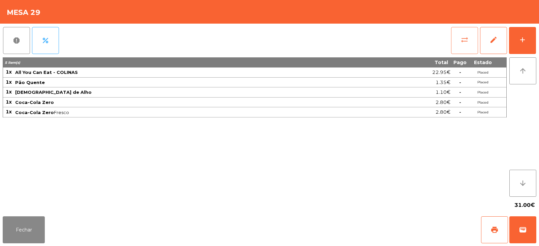
click at [466, 43] on span "sync_alt" at bounding box center [465, 40] width 8 height 8
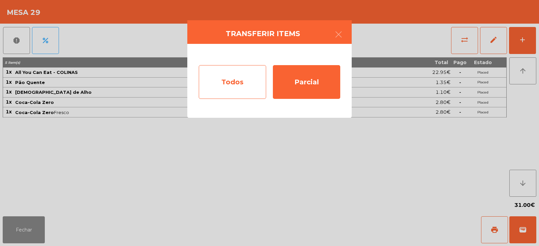
click at [246, 83] on div "Todos" at bounding box center [232, 82] width 67 height 34
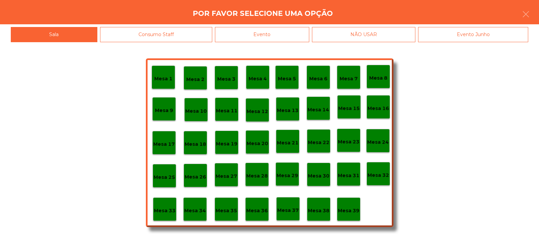
click at [295, 36] on div "Evento" at bounding box center [262, 34] width 94 height 15
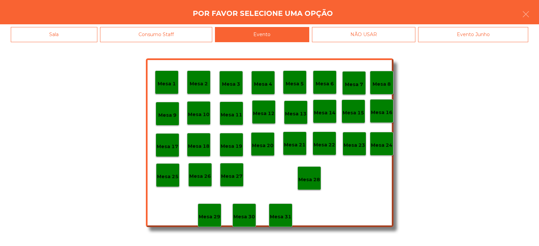
click at [312, 173] on div "Mesa 28" at bounding box center [310, 178] width 22 height 10
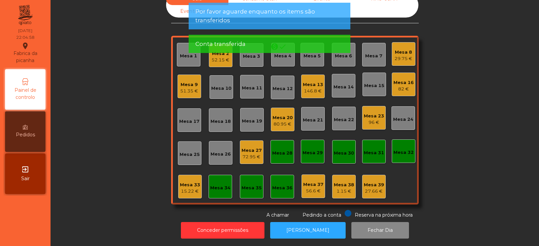
click at [404, 55] on div "29.75 €" at bounding box center [404, 58] width 18 height 7
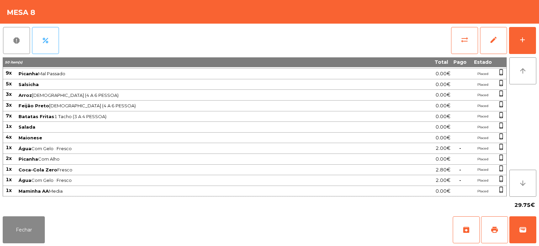
scroll to position [0, 0]
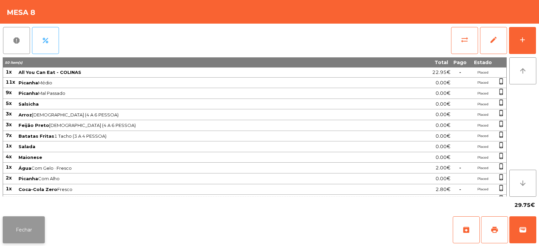
click at [31, 238] on button "Fechar" at bounding box center [24, 229] width 42 height 27
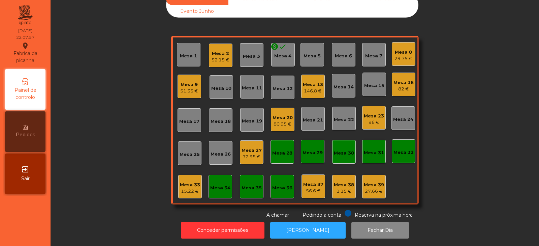
click at [341, 84] on div "Mesa 14" at bounding box center [344, 87] width 20 height 7
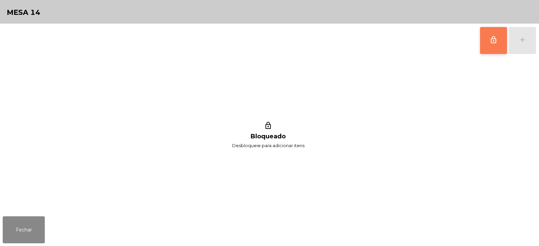
click at [490, 43] on span "lock_outline" at bounding box center [494, 40] width 8 height 8
click at [521, 48] on button "add" at bounding box center [522, 40] width 27 height 27
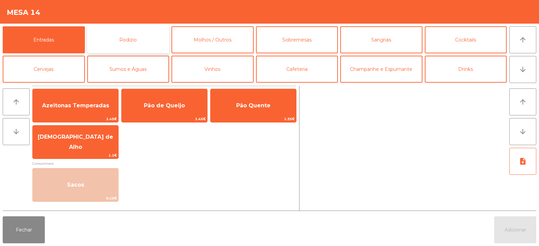
click at [141, 45] on button "Rodizio" at bounding box center [128, 39] width 82 height 27
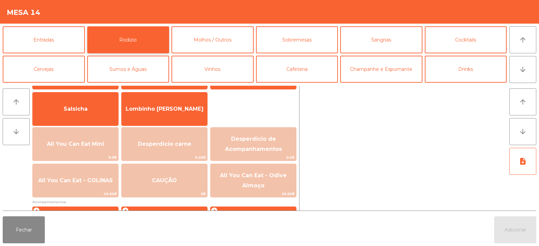
scroll to position [69, 0]
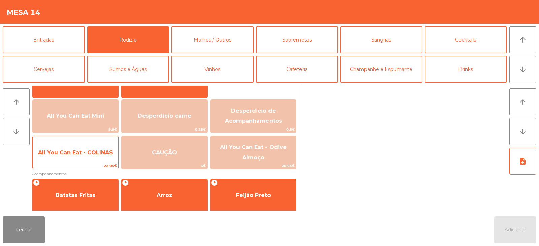
click at [91, 157] on span "All You Can Eat - COLINAS" at bounding box center [76, 152] width 86 height 18
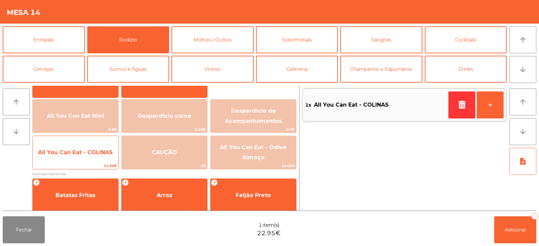
click at [92, 153] on span "All You Can Eat - COLINAS" at bounding box center [75, 152] width 75 height 6
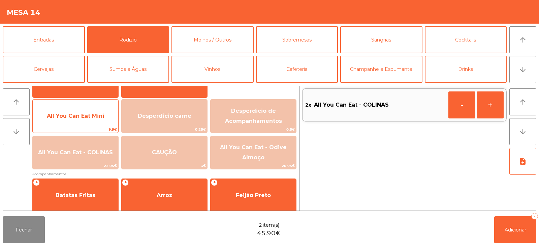
click at [85, 119] on span "All You Can Eat Mini" at bounding box center [76, 116] width 86 height 18
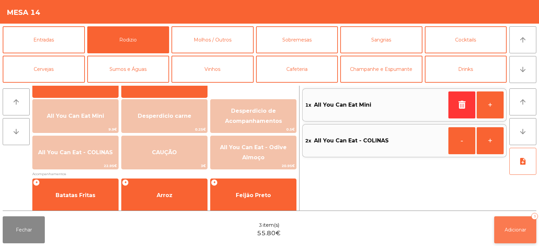
click at [508, 237] on button "Adicionar 3" at bounding box center [516, 229] width 42 height 27
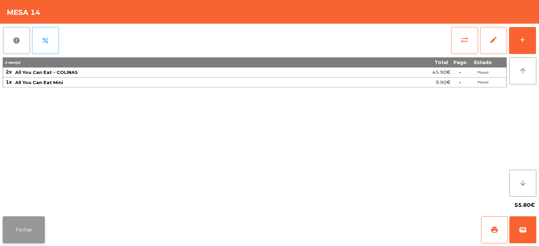
click at [37, 232] on button "Fechar" at bounding box center [24, 229] width 42 height 27
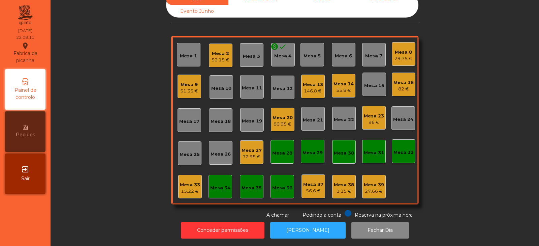
click at [409, 57] on div "Mesa 8 29.75 €" at bounding box center [404, 54] width 24 height 24
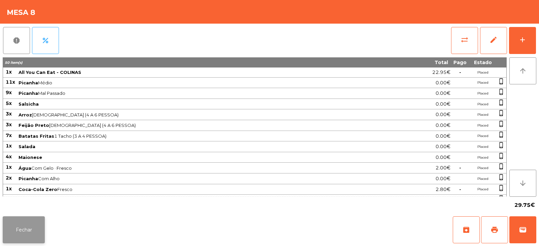
click at [34, 218] on button "Fechar" at bounding box center [24, 229] width 42 height 27
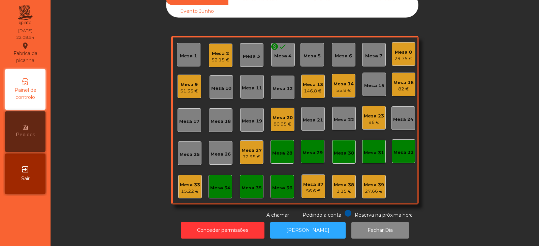
click at [259, 154] on div "72.95 €" at bounding box center [252, 156] width 20 height 7
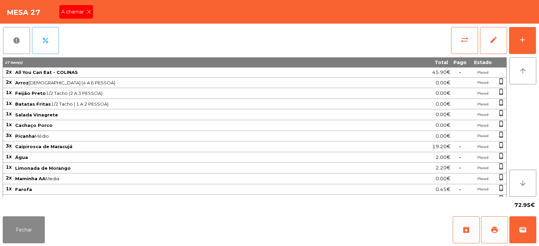
click at [88, 12] on icon at bounding box center [89, 11] width 5 height 5
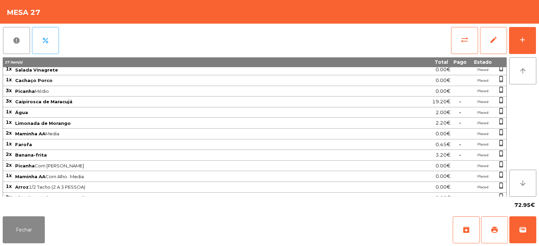
scroll to position [52, 0]
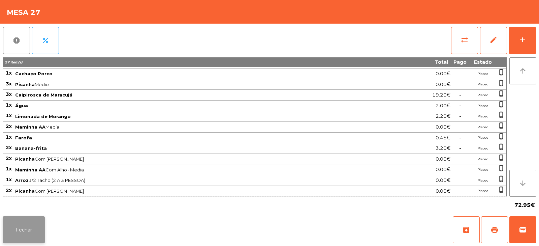
click at [29, 230] on button "Fechar" at bounding box center [24, 229] width 42 height 27
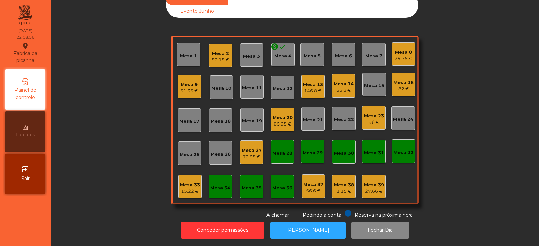
click at [377, 119] on div "96 €" at bounding box center [374, 122] width 20 height 7
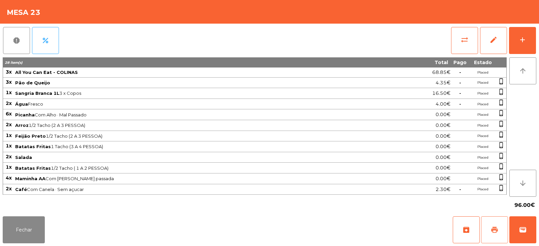
click at [494, 232] on span "print" at bounding box center [495, 230] width 8 height 8
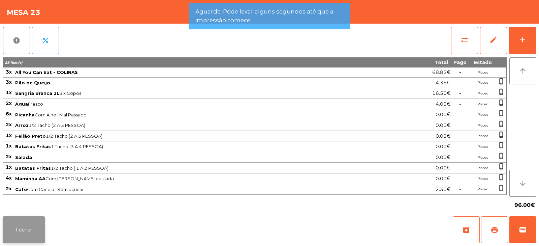
click at [23, 231] on button "Fechar" at bounding box center [24, 229] width 42 height 27
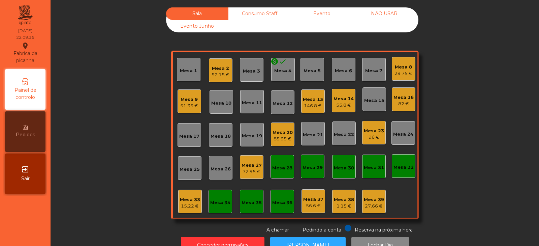
scroll to position [20, 0]
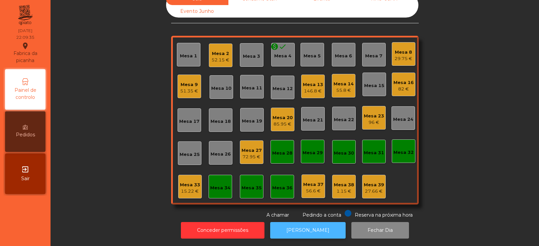
click at [292, 225] on button "[PERSON_NAME]" at bounding box center [308, 230] width 76 height 17
click at [317, 225] on button "[PERSON_NAME]" at bounding box center [308, 230] width 76 height 17
click at [308, 222] on button "[PERSON_NAME]" at bounding box center [308, 230] width 76 height 17
click at [312, 227] on button "[PERSON_NAME]" at bounding box center [308, 230] width 76 height 17
click at [402, 55] on div "29.75 €" at bounding box center [404, 58] width 18 height 7
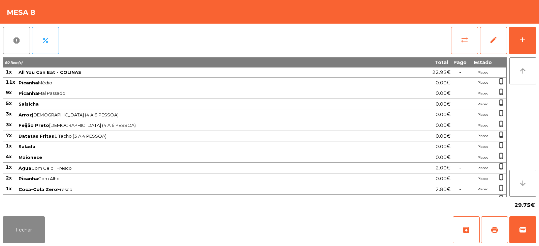
click at [465, 46] on button "sync_alt" at bounding box center [464, 40] width 27 height 27
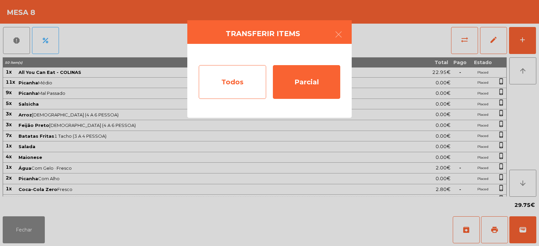
click at [228, 81] on div "Todos" at bounding box center [232, 82] width 67 height 34
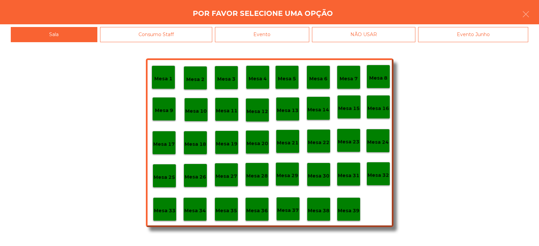
click at [293, 36] on div "Evento" at bounding box center [262, 34] width 94 height 15
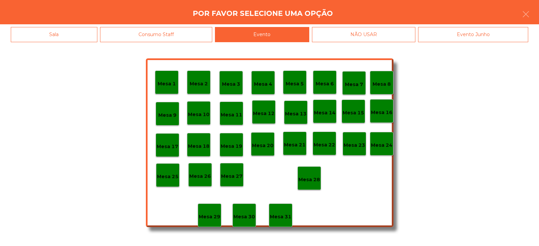
click at [310, 184] on div "Mesa 28" at bounding box center [310, 178] width 24 height 24
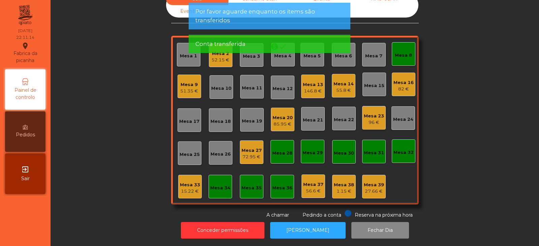
click at [398, 52] on div "Mesa 8" at bounding box center [403, 55] width 17 height 7
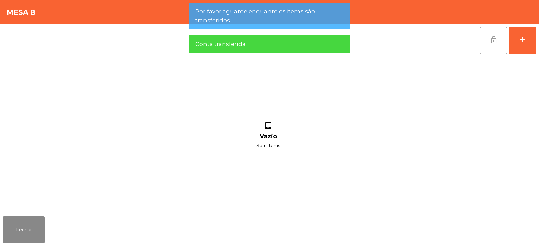
click at [492, 48] on button "lock_open" at bounding box center [493, 40] width 27 height 27
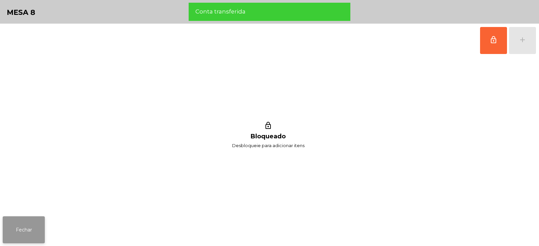
click at [27, 218] on button "Fechar" at bounding box center [24, 229] width 42 height 27
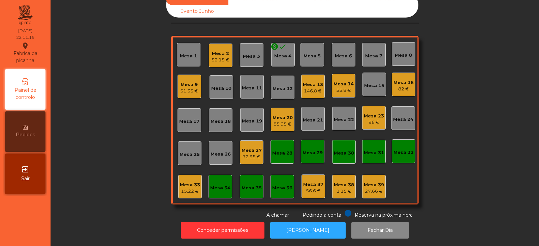
click at [258, 147] on div "Mesa 27" at bounding box center [252, 150] width 20 height 7
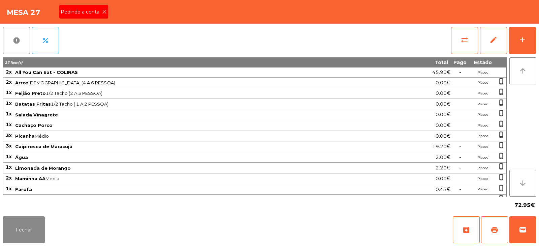
click at [105, 12] on icon at bounding box center [104, 11] width 5 height 5
click at [500, 227] on button "print" at bounding box center [494, 229] width 27 height 27
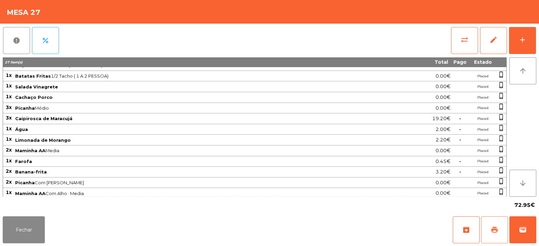
scroll to position [52, 0]
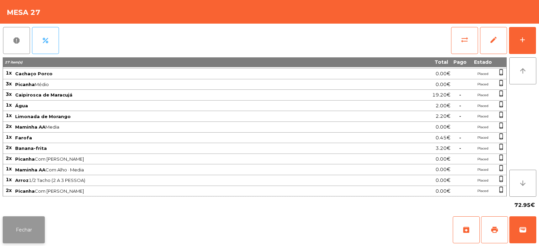
click at [35, 226] on button "Fechar" at bounding box center [24, 229] width 42 height 27
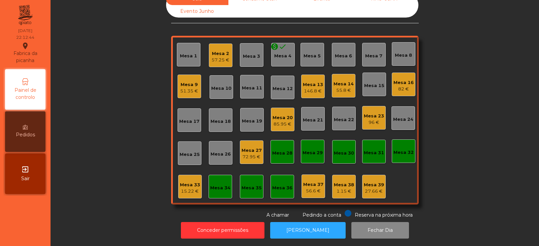
click at [373, 113] on div "Mesa 23" at bounding box center [374, 116] width 20 height 7
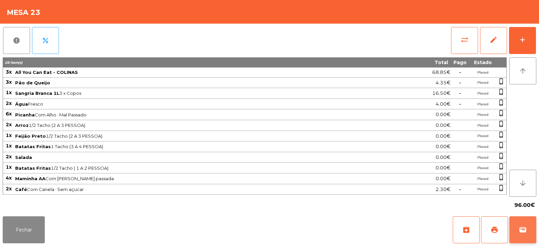
click at [528, 236] on button "wallet" at bounding box center [523, 229] width 27 height 27
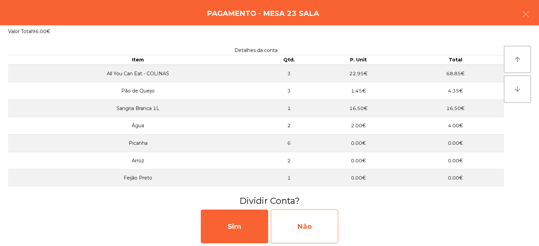
click at [313, 225] on div "Não" at bounding box center [304, 226] width 67 height 34
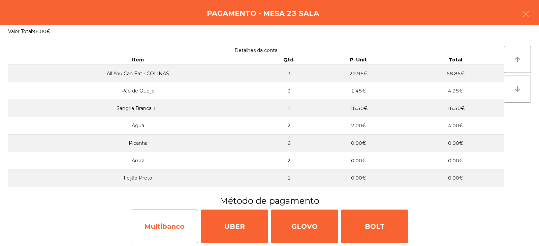
click at [191, 219] on div "Multibanco" at bounding box center [164, 226] width 67 height 34
select select "**"
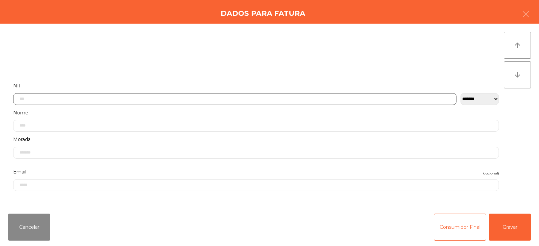
click at [280, 98] on input "text" at bounding box center [235, 99] width 444 height 12
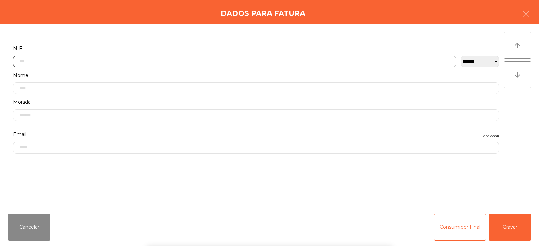
scroll to position [49, 0]
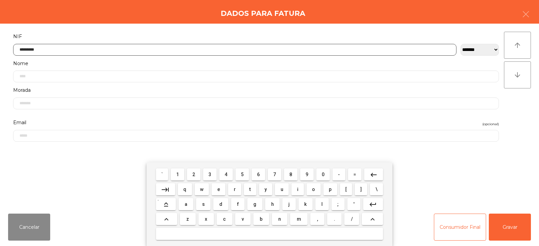
type input "*********"
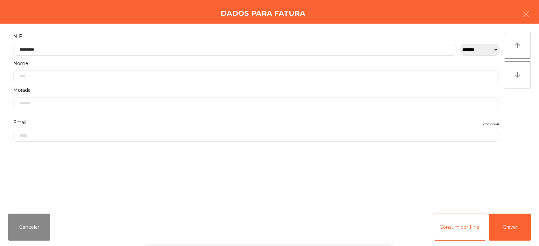
click at [509, 227] on div "` 1 2 3 4 5 6 7 8 9 0 - = keyboard_backspace keyboard_tab q w e r t y u i o p […" at bounding box center [269, 204] width 539 height 84
click at [511, 229] on button "Gravar" at bounding box center [510, 226] width 42 height 27
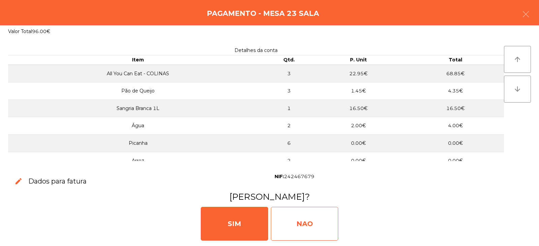
click at [310, 224] on div "NAO" at bounding box center [304, 224] width 67 height 34
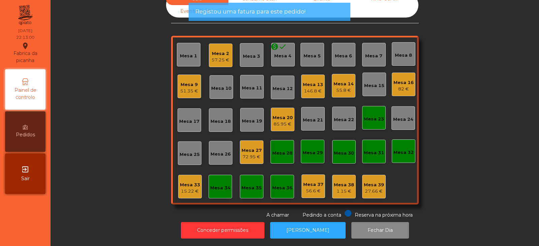
click at [373, 116] on div "Mesa 23" at bounding box center [374, 119] width 20 height 7
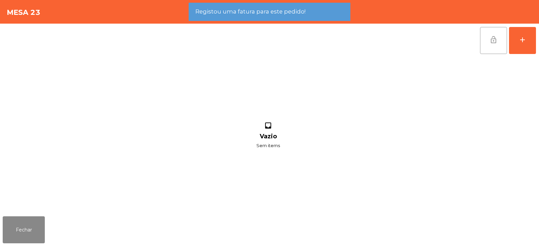
click at [492, 46] on button "lock_open" at bounding box center [493, 40] width 27 height 27
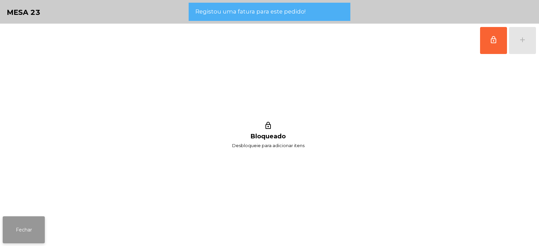
click at [44, 234] on button "Fechar" at bounding box center [24, 229] width 42 height 27
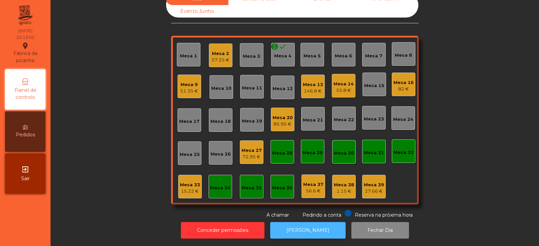
click at [301, 222] on button "[PERSON_NAME]" at bounding box center [308, 230] width 76 height 17
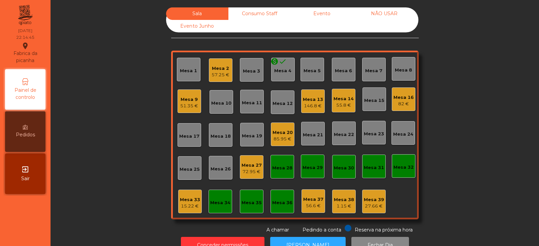
click at [340, 105] on div "55.8 €" at bounding box center [344, 105] width 20 height 7
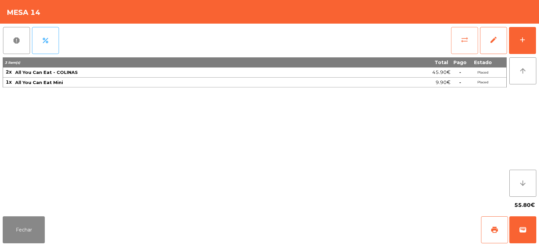
click at [466, 45] on button "sync_alt" at bounding box center [464, 40] width 27 height 27
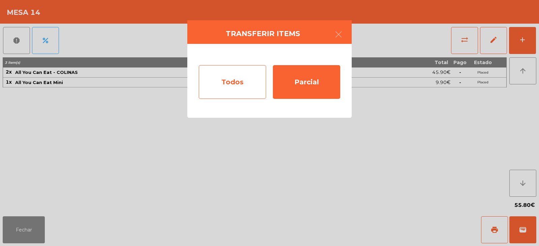
click at [223, 79] on div "Todos" at bounding box center [232, 82] width 67 height 34
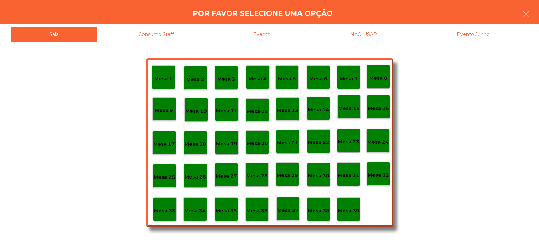
click at [288, 214] on div "Mesa 37" at bounding box center [288, 209] width 24 height 24
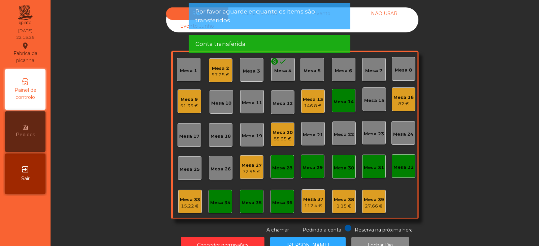
click at [342, 106] on div "Mesa 14" at bounding box center [344, 101] width 24 height 24
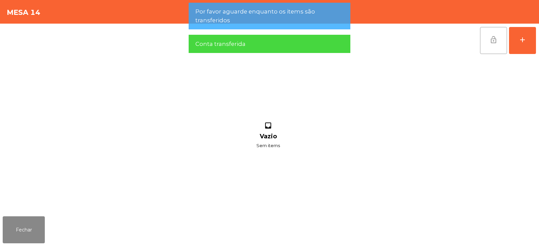
click at [498, 44] on button "lock_open" at bounding box center [493, 40] width 27 height 27
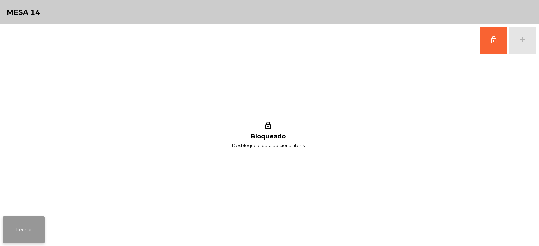
click at [35, 233] on button "Fechar" at bounding box center [24, 229] width 42 height 27
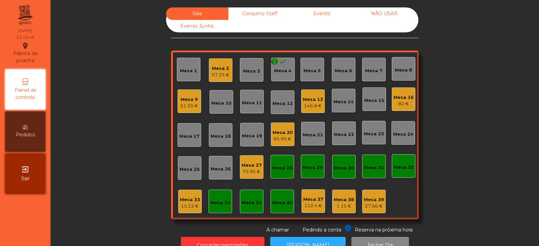
scroll to position [20, 0]
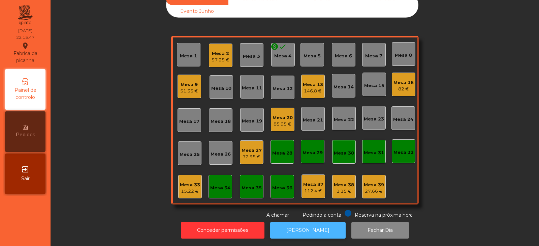
click at [299, 225] on button "[PERSON_NAME]" at bounding box center [308, 230] width 76 height 17
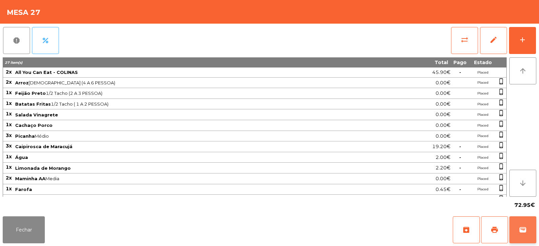
click at [526, 228] on span "wallet" at bounding box center [523, 230] width 8 height 8
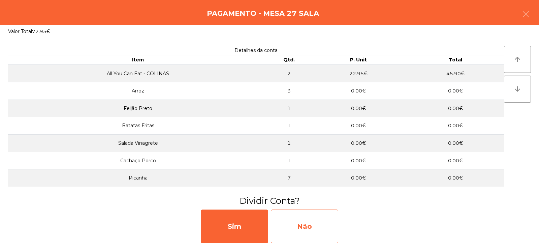
click at [309, 229] on div "Não" at bounding box center [304, 226] width 67 height 34
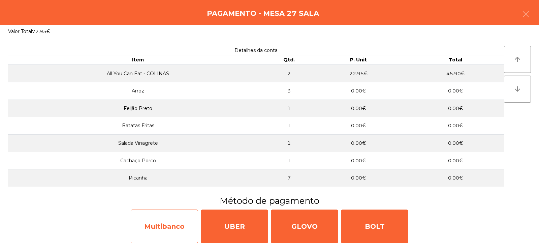
click at [171, 231] on div "Multibanco" at bounding box center [164, 226] width 67 height 34
select select "**"
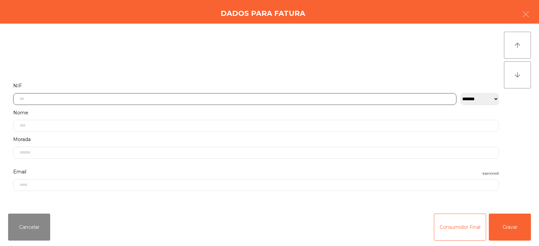
click at [270, 97] on input "text" at bounding box center [235, 99] width 444 height 12
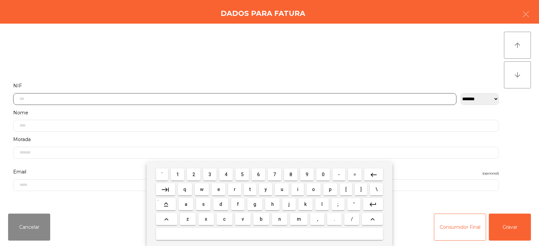
scroll to position [49, 0]
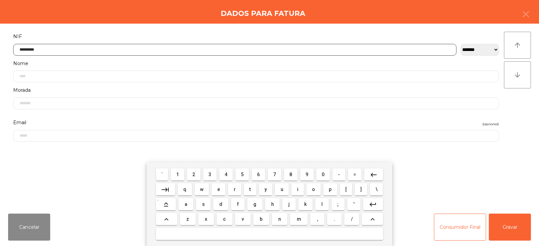
type input "*********"
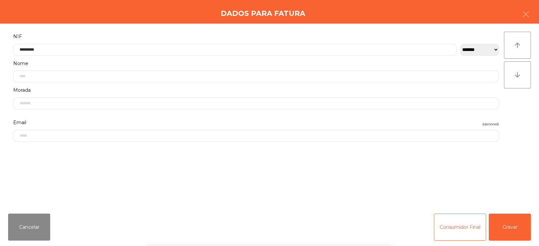
click at [498, 226] on div "` 1 2 3 4 5 6 7 8 9 0 - = keyboard_backspace keyboard_tab q w e r t y u i o p […" at bounding box center [269, 204] width 539 height 84
click at [512, 230] on button "Gravar" at bounding box center [510, 226] width 42 height 27
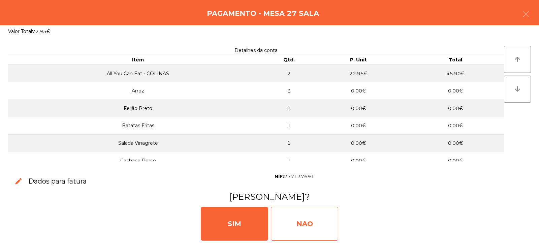
click at [300, 224] on div "NAO" at bounding box center [304, 224] width 67 height 34
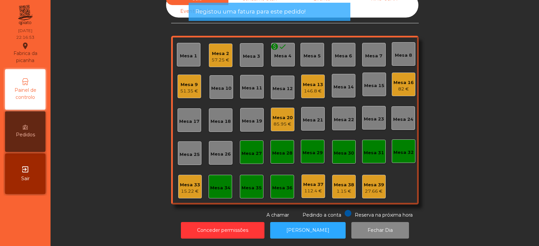
click at [254, 150] on div "Mesa 27" at bounding box center [252, 153] width 20 height 7
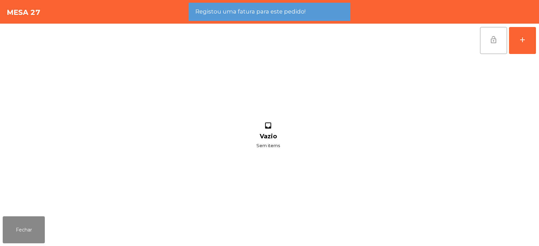
click at [498, 43] on button "lock_open" at bounding box center [493, 40] width 27 height 27
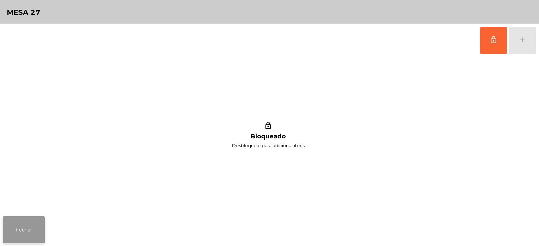
click at [44, 222] on button "Fechar" at bounding box center [24, 229] width 42 height 27
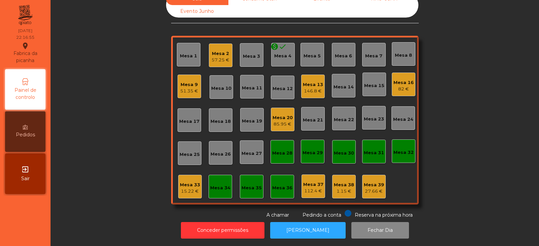
scroll to position [20, 0]
click at [342, 188] on div "1.15 €" at bounding box center [344, 191] width 20 height 7
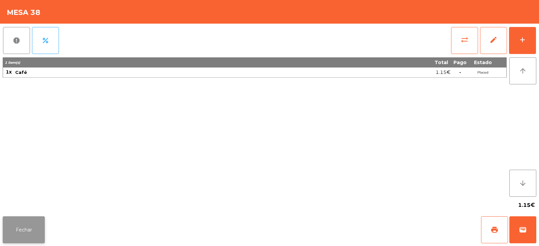
click at [39, 231] on button "Fechar" at bounding box center [24, 229] width 42 height 27
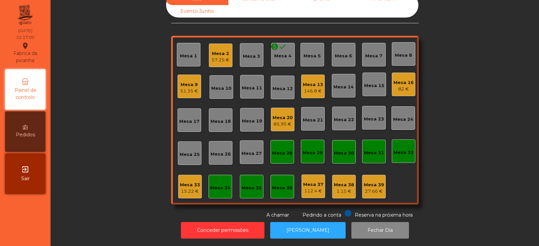
scroll to position [0, 0]
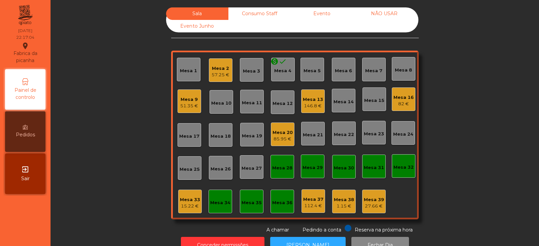
click at [366, 206] on div "27.66 €" at bounding box center [374, 206] width 20 height 7
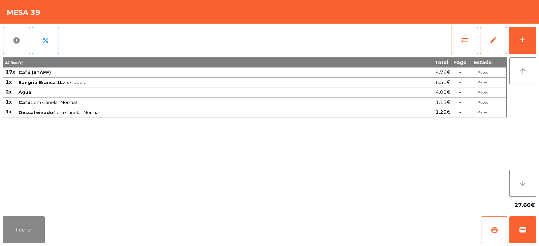
click at [498, 227] on span "print" at bounding box center [495, 230] width 8 height 8
click at [38, 221] on button "Fechar" at bounding box center [24, 229] width 42 height 27
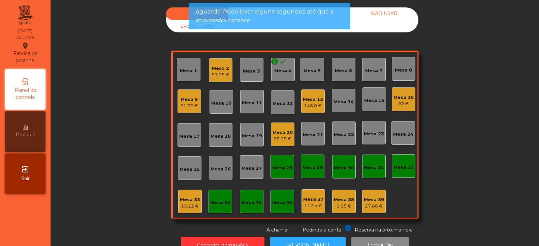
click at [336, 202] on div "Mesa 38" at bounding box center [344, 199] width 20 height 7
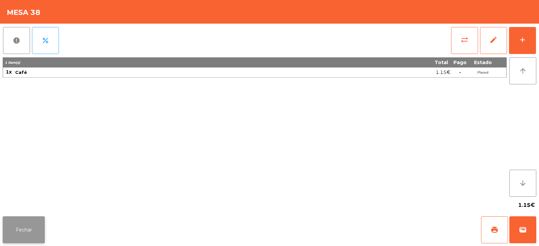
click at [35, 223] on button "Fechar" at bounding box center [24, 229] width 42 height 27
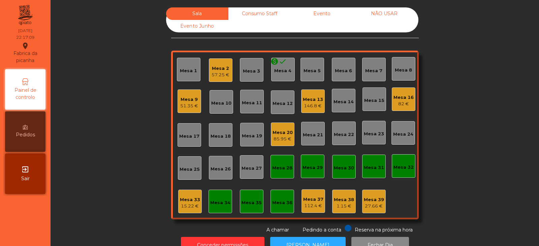
click at [183, 201] on div "Mesa 33" at bounding box center [190, 199] width 20 height 7
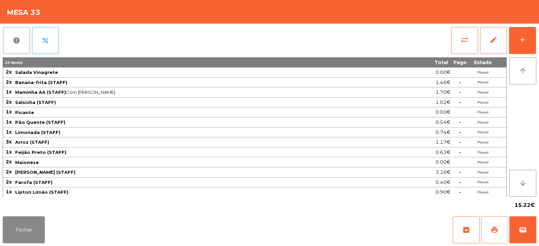
click at [494, 235] on button "print" at bounding box center [494, 229] width 27 height 27
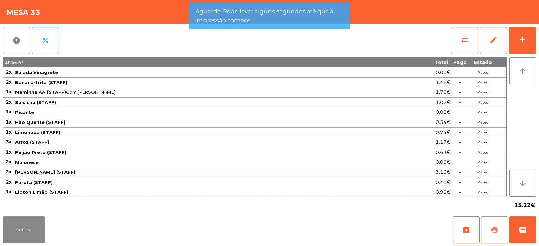
scroll to position [21, 0]
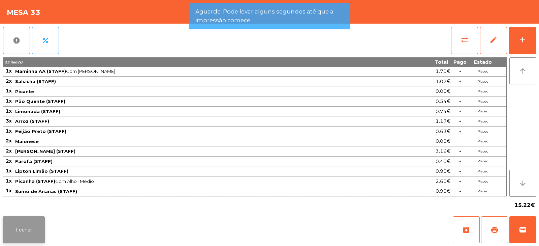
click at [40, 223] on button "Fechar" at bounding box center [24, 229] width 42 height 27
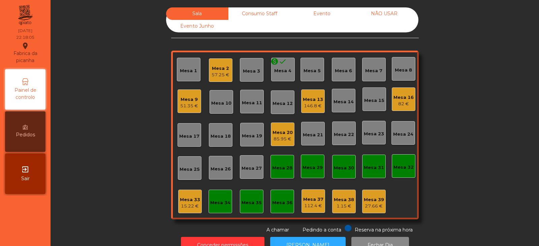
click at [400, 135] on div "Mesa 24" at bounding box center [403, 134] width 20 height 7
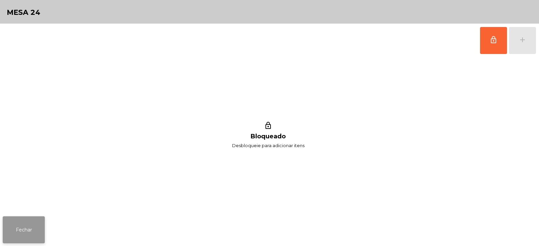
click at [30, 233] on button "Fechar" at bounding box center [24, 229] width 42 height 27
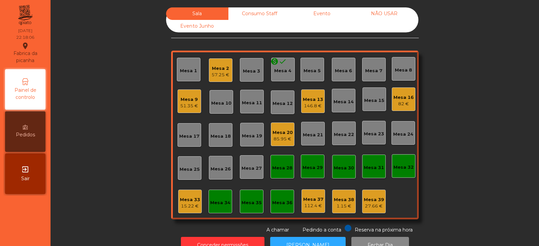
click at [405, 160] on div "Mesa 32" at bounding box center [404, 166] width 24 height 24
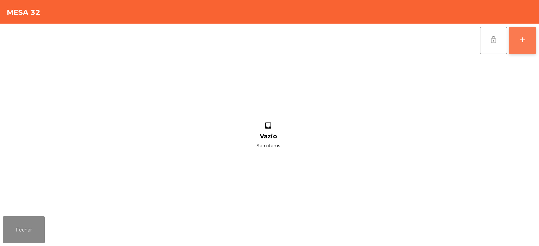
click at [530, 52] on button "add" at bounding box center [522, 40] width 27 height 27
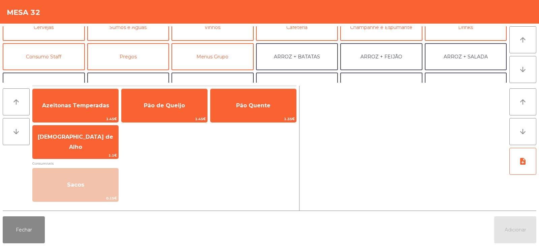
scroll to position [44, 0]
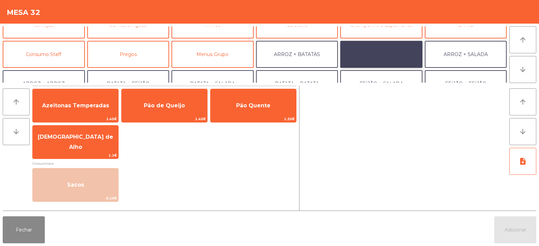
click at [379, 56] on button "ARROZ + FEIJÃO" at bounding box center [382, 54] width 82 height 27
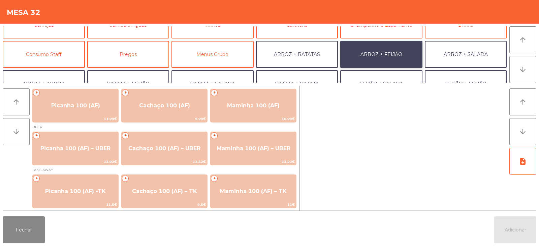
scroll to position [0, 0]
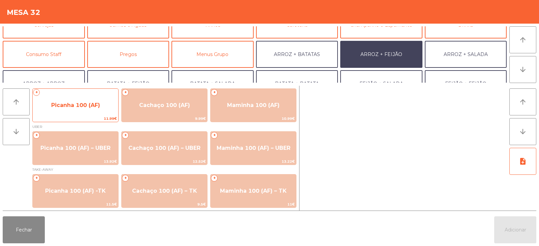
click at [68, 113] on span "Picanha 100 (AF)" at bounding box center [76, 105] width 86 height 18
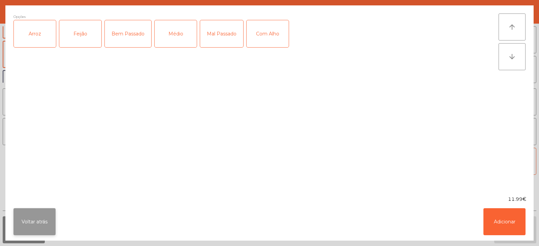
click at [25, 224] on button "Voltar atrás" at bounding box center [34, 221] width 42 height 27
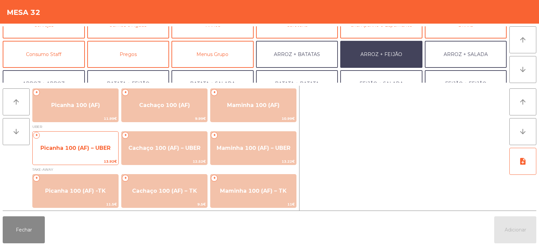
click at [61, 151] on span "Picanha 100 (AF) – UBER" at bounding box center [76, 148] width 86 height 18
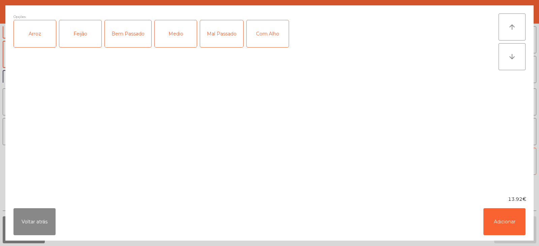
click at [38, 37] on div "Arroz" at bounding box center [35, 33] width 42 height 27
click at [78, 39] on div "Feijão" at bounding box center [80, 33] width 42 height 27
click at [170, 36] on div "Medio" at bounding box center [176, 33] width 42 height 27
click at [503, 222] on button "Adicionar" at bounding box center [505, 221] width 42 height 27
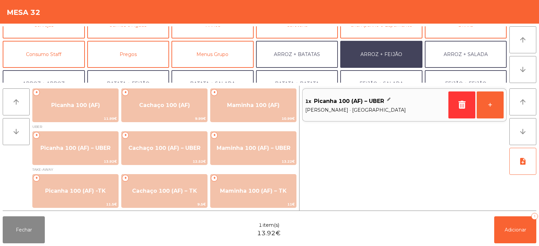
scroll to position [88, 0]
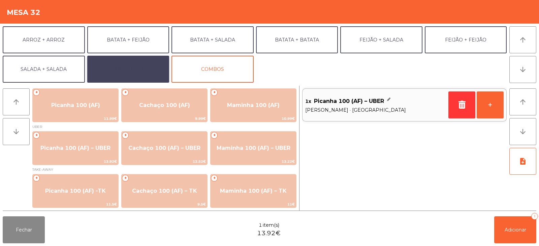
click at [151, 66] on button "EXTRAS UBER" at bounding box center [128, 69] width 82 height 27
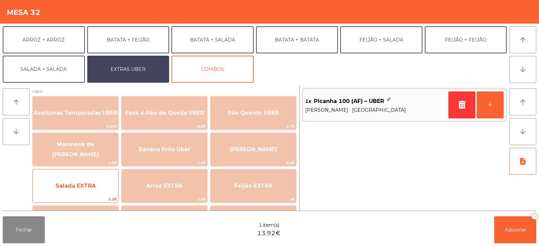
click at [105, 185] on span "Salada EXTRA" at bounding box center [76, 186] width 86 height 18
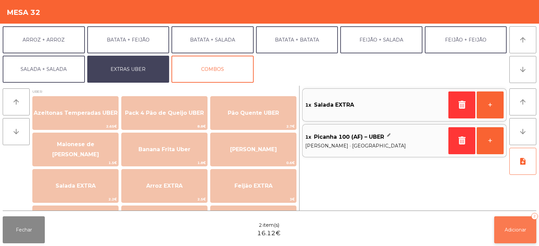
click at [509, 231] on span "Adicionar" at bounding box center [516, 230] width 22 height 6
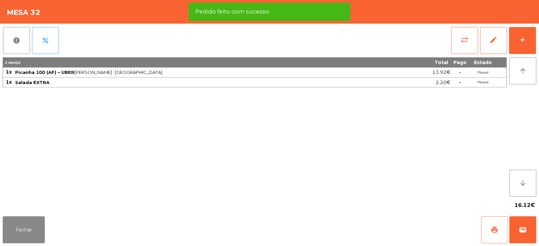
click at [498, 231] on span "print" at bounding box center [495, 230] width 8 height 8
click at [527, 231] on span "wallet" at bounding box center [523, 230] width 8 height 8
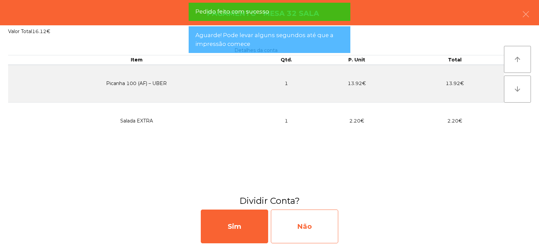
click at [322, 222] on div "Não" at bounding box center [304, 226] width 67 height 34
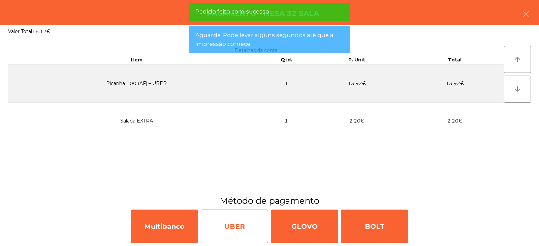
click at [251, 227] on div "UBER" at bounding box center [234, 226] width 67 height 34
select select "**"
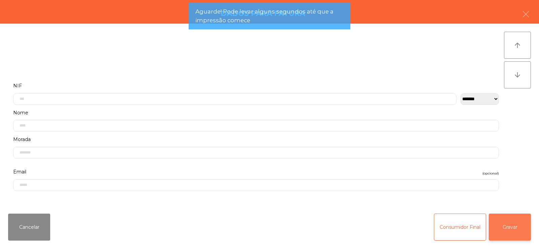
click at [515, 229] on button "Gravar" at bounding box center [510, 226] width 42 height 27
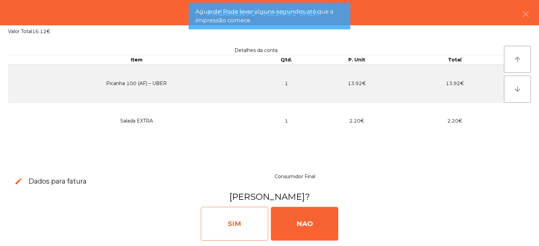
click at [247, 227] on div "SIM" at bounding box center [234, 224] width 67 height 34
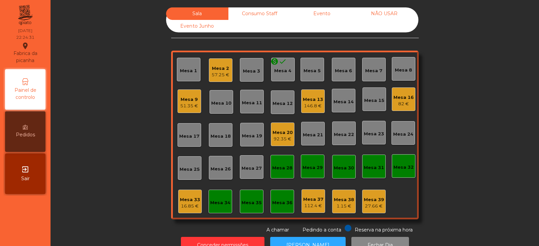
click at [405, 109] on div "Mesa 16 82 €" at bounding box center [404, 99] width 24 height 24
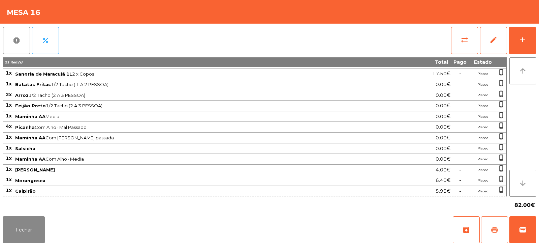
click at [488, 227] on button "print" at bounding box center [494, 229] width 27 height 27
click at [521, 228] on span "wallet" at bounding box center [523, 230] width 8 height 8
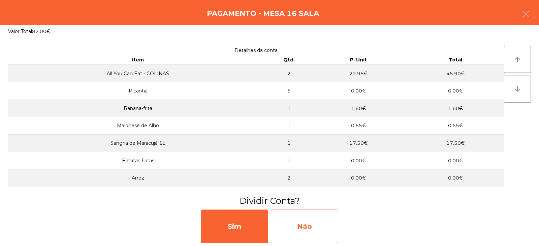
click at [298, 225] on div "Não" at bounding box center [304, 226] width 67 height 34
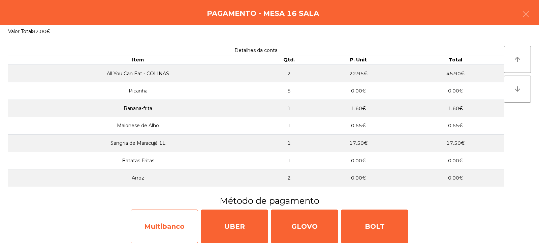
click at [184, 218] on div "Multibanco" at bounding box center [164, 226] width 67 height 34
select select "**"
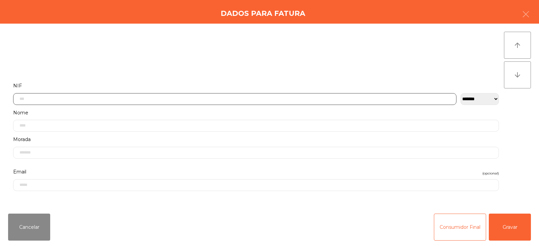
click at [271, 98] on input "text" at bounding box center [235, 99] width 444 height 12
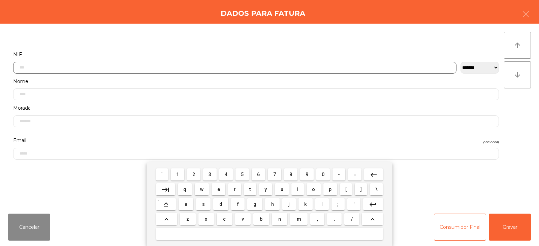
scroll to position [49, 0]
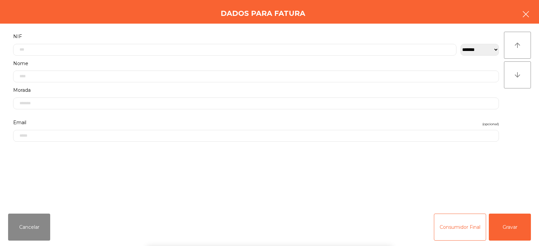
click at [533, 17] on button "button" at bounding box center [526, 15] width 19 height 20
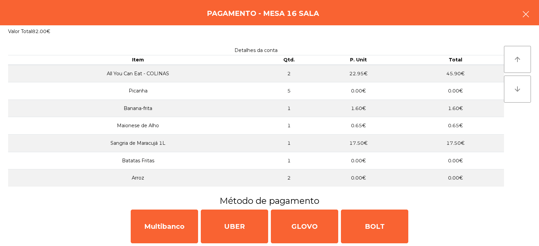
click at [528, 15] on icon "button" at bounding box center [526, 14] width 8 height 8
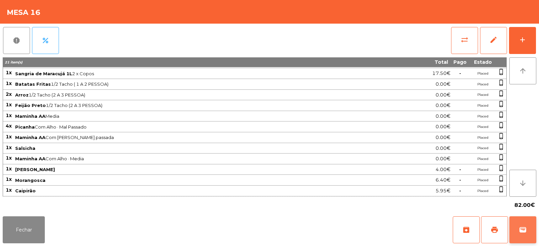
click at [523, 234] on button "wallet" at bounding box center [523, 229] width 27 height 27
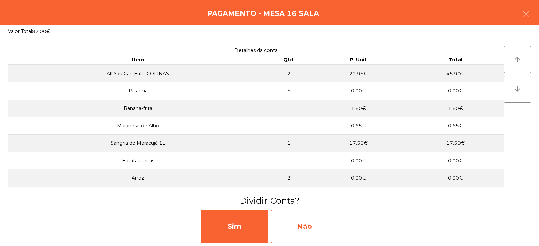
click at [315, 223] on div "Não" at bounding box center [304, 226] width 67 height 34
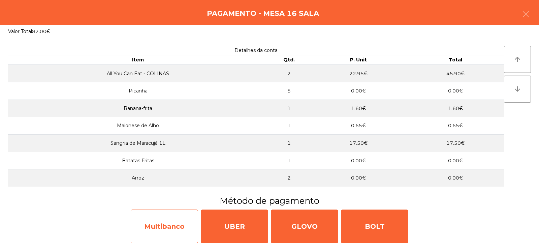
click at [173, 225] on div "Multibanco" at bounding box center [164, 226] width 67 height 34
select select "**"
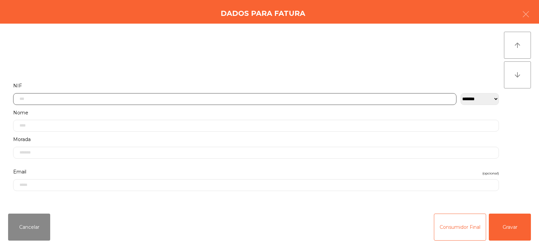
click at [253, 97] on input "text" at bounding box center [235, 99] width 444 height 12
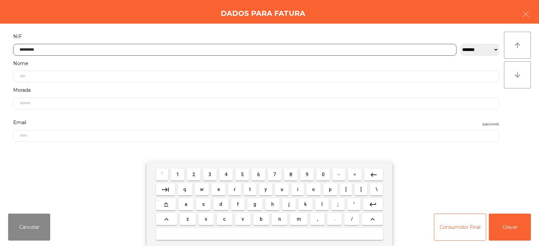
type input "*********"
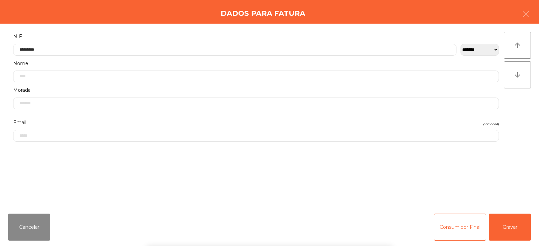
click at [510, 228] on div "` 1 2 3 4 5 6 7 8 9 0 - = keyboard_backspace keyboard_tab q w e r t y u i o p […" at bounding box center [269, 204] width 539 height 84
click at [499, 229] on button "Gravar" at bounding box center [510, 226] width 42 height 27
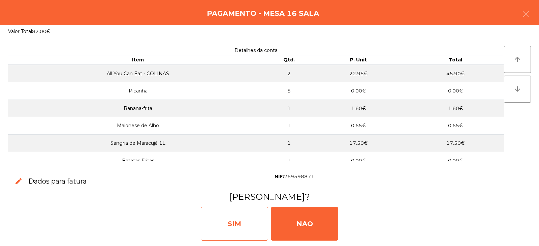
click at [241, 230] on div "SIM" at bounding box center [234, 224] width 67 height 34
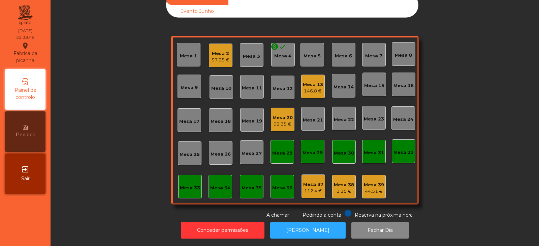
scroll to position [0, 0]
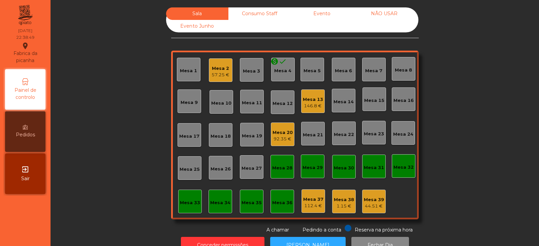
click at [212, 68] on div "Mesa 2" at bounding box center [221, 68] width 18 height 7
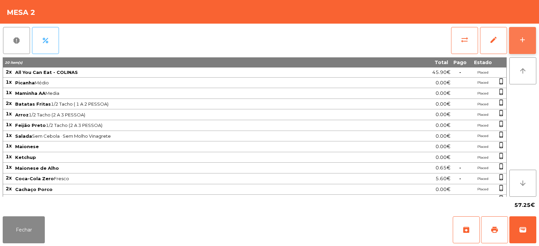
click at [524, 46] on button "add" at bounding box center [522, 40] width 27 height 27
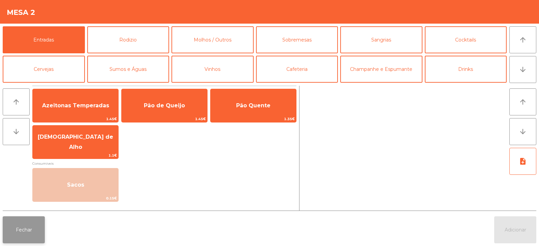
click at [36, 233] on button "Fechar" at bounding box center [24, 229] width 42 height 27
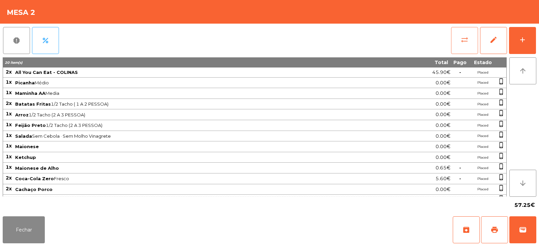
click at [464, 48] on button "sync_alt" at bounding box center [464, 40] width 27 height 27
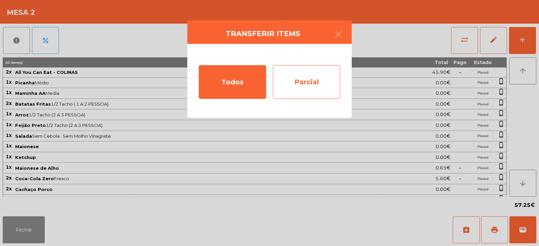
click at [302, 84] on div "Parcial" at bounding box center [306, 82] width 67 height 34
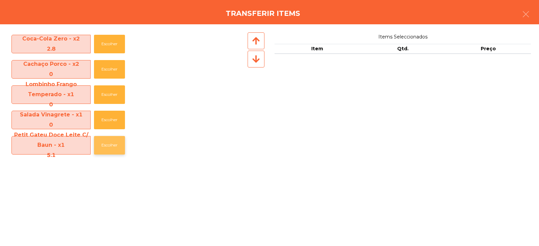
click at [108, 145] on button "Escolher" at bounding box center [109, 145] width 31 height 19
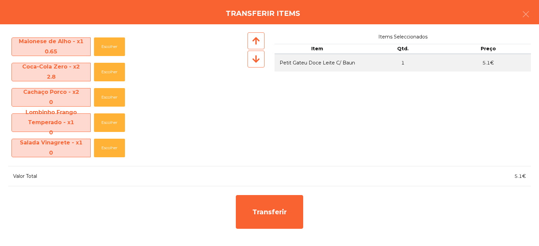
scroll to position [226, 0]
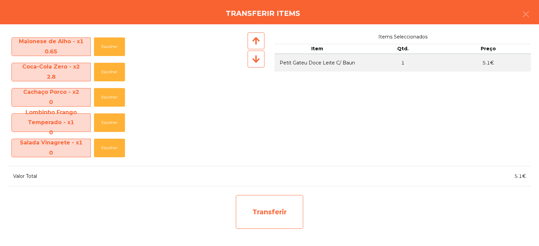
click at [277, 216] on div "Transferir" at bounding box center [269, 212] width 67 height 34
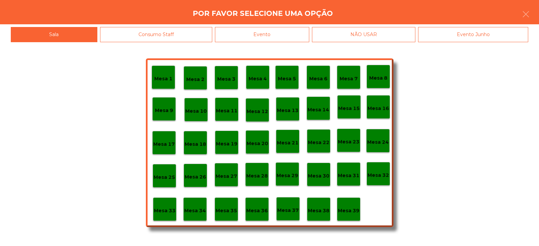
click at [319, 212] on p "Mesa 38" at bounding box center [319, 211] width 22 height 8
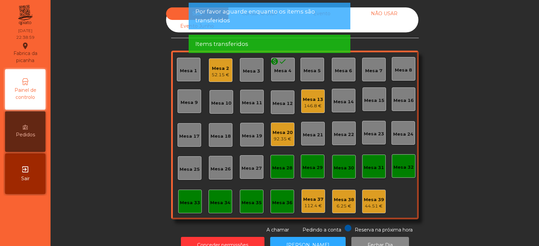
click at [302, 193] on div "Mesa 37 112.4 €" at bounding box center [314, 201] width 24 height 24
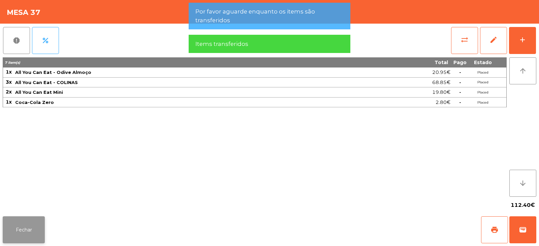
click at [39, 226] on button "Fechar" at bounding box center [24, 229] width 42 height 27
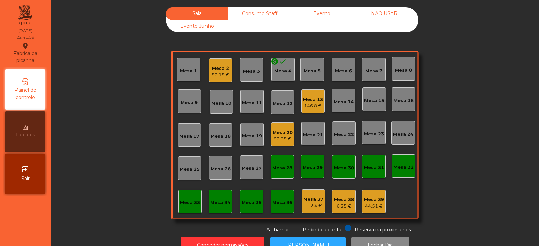
click at [303, 112] on div "Mesa 13 146.8 €" at bounding box center [313, 101] width 24 height 24
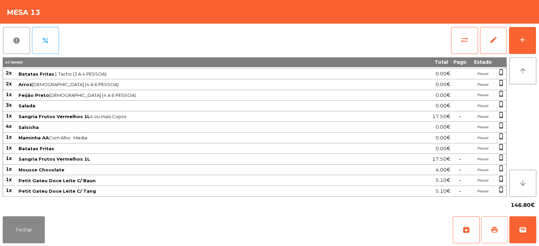
click at [499, 231] on span "print" at bounding box center [495, 230] width 8 height 8
click at [21, 237] on button "Fechar" at bounding box center [24, 229] width 42 height 27
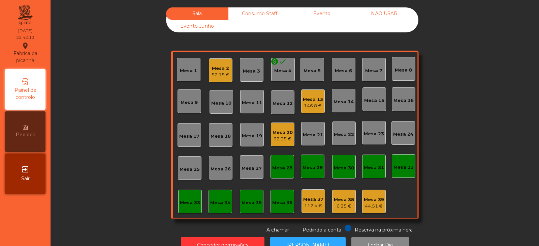
click at [305, 103] on div "146.8 €" at bounding box center [313, 105] width 20 height 7
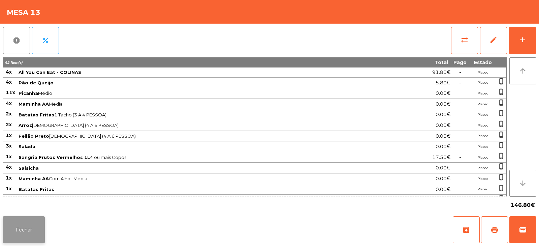
click at [21, 229] on button "Fechar" at bounding box center [24, 229] width 42 height 27
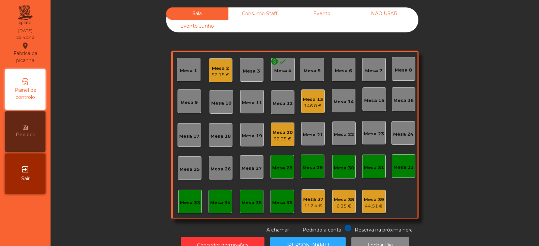
scroll to position [20, 0]
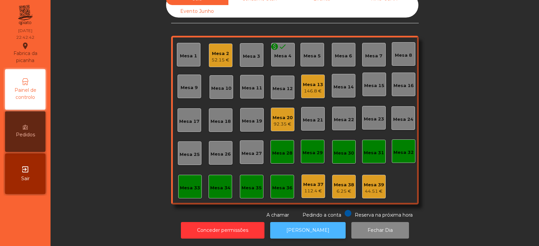
click at [295, 224] on button "[PERSON_NAME]" at bounding box center [308, 230] width 76 height 17
click at [312, 81] on div "Mesa 13" at bounding box center [313, 84] width 20 height 7
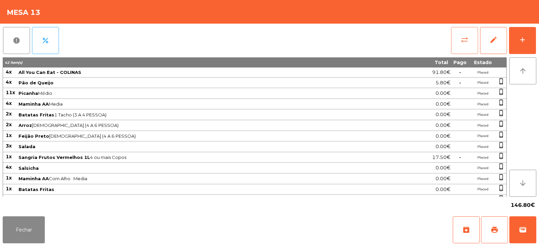
click at [461, 39] on button "sync_alt" at bounding box center [464, 40] width 27 height 27
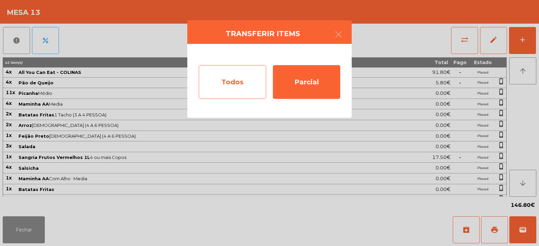
click at [254, 83] on div "Todos" at bounding box center [232, 82] width 67 height 34
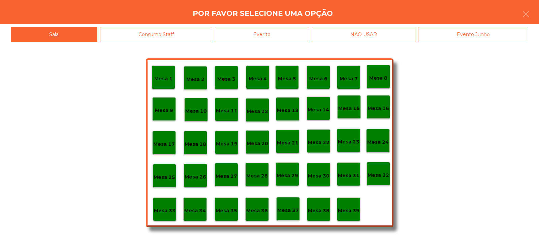
click at [303, 33] on div "Evento" at bounding box center [262, 34] width 94 height 15
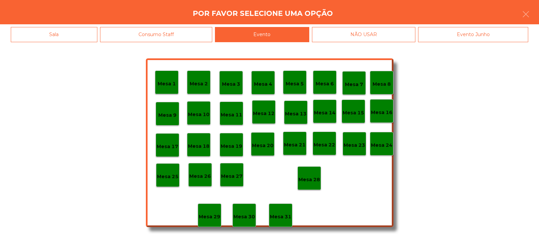
click at [314, 173] on div "Mesa 28" at bounding box center [310, 178] width 22 height 10
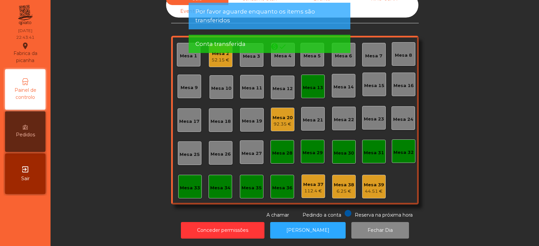
click at [313, 84] on div "Mesa 13" at bounding box center [313, 87] width 20 height 7
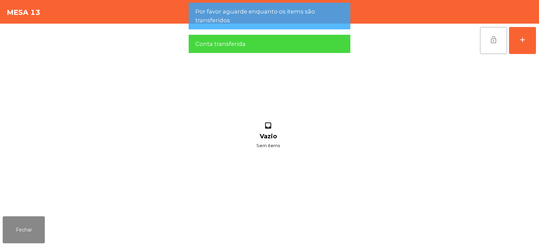
click at [498, 41] on button "lock_open" at bounding box center [493, 40] width 27 height 27
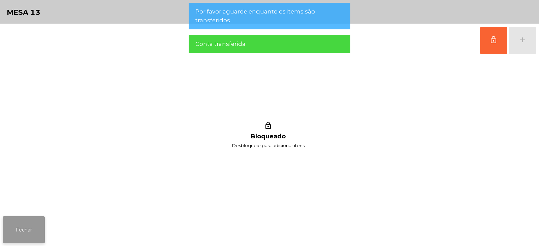
click at [25, 232] on button "Fechar" at bounding box center [24, 229] width 42 height 27
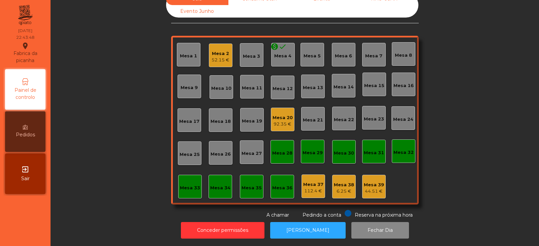
click at [399, 149] on div "Mesa 32" at bounding box center [404, 152] width 20 height 7
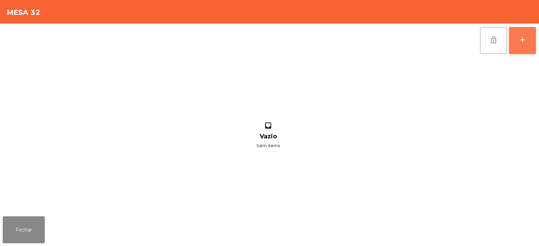
click at [524, 37] on div "add" at bounding box center [523, 40] width 8 height 8
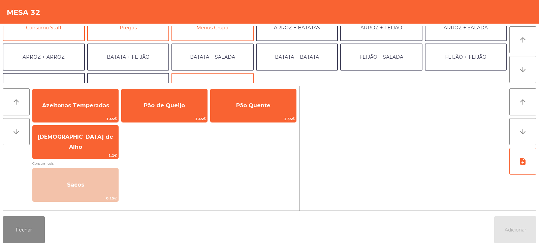
scroll to position [88, 0]
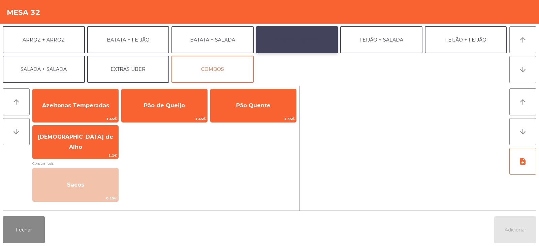
click at [304, 39] on button "BATATA + BATATA" at bounding box center [297, 39] width 82 height 27
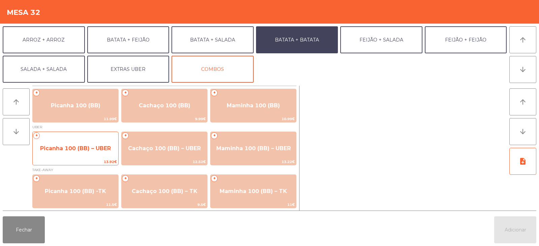
click at [64, 148] on span "Picanha 100 (BB) – UBER" at bounding box center [75, 148] width 71 height 6
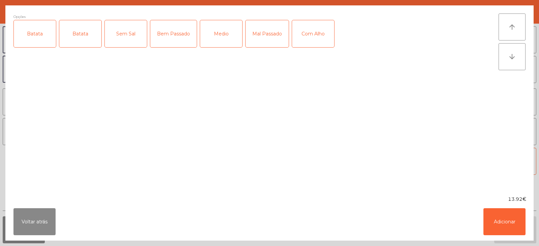
click at [22, 38] on div "Batata" at bounding box center [35, 33] width 42 height 27
click at [70, 36] on div "Batata" at bounding box center [80, 33] width 42 height 27
click at [39, 42] on div "Batata" at bounding box center [35, 33] width 42 height 27
click at [259, 37] on div "Mal Passado" at bounding box center [267, 33] width 43 height 27
click at [268, 36] on div "Mal Passado" at bounding box center [267, 33] width 43 height 27
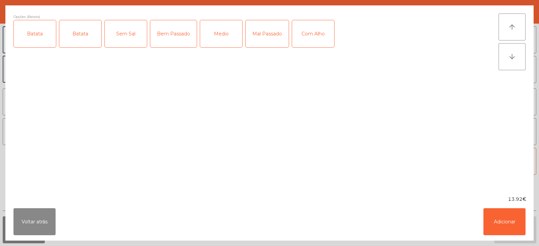
click at [224, 40] on div "Medio" at bounding box center [221, 33] width 42 height 27
click at [327, 35] on div "Com Alho" at bounding box center [313, 33] width 42 height 27
click at [498, 217] on button "Adicionar" at bounding box center [505, 221] width 42 height 27
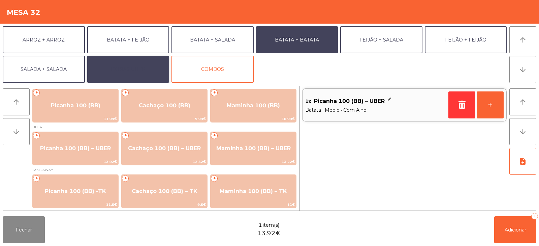
click at [146, 66] on button "EXTRAS UBER" at bounding box center [128, 69] width 82 height 27
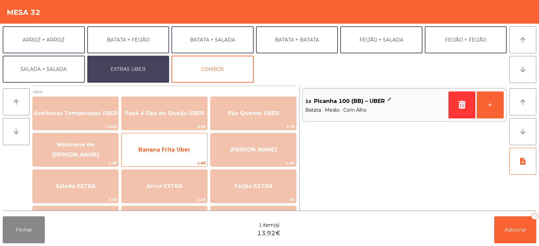
click at [196, 154] on span "Banana Frita Uber" at bounding box center [165, 150] width 86 height 18
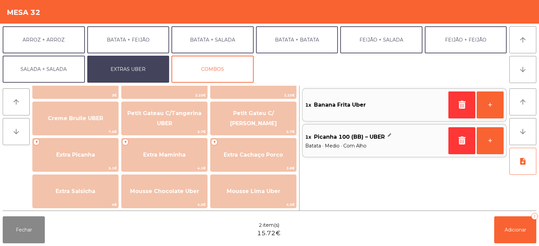
scroll to position [165, 0]
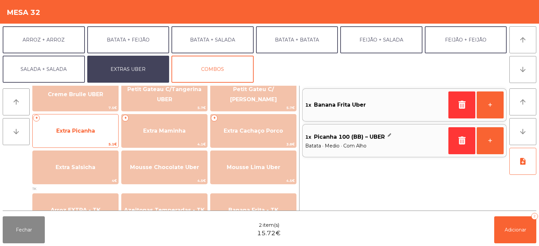
click at [65, 130] on span "Extra Picanha" at bounding box center [75, 130] width 39 height 6
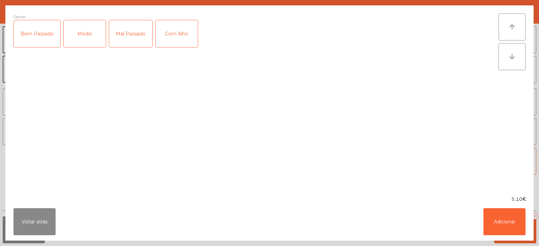
click at [77, 45] on div "Medio" at bounding box center [85, 33] width 42 height 27
click at [509, 220] on button "Adicionar" at bounding box center [505, 221] width 42 height 27
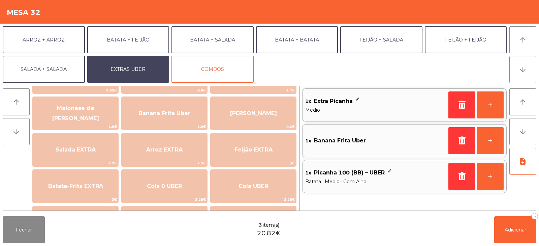
scroll to position [0, 0]
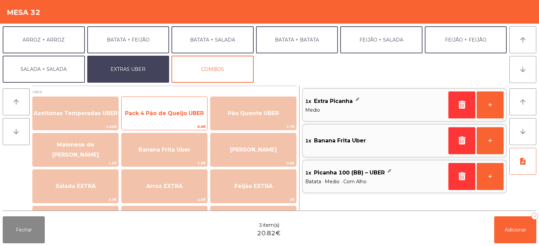
click at [142, 118] on span "Pack 4 Pão de Queijo UBER" at bounding box center [165, 113] width 86 height 18
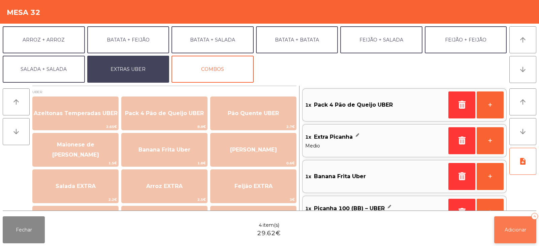
click at [512, 232] on span "Adicionar" at bounding box center [516, 230] width 22 height 6
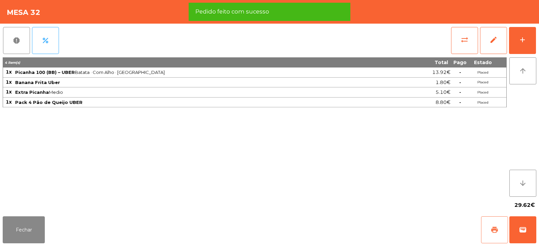
click at [495, 231] on span "print" at bounding box center [495, 230] width 8 height 8
click at [521, 226] on span "wallet" at bounding box center [523, 230] width 8 height 8
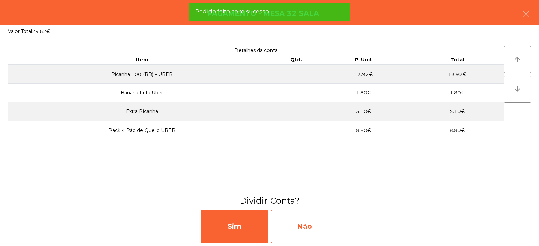
click at [321, 229] on div "Não" at bounding box center [304, 226] width 67 height 34
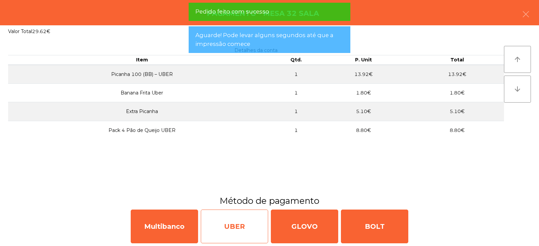
click at [231, 230] on div "UBER" at bounding box center [234, 226] width 67 height 34
select select "**"
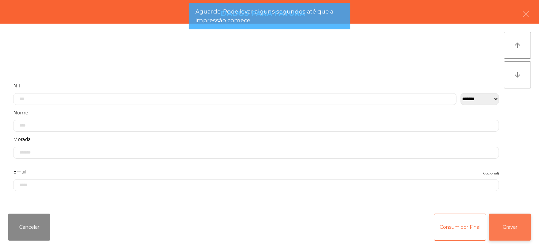
click at [505, 233] on button "Gravar" at bounding box center [510, 226] width 42 height 27
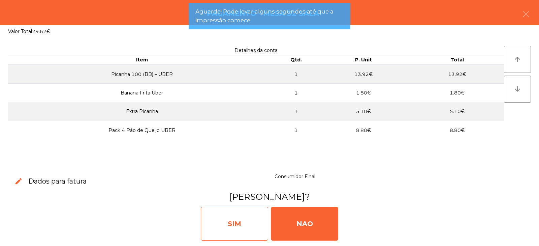
click at [252, 224] on div "SIM" at bounding box center [234, 224] width 67 height 34
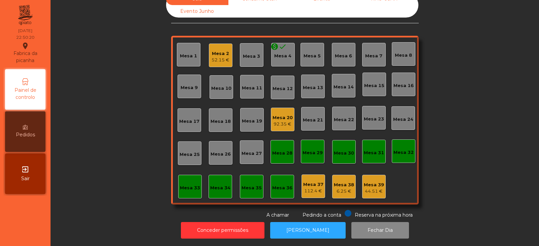
click at [222, 50] on div "Mesa 2" at bounding box center [221, 53] width 18 height 7
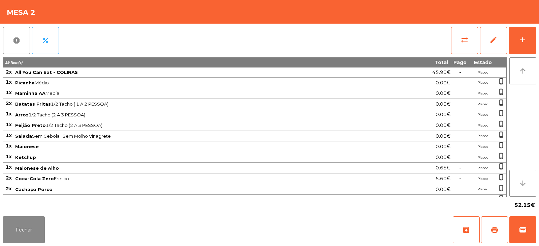
scroll to position [30, 0]
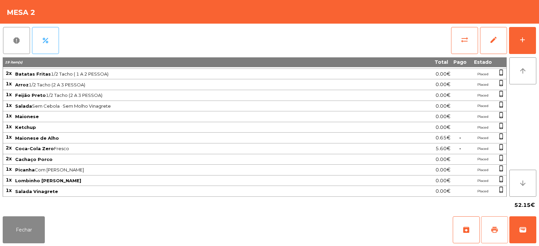
click at [496, 229] on span "print" at bounding box center [495, 230] width 8 height 8
click at [24, 231] on button "Fechar" at bounding box center [24, 229] width 42 height 27
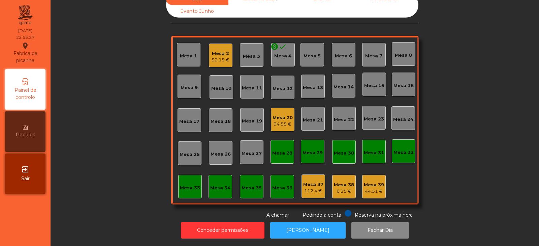
click at [402, 146] on div "Mesa 32" at bounding box center [404, 150] width 20 height 9
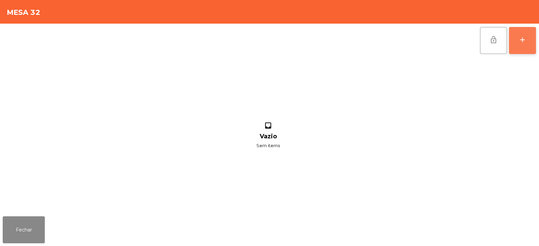
click at [526, 43] on div "add" at bounding box center [523, 40] width 8 height 8
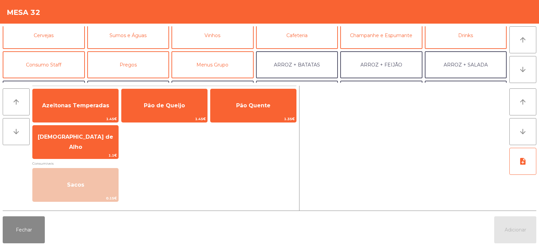
scroll to position [40, 0]
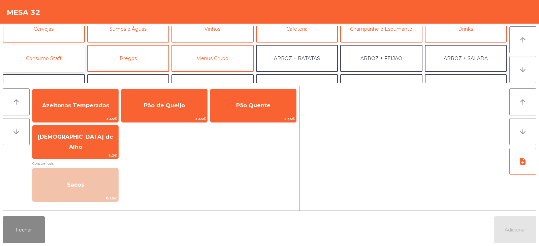
click at [66, 57] on button "Consumo Staff" at bounding box center [44, 58] width 82 height 27
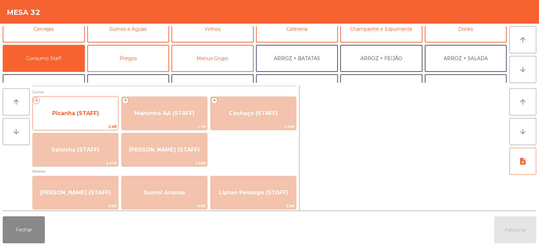
click at [52, 109] on span "Picanha (STAFF)" at bounding box center [76, 113] width 86 height 18
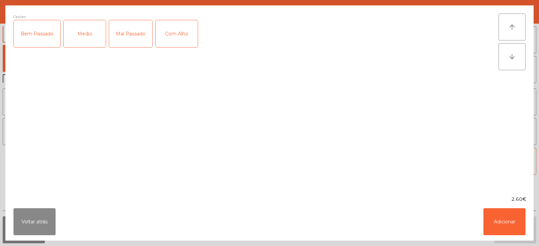
click at [75, 39] on div "Medio" at bounding box center [85, 33] width 42 height 27
click at [174, 42] on div "Com Alho" at bounding box center [177, 33] width 42 height 27
click at [500, 221] on button "Adicionar" at bounding box center [505, 221] width 42 height 27
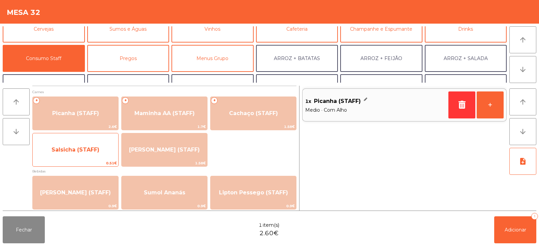
click at [55, 155] on span "Salsicha (STAFF)" at bounding box center [76, 150] width 86 height 18
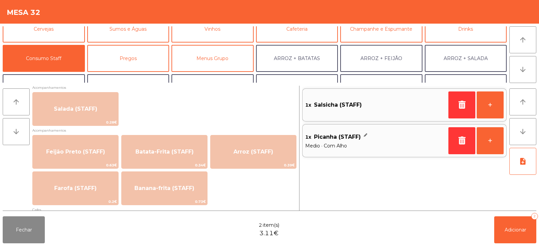
scroll to position [280, 0]
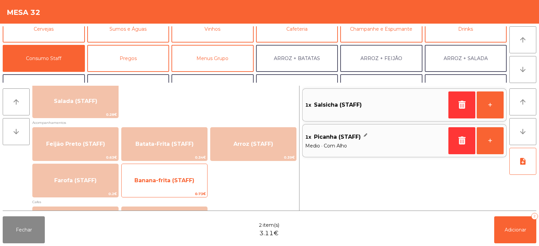
click at [193, 186] on span "Banana-frita (STAFF)" at bounding box center [165, 180] width 86 height 18
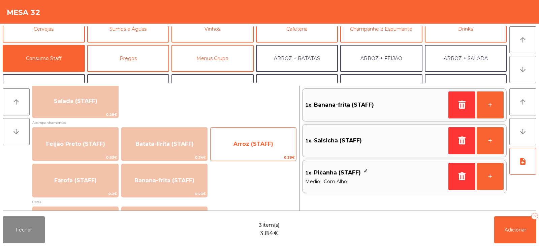
click at [241, 149] on span "Arroz (STAFF)" at bounding box center [254, 144] width 86 height 18
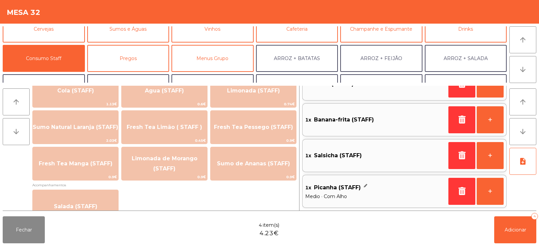
scroll to position [160, 0]
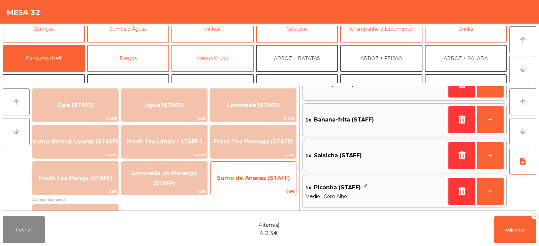
click at [261, 180] on span "Sumo de Ananas (STAFF)" at bounding box center [253, 178] width 73 height 6
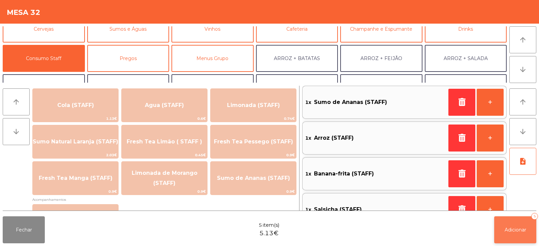
click at [514, 229] on span "Adicionar" at bounding box center [516, 230] width 22 height 6
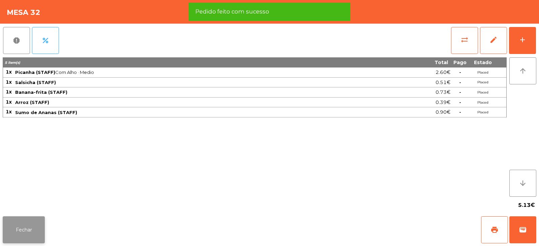
click at [30, 230] on button "Fechar" at bounding box center [24, 229] width 42 height 27
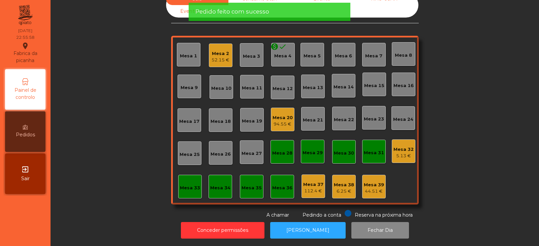
click at [398, 152] on div "5.13 €" at bounding box center [404, 155] width 20 height 7
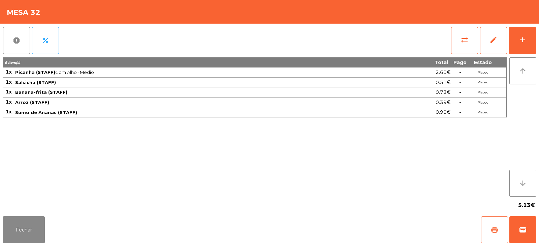
click at [495, 230] on span "print" at bounding box center [495, 230] width 8 height 8
click at [26, 226] on button "Fechar" at bounding box center [24, 229] width 42 height 27
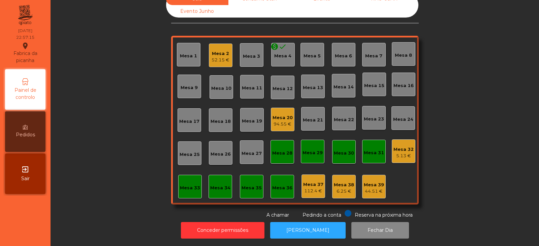
click at [216, 57] on div "52.15 €" at bounding box center [221, 60] width 18 height 7
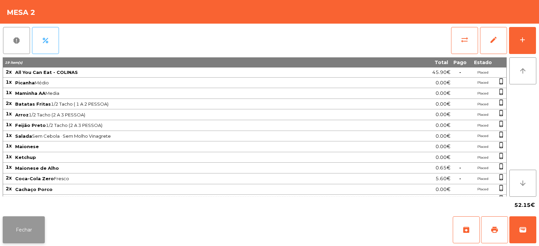
click at [30, 226] on button "Fechar" at bounding box center [24, 229] width 42 height 27
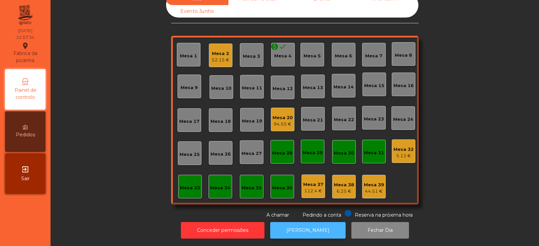
click at [310, 225] on button "[PERSON_NAME]" at bounding box center [308, 230] width 76 height 17
click at [314, 227] on button "[PERSON_NAME]" at bounding box center [308, 230] width 76 height 17
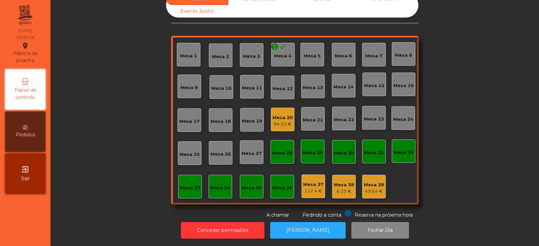
click at [308, 117] on div "Mesa 21" at bounding box center [313, 120] width 20 height 7
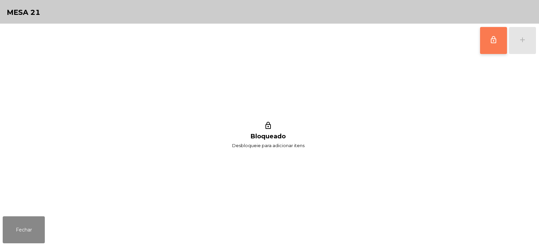
click at [499, 40] on button "lock_outline" at bounding box center [493, 40] width 27 height 27
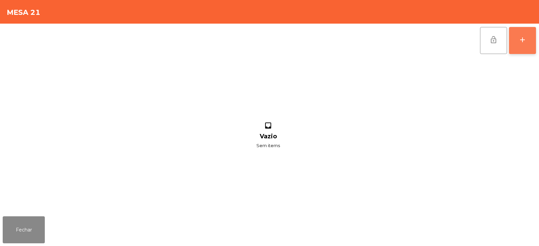
click at [518, 47] on button "add" at bounding box center [522, 40] width 27 height 27
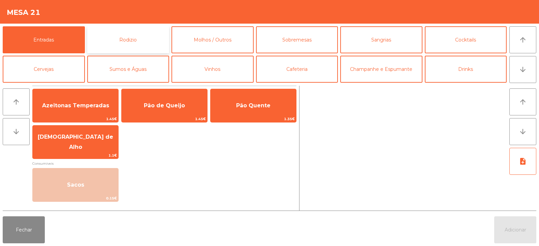
click at [145, 40] on button "Rodizio" at bounding box center [128, 39] width 82 height 27
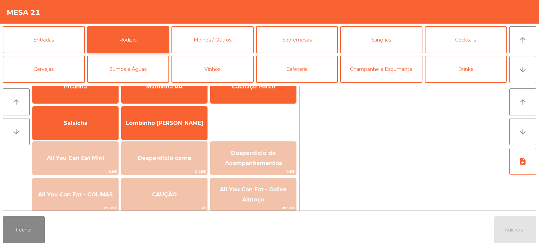
scroll to position [39, 0]
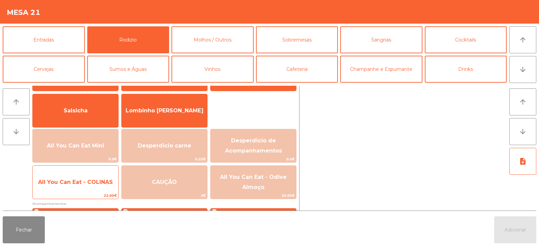
click at [101, 184] on span "All You Can Eat - COLINAS" at bounding box center [75, 182] width 75 height 6
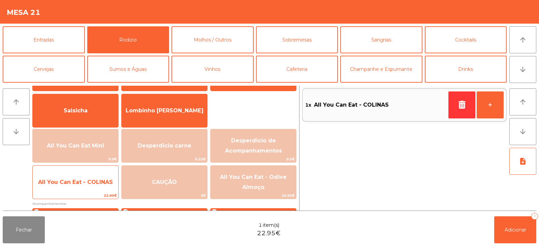
click at [104, 185] on span "All You Can Eat - COLINAS" at bounding box center [76, 182] width 86 height 18
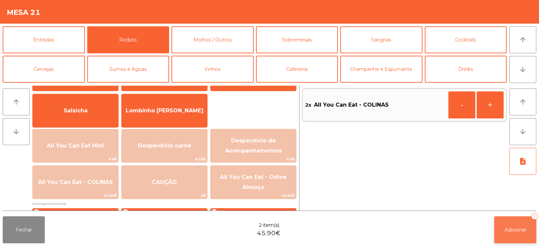
click at [516, 236] on button "Adicionar 2" at bounding box center [516, 229] width 42 height 27
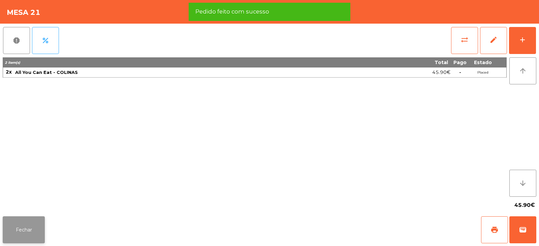
click at [31, 234] on button "Fechar" at bounding box center [24, 229] width 42 height 27
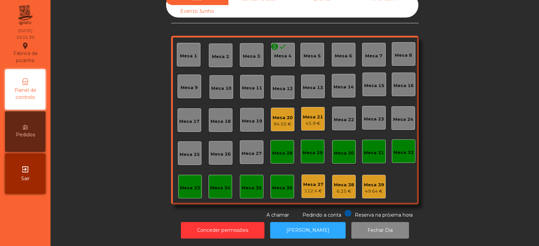
scroll to position [0, 0]
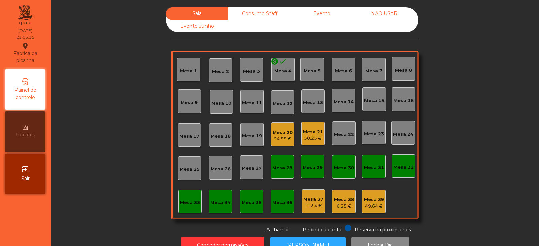
click at [316, 128] on div "Mesa 21" at bounding box center [313, 131] width 20 height 7
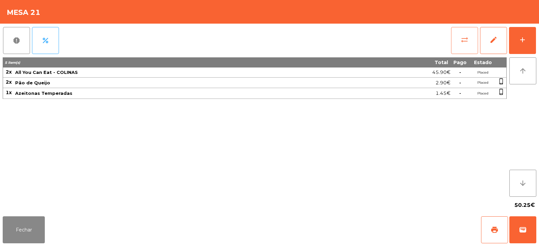
click at [458, 41] on button "sync_alt" at bounding box center [464, 40] width 27 height 27
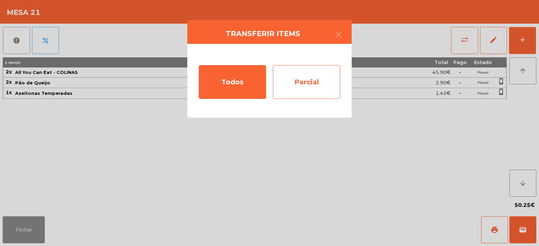
click at [313, 84] on div "Parcial" at bounding box center [306, 82] width 67 height 34
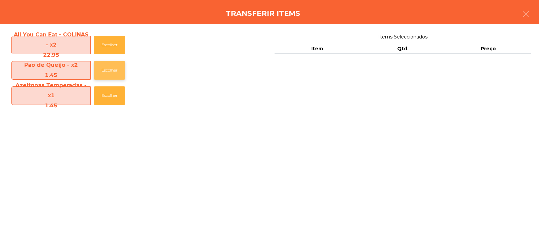
click at [103, 67] on button "Escolher" at bounding box center [109, 70] width 31 height 19
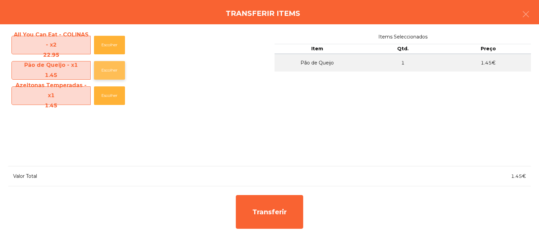
click at [110, 71] on button "Escolher" at bounding box center [109, 70] width 31 height 19
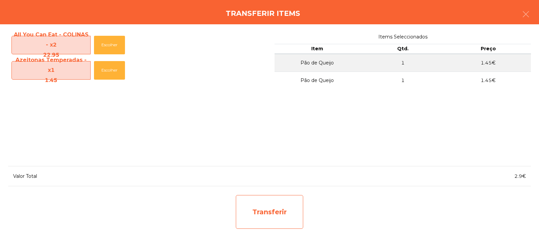
click at [268, 207] on div "Transferir" at bounding box center [269, 212] width 67 height 34
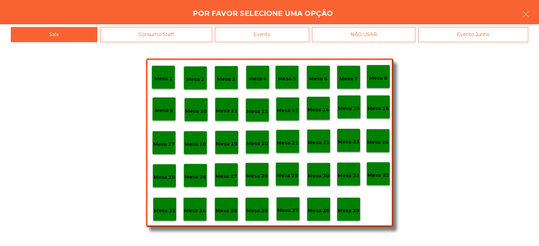
click at [291, 206] on div "Mesa 37" at bounding box center [288, 209] width 22 height 10
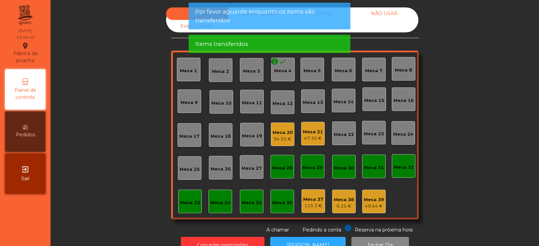
click at [280, 134] on div "Mesa 20" at bounding box center [283, 132] width 20 height 7
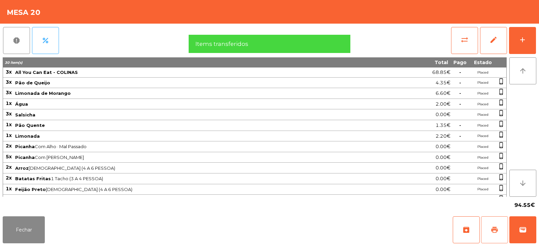
click at [497, 227] on span "print" at bounding box center [495, 230] width 8 height 8
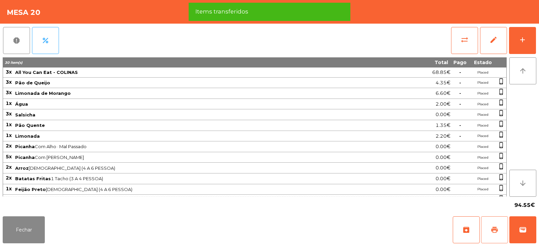
scroll to position [30, 0]
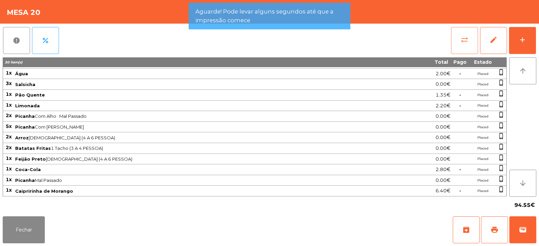
click at [465, 44] on button "sync_alt" at bounding box center [464, 40] width 27 height 27
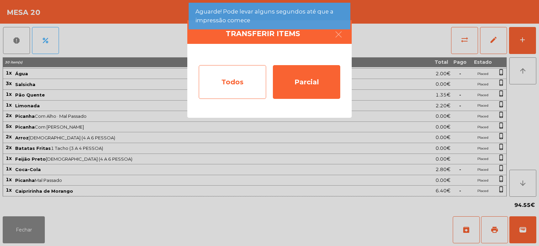
click at [235, 85] on div "Todos" at bounding box center [232, 82] width 67 height 34
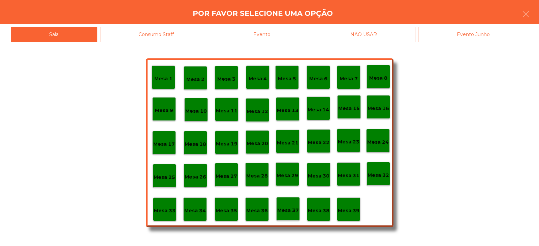
click at [349, 211] on p "Mesa 39" at bounding box center [349, 211] width 22 height 8
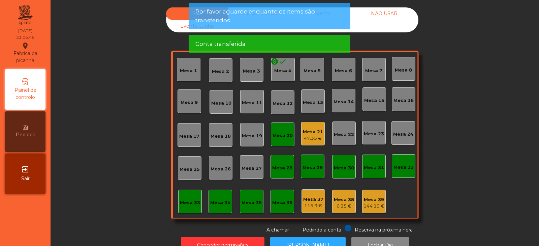
click at [281, 138] on div "Mesa 20" at bounding box center [283, 135] width 20 height 7
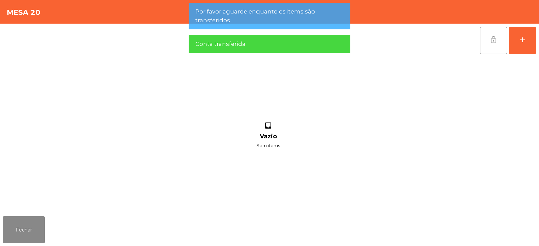
click at [493, 42] on span "lock_open" at bounding box center [494, 40] width 8 height 8
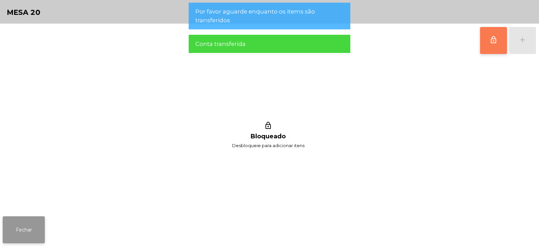
click at [43, 227] on button "Fechar" at bounding box center [24, 229] width 42 height 27
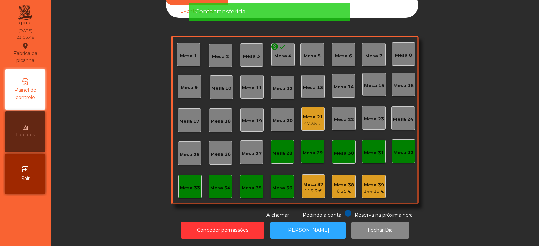
scroll to position [0, 0]
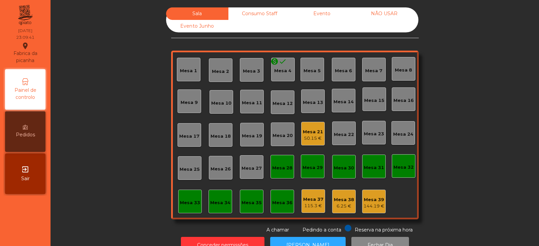
click at [184, 208] on div "Mesa 33" at bounding box center [190, 201] width 24 height 24
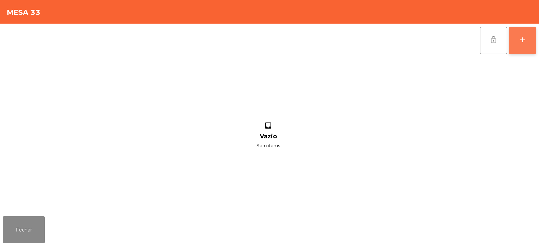
click at [517, 36] on button "add" at bounding box center [522, 40] width 27 height 27
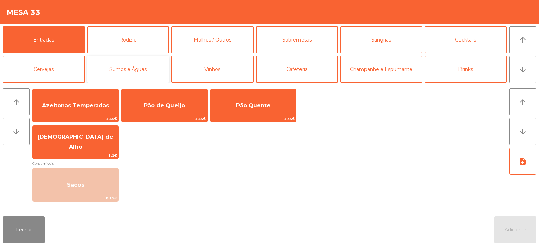
click at [120, 75] on button "Sumos e Águas" at bounding box center [128, 69] width 82 height 27
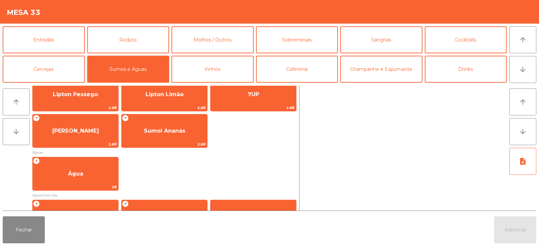
scroll to position [171, 0]
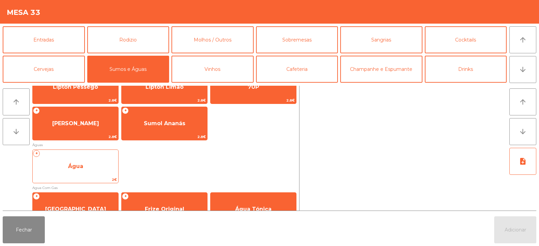
click at [68, 167] on span "Água" at bounding box center [75, 166] width 15 height 6
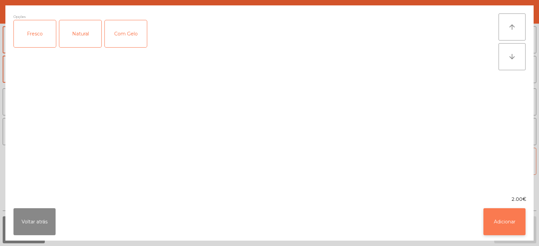
click at [498, 217] on button "Adicionar" at bounding box center [505, 221] width 42 height 27
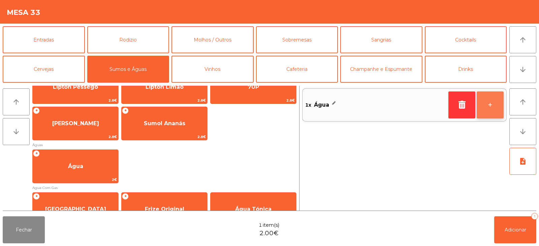
click at [486, 105] on button "+" at bounding box center [490, 104] width 27 height 27
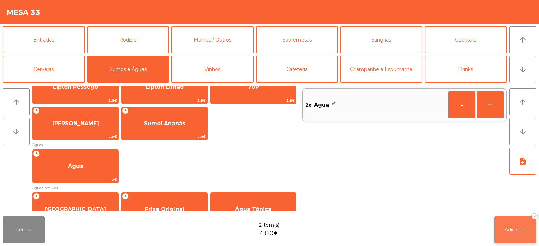
click at [513, 229] on span "Adicionar" at bounding box center [516, 230] width 22 height 6
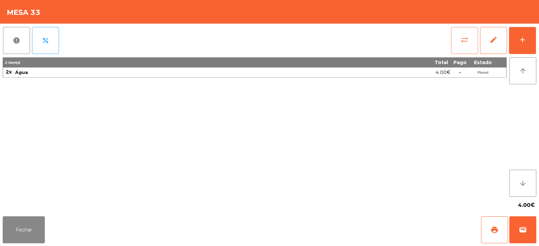
click at [466, 41] on span "sync_alt" at bounding box center [465, 40] width 8 height 8
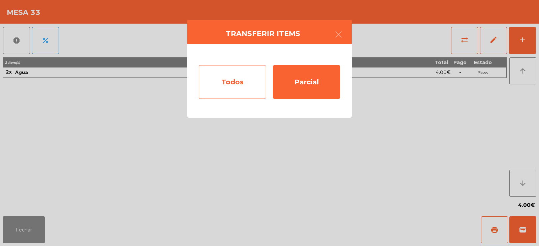
click at [236, 80] on div "Todos" at bounding box center [232, 82] width 67 height 34
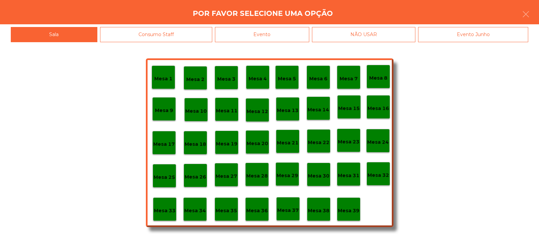
click at [298, 37] on div "Evento" at bounding box center [262, 34] width 94 height 15
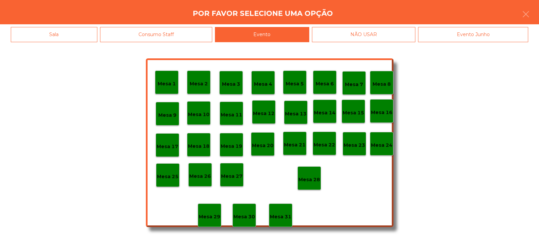
click at [314, 181] on p "Mesa 28" at bounding box center [310, 180] width 22 height 8
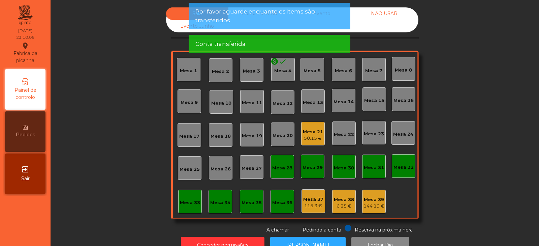
scroll to position [20, 0]
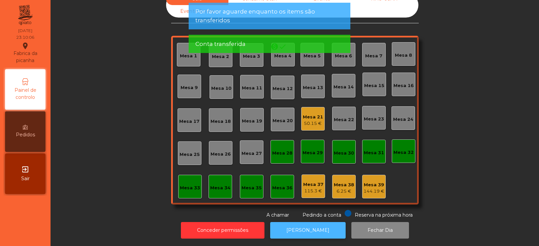
click at [307, 224] on button "[PERSON_NAME]" at bounding box center [308, 230] width 76 height 17
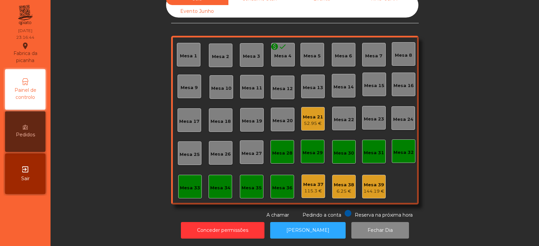
click at [337, 150] on div "Mesa 30" at bounding box center [344, 153] width 20 height 7
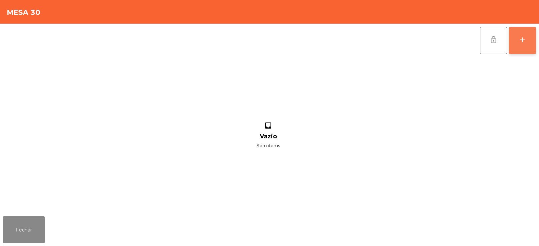
click at [519, 33] on button "add" at bounding box center [522, 40] width 27 height 27
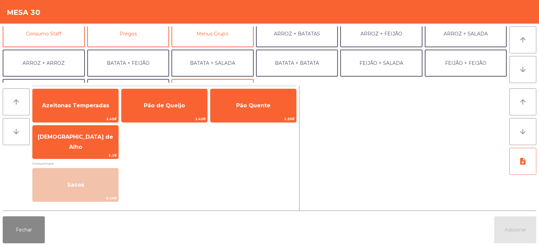
scroll to position [66, 0]
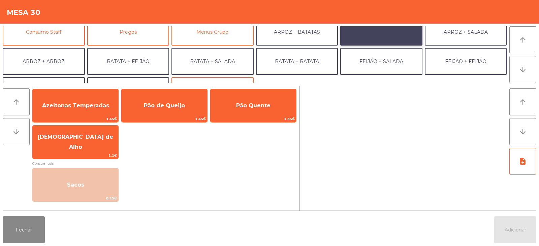
click at [384, 29] on button "ARROZ + FEIJÃO" at bounding box center [382, 32] width 82 height 27
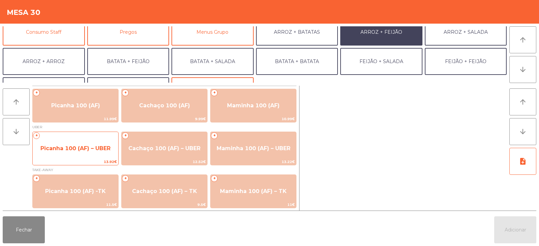
click at [79, 148] on span "Picanha 100 (AF) – UBER" at bounding box center [75, 148] width 70 height 6
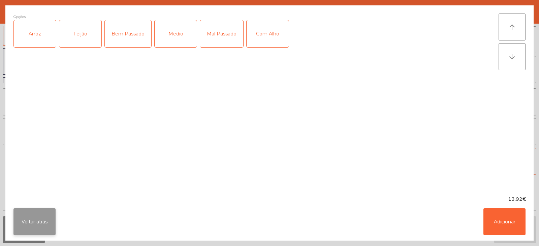
click at [39, 219] on button "Voltar atrás" at bounding box center [34, 221] width 42 height 27
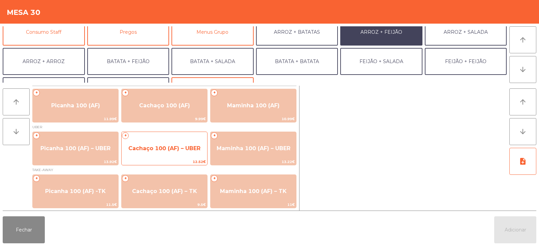
click at [163, 154] on span "Cachaço 100 (AF) – UBER" at bounding box center [165, 148] width 86 height 18
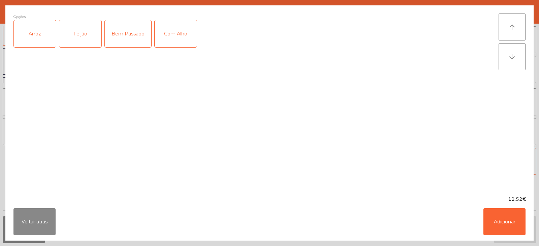
click at [38, 32] on div "Arroz" at bounding box center [35, 33] width 42 height 27
click at [84, 39] on div "Feijão" at bounding box center [80, 33] width 42 height 27
click at [182, 41] on div "Com Alho" at bounding box center [176, 33] width 42 height 27
click at [507, 220] on button "Adicionar" at bounding box center [505, 221] width 42 height 27
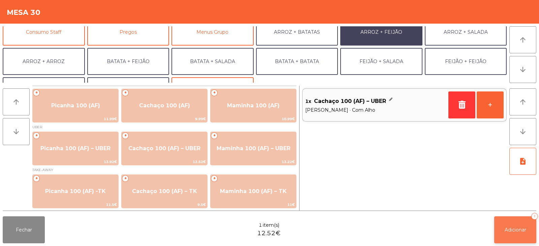
click at [511, 228] on span "Adicionar" at bounding box center [516, 230] width 22 height 6
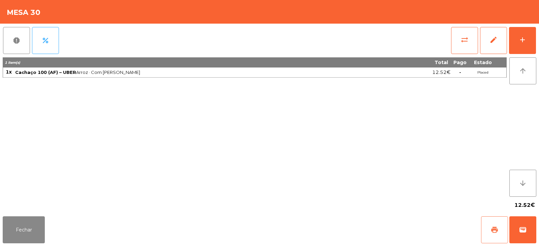
click at [495, 227] on span "print" at bounding box center [495, 230] width 8 height 8
click at [521, 227] on span "wallet" at bounding box center [523, 230] width 8 height 8
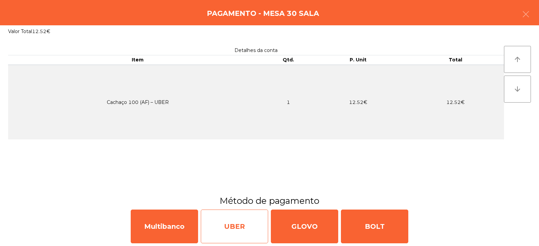
click at [237, 223] on div "UBER" at bounding box center [234, 226] width 67 height 34
select select "**"
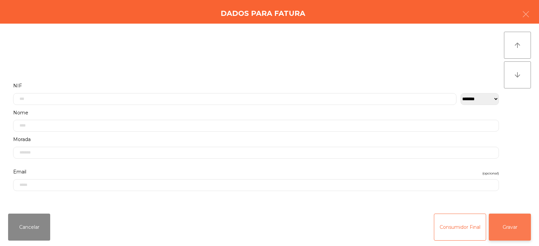
click at [513, 225] on button "Gravar" at bounding box center [510, 226] width 42 height 27
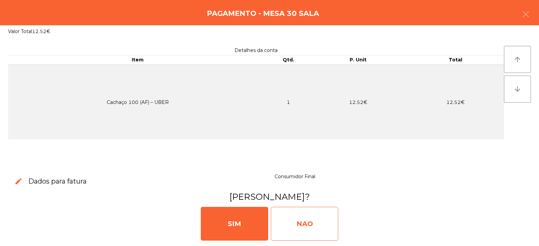
click at [306, 218] on div "NAO" at bounding box center [304, 224] width 67 height 34
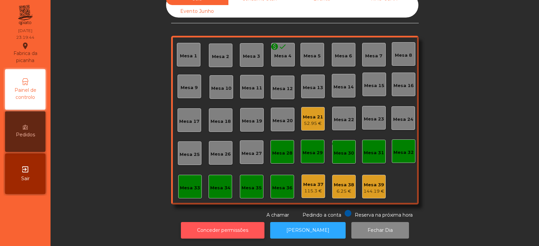
click at [219, 229] on button "Conceder permissões" at bounding box center [223, 230] width 84 height 17
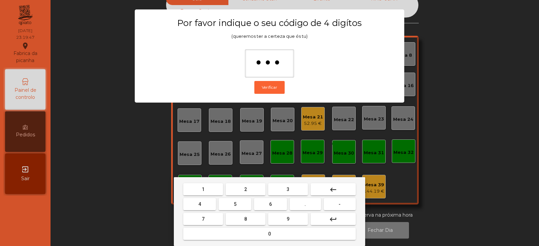
type input "****"
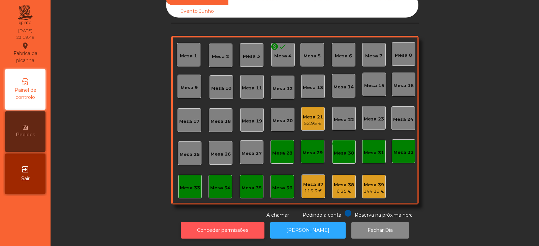
click at [251, 228] on button "Conceder permissões" at bounding box center [223, 230] width 84 height 17
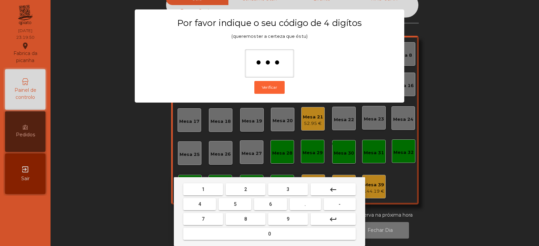
type input "****"
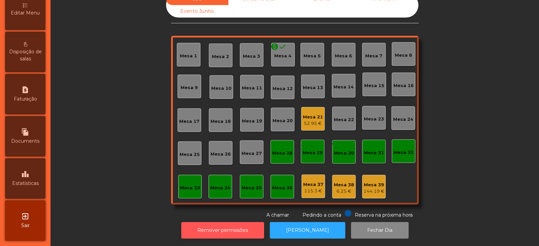
scroll to position [164, 0]
click at [29, 174] on icon "leaderboard" at bounding box center [25, 174] width 8 height 8
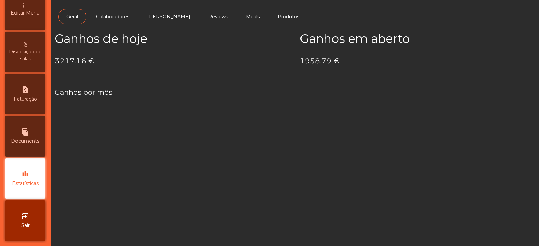
click at [29, 96] on span "Faturação" at bounding box center [25, 98] width 23 height 7
select select "*"
select select "****"
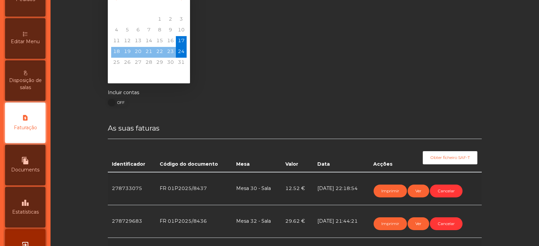
scroll to position [35, 0]
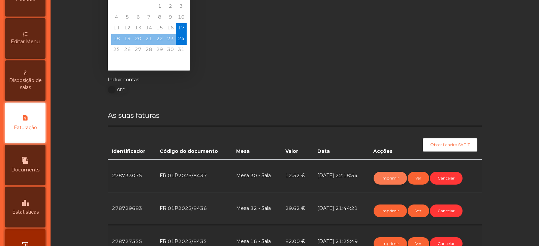
click at [385, 179] on button "Imprimir" at bounding box center [390, 178] width 33 height 13
click at [390, 176] on button "Imprimir" at bounding box center [390, 178] width 33 height 13
click at [388, 175] on button "Imprimir" at bounding box center [390, 178] width 33 height 13
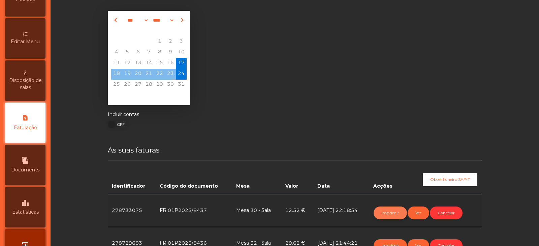
scroll to position [0, 0]
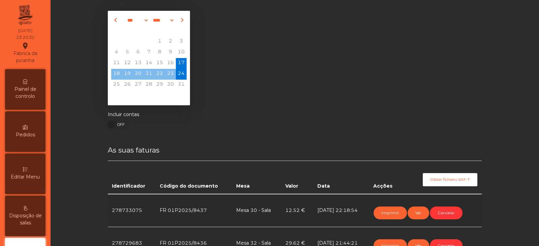
click at [26, 87] on span "Painel de controlo" at bounding box center [25, 93] width 37 height 14
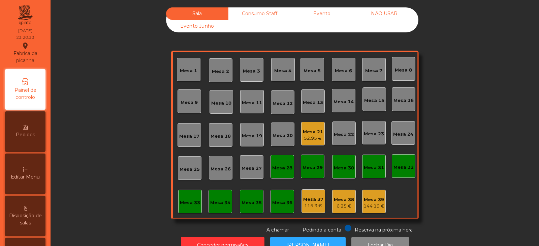
scroll to position [20, 0]
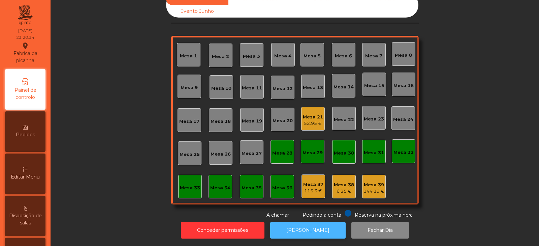
click at [315, 222] on button "[PERSON_NAME]" at bounding box center [308, 230] width 76 height 17
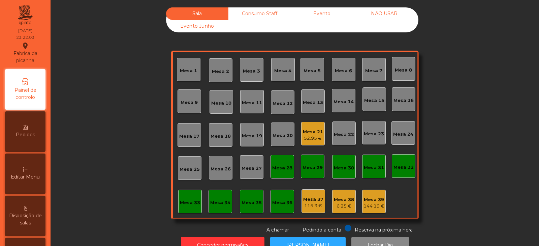
scroll to position [20, 0]
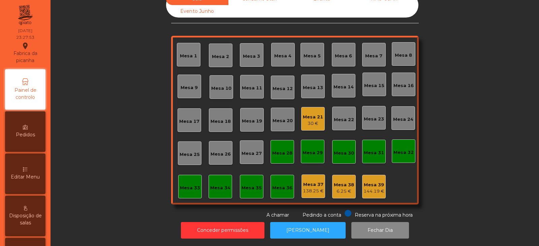
click at [303, 120] on div "30 €" at bounding box center [313, 123] width 20 height 7
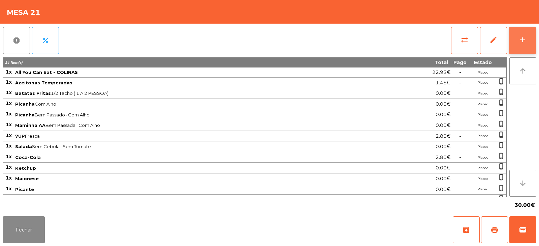
click at [523, 37] on div "add" at bounding box center [523, 40] width 8 height 8
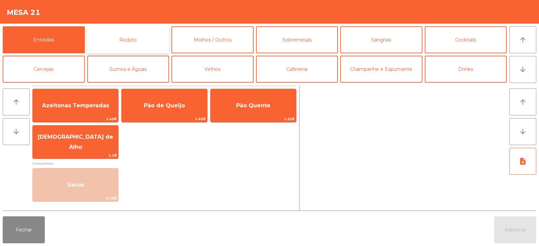
click at [116, 48] on button "Rodizio" at bounding box center [128, 39] width 82 height 27
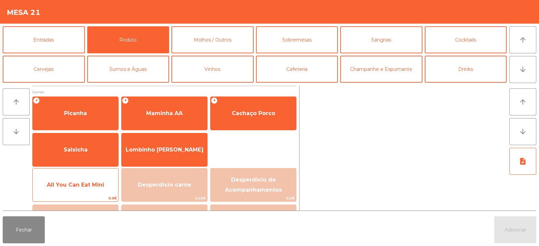
click at [55, 168] on div "All You Can Eat Mini 9.9€" at bounding box center [75, 185] width 86 height 34
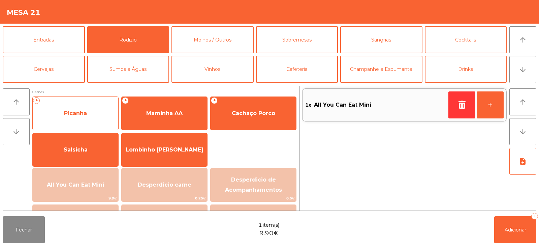
click at [74, 118] on span "Picanha" at bounding box center [76, 113] width 86 height 18
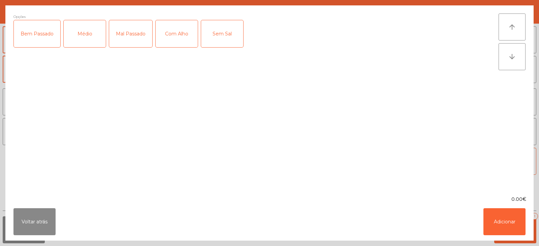
click at [81, 41] on div "Médio" at bounding box center [85, 33] width 42 height 27
click at [83, 42] on div "Médio" at bounding box center [85, 33] width 42 height 27
click at [40, 41] on div "Bem Passado" at bounding box center [37, 33] width 47 height 27
click at [167, 38] on div "Com Alho" at bounding box center [177, 33] width 42 height 27
click at [500, 228] on button "Adicionar" at bounding box center [505, 221] width 42 height 27
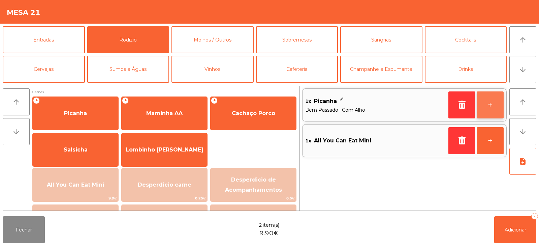
click at [495, 109] on button "+" at bounding box center [490, 104] width 27 height 27
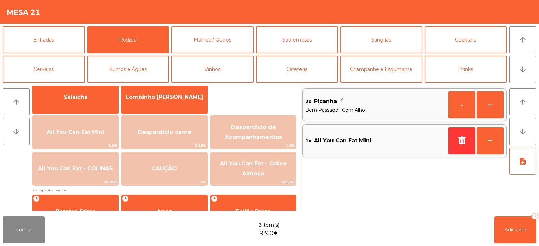
scroll to position [61, 0]
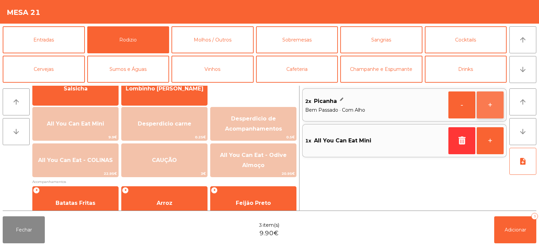
click at [488, 104] on button "+" at bounding box center [490, 104] width 27 height 27
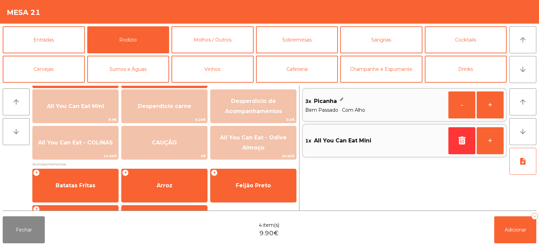
scroll to position [89, 0]
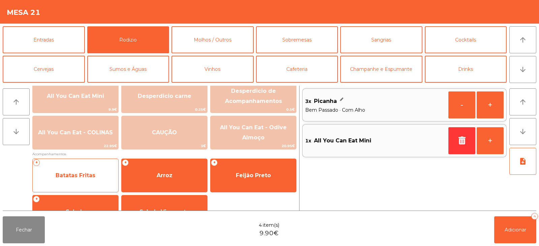
click at [69, 176] on span "Batatas Fritas" at bounding box center [76, 175] width 40 height 6
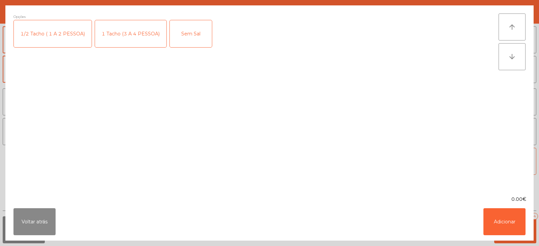
click at [119, 44] on div "1 Tacho (3 A 4 PESSOA)" at bounding box center [130, 33] width 71 height 27
click at [490, 220] on button "Adicionar" at bounding box center [505, 221] width 42 height 27
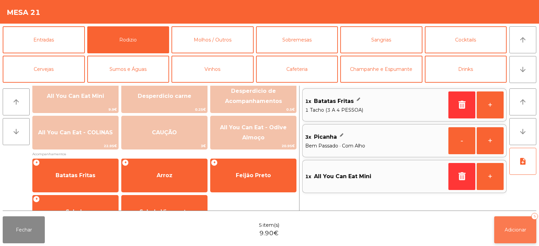
click at [518, 231] on span "Adicionar" at bounding box center [516, 230] width 22 height 6
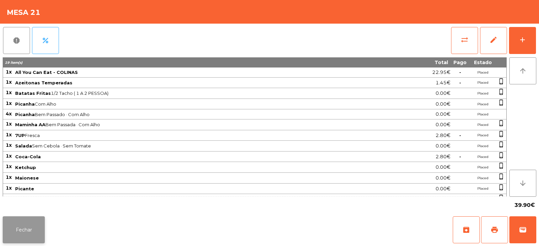
click at [39, 225] on button "Fechar" at bounding box center [24, 229] width 42 height 27
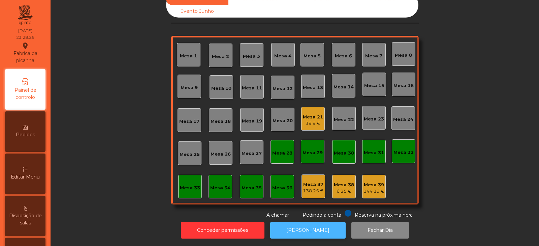
click at [313, 222] on button "[PERSON_NAME]" at bounding box center [308, 230] width 76 height 17
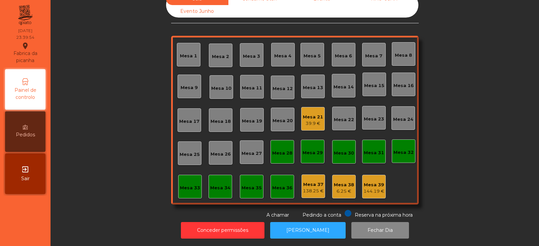
click at [303, 120] on div "39.9 €" at bounding box center [313, 123] width 20 height 7
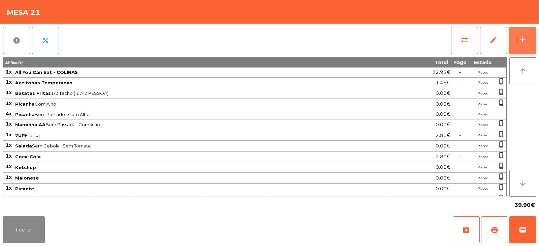
click at [522, 46] on button "add" at bounding box center [522, 40] width 27 height 27
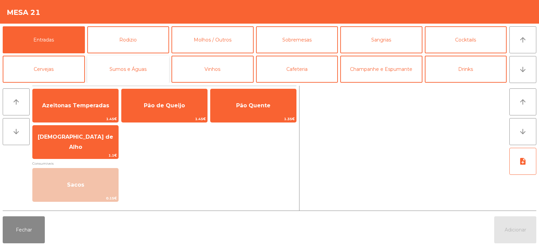
click at [140, 75] on button "Sumos e Águas" at bounding box center [128, 69] width 82 height 27
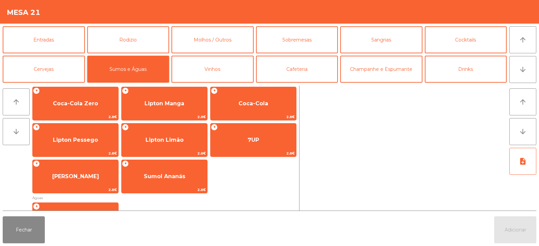
scroll to position [117, 0]
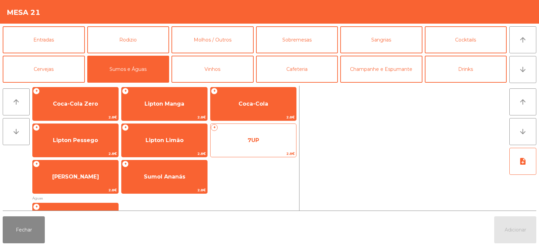
click at [235, 142] on span "7UP" at bounding box center [254, 140] width 86 height 18
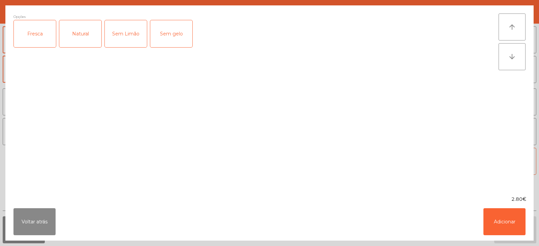
click at [32, 34] on div "Fresca" at bounding box center [35, 33] width 42 height 27
click at [504, 228] on button "Adicionar" at bounding box center [505, 221] width 42 height 27
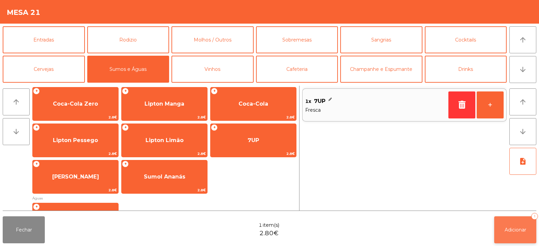
click at [521, 235] on button "Adicionar 1" at bounding box center [516, 229] width 42 height 27
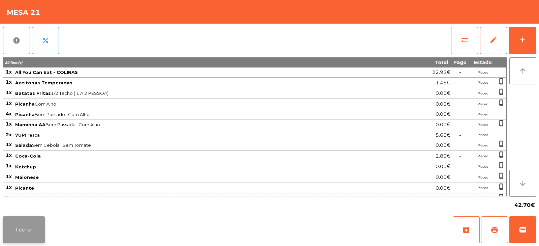
click at [32, 228] on button "Fechar" at bounding box center [24, 229] width 42 height 27
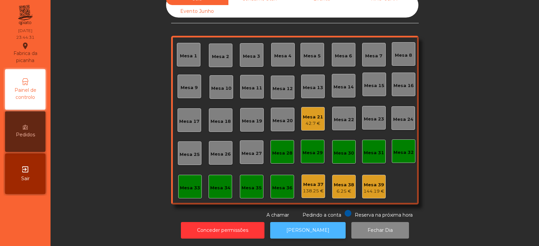
click at [318, 222] on button "[PERSON_NAME]" at bounding box center [308, 230] width 76 height 17
click at [311, 114] on div "Mesa 21" at bounding box center [313, 117] width 20 height 7
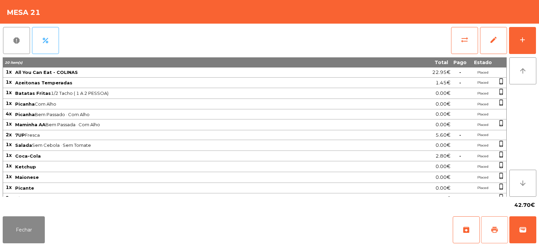
click at [499, 223] on button "print" at bounding box center [494, 229] width 27 height 27
click at [22, 235] on button "Fechar" at bounding box center [24, 229] width 42 height 27
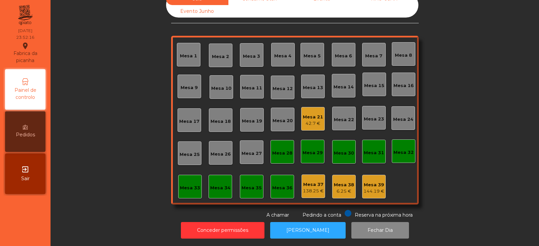
click at [316, 114] on div "Mesa 21" at bounding box center [313, 117] width 20 height 7
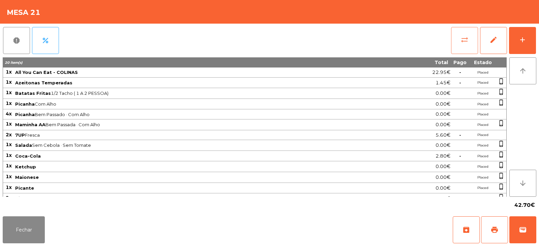
click at [466, 37] on span "sync_alt" at bounding box center [465, 40] width 8 height 8
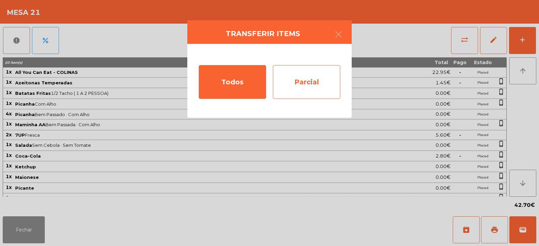
click at [296, 82] on div "Parcial" at bounding box center [306, 82] width 67 height 34
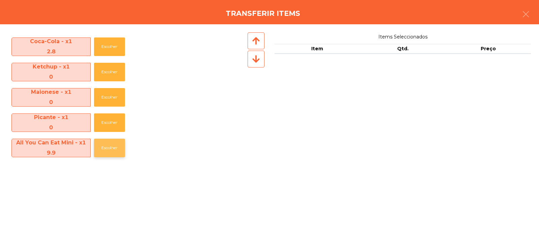
click at [116, 144] on button "Escolher" at bounding box center [109, 148] width 31 height 19
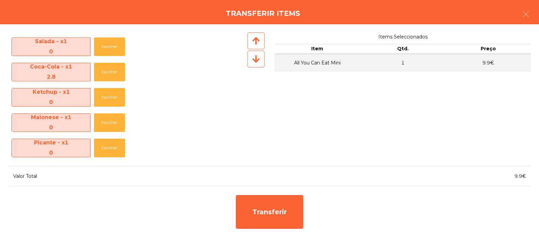
scroll to position [150, 0]
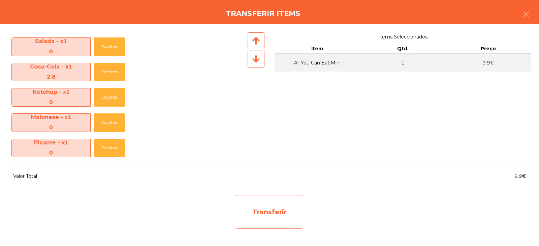
click at [288, 210] on div "Transferir" at bounding box center [269, 212] width 67 height 34
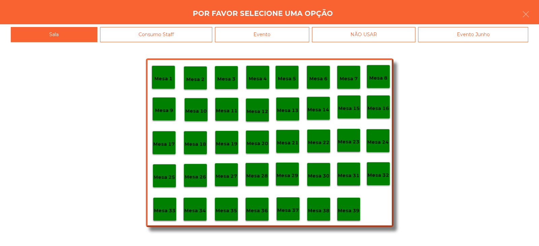
click at [291, 207] on p "Mesa 37" at bounding box center [288, 210] width 22 height 8
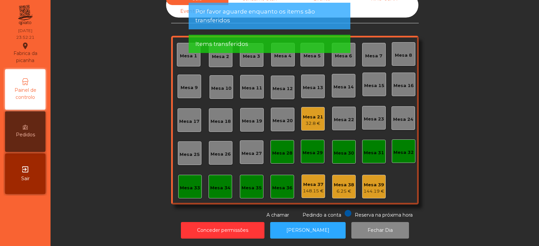
click at [342, 188] on div "6.25 €" at bounding box center [344, 191] width 20 height 7
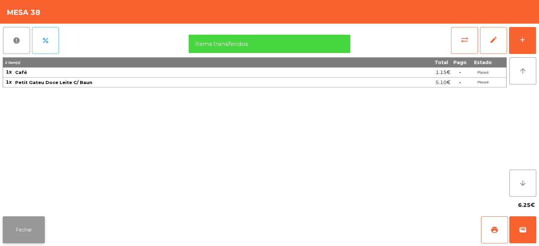
click at [35, 235] on button "Fechar" at bounding box center [24, 229] width 42 height 27
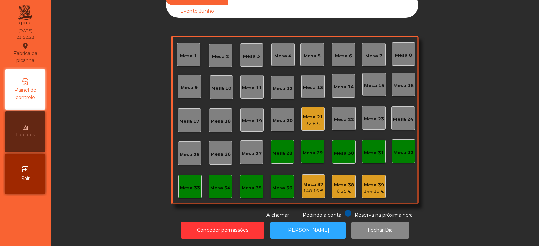
click at [377, 181] on div "Mesa 39" at bounding box center [374, 184] width 21 height 7
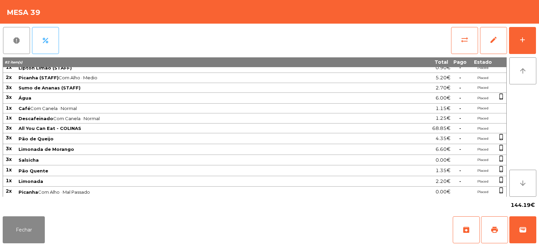
scroll to position [0, 0]
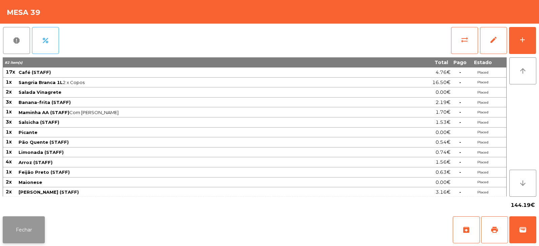
click at [31, 235] on button "Fechar" at bounding box center [24, 229] width 42 height 27
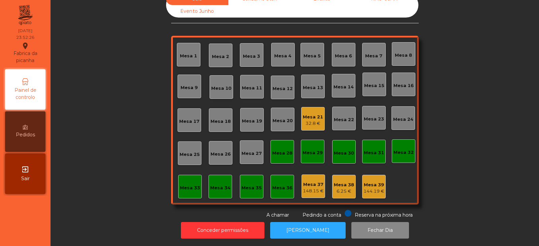
click at [310, 114] on div "Mesa 21" at bounding box center [313, 117] width 20 height 7
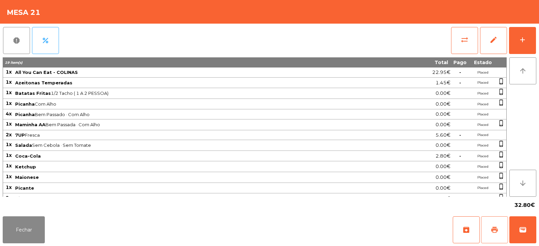
click at [494, 223] on button "print" at bounding box center [494, 229] width 27 height 27
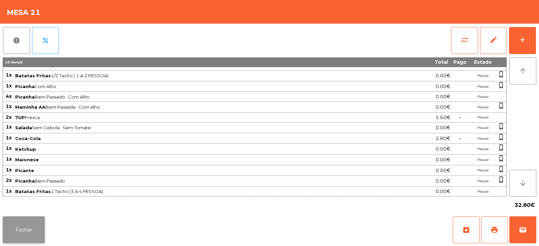
click at [26, 234] on button "Fechar" at bounding box center [24, 229] width 42 height 27
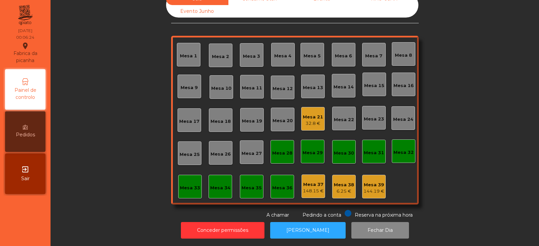
click at [303, 120] on div "32.8 €" at bounding box center [313, 123] width 20 height 7
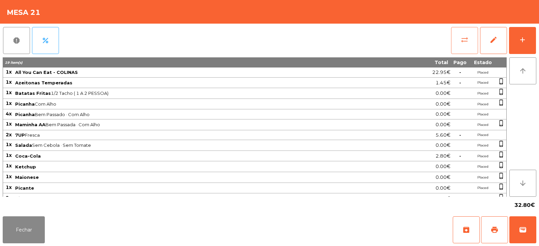
click at [468, 39] on span "sync_alt" at bounding box center [465, 40] width 8 height 8
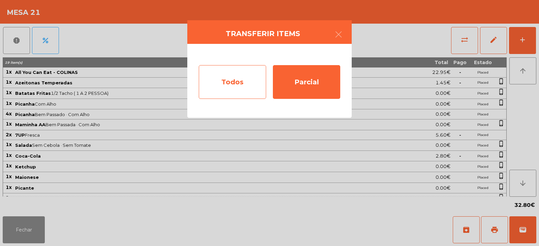
click at [249, 85] on div "Todos" at bounding box center [232, 82] width 67 height 34
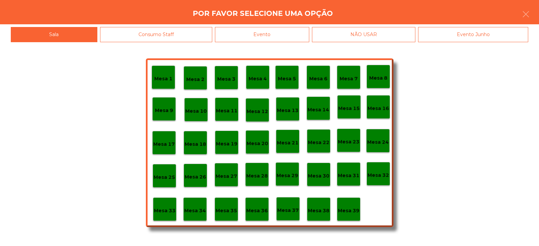
click at [300, 34] on div "Evento" at bounding box center [262, 34] width 94 height 15
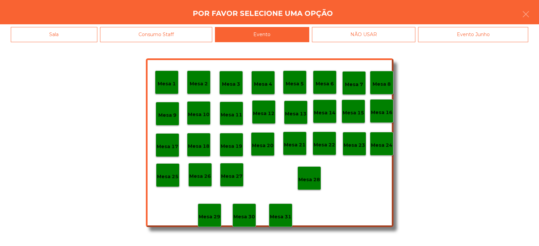
click at [310, 178] on p "Mesa 28" at bounding box center [310, 180] width 22 height 8
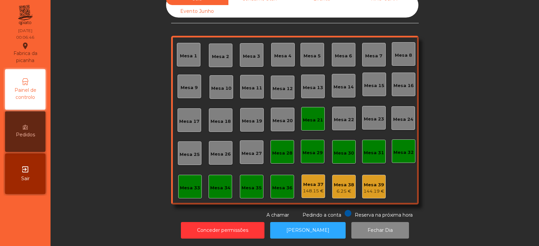
click at [310, 117] on div "Mesa 21" at bounding box center [313, 120] width 20 height 7
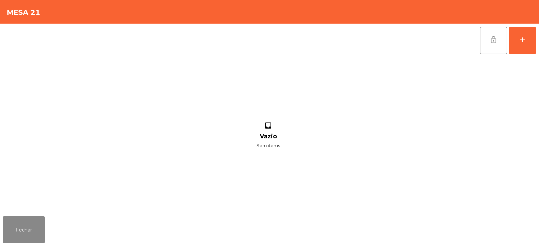
click at [496, 44] on button "lock_open" at bounding box center [493, 40] width 27 height 27
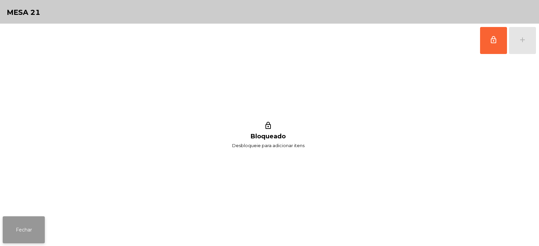
click at [38, 237] on button "Fechar" at bounding box center [24, 229] width 42 height 27
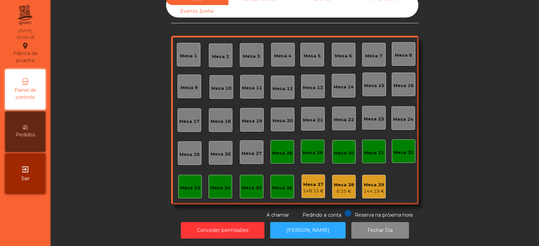
scroll to position [0, 0]
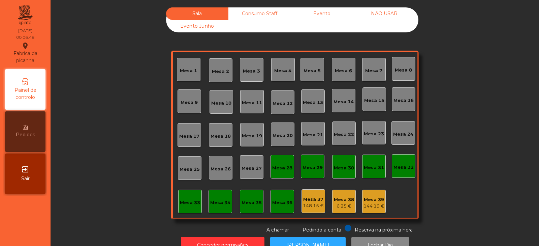
click at [275, 11] on div "Consumo Staff" at bounding box center [260, 13] width 62 height 12
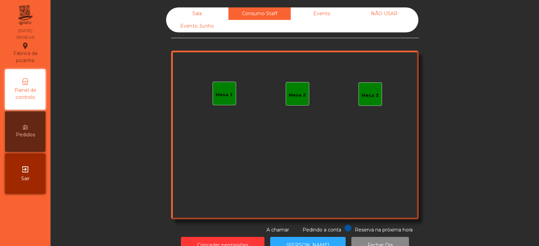
click at [328, 13] on div "Evento" at bounding box center [322, 13] width 62 height 12
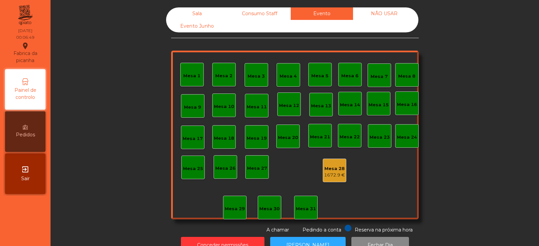
click at [390, 15] on div "NÃO USAR" at bounding box center [384, 13] width 62 height 12
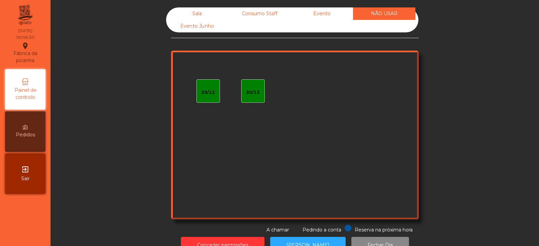
click at [202, 32] on div "Evento Junho" at bounding box center [197, 26] width 62 height 12
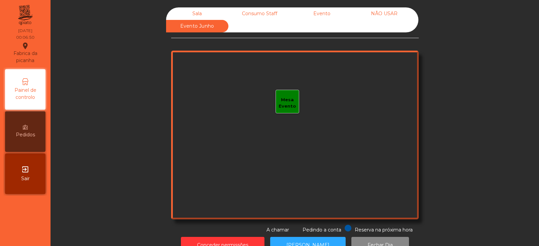
click at [205, 10] on div "Sala" at bounding box center [197, 13] width 62 height 12
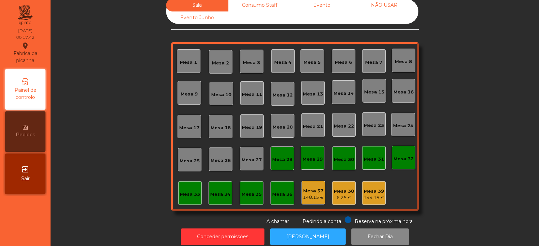
scroll to position [9, 0]
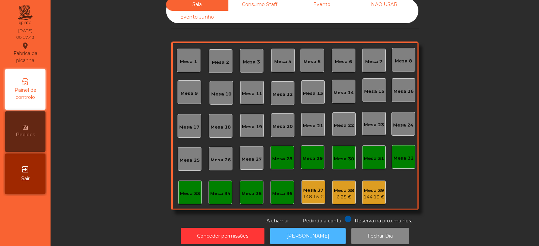
click at [305, 231] on button "[PERSON_NAME]" at bounding box center [308, 236] width 76 height 17
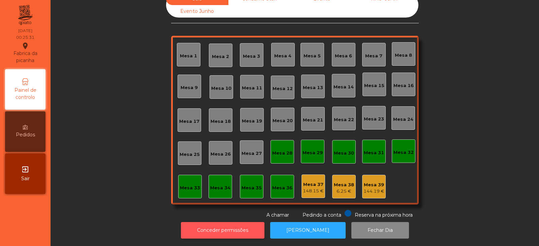
click at [236, 225] on button "Conceder permissões" at bounding box center [223, 230] width 84 height 17
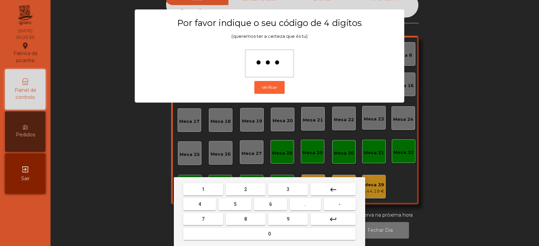
type input "****"
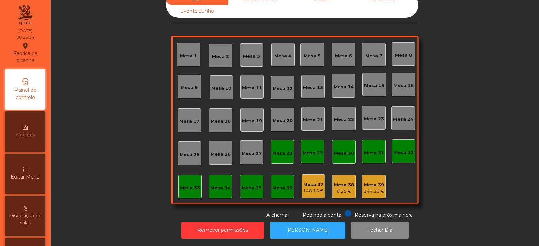
click at [310, 187] on div "148.15 €" at bounding box center [313, 190] width 21 height 7
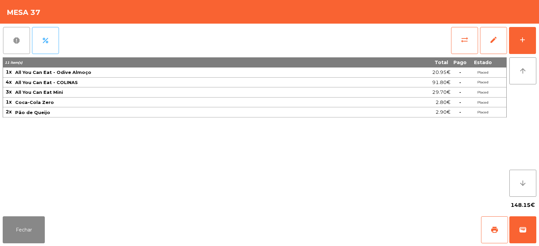
click at [14, 40] on span "report" at bounding box center [16, 40] width 8 height 8
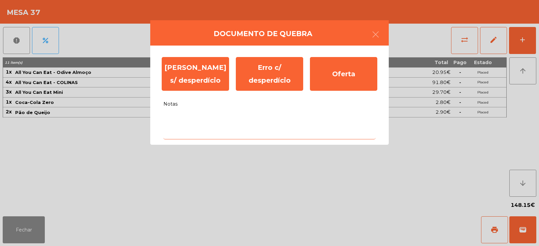
click at [231, 119] on textarea "Notas" at bounding box center [270, 125] width 212 height 28
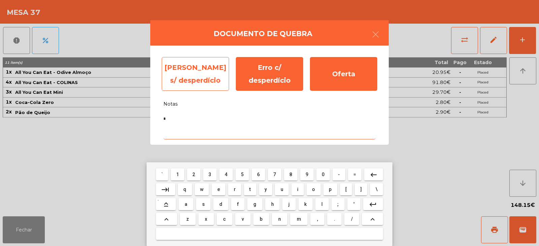
type textarea "*"
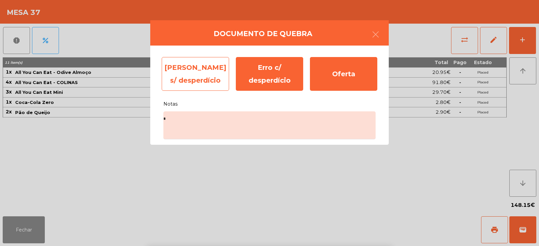
click at [203, 70] on div "Erro s/ desperdício" at bounding box center [195, 74] width 67 height 34
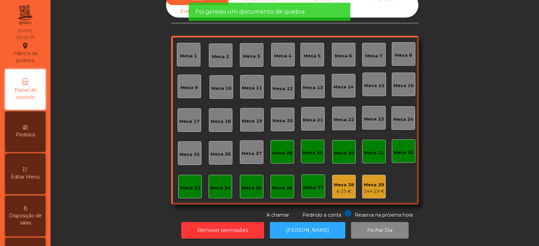
click at [346, 182] on div "Mesa 38" at bounding box center [344, 184] width 20 height 7
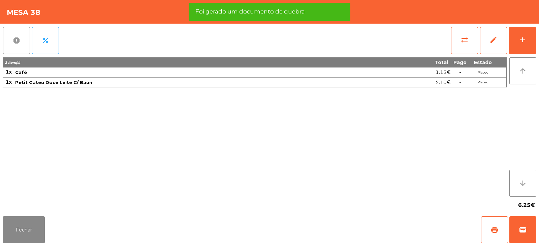
click at [21, 39] on button "report" at bounding box center [16, 40] width 27 height 27
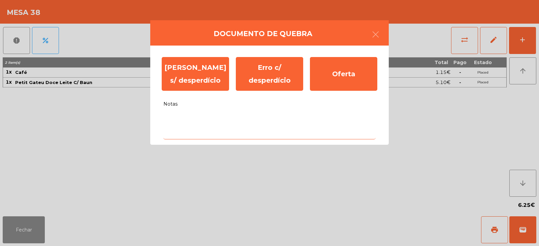
click at [213, 120] on textarea "Notas" at bounding box center [270, 125] width 212 height 28
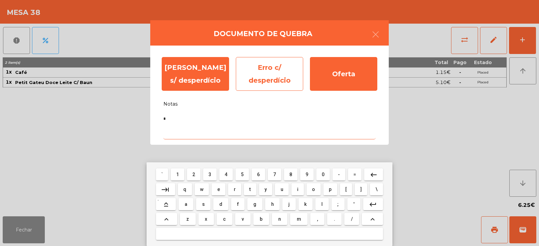
type textarea "*"
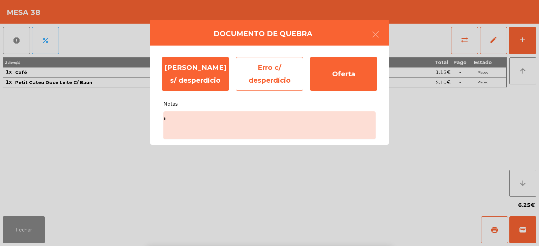
click at [285, 81] on div "Erro c/ desperdício" at bounding box center [269, 74] width 67 height 34
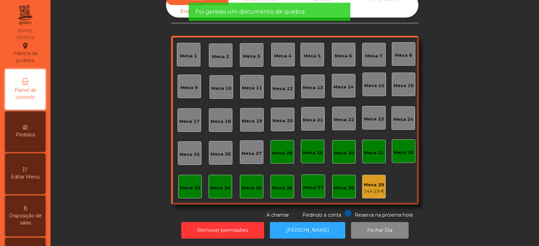
click at [371, 188] on div "144.19 €" at bounding box center [374, 191] width 21 height 7
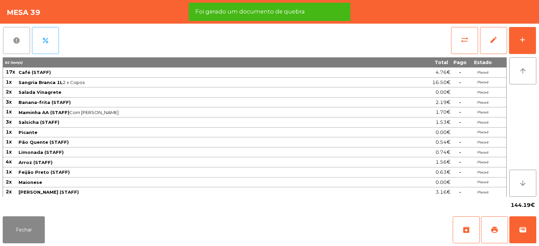
click at [21, 40] on button "report" at bounding box center [16, 40] width 27 height 27
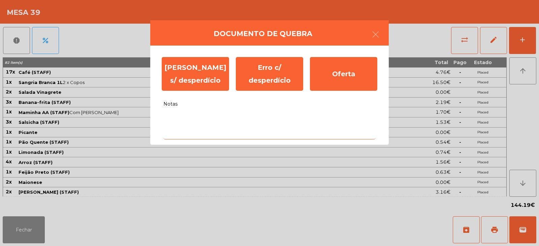
click at [214, 120] on textarea "Notas" at bounding box center [270, 125] width 212 height 28
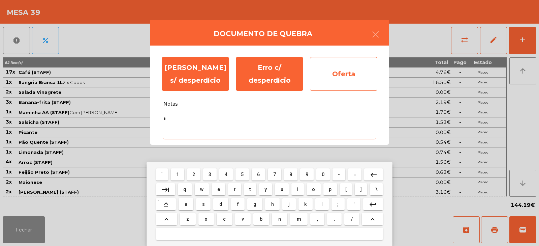
type textarea "*"
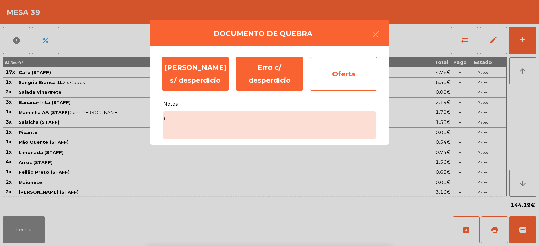
click at [350, 77] on div "Oferta" at bounding box center [343, 74] width 67 height 34
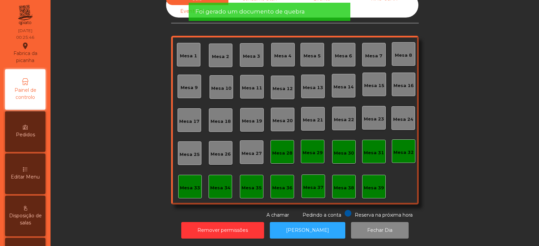
scroll to position [0, 0]
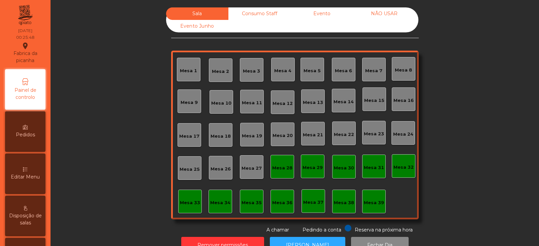
click at [265, 13] on div "Consumo Staff" at bounding box center [260, 13] width 62 height 12
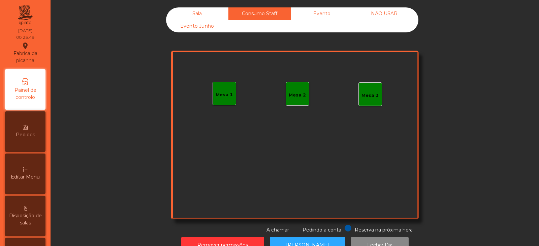
click at [318, 13] on div "Evento" at bounding box center [322, 13] width 62 height 12
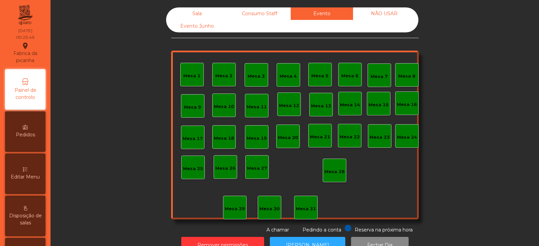
click at [388, 14] on div "NÃO USAR" at bounding box center [384, 13] width 62 height 12
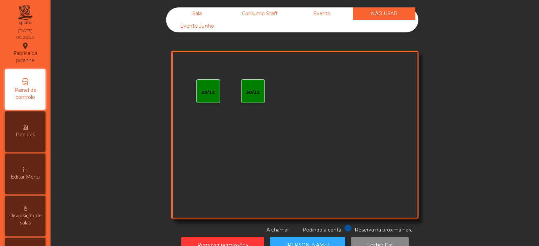
click at [334, 14] on div "Evento" at bounding box center [322, 13] width 62 height 12
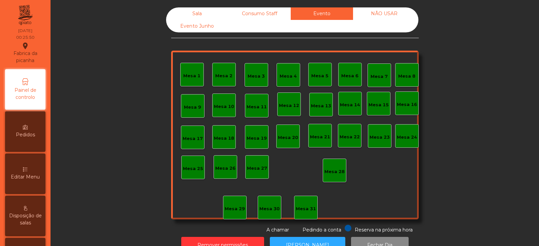
click at [329, 16] on div "Evento" at bounding box center [322, 13] width 62 height 12
click at [392, 16] on div "NÃO USAR" at bounding box center [384, 13] width 62 height 12
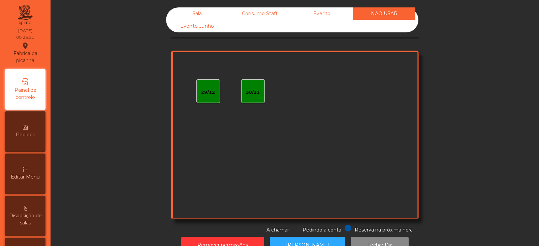
click at [336, 16] on div "Evento" at bounding box center [322, 13] width 62 height 12
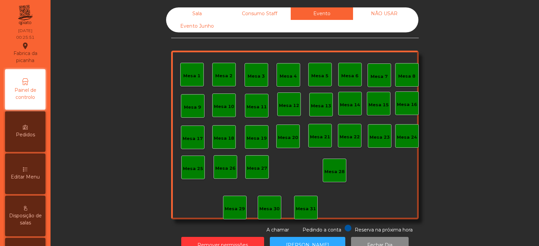
click at [274, 12] on div "Consumo Staff" at bounding box center [260, 13] width 62 height 12
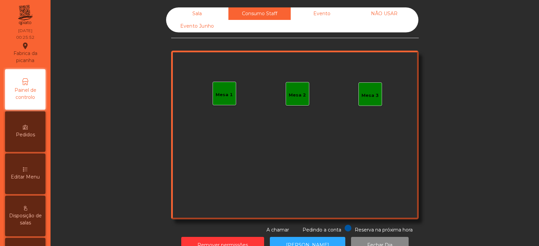
click at [216, 9] on div "Sala" at bounding box center [197, 13] width 62 height 12
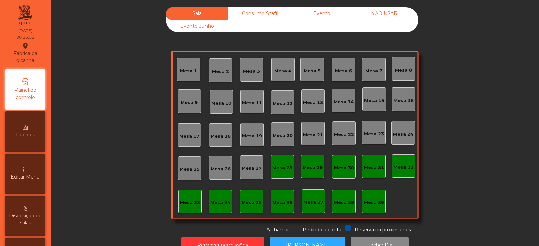
click at [204, 30] on div "Evento Junho" at bounding box center [197, 26] width 62 height 12
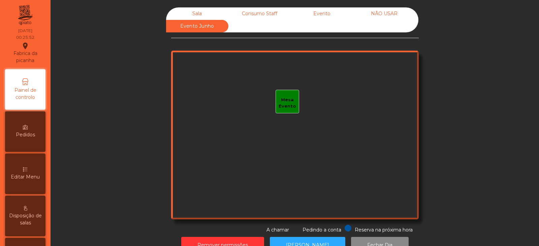
click at [206, 15] on div "Sala" at bounding box center [197, 13] width 62 height 12
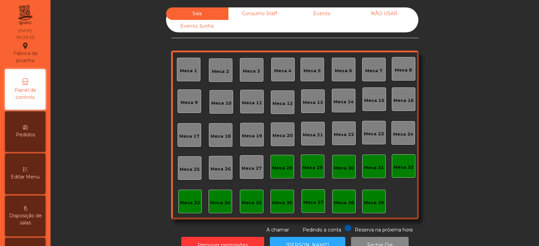
scroll to position [20, 0]
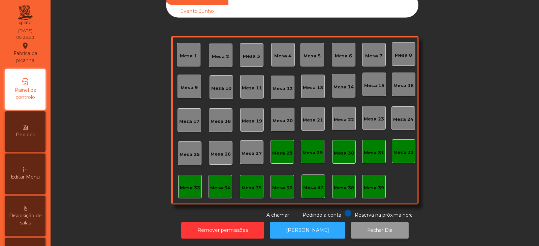
click at [369, 226] on button "Fechar Dia" at bounding box center [380, 230] width 58 height 17
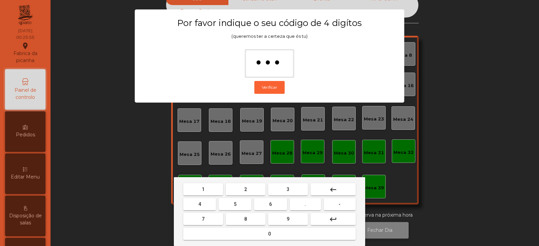
type input "****"
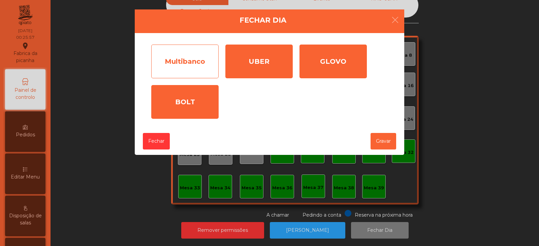
click at [206, 58] on div "Multibanco" at bounding box center [184, 62] width 67 height 34
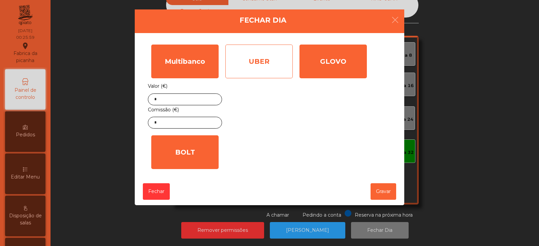
click at [283, 67] on div "UBER" at bounding box center [259, 62] width 67 height 34
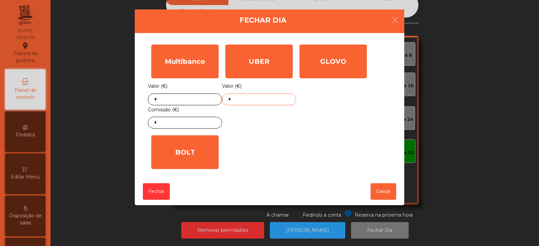
click at [270, 98] on input "*" at bounding box center [259, 99] width 74 height 12
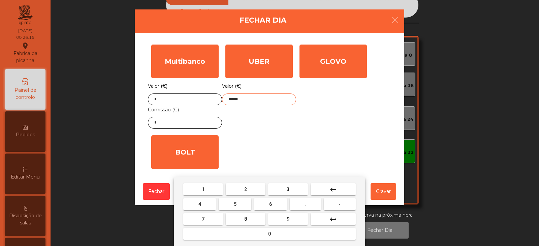
type input "******"
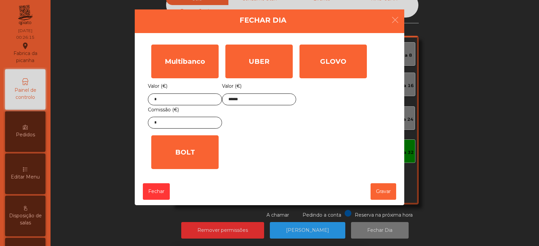
click at [384, 193] on div "1 2 3 keyboard_backspace 4 5 6 . - 7 8 9 keyboard_return 0" at bounding box center [269, 211] width 539 height 69
click at [384, 195] on button "Gravar" at bounding box center [384, 191] width 26 height 17
